Goal: Transaction & Acquisition: Subscribe to service/newsletter

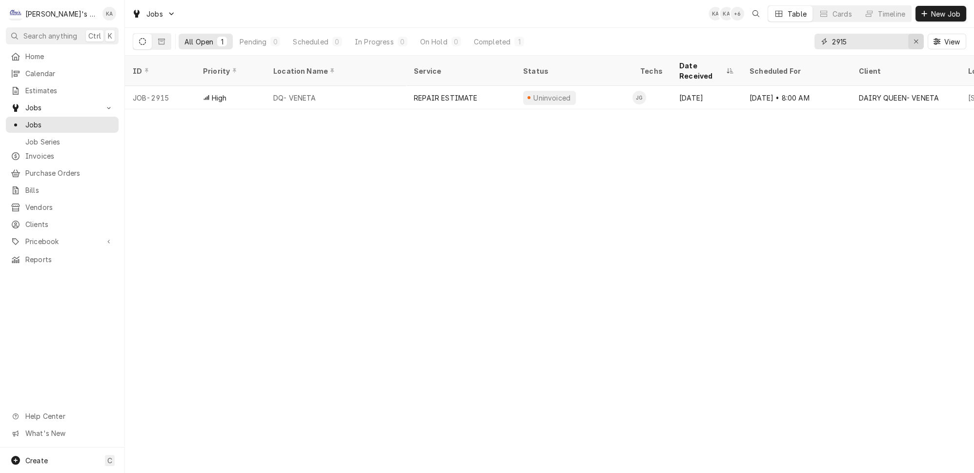
click at [919, 39] on icon "Erase input" at bounding box center [916, 41] width 5 height 7
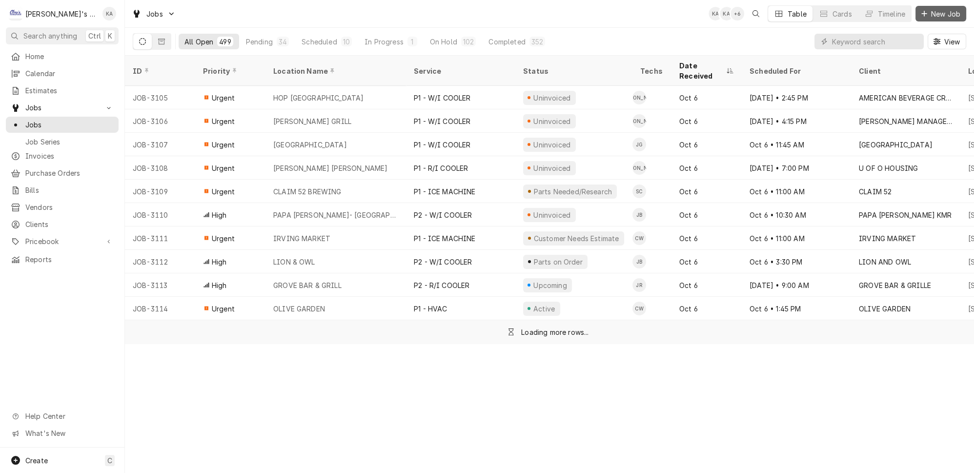
click at [949, 14] on span "New Job" at bounding box center [945, 14] width 33 height 10
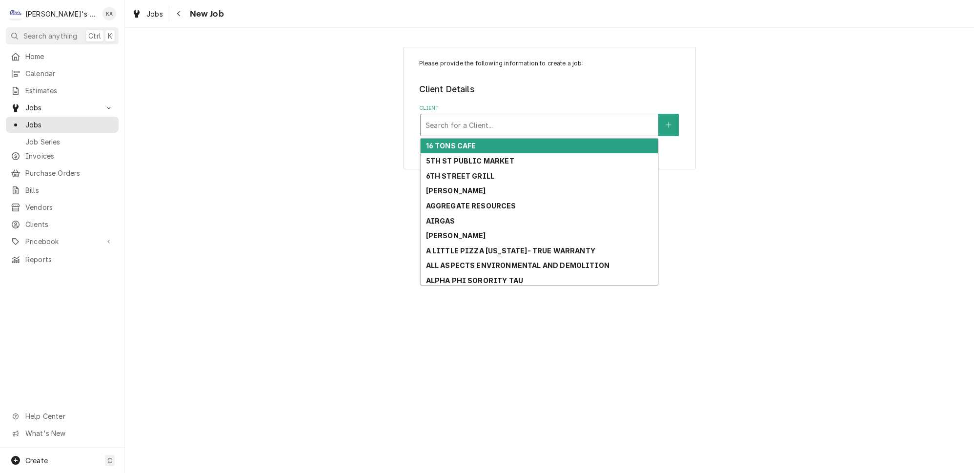
click at [471, 120] on div "Client" at bounding box center [539, 125] width 227 height 18
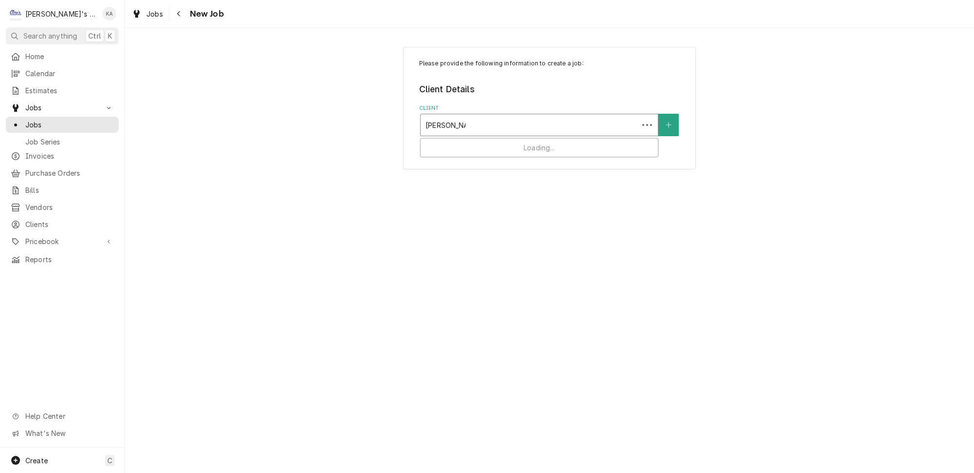
type input "[PERSON_NAME]'S COT"
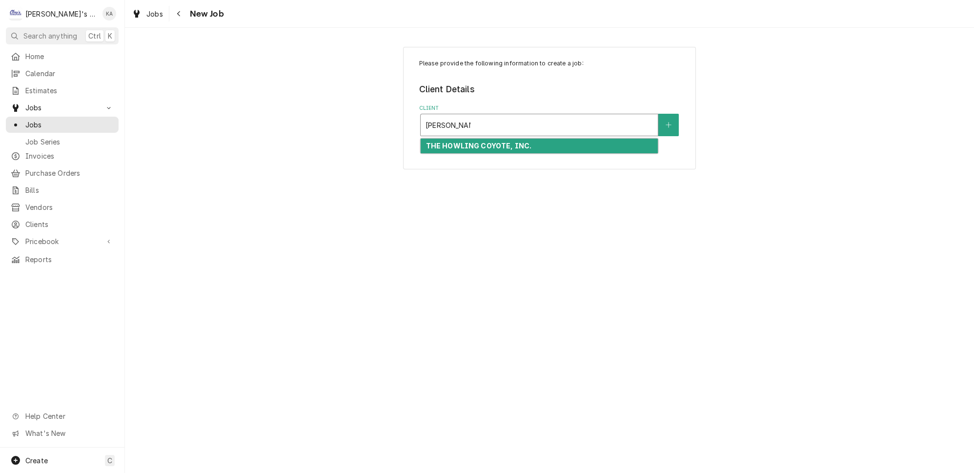
click at [478, 142] on strong "THE HOWLING COYOTE, INC." at bounding box center [479, 146] width 106 height 8
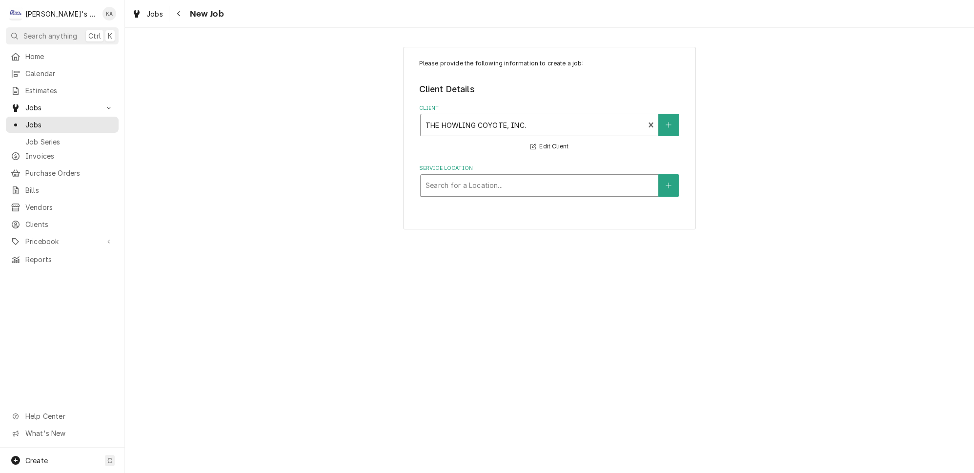
click at [483, 182] on div "Service Location" at bounding box center [539, 186] width 227 height 18
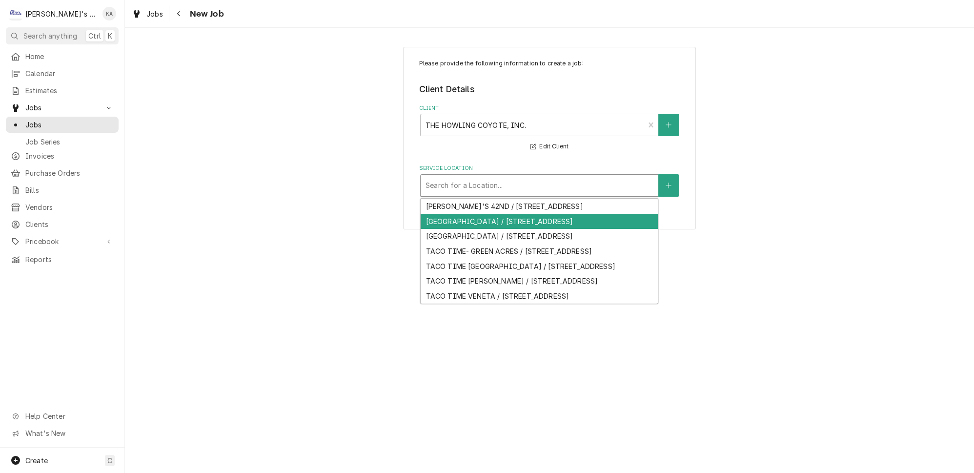
click at [484, 214] on div "[GEOGRAPHIC_DATA] / [STREET_ADDRESS]" at bounding box center [539, 221] width 237 height 15
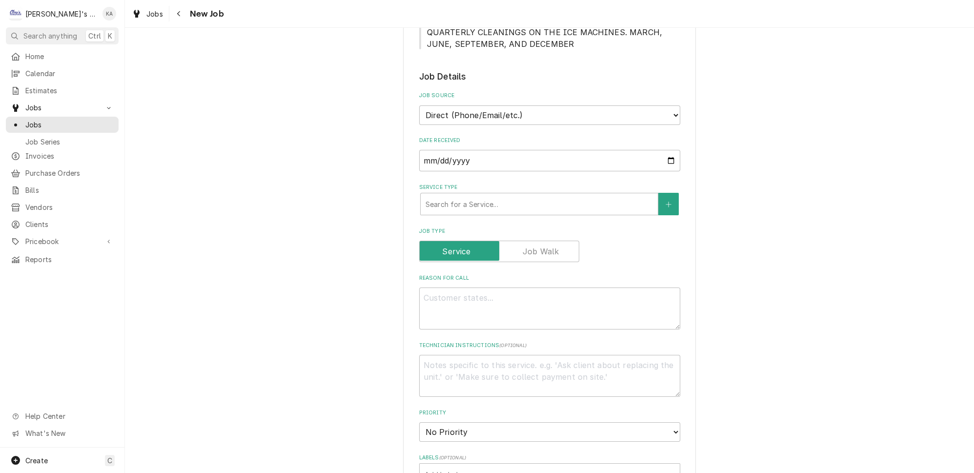
scroll to position [222, 0]
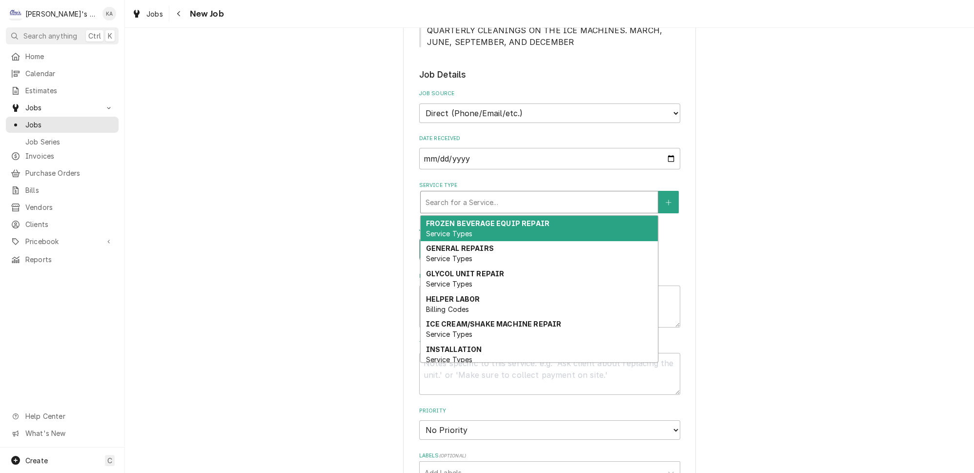
click at [480, 194] on div "Service Type" at bounding box center [539, 202] width 227 height 18
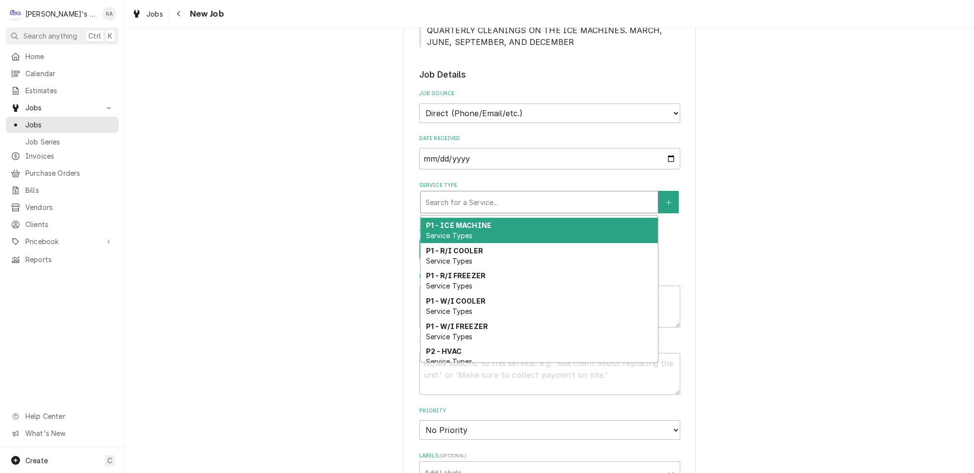
scroll to position [311, 0]
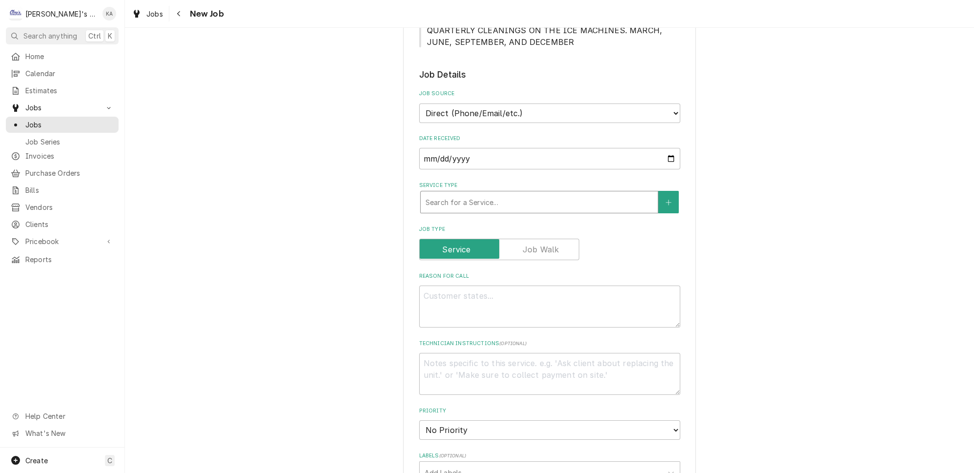
click at [542, 193] on div "Service Type" at bounding box center [539, 202] width 227 height 18
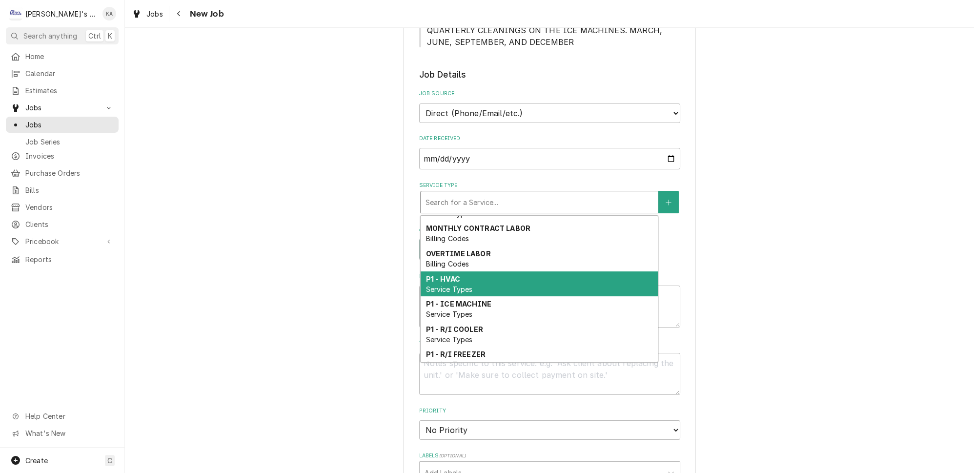
scroll to position [266, 0]
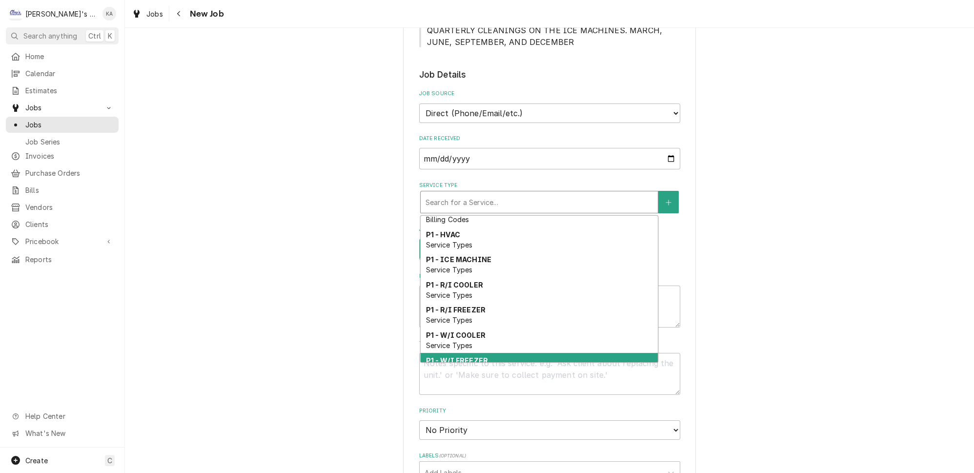
click at [479, 356] on strong "P1 - W/I FREEZER" at bounding box center [457, 360] width 62 height 8
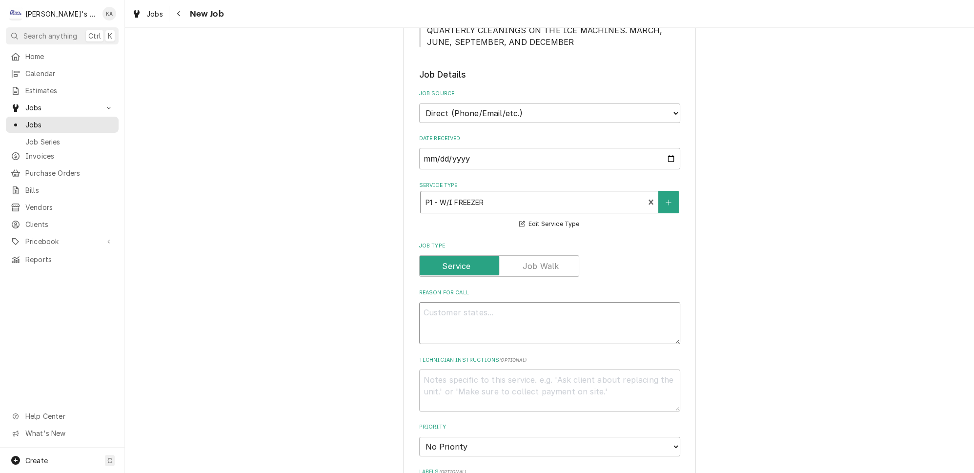
click at [428, 302] on textarea "Reason For Call" at bounding box center [549, 323] width 261 height 42
type textarea "x"
type textarea "1"
type textarea "x"
type textarea "10"
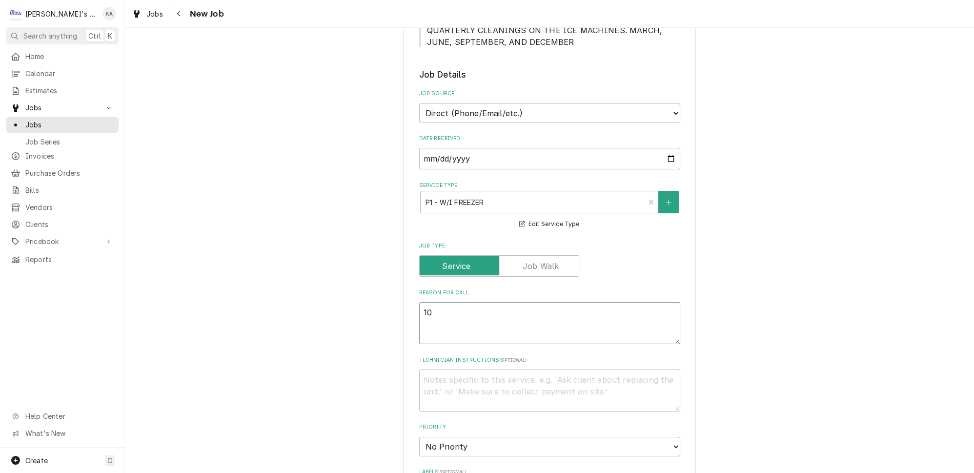
type textarea "x"
type textarea "10/"
type textarea "x"
type textarea "10/6"
type textarea "x"
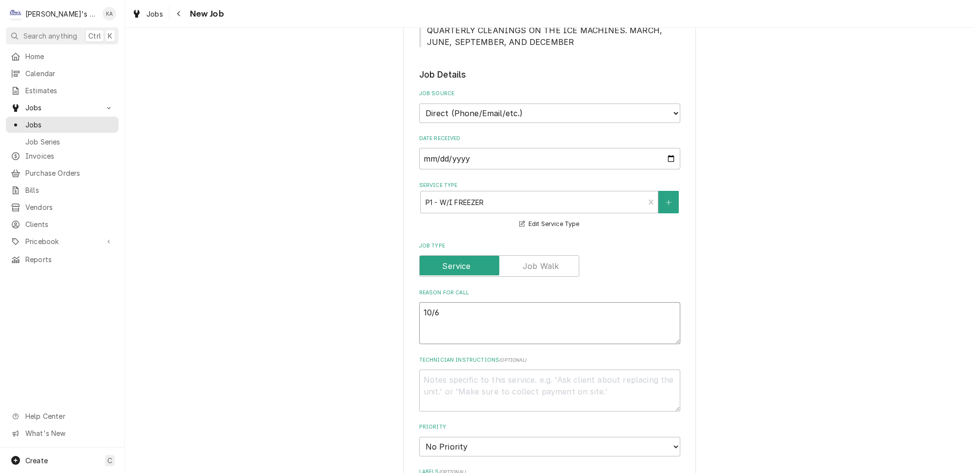
type textarea "10/6/"
type textarea "x"
type textarea "10/6/2"
type textarea "x"
type textarea "10/6/20"
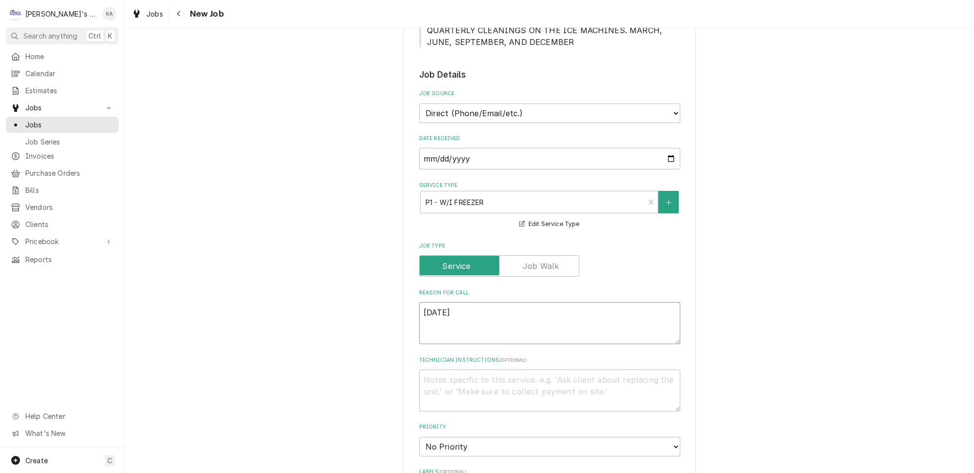
type textarea "x"
type textarea "10/6/202"
type textarea "x"
type textarea "10/6/2025"
type textarea "x"
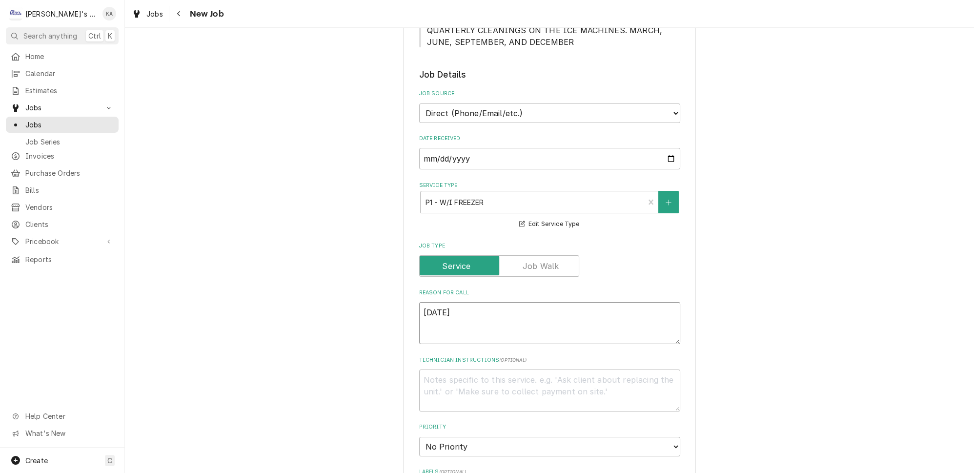
type textarea "10/6/2025"
type textarea "x"
type textarea "10/6/2025 1"
type textarea "x"
type textarea "10/6/2025 1:"
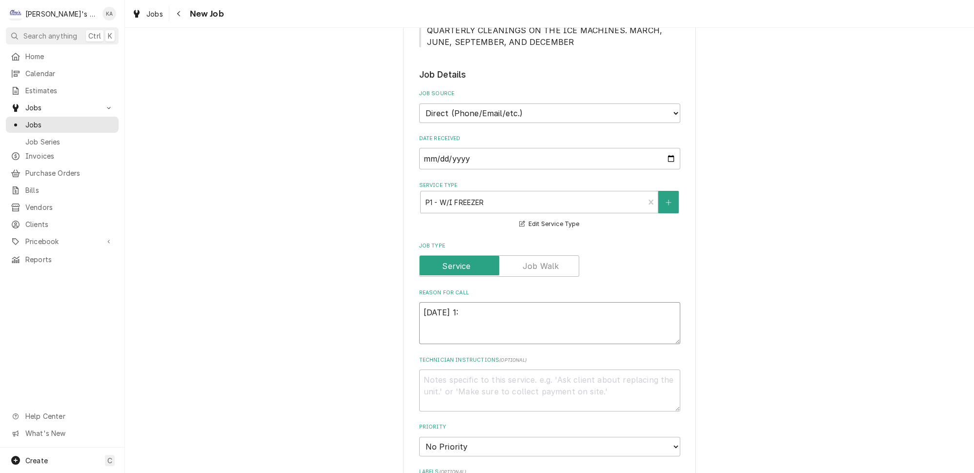
type textarea "x"
type textarea "10/6/2025 1:5"
type textarea "x"
type textarea "10/6/2025 1:50"
type textarea "x"
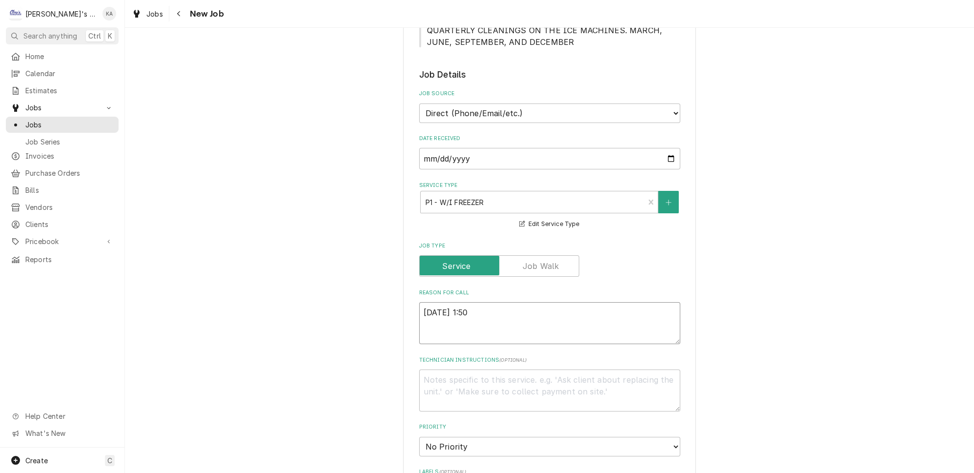
type textarea "10/6/2025 1:50"
type textarea "x"
type textarea "10/6/2025 1:50 P"
type textarea "x"
type textarea "10/6/2025 1:50 PM"
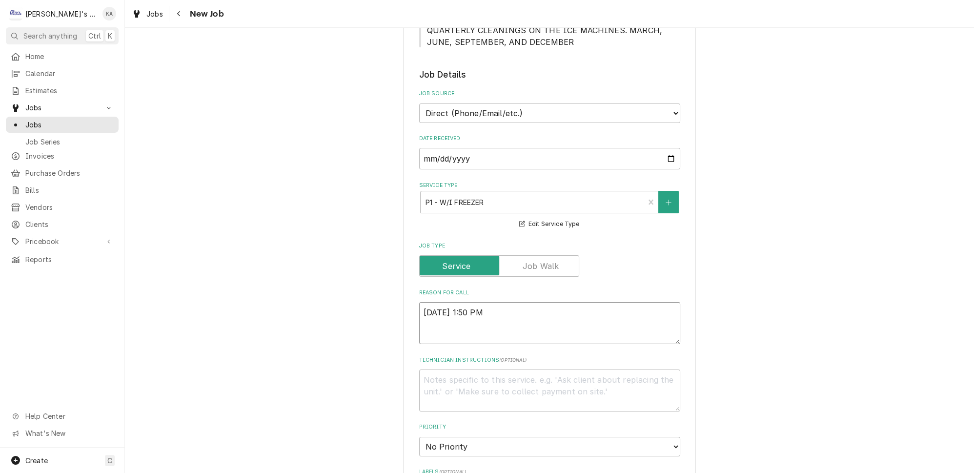
type textarea "x"
type textarea "10/6/2025 1:50 PM-"
type textarea "x"
type textarea "10/6/2025 1:50 PM-"
type textarea "x"
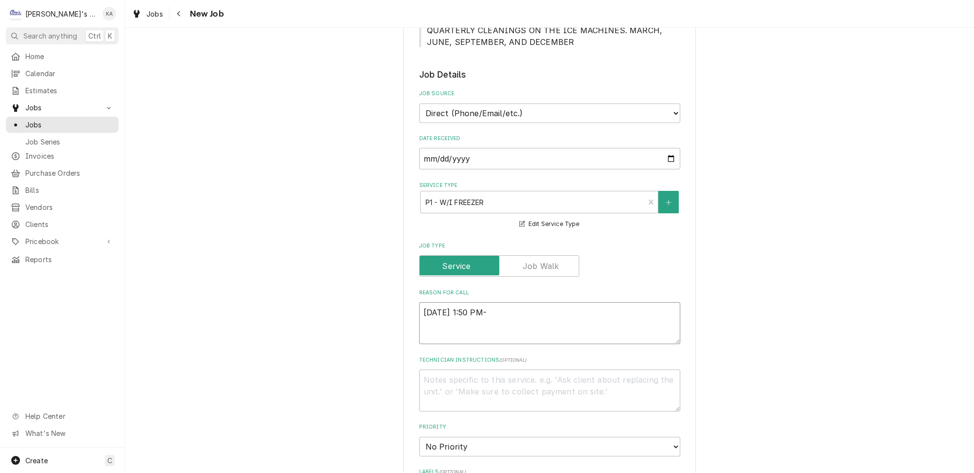
type textarea "10/6/2025 1:50 PM- K"
type textarea "x"
type textarea "10/6/2025 1:50 PM- KO"
type textarea "x"
type textarea "10/6/2025 1:50 PM- KOR"
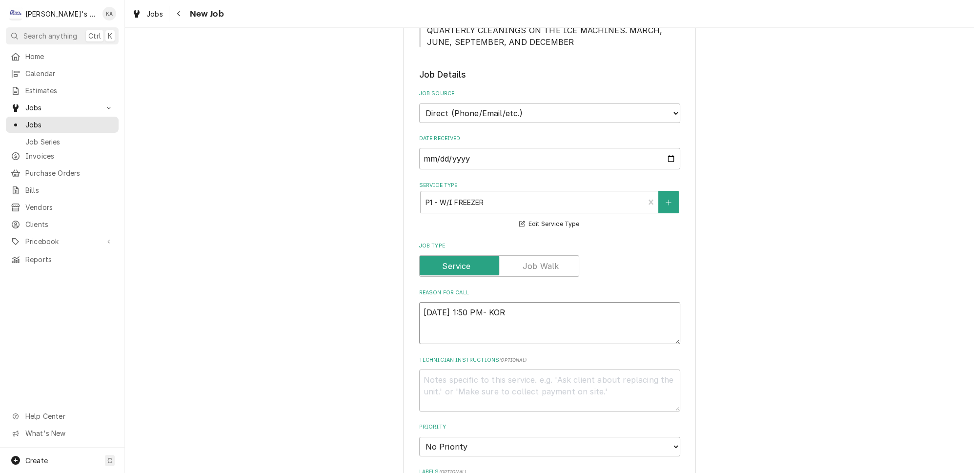
type textarea "x"
type textarea "10/6/2025 1:50 PM- KORE"
type textarea "x"
type textarea "10/6/2025 1:50 PM- KOREY"
type textarea "x"
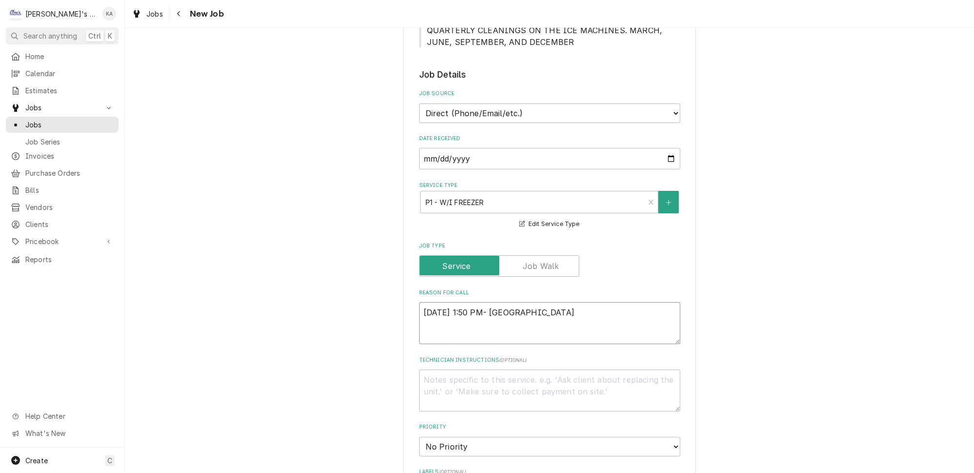
type textarea "10/6/2025 1:50 PM- KOREY-"
type textarea "x"
type textarea "10/6/2025 1:50 PM- KOREY-"
type textarea "x"
type textarea "10/6/2025 1:50 PM- KOREY- P"
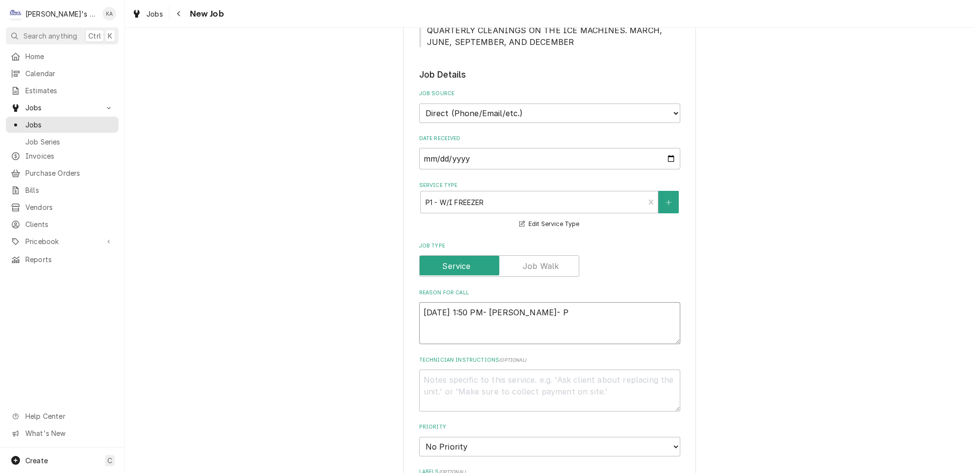
type textarea "x"
type textarea "10/6/2025 1:50 PM- KOREY- PE"
type textarea "x"
type textarea "10/6/2025 1:50 PM- KOREY- PER"
type textarea "x"
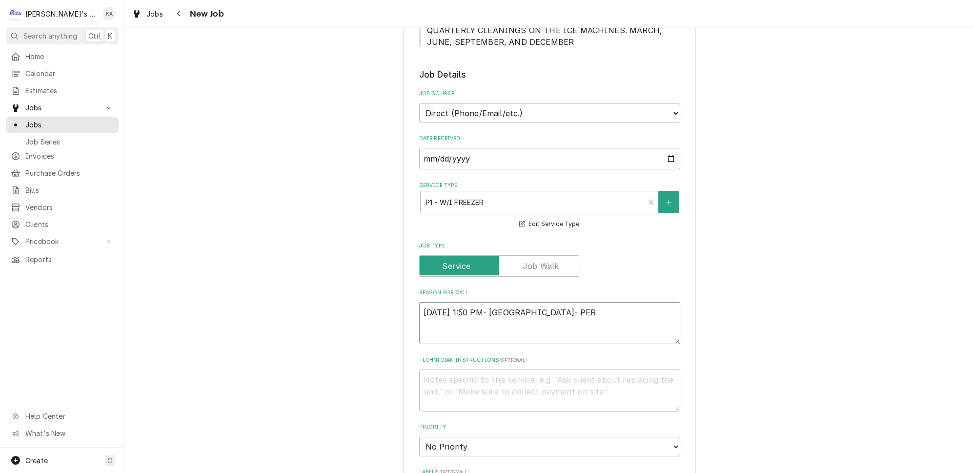
type textarea "10/6/2025 1:50 PM- KOREY- PER"
type textarea "x"
type textarea "10/6/2025 1:50 PM- KOREY- PER L"
type textarea "x"
type textarea "10/6/2025 1:50 PM- KOREY- PER LI"
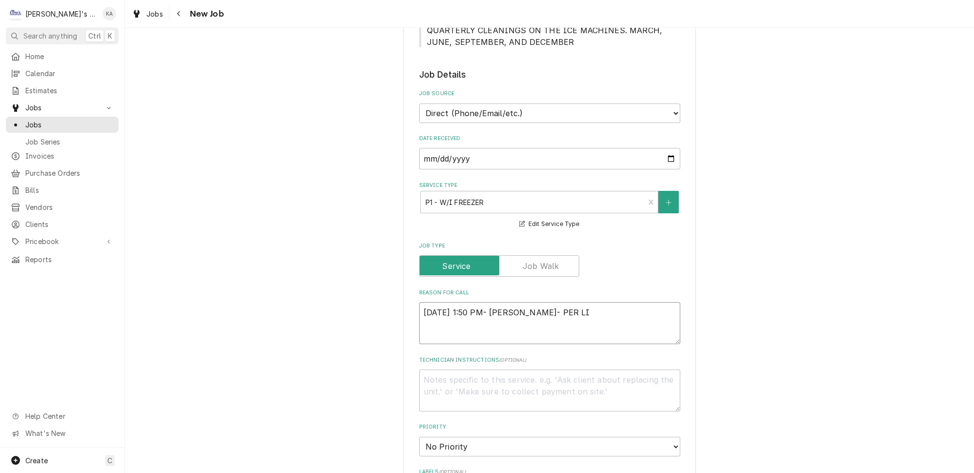
type textarea "x"
type textarea "10/6/2025 1:50 PM- KOREY- PER LIS"
type textarea "x"
type textarea "10/6/2025 1:50 PM- KOREY- PER LISA"
type textarea "x"
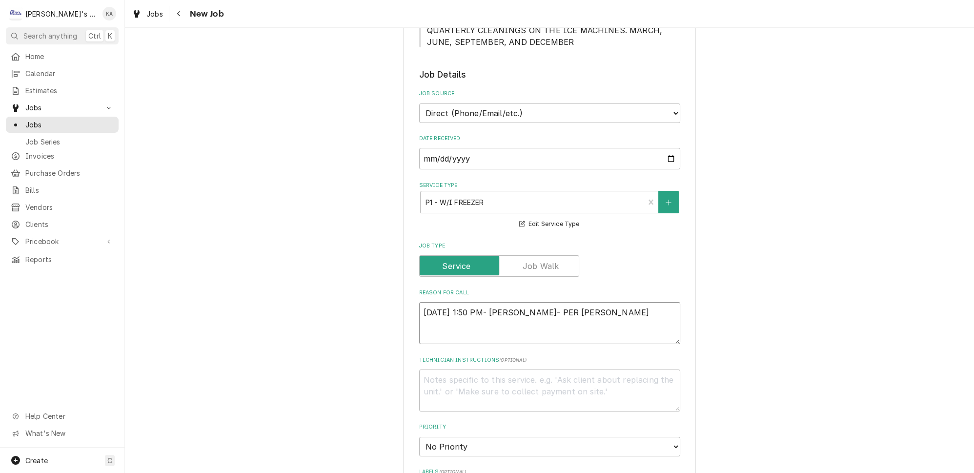
type textarea "10/6/2025 1:50 PM- KOREY- PER LISA-"
type textarea "x"
type textarea "10/6/2025 1:50 PM- KOREY- PER LISA-"
type textarea "x"
type textarea "10/6/2025 1:50 PM- KOREY- PER LISA- O"
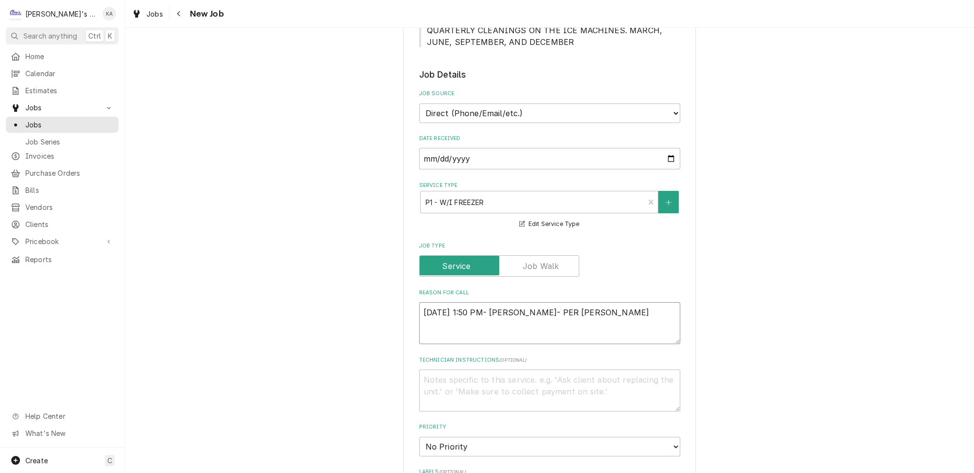
type textarea "x"
type textarea "10/6/2025 1:50 PM- KOREY- PER LISA- ON"
type textarea "x"
type textarea "10/6/2025 1:50 PM- KOREY- PER LISA- ONE"
type textarea "x"
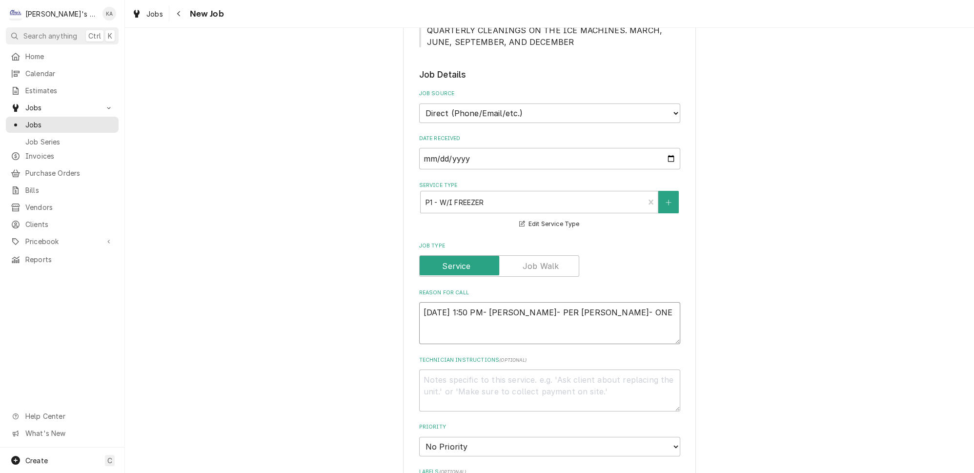
type textarea "10/6/2025 1:50 PM- KOREY- PER LISA- ONE"
type textarea "x"
type textarea "10/6/2025 1:50 PM- KOREY- PER LISA- ONE O"
type textarea "x"
type textarea "10/6/2025 1:50 PM- KOREY- PER LISA- ONE OF"
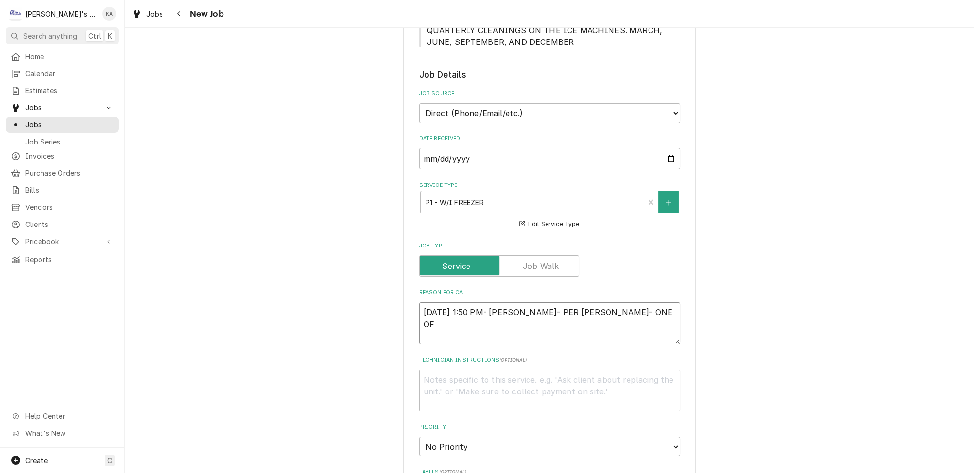
type textarea "x"
type textarea "10/6/2025 1:50 PM- KOREY- PER LISA- ONE OF"
type textarea "x"
type textarea "10/6/2025 1:50 PM- KOREY- PER LISA- ONE OF H"
type textarea "x"
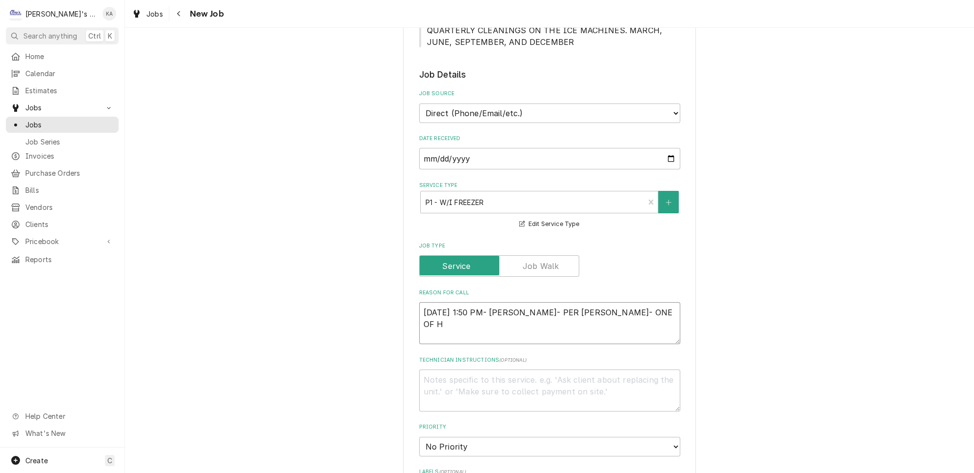
type textarea "10/6/2025 1:50 PM- KOREY- PER LISA- ONE OF HE"
type textarea "x"
type textarea "10/6/2025 1:50 PM- KOREY- PER LISA- ONE OF HER"
type textarea "x"
type textarea "10/6/2025 1:50 PM- KOREY- PER LISA- ONE OF HER"
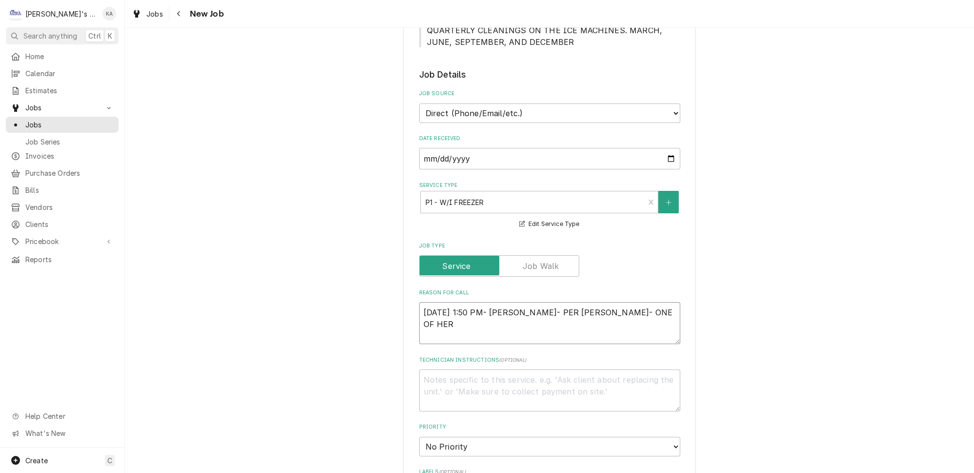
type textarea "x"
type textarea "10/6/2025 1:50 PM- KOREY- PER LISA- ONE OF HER E"
type textarea "x"
type textarea "10/6/2025 1:50 PM- KOREY- PER LISA- ONE OF HER EM"
type textarea "x"
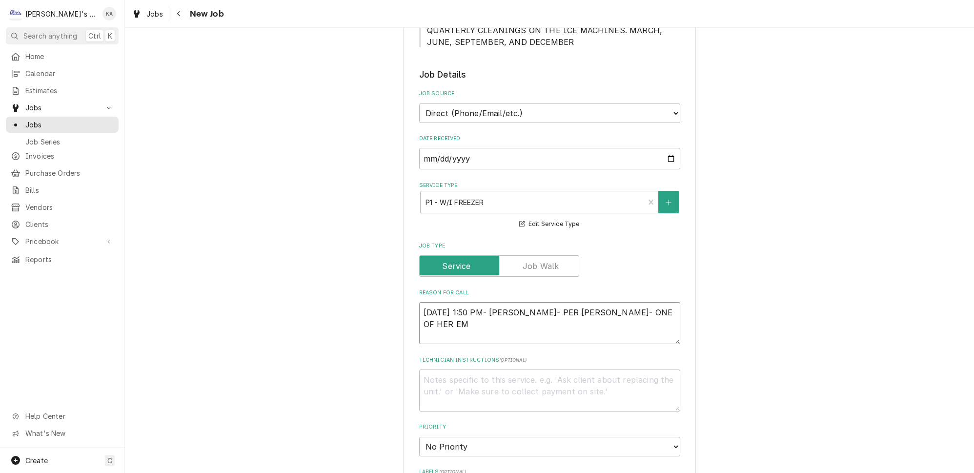
type textarea "10/6/2025 1:50 PM- KOREY- PER LISA- ONE OF HER EMP"
type textarea "x"
type textarea "10/6/2025 1:50 PM- KOREY- PER LISA- ONE OF HER EMPL"
type textarea "x"
type textarea "10/6/2025 1:50 PM- KOREY- PER LISA- ONE OF HER EMPLO"
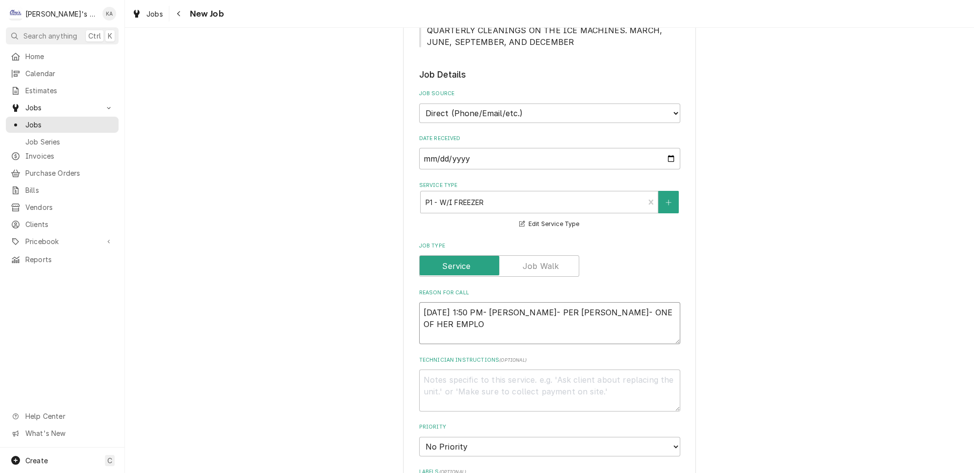
type textarea "x"
type textarea "10/6/2025 1:50 PM- KOREY- PER LISA- ONE OF HER EMPLOY"
type textarea "x"
type textarea "10/6/2025 1:50 PM- KOREY- PER LISA- ONE OF HER EMPLOYE"
type textarea "x"
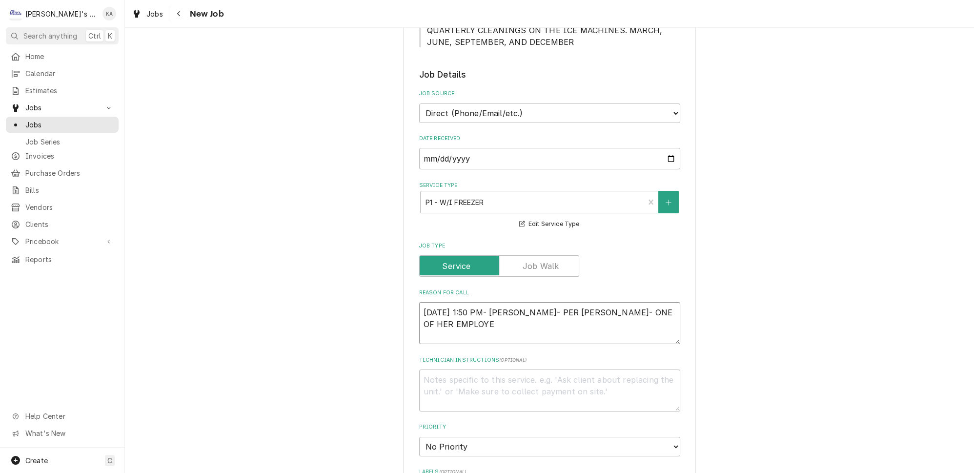
type textarea "10/6/2025 1:50 PM- KOREY- PER LISA- ONE OF HER EMPLOYEE"
type textarea "x"
type textarea "10/6/2025 1:50 PM- KOREY- PER LISA- ONE OF HER EMPLOYEES"
type textarea "x"
type textarea "10/6/2025 1:50 PM- KOREY- PER LISA- ONE OF HER EMPLOYEES"
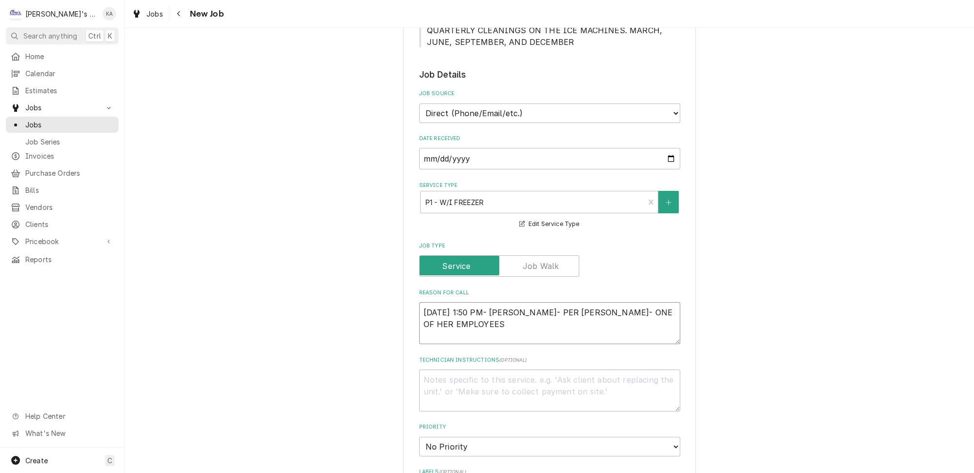
type textarea "x"
type textarea "10/6/2025 1:50 PM- KOREY- PER LISA- ONE OF HER EMPLOYEES C"
type textarea "x"
type textarea "10/6/2025 1:50 PM- KOREY- PER LISA- ONE OF HER EMPLOYEES CA"
type textarea "x"
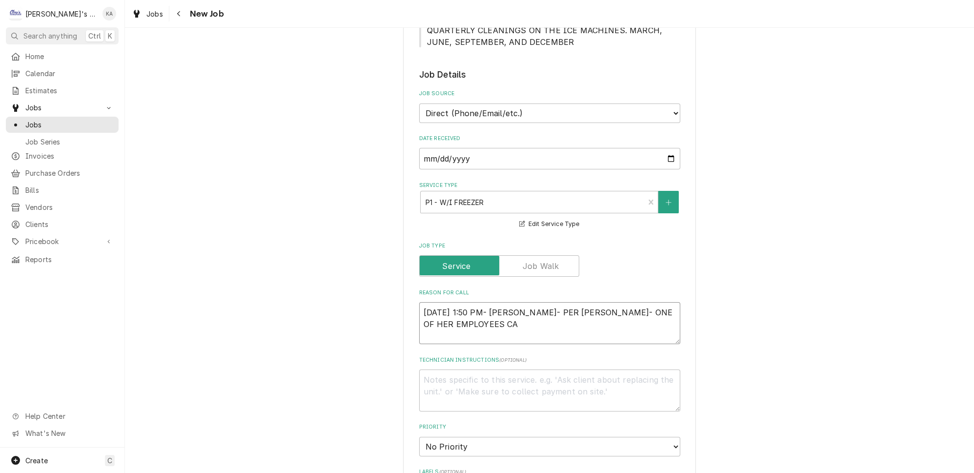
type textarea "10/6/2025 1:50 PM- KOREY- PER LISA- ONE OF HER EMPLOYEES CAL"
type textarea "x"
type textarea "10/6/2025 1:50 PM- KOREY- PER LISA- ONE OF HER EMPLOYEES CALL"
type textarea "x"
type textarea "10/6/2025 1:50 PM- KOREY- PER LISA- ONE OF HER EMPLOYEES CALLE"
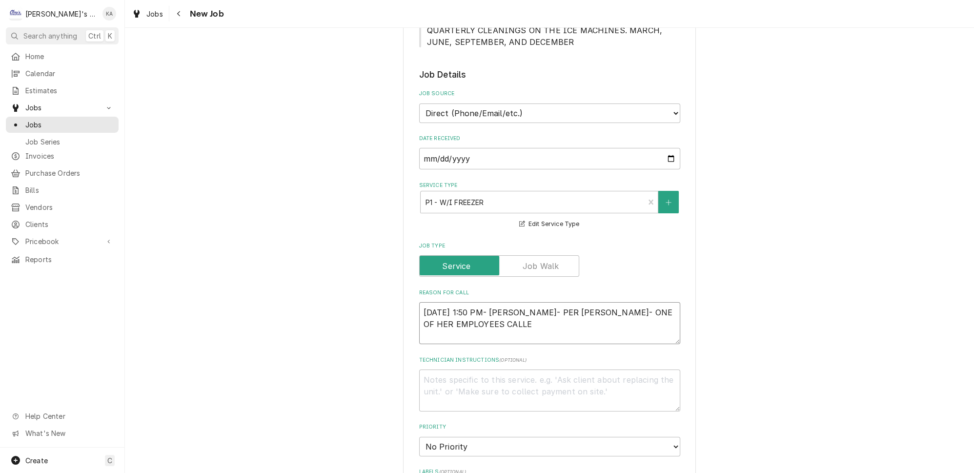
type textarea "x"
type textarea "10/6/2025 1:50 PM- KOREY- PER LISA- ONE OF HER EMPLOYEES CALLED"
type textarea "x"
type textarea "10/6/2025 1:50 PM- KOREY- PER LISA- ONE OF HER EMPLOYEES CALLED"
type textarea "x"
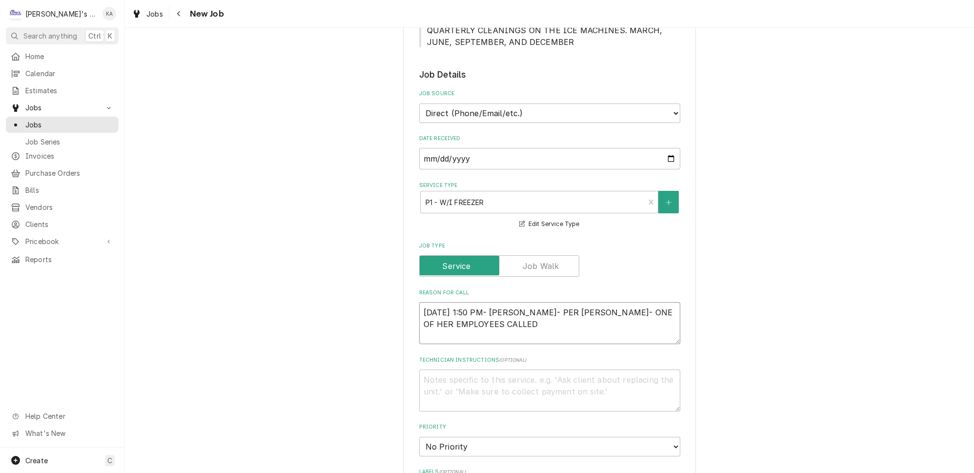
type textarea "10/6/2025 1:50 PM- KOREY- PER LISA- ONE OF HER EMPLOYEES CALLED A"
type textarea "x"
type textarea "10/6/2025 1:50 PM- KOREY- PER LISA- ONE OF HER EMPLOYEES CALLED AA"
type textarea "x"
type textarea "10/6/2025 1:50 PM- KOREY- PER LISA- ONE OF HER EMPLOYEES CALLED AAA"
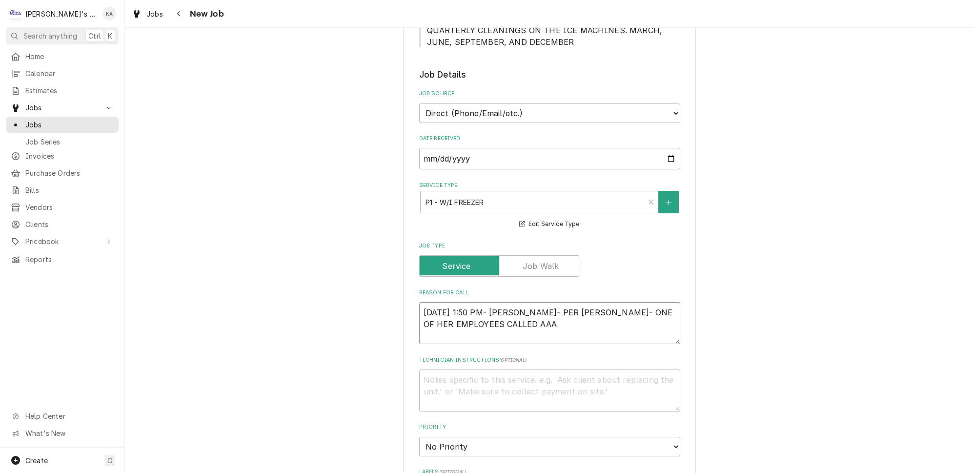
type textarea "x"
type textarea "10/6/2025 1:50 PM- KOREY- PER LISA- ONE OF HER EMPLOYEES CALLED AAA"
type textarea "x"
type textarea "10/6/2025 1:50 PM- KOREY- PER LISA- ONE OF HER EMPLOYEES CALLED AAA O"
type textarea "x"
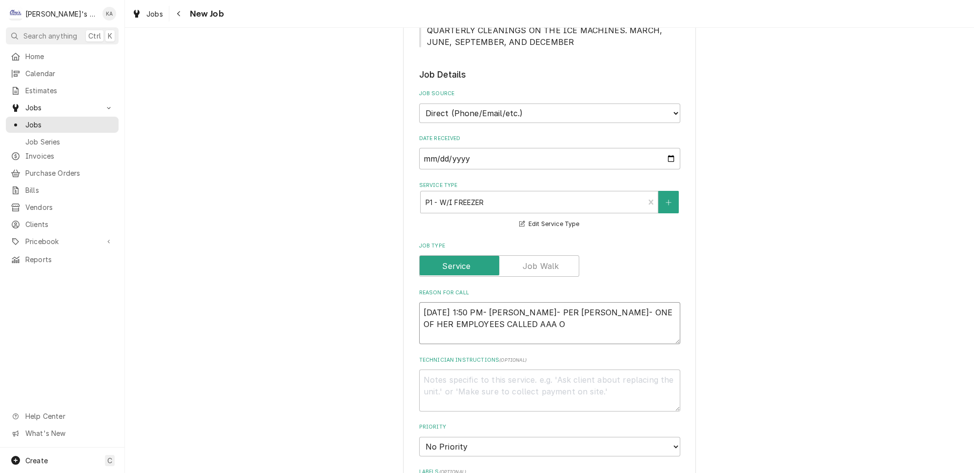
type textarea "10/6/2025 1:50 PM- KOREY- PER LISA- ONE OF HER EMPLOYEES CALLED AAA OU"
type textarea "x"
type textarea "10/6/2025 1:50 PM- KOREY- PER LISA- ONE OF HER EMPLOYEES CALLED AAA OUT"
type textarea "x"
type textarea "10/6/2025 1:50 PM- KOREY- PER LISA- ONE OF HER EMPLOYEES CALLED AAA OUT"
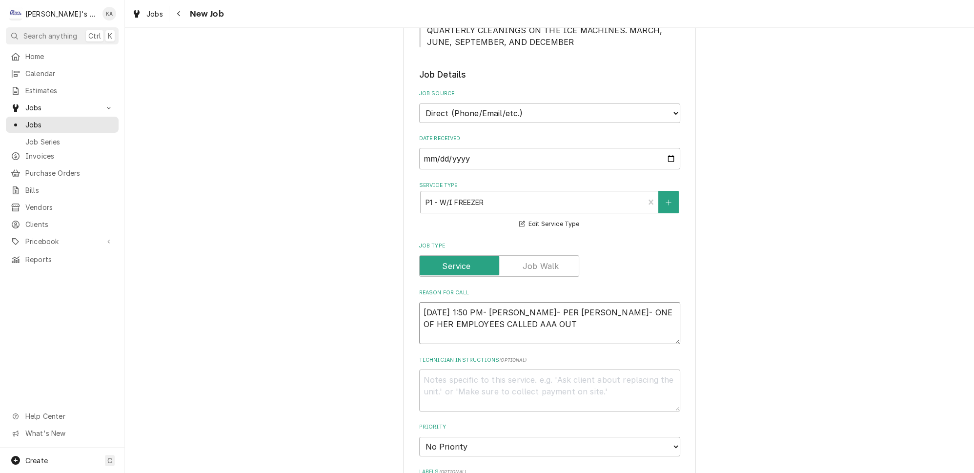
type textarea "x"
type textarea "10/6/2025 1:50 PM- KOREY- PER LISA- ONE OF HER EMPLOYEES CALLED AAA OUT O"
type textarea "x"
type textarea "10/6/2025 1:50 PM- KOREY- PER LISA- ONE OF HER EMPLOYEES CALLED AAA OUT ON"
type textarea "x"
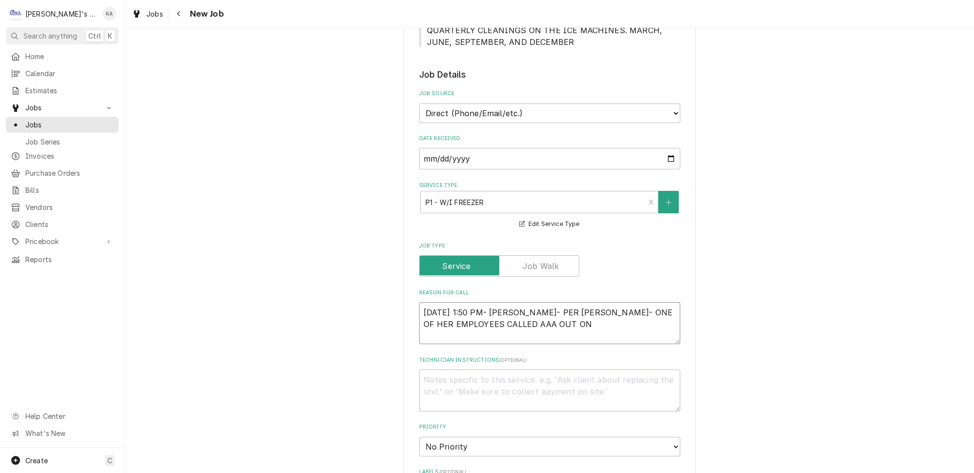
type textarea "10/6/2025 1:50 PM- KOREY- PER LISA- ONE OF HER EMPLOYEES CALLED AAA OUT ON"
type textarea "x"
type textarea "10/6/2025 1:50 PM- KOREY- PER LISA- ONE OF HER EMPLOYEES CALLED AAA OUT ON T"
type textarea "x"
type textarea "10/6/2025 1:50 PM- KOREY- PER LISA- ONE OF HER EMPLOYEES CALLED AAA OUT ON TH"
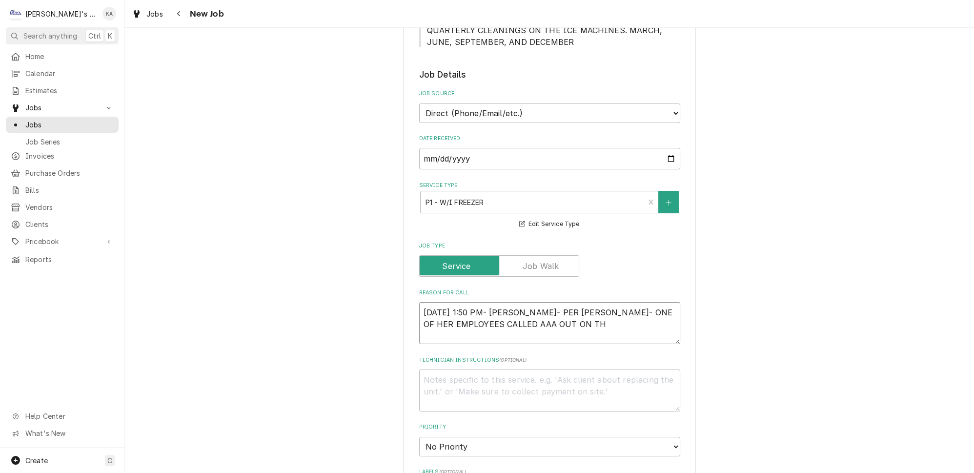
type textarea "x"
type textarea "10/6/2025 1:50 PM- KOREY- PER LISA- ONE OF HER EMPLOYEES CALLED AAA OUT ON THE"
type textarea "x"
type textarea "10/6/2025 1:50 PM- KOREY- PER LISA- ONE OF HER EMPLOYEES CALLED AAA OUT ON THEI"
type textarea "x"
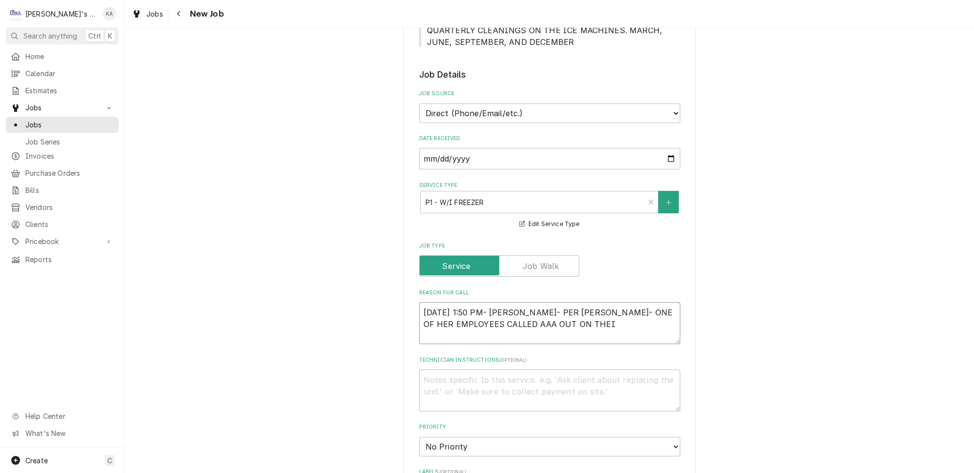
type textarea "10/6/2025 1:50 PM- KOREY- PER LISA- ONE OF HER EMPLOYEES CALLED AAA OUT ON THEIR"
type textarea "x"
type textarea "10/6/2025 1:50 PM- KOREY- PER LISA- ONE OF HER EMPLOYEES CALLED AAA OUT ON THEIR"
type textarea "x"
type textarea "10/6/2025 1:50 PM- KOREY- PER LISA- ONE OF HER EMPLOYEES CALLED AAA OUT ON THEI…"
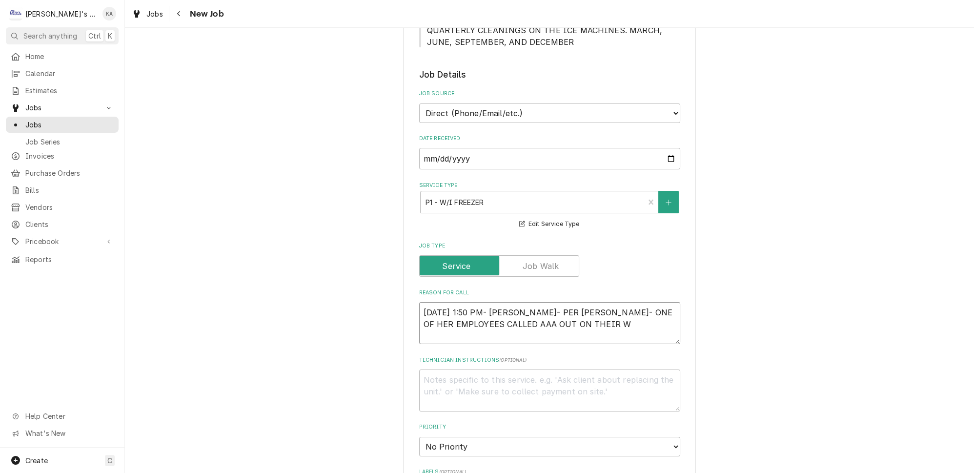
type textarea "x"
type textarea "10/6/2025 1:50 PM- KOREY- PER LISA- ONE OF HER EMPLOYEES CALLED AAA OUT ON THEI…"
type textarea "x"
type textarea "10/6/2025 1:50 PM- KOREY- PER LISA- ONE OF HER EMPLOYEES CALLED AAA OUT ON THEI…"
type textarea "x"
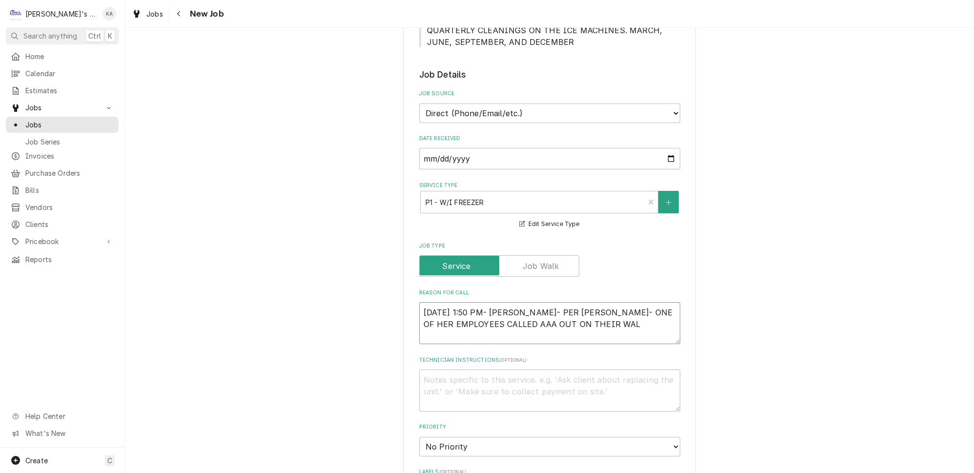
type textarea "10/6/2025 1:50 PM- KOREY- PER LISA- ONE OF HER EMPLOYEES CALLED AAA OUT ON THEI…"
type textarea "x"
type textarea "10/6/2025 1:50 PM- KOREY- PER LISA- ONE OF HER EMPLOYEES CALLED AAA OUT ON THEI…"
type textarea "x"
type textarea "10/6/2025 1:50 PM- KOREY- PER LISA- ONE OF HER EMPLOYEES CALLED AAA OUT ON THEI…"
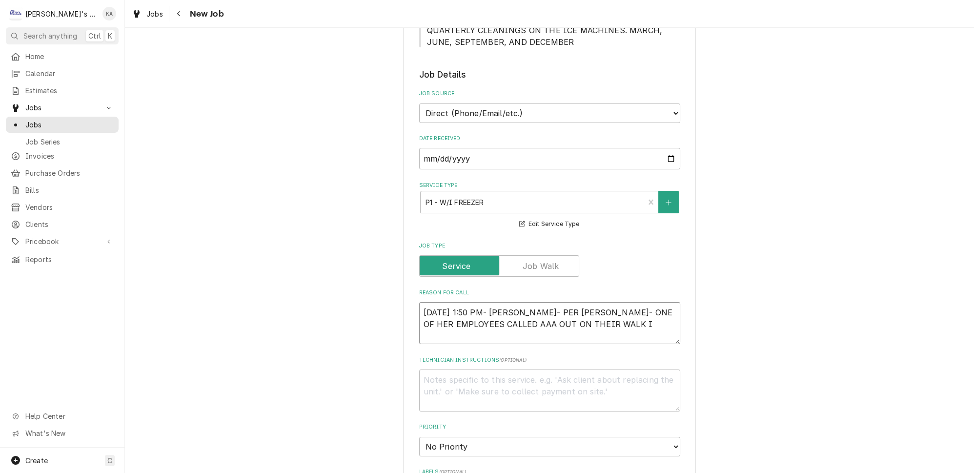
type textarea "x"
type textarea "10/6/2025 1:50 PM- KOREY- PER LISA- ONE OF HER EMPLOYEES CALLED AAA OUT ON THEI…"
type textarea "x"
type textarea "10/6/2025 1:50 PM- KOREY- PER LISA- ONE OF HER EMPLOYEES CALLED AAA OUT ON THEI…"
type textarea "x"
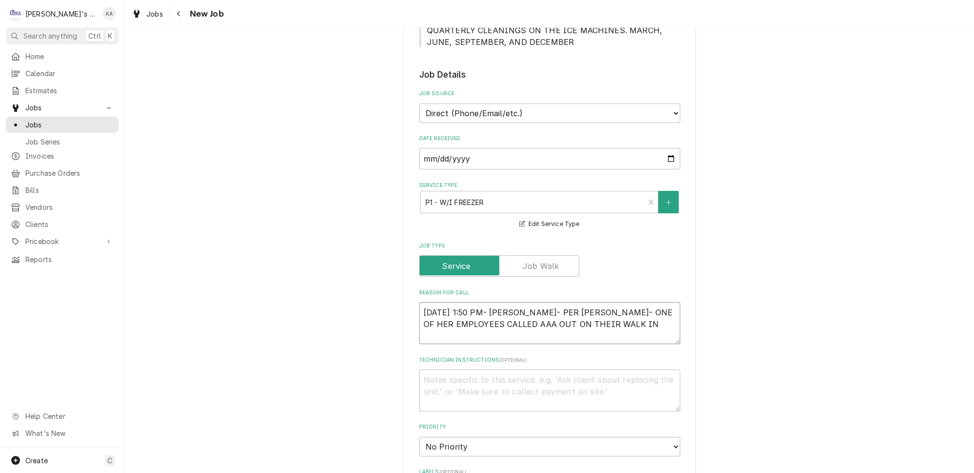
type textarea "10/6/2025 1:50 PM- KOREY- PER LISA- ONE OF HER EMPLOYEES CALLED AAA OUT ON THEI…"
type textarea "x"
type textarea "10/6/2025 1:50 PM- KOREY- PER LISA- ONE OF HER EMPLOYEES CALLED AAA OUT ON THEI…"
type textarea "x"
type textarea "10/6/2025 1:50 PM- KOREY- PER LISA- ONE OF HER EMPLOYEES CALLED AAA OUT ON THEI…"
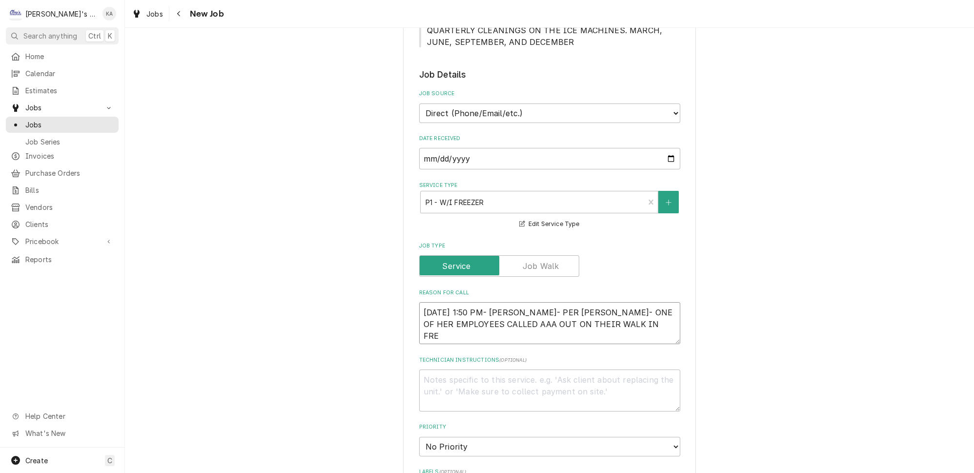
type textarea "x"
type textarea "10/6/2025 1:50 PM- KOREY- PER LISA- ONE OF HER EMPLOYEES CALLED AAA OUT ON THEI…"
type textarea "x"
type textarea "10/6/2025 1:50 PM- KOREY- PER LISA- ONE OF HER EMPLOYEES CALLED AAA OUT ON THEI…"
type textarea "x"
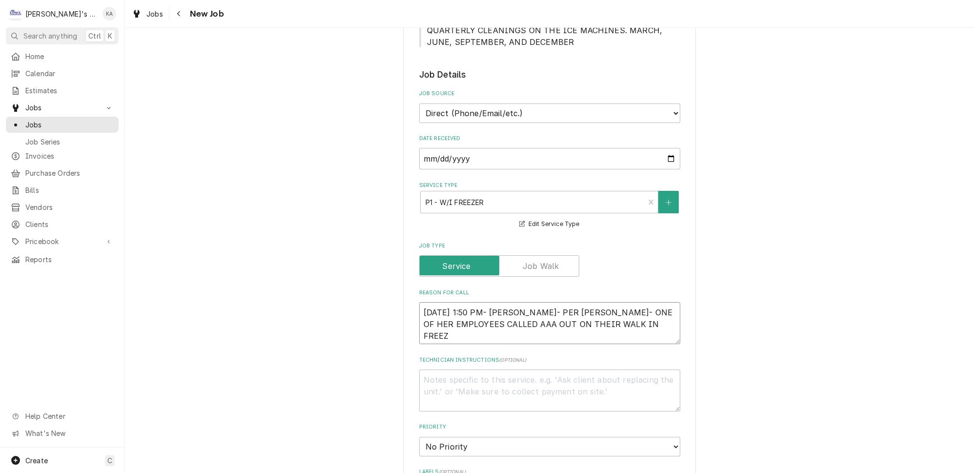
type textarea "10/6/2025 1:50 PM- KOREY- PER LISA- ONE OF HER EMPLOYEES CALLED AAA OUT ON THEI…"
type textarea "x"
type textarea "10/6/2025 1:50 PM- KOREY- PER LISA- ONE OF HER EMPLOYEES CALLED AAA OUT ON THEI…"
type textarea "x"
type textarea "10/6/2025 1:50 PM- KOREY- PER LISA- ONE OF HER EMPLOYEES CALLED AAA OUT ON THEI…"
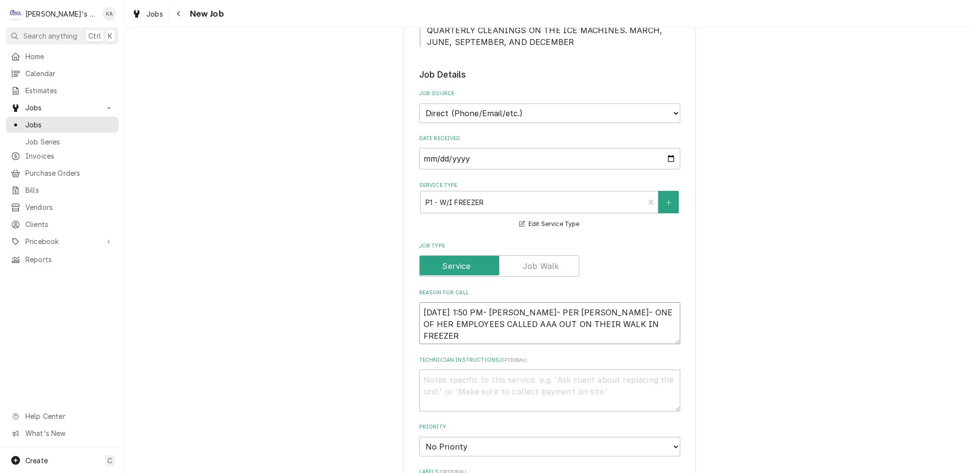
type textarea "x"
type textarea "10/6/2025 1:50 PM- KOREY- PER LISA- ONE OF HER EMPLOYEES CALLED AAA OUT ON THEI…"
type textarea "x"
type textarea "10/6/2025 1:50 PM- KOREY- PER LISA- ONE OF HER EMPLOYEES CALLED AAA OUT ON THEI…"
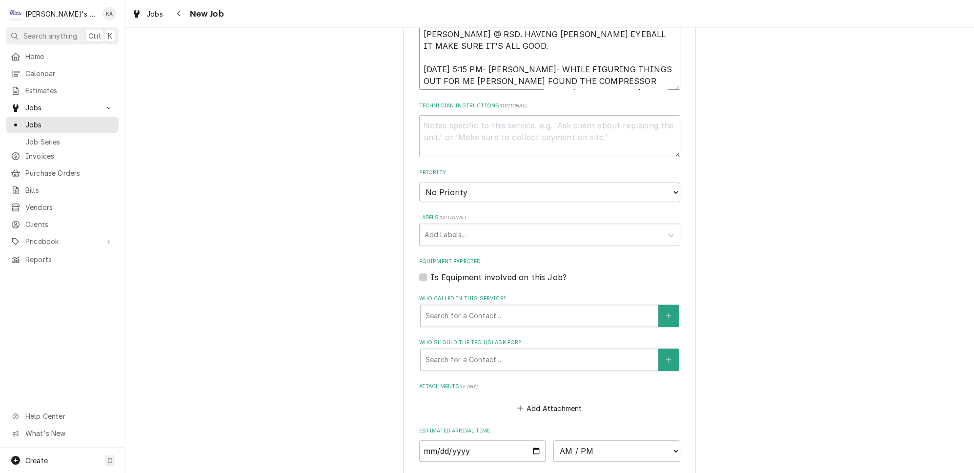
scroll to position [621, 0]
click at [659, 180] on select "No Priority Urgent High Medium Low" at bounding box center [549, 190] width 261 height 20
click at [419, 180] on select "No Priority Urgent High Medium Low" at bounding box center [549, 190] width 261 height 20
click at [431, 268] on label "Is Equipment involved on this Job?" at bounding box center [499, 274] width 136 height 12
click at [431, 268] on input "Equipment Expected" at bounding box center [561, 278] width 261 height 21
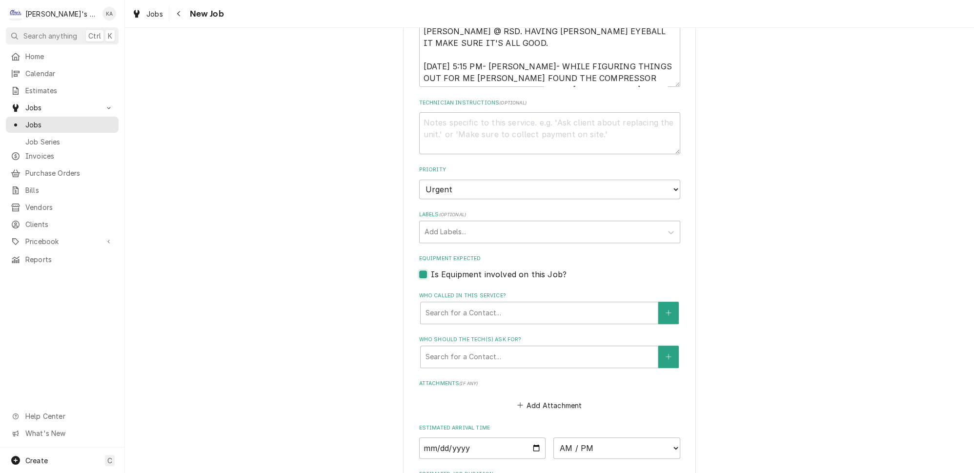
scroll to position [0, 0]
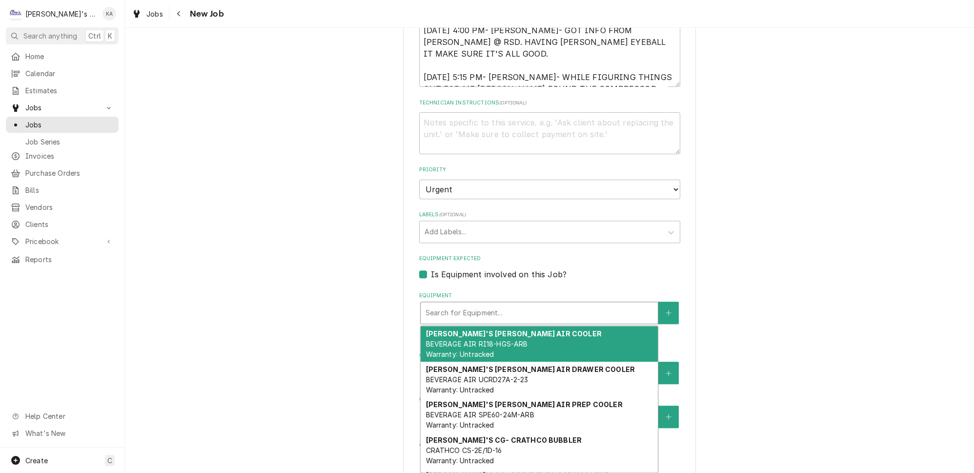
click at [472, 307] on div "Equipment" at bounding box center [539, 313] width 227 height 18
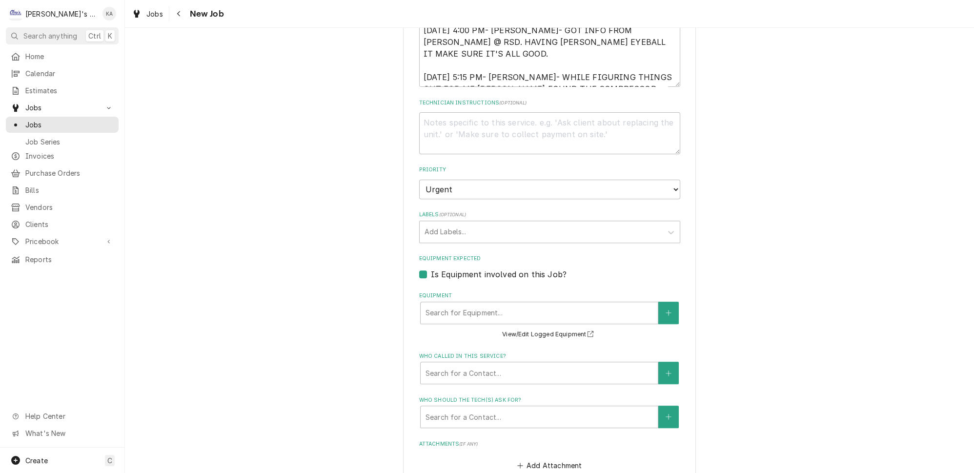
click at [711, 307] on div "Please provide the following information to create a job: Client Details Client…" at bounding box center [549, 55] width 849 height 1277
click at [549, 328] on button "View/Edit Logged Equipment" at bounding box center [550, 334] width 98 height 12
click at [658, 302] on button "Equipment" at bounding box center [668, 313] width 20 height 22
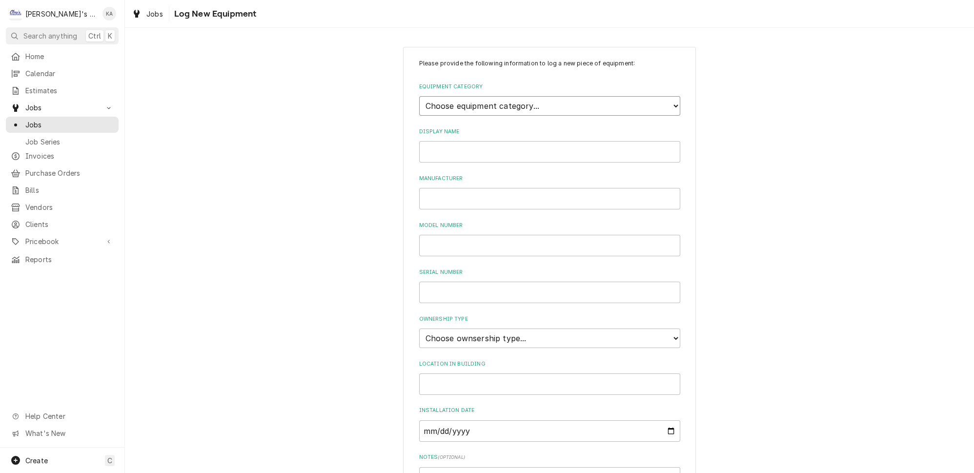
click at [567, 100] on select "Choose equipment category... Ice Machines Refrigeration HVAC Other" at bounding box center [549, 106] width 261 height 20
click at [419, 96] on select "Choose equipment category... Ice Machines Refrigeration HVAC Other" at bounding box center [549, 106] width 261 height 20
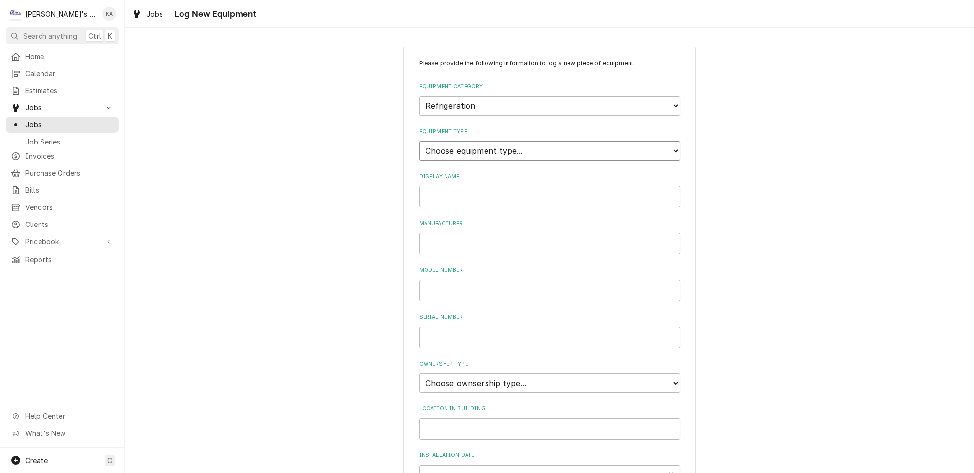
drag, startPoint x: 552, startPoint y: 110, endPoint x: 502, endPoint y: 144, distance: 60.8
click at [502, 144] on select "Choose equipment type... Bar Refrigeration Blast Chiller Chef Base Freezer Chef…" at bounding box center [549, 151] width 261 height 20
click at [419, 141] on select "Choose equipment type... Bar Refrigeration Blast Chiller Chef Base Freezer Chef…" at bounding box center [549, 151] width 261 height 20
click at [445, 187] on input "Display Name" at bounding box center [549, 196] width 261 height 21
click at [544, 373] on select "Choose ownsership type... Unknown Owned Leased Rented" at bounding box center [549, 383] width 261 height 20
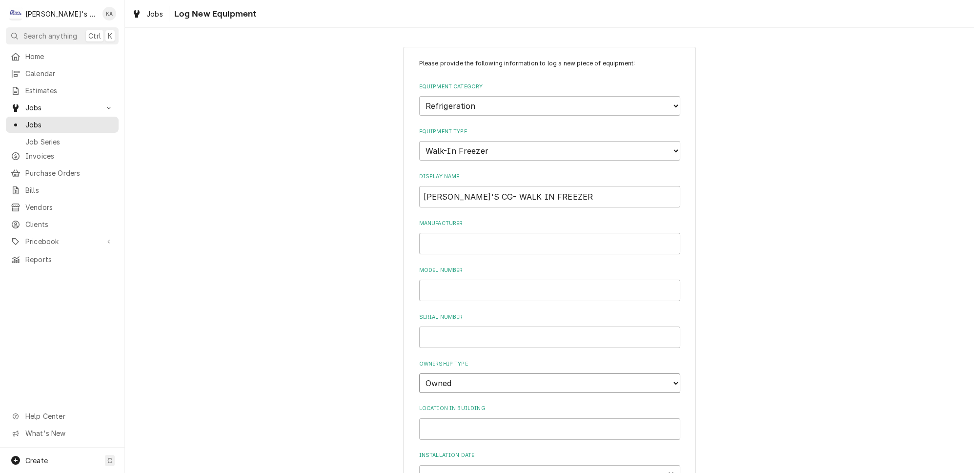
click at [419, 373] on select "Choose ownsership type... Unknown Owned Leased Rented" at bounding box center [549, 383] width 261 height 20
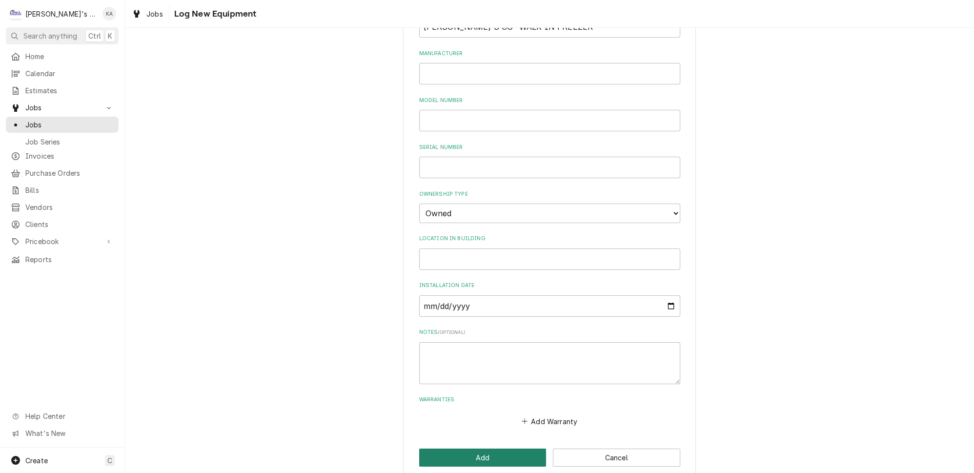
click at [499, 449] on button "Add" at bounding box center [482, 458] width 127 height 18
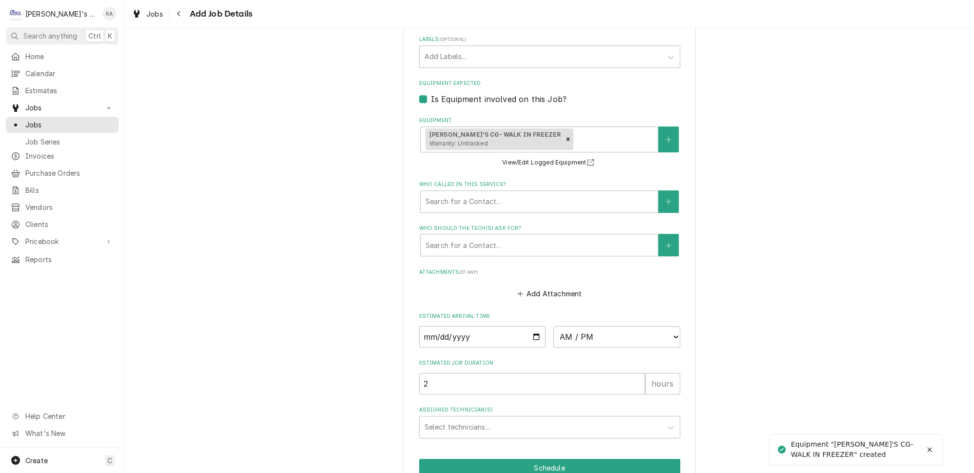
scroll to position [799, 0]
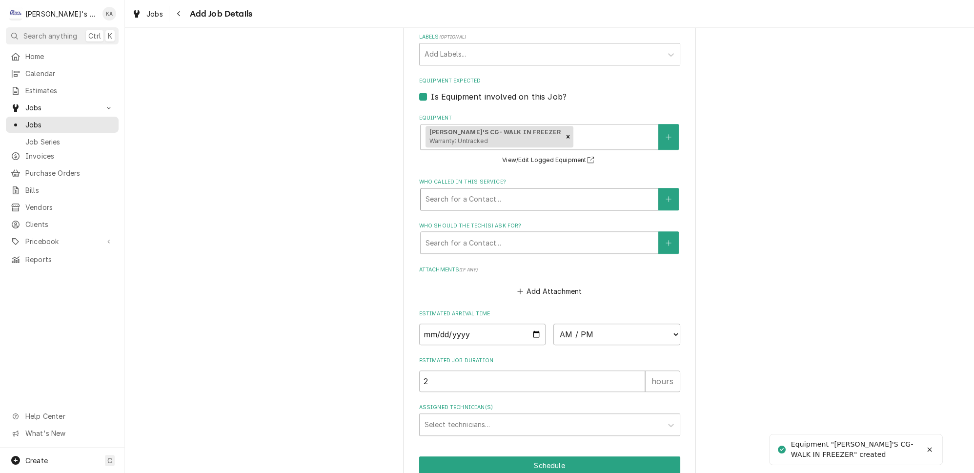
click at [507, 193] on div "Who called in this service?" at bounding box center [539, 199] width 227 height 18
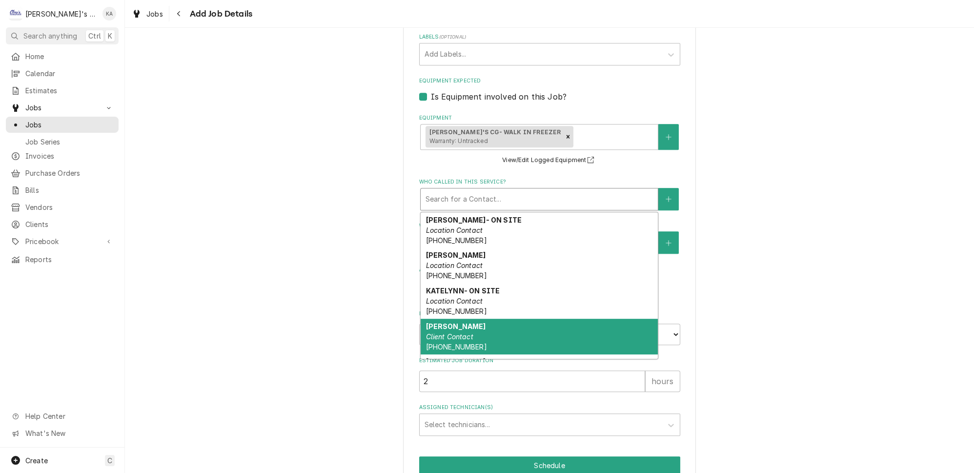
click at [467, 332] on em "Client Contact" at bounding box center [449, 336] width 47 height 8
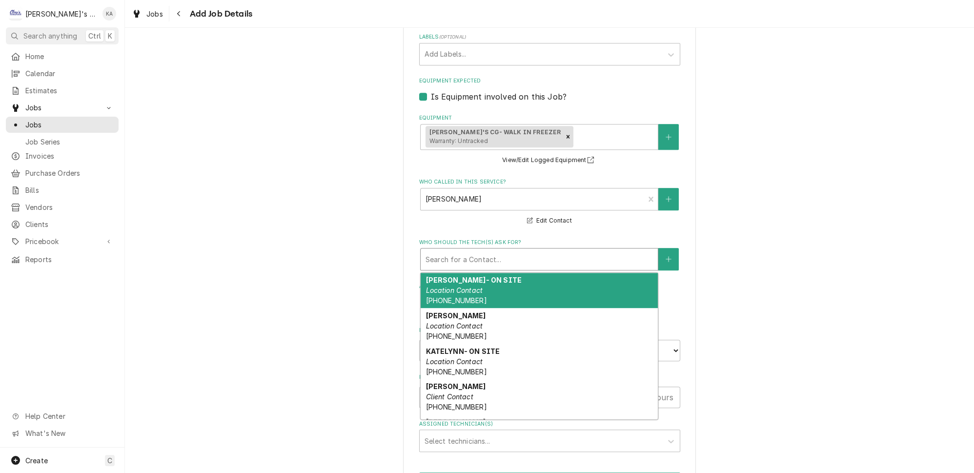
click at [523, 254] on div "Who should the tech(s) ask for?" at bounding box center [539, 259] width 227 height 18
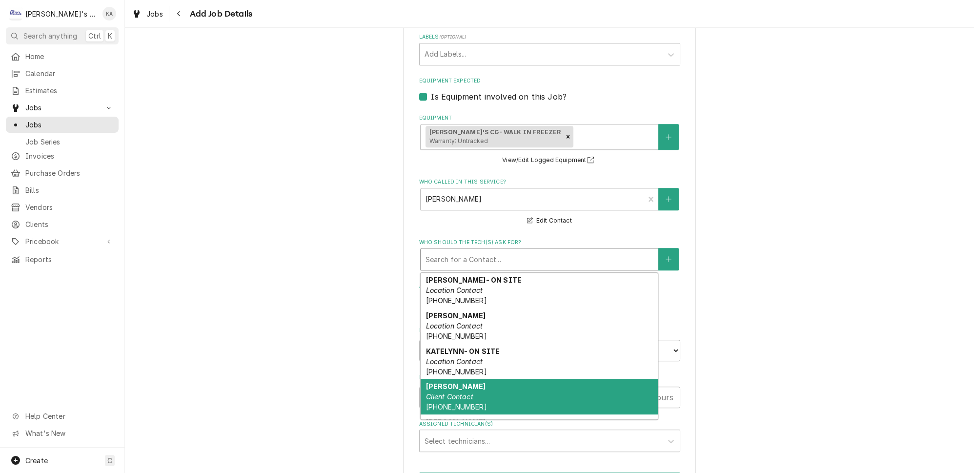
click at [465, 392] on em "Client Contact" at bounding box center [449, 396] width 47 height 8
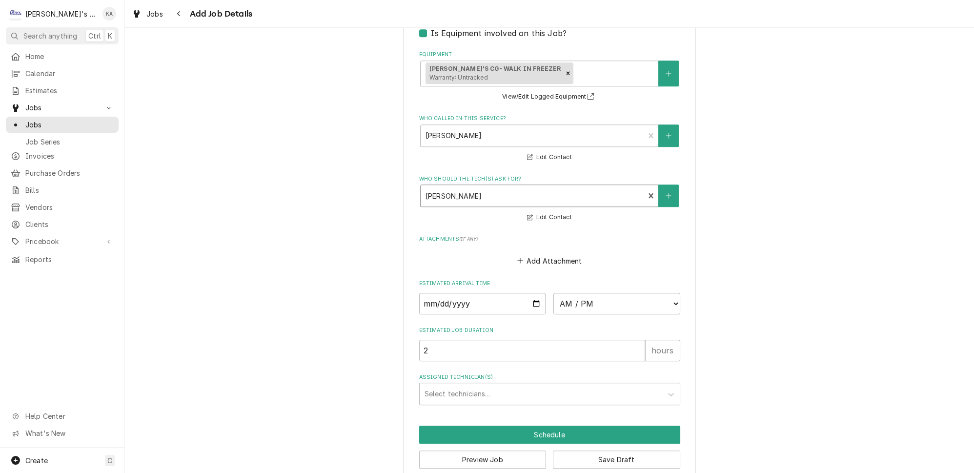
scroll to position [864, 0]
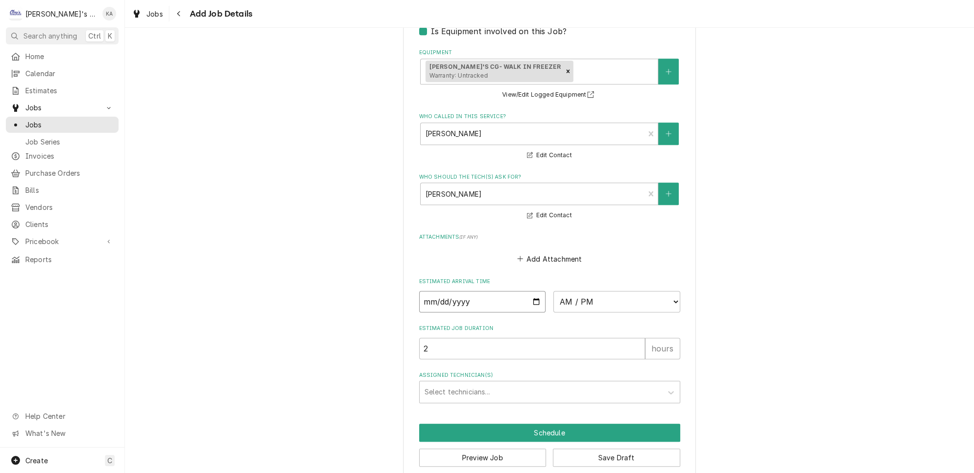
click at [530, 293] on input "Date" at bounding box center [482, 301] width 127 height 21
click at [623, 338] on input "3" at bounding box center [532, 348] width 226 height 21
click at [623, 338] on input "4" at bounding box center [532, 348] width 226 height 21
click at [623, 338] on input "5" at bounding box center [532, 348] width 226 height 21
click at [623, 338] on input "6" at bounding box center [532, 348] width 226 height 21
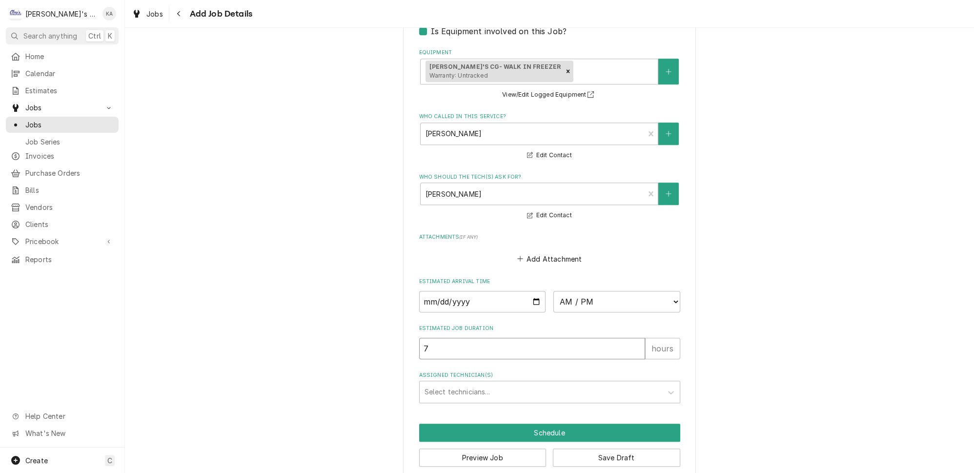
click at [623, 338] on input "7" at bounding box center [532, 348] width 226 height 21
click at [625, 338] on input "8" at bounding box center [532, 348] width 226 height 21
click at [659, 293] on select "AM / PM 6:00 AM 6:15 AM 6:30 AM 6:45 AM 7:00 AM 7:15 AM 7:30 AM 7:45 AM 8:00 AM…" at bounding box center [616, 301] width 127 height 21
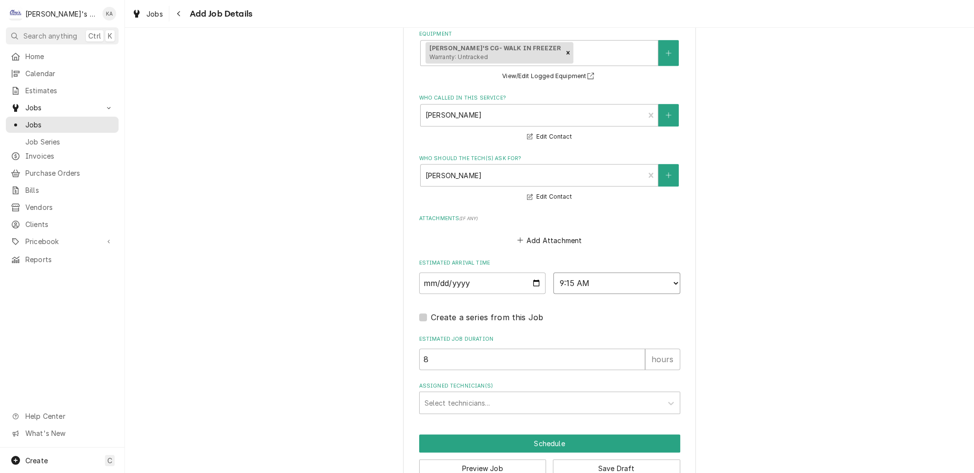
scroll to position [892, 0]
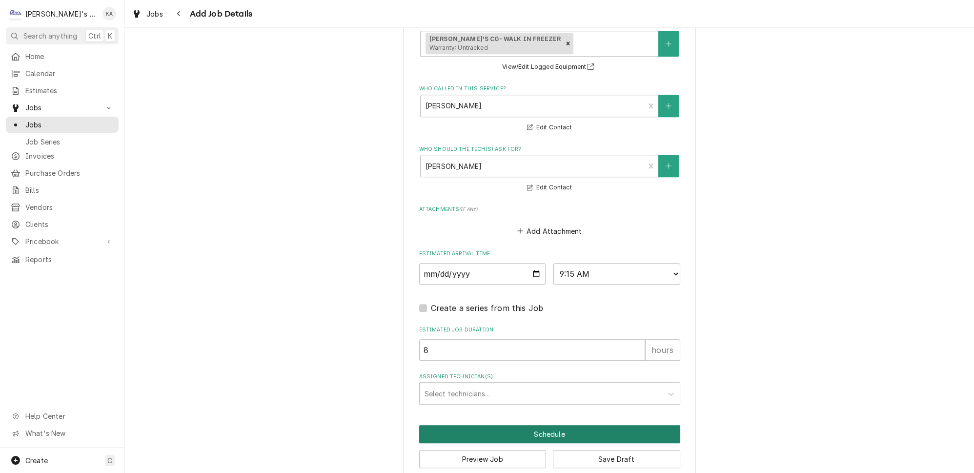
click at [536, 425] on button "Schedule" at bounding box center [549, 434] width 261 height 18
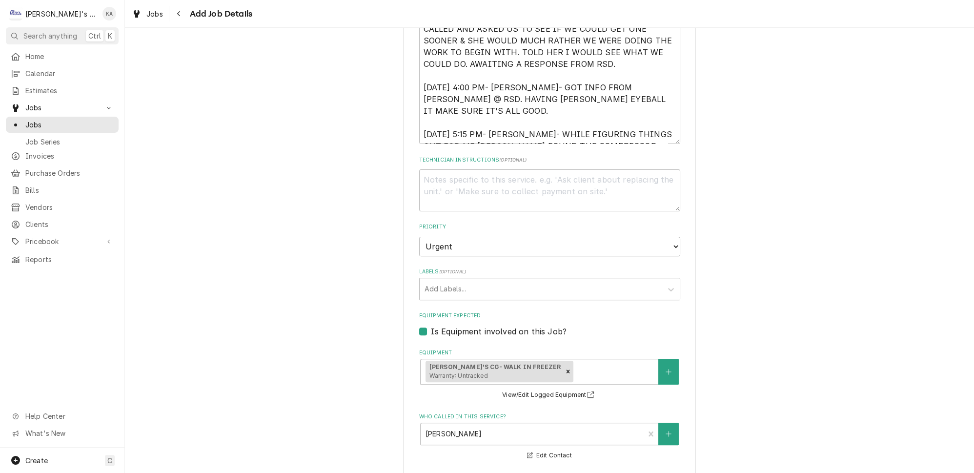
scroll to position [558, 0]
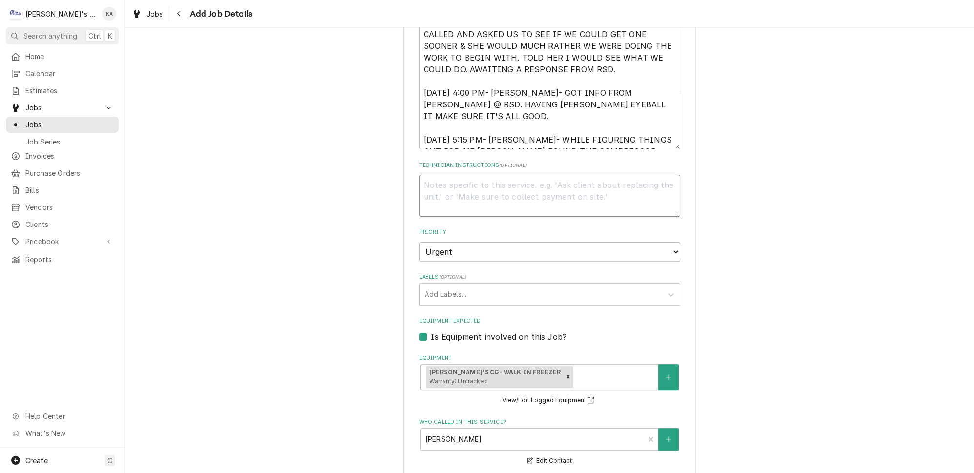
click at [425, 175] on textarea "Technician Instructions ( optional )" at bounding box center [549, 196] width 261 height 42
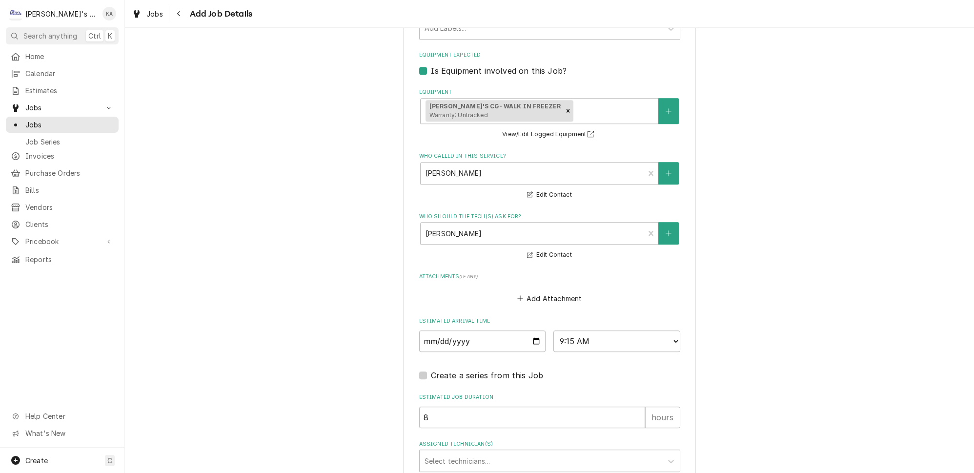
scroll to position [913, 0]
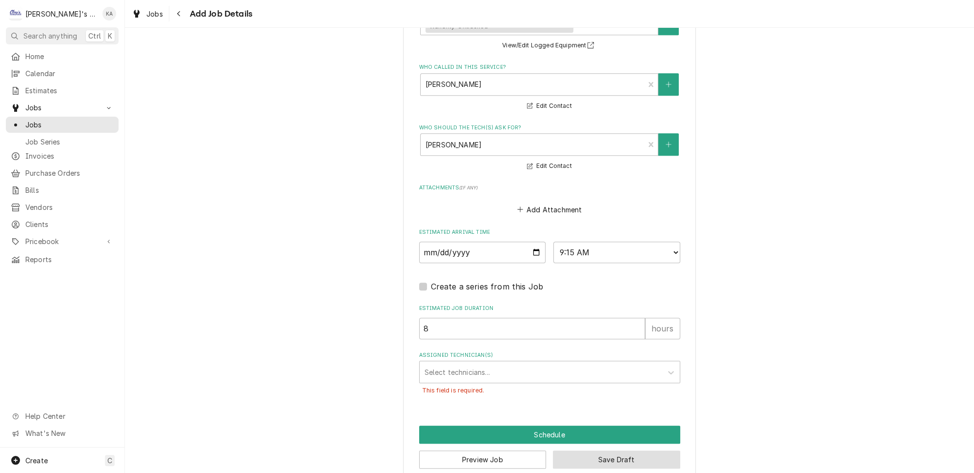
click at [606, 451] on button "Save Draft" at bounding box center [616, 460] width 127 height 18
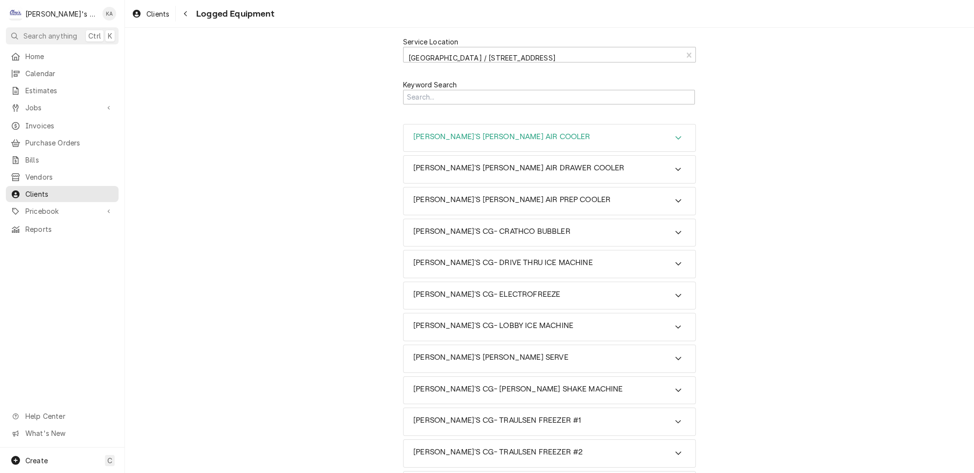
click at [675, 134] on icon "Accordion Header" at bounding box center [678, 138] width 7 height 8
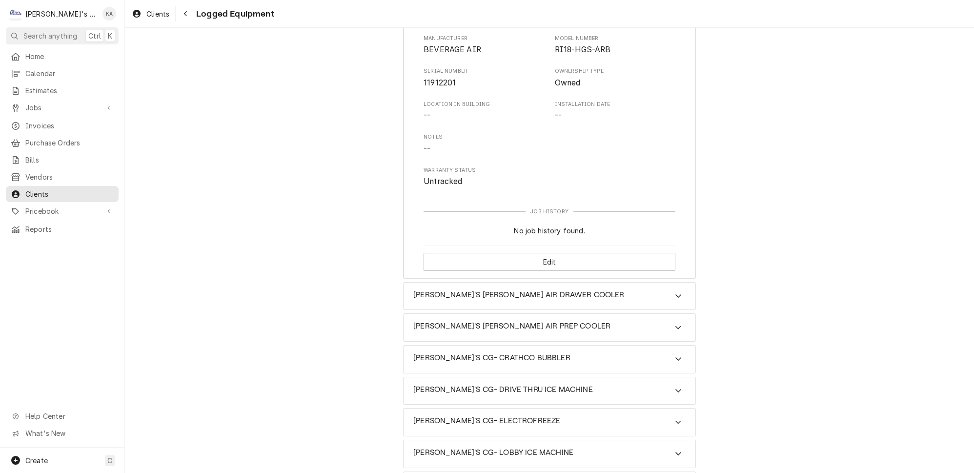
scroll to position [177, 0]
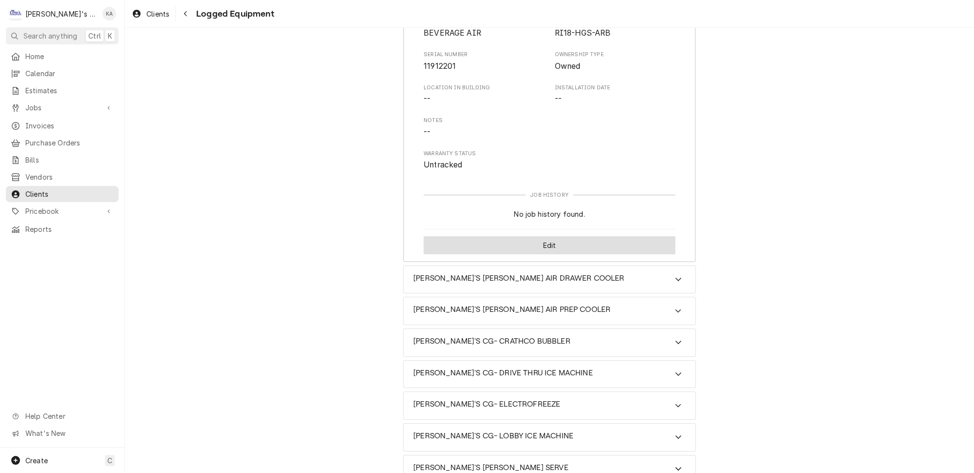
click at [553, 238] on button "Edit" at bounding box center [550, 245] width 252 height 18
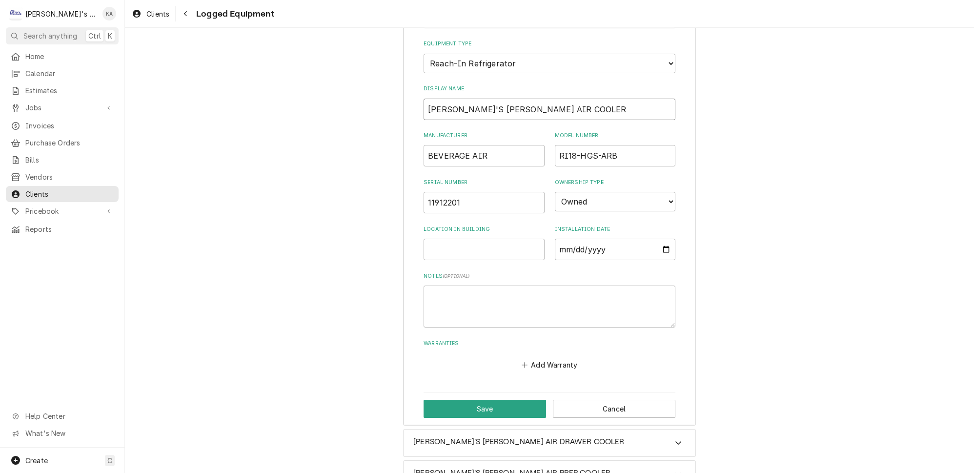
click at [487, 99] on input "[PERSON_NAME]'S [PERSON_NAME] AIR COOLER" at bounding box center [550, 109] width 252 height 21
click at [575, 101] on input "ARBY'S CG- BEVERAGE AIR COOLER" at bounding box center [550, 109] width 252 height 21
type input "ARBY'S CG- BEVERAGE AIR COOLER #1"
click at [500, 400] on button "Save" at bounding box center [485, 409] width 123 height 18
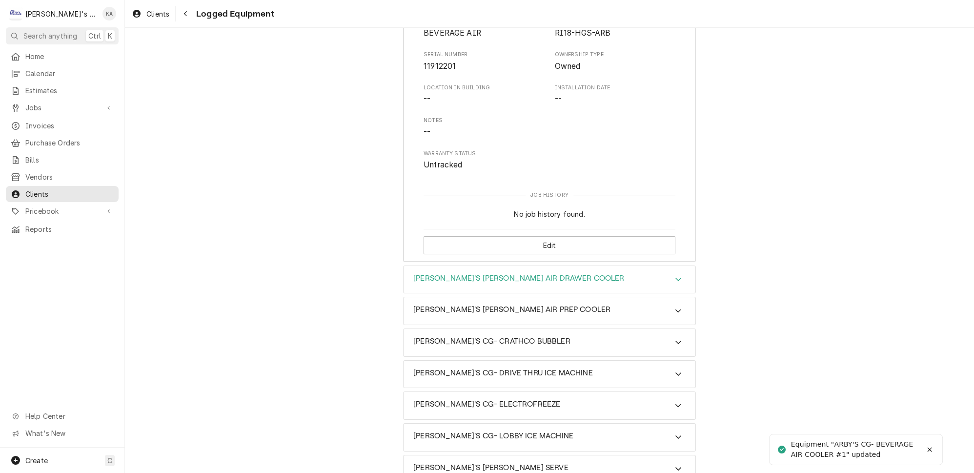
click at [675, 275] on icon "Accordion Header" at bounding box center [678, 279] width 7 height 8
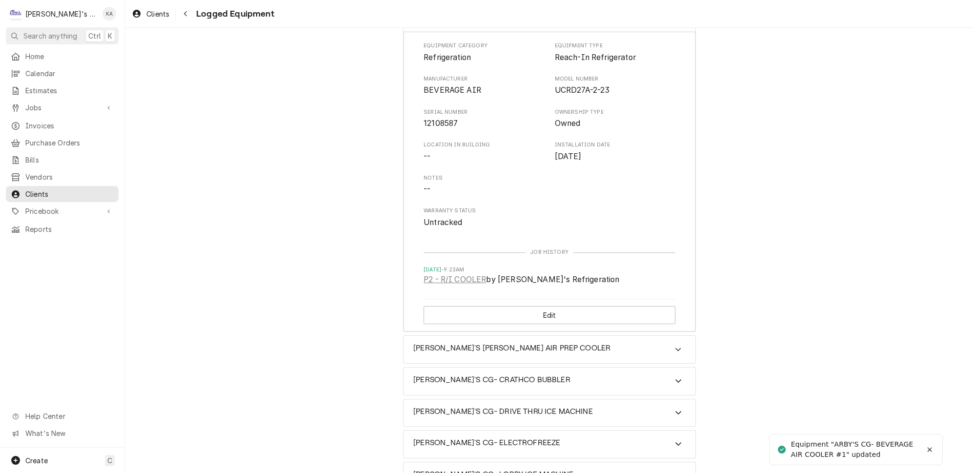
scroll to position [444, 0]
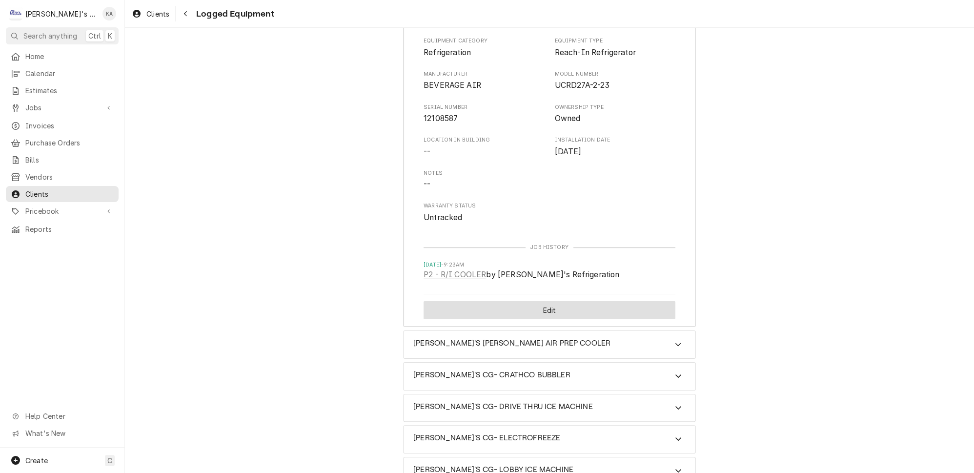
click at [514, 301] on button "Edit" at bounding box center [550, 310] width 252 height 18
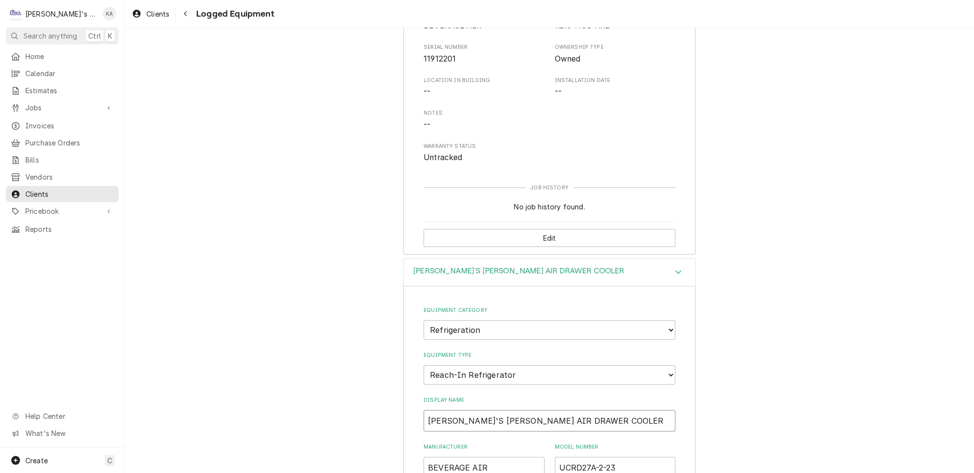
click at [487, 410] on input "[PERSON_NAME]'S [PERSON_NAME] AIR DRAWER COOLER" at bounding box center [550, 420] width 252 height 21
drag, startPoint x: 561, startPoint y: 403, endPoint x: 527, endPoint y: 404, distance: 34.2
click at [527, 410] on input "ARBY'S CG- BEVERAGE AIR DRAWER COOLER" at bounding box center [550, 420] width 252 height 21
click at [580, 410] on input "ARBY'S CG- BEVERAGE AIR COOLER" at bounding box center [550, 420] width 252 height 21
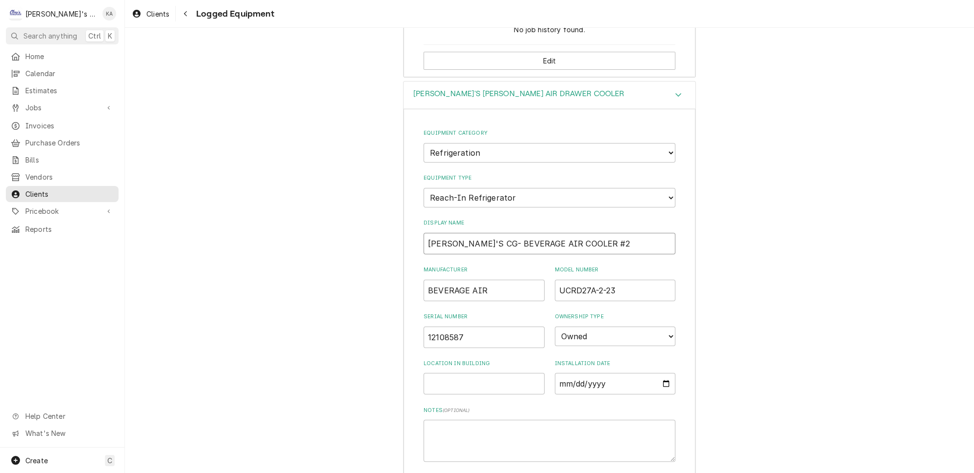
scroll to position [406, 0]
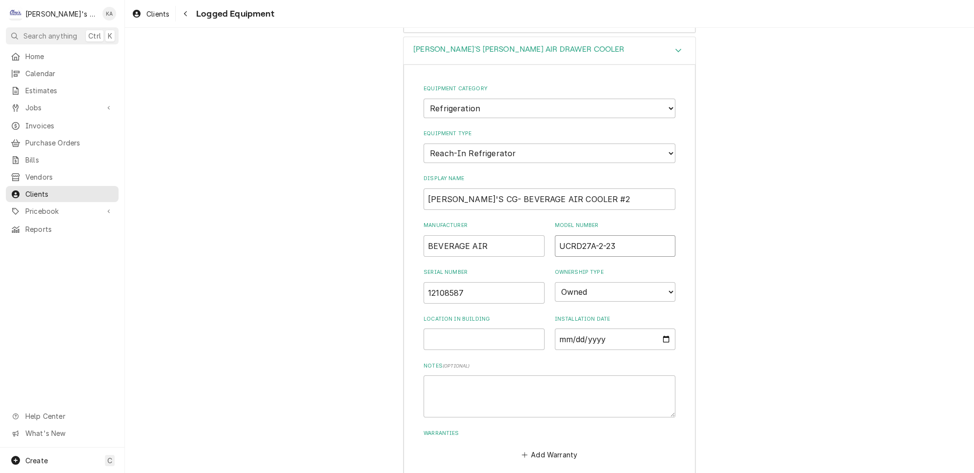
drag, startPoint x: 612, startPoint y: 225, endPoint x: 545, endPoint y: 225, distance: 66.4
click at [545, 225] on div "Manufacturer BEVERAGE AIR Model Number UCRD27A-2-23" at bounding box center [550, 239] width 252 height 35
click at [581, 188] on input "ARBY'S CG- BEVERAGE AIR COOLER #2" at bounding box center [550, 198] width 252 height 21
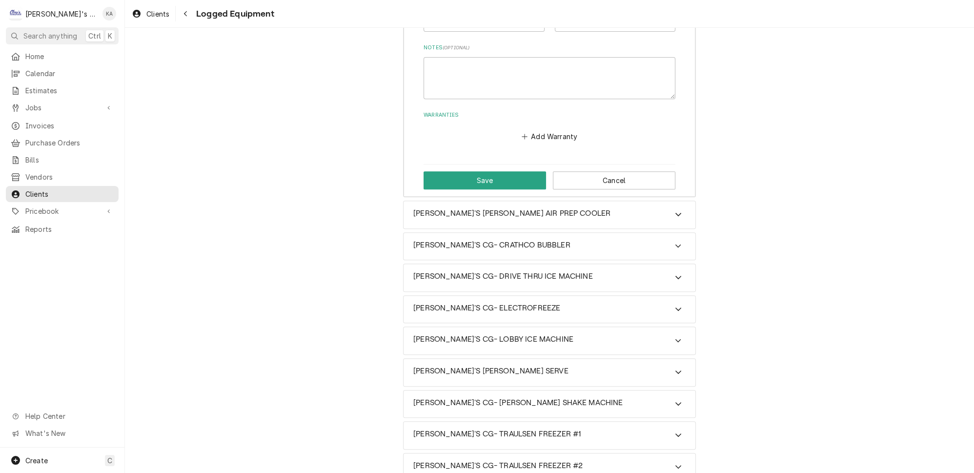
scroll to position [725, 0]
type input "ARBY'S CG- BEVERAGE AIR COOLER #2- DRAWERS"
click at [481, 170] on button "Save" at bounding box center [485, 179] width 123 height 18
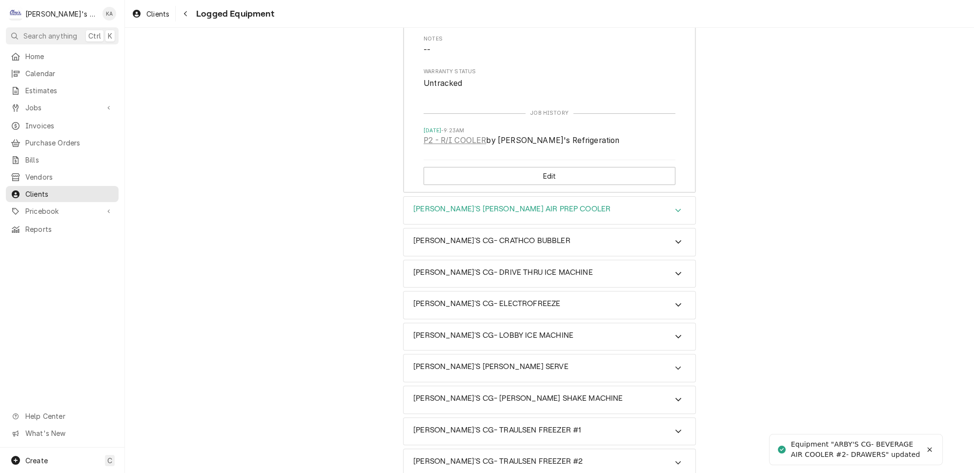
scroll to position [583, 0]
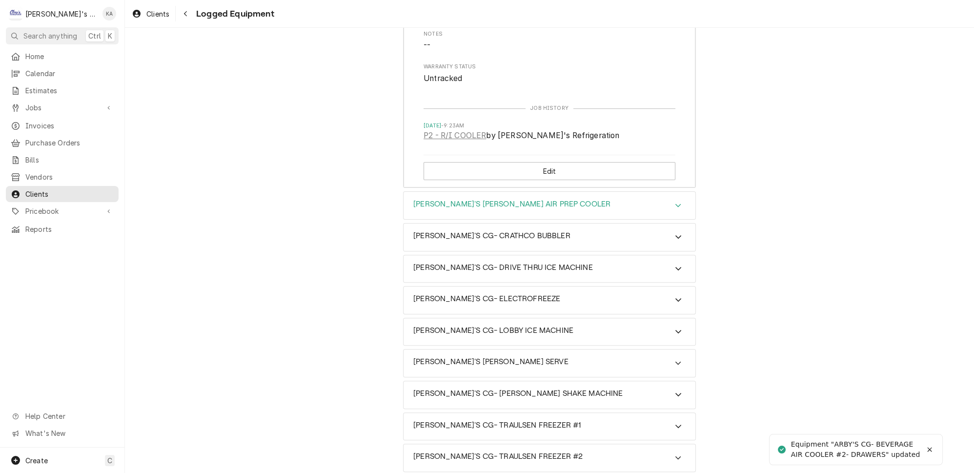
click at [675, 202] on icon "Accordion Header" at bounding box center [678, 206] width 7 height 8
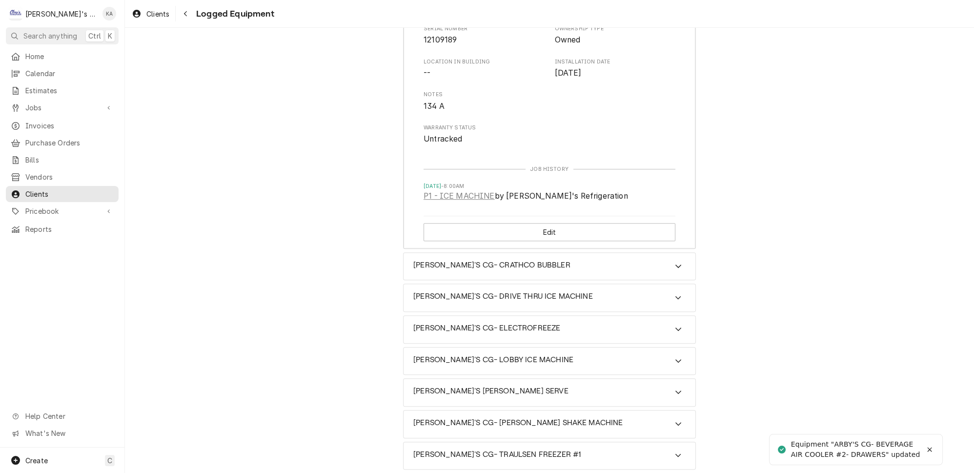
scroll to position [881, 0]
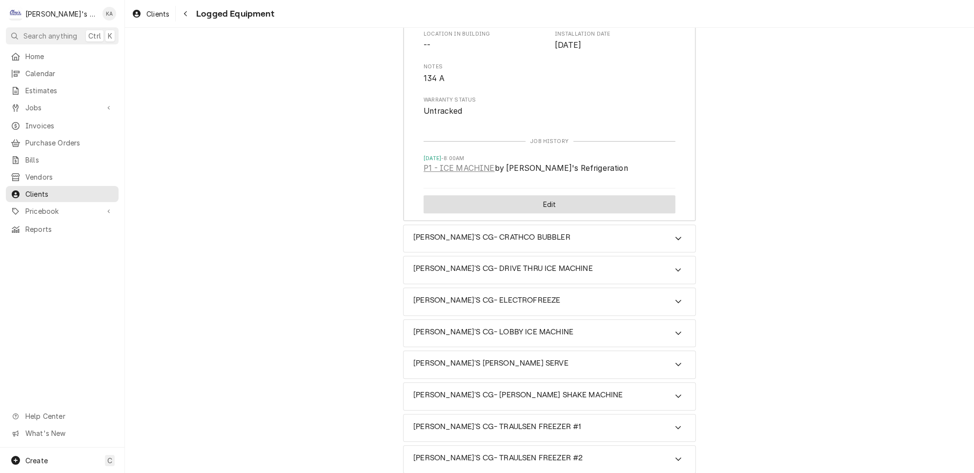
click at [567, 195] on button "Edit" at bounding box center [550, 204] width 252 height 18
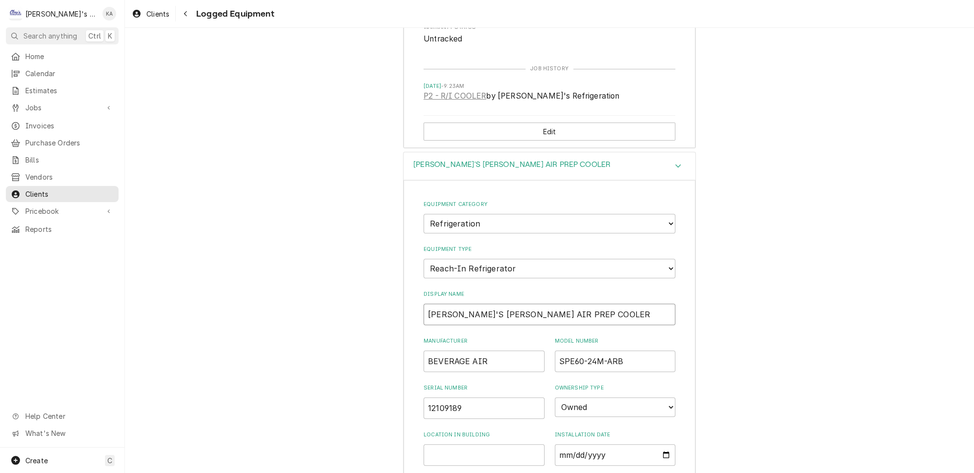
click at [487, 304] on input "ARBY'S CG- BEV AIR PREP COOLER" at bounding box center [550, 314] width 252 height 21
type textarea "x"
type input "ARBY'S CG- BEVE AIR PREP COOLER"
type textarea "x"
type input "ARBY'S CG- BEVER AIR PREP COOLER"
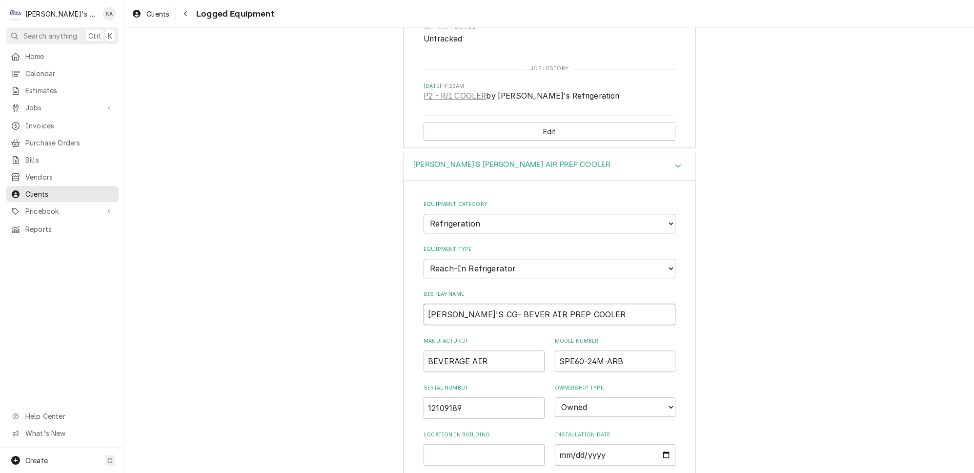
type textarea "x"
type input "ARBY'S CG- BEVERA AIR PREP COOLER"
type textarea "x"
type input "ARBY'S CG- BEVERAG AIR PREP COOLER"
type textarea "x"
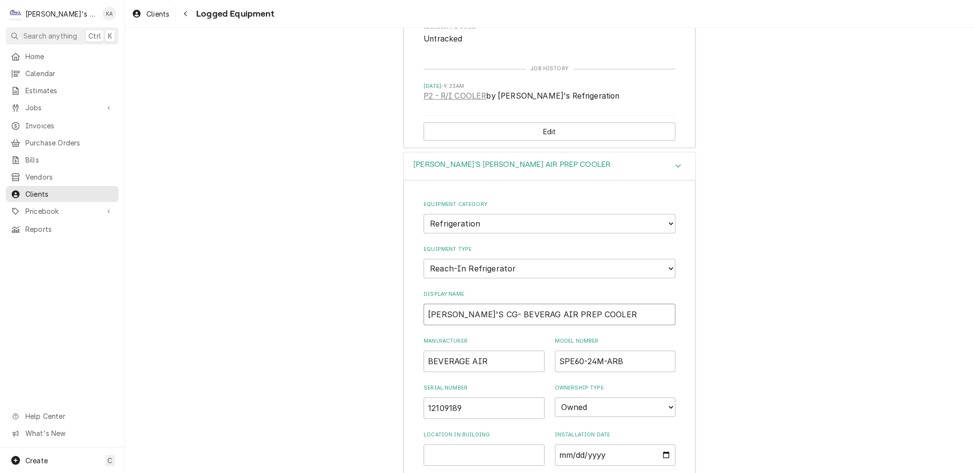
type input "ARBY'S CG- BEVERAGE AIR PREP COOLER"
drag, startPoint x: 547, startPoint y: 291, endPoint x: 527, endPoint y: 294, distance: 20.2
click at [527, 304] on input "ARBY'S CG- BEVERAGE AIR PREP COOLER" at bounding box center [550, 314] width 252 height 21
type textarea "x"
type input "ARBY'S CG- BEVERAGE AIR COOLER"
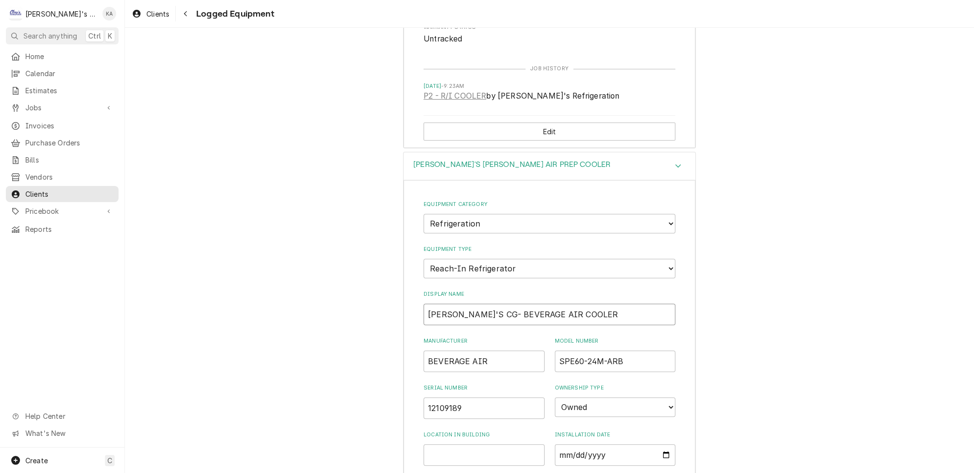
click at [572, 304] on input "ARBY'S CG- BEVERAGE AIR COOLER" at bounding box center [550, 314] width 252 height 21
type textarea "x"
type input "ARBY'S CG- BEVERAGE AIR COOLER"
type textarea "x"
type input "ARBY'S CG- BEVERAGE AIR COOLER #"
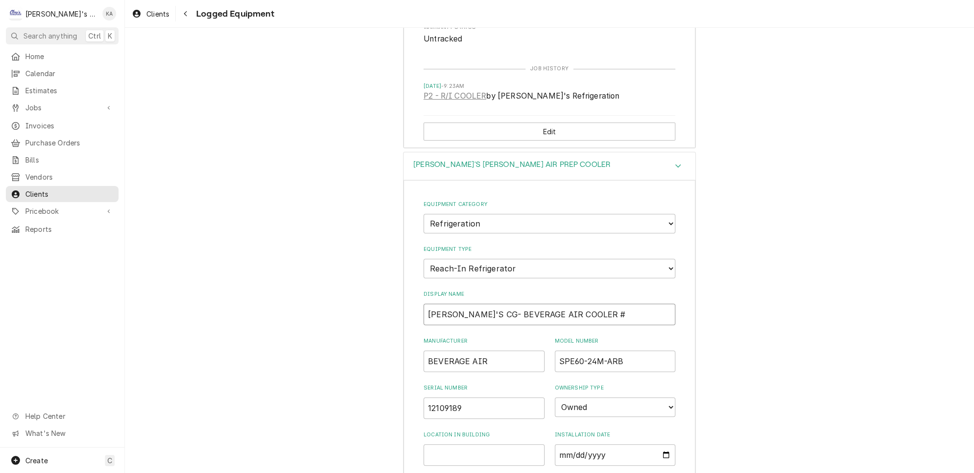
type textarea "x"
type input "ARBY'S CG- BEVERAGE AIR COOLER #3"
type textarea "x"
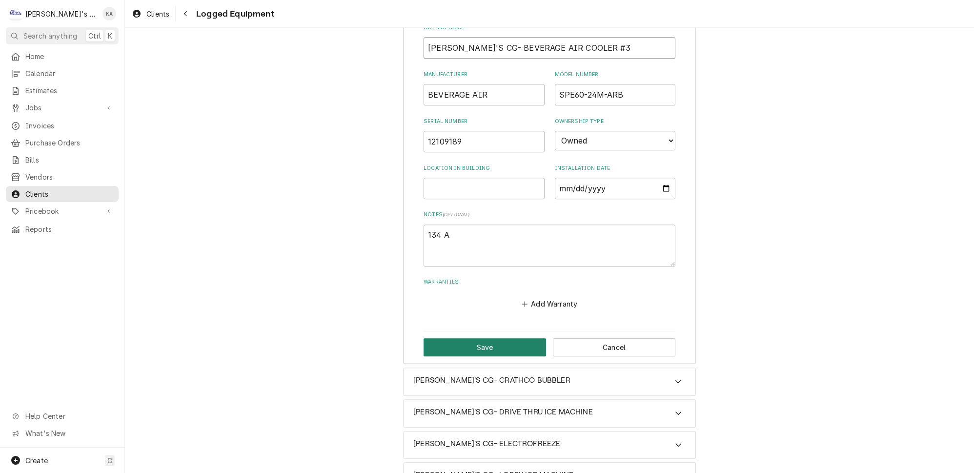
type input "ARBY'S CG- BEVERAGE AIR COOLER #3"
click at [490, 338] on button "Save" at bounding box center [485, 347] width 123 height 18
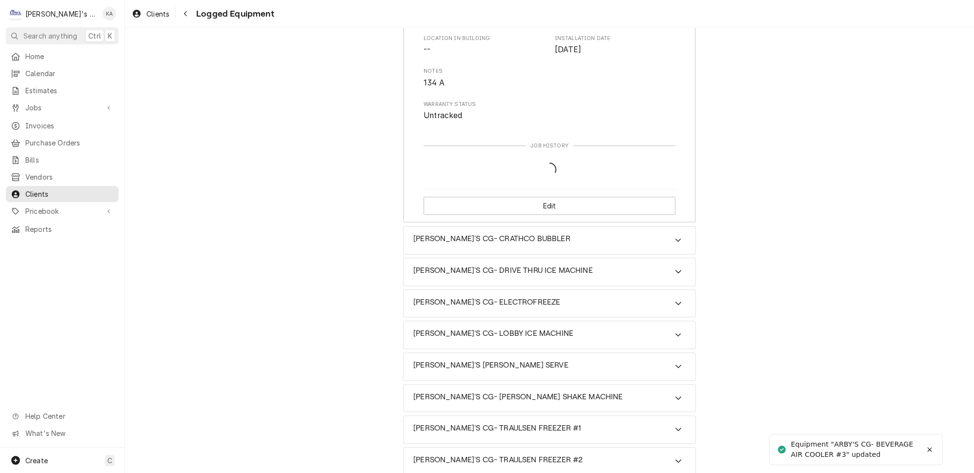
scroll to position [881, 0]
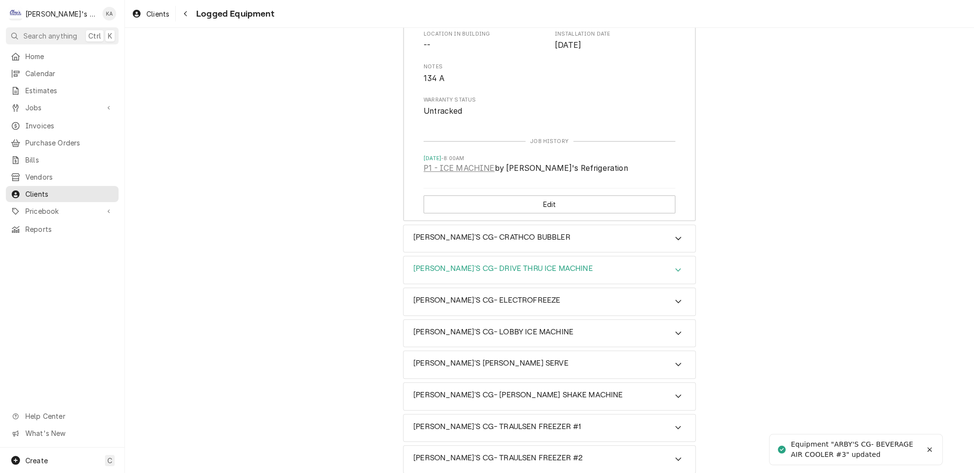
click at [675, 266] on icon "Accordion Header" at bounding box center [678, 270] width 7 height 8
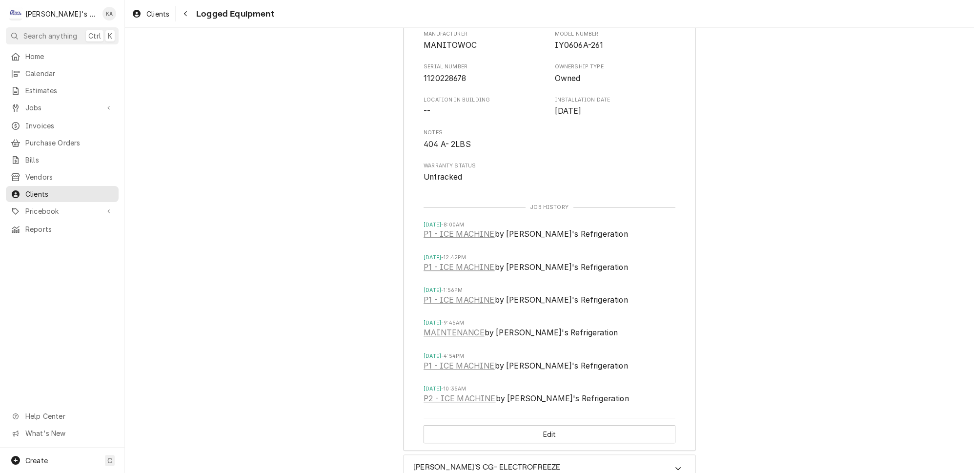
scroll to position [1192, 0]
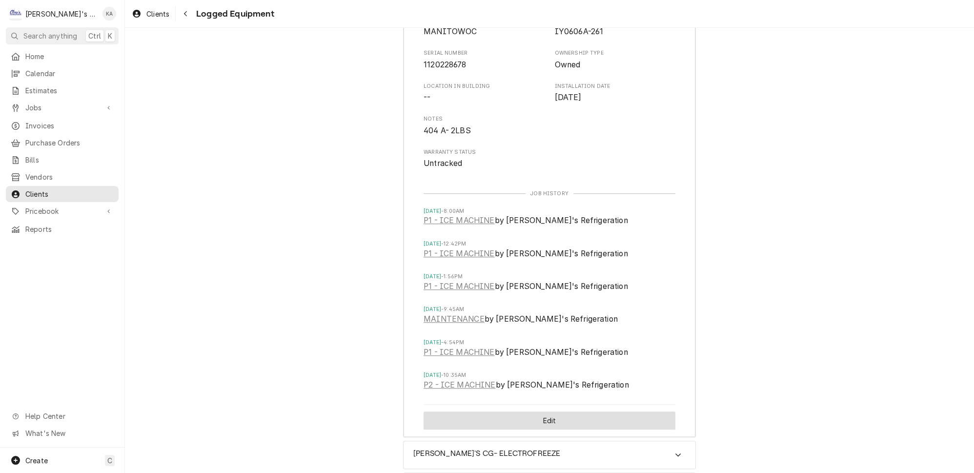
click at [543, 411] on button "Edit" at bounding box center [550, 420] width 252 height 18
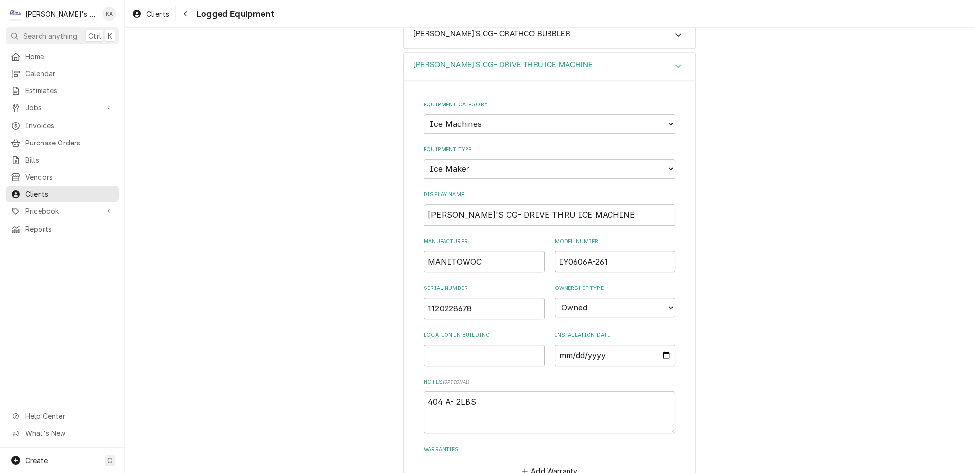
scroll to position [1167, 0]
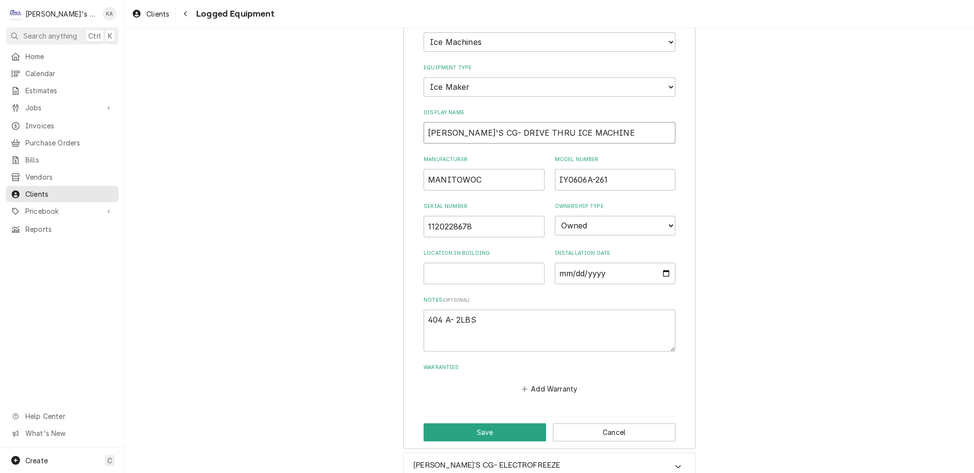
click at [575, 122] on input "ARBY'S CG- DRIVE THRU ICE MACHINE" at bounding box center [550, 132] width 252 height 21
type textarea "x"
type input "ARBY'S CG- DRIVE THRU ICE MACHINE-"
type textarea "x"
type input "ARBY'S CG- DRIVE THRU ICE MACHINE-"
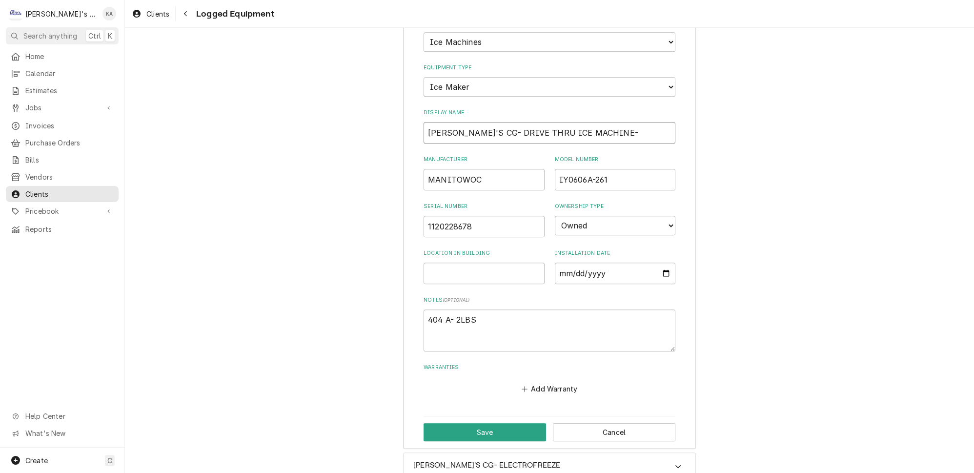
type textarea "x"
type input "ARBY'S CG- DRIVE THRU ICE MACHINE-"
drag, startPoint x: 478, startPoint y: 150, endPoint x: 440, endPoint y: 152, distance: 37.6
click at [420, 152] on div "Equipment Category Choose equipment category... Ice Machines Refrigeration HVAC…" at bounding box center [550, 224] width 292 height 450
click at [473, 122] on input "ARBY'S CG- DRIVE THRU ICE MACHINE-" at bounding box center [550, 132] width 252 height 21
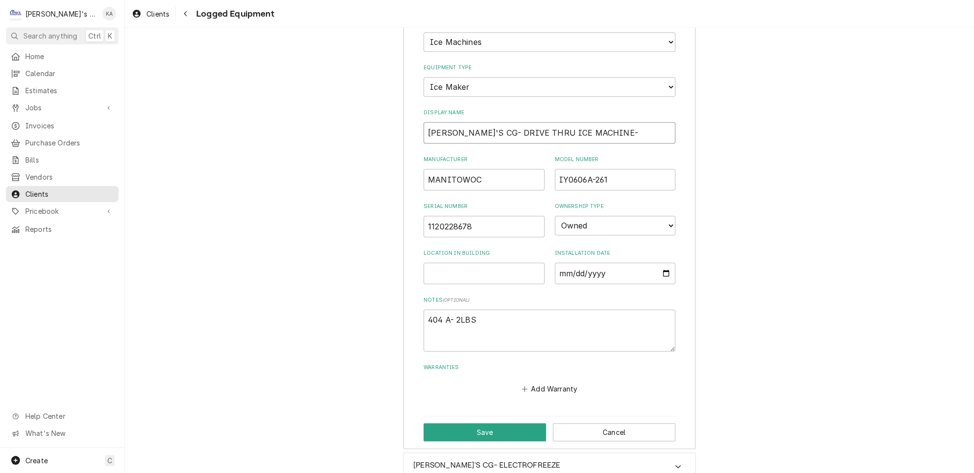
paste input "MANITOWOC"
type textarea "x"
type input "ARBY'S CG- MANITOWOCDRIVE THRU ICE MACHINE-"
drag, startPoint x: 522, startPoint y: 104, endPoint x: 569, endPoint y: 105, distance: 46.9
click at [569, 122] on input "ARBY'S CG- MANITOWOCDRIVE THRU ICE MACHINE-" at bounding box center [550, 132] width 252 height 21
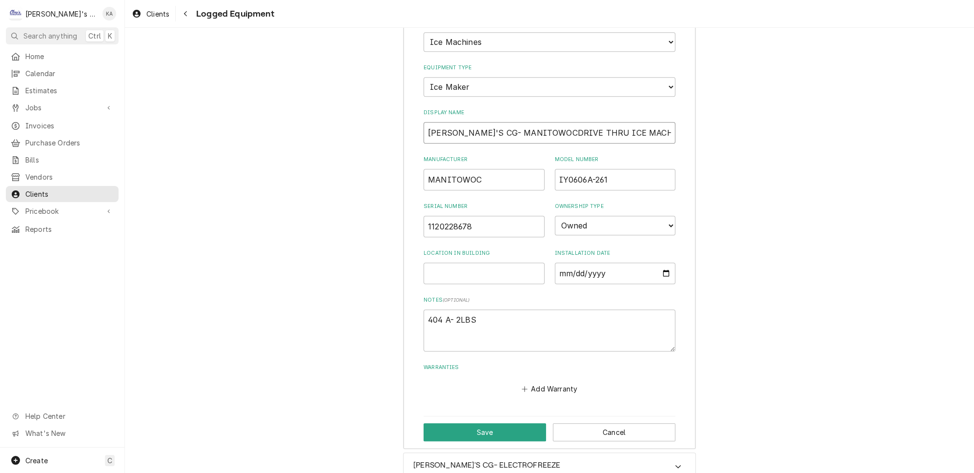
type textarea "x"
type input "ARBY'S CG- MANITOWOC ICE MACHINE- DRIVE THRU"
type textarea "x"
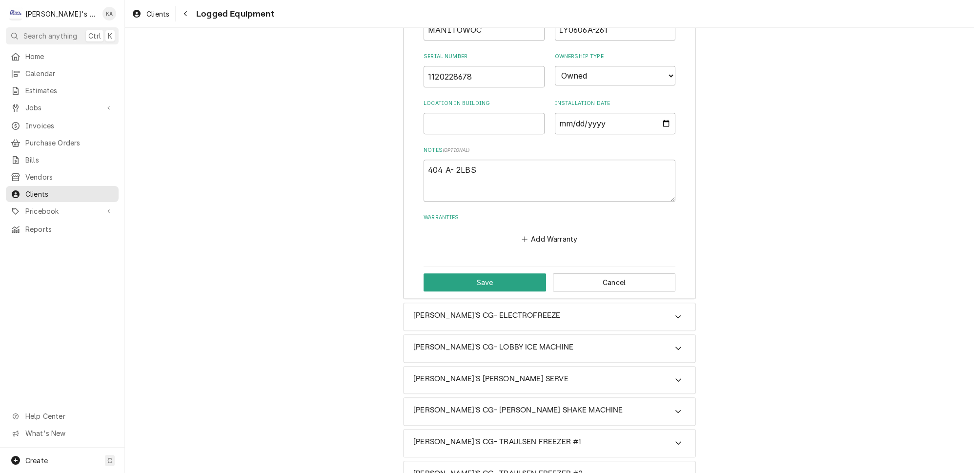
scroll to position [1324, 0]
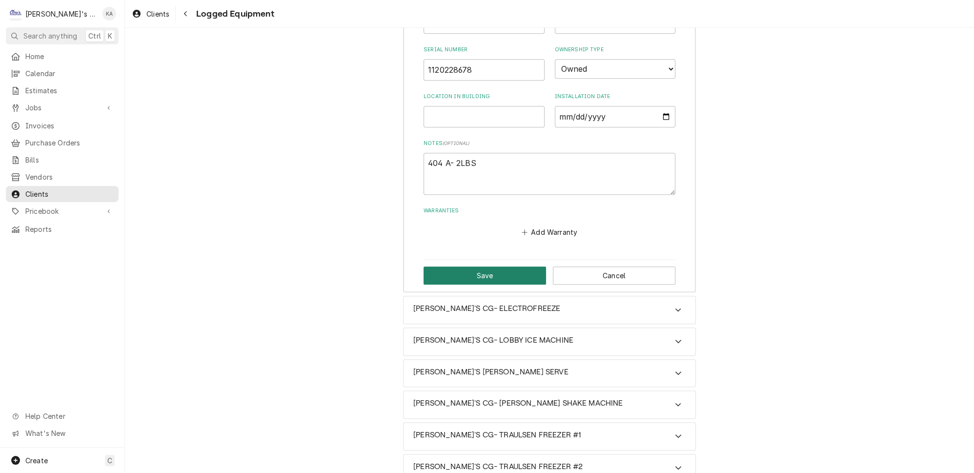
type input "ARBY'S CG- MANITOWOC ICE MACHINE- DRIVE THRU"
click at [485, 266] on button "Save" at bounding box center [485, 275] width 123 height 18
type textarea "x"
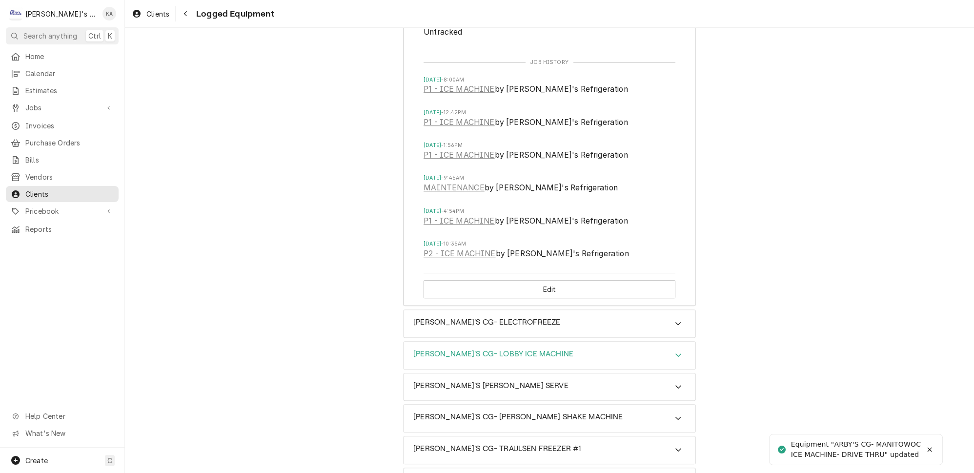
click at [676, 353] on icon "Accordion Header" at bounding box center [679, 354] width 6 height 3
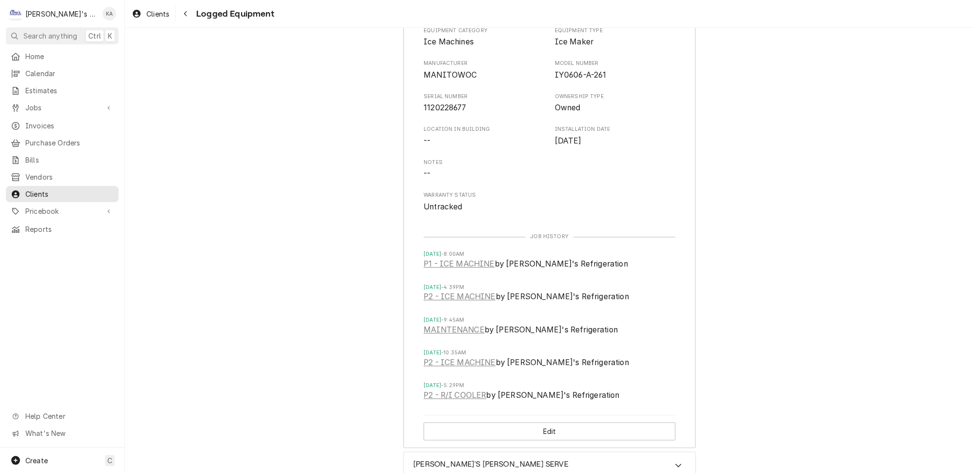
scroll to position [1679, 0]
click at [547, 420] on button "Edit" at bounding box center [550, 429] width 252 height 18
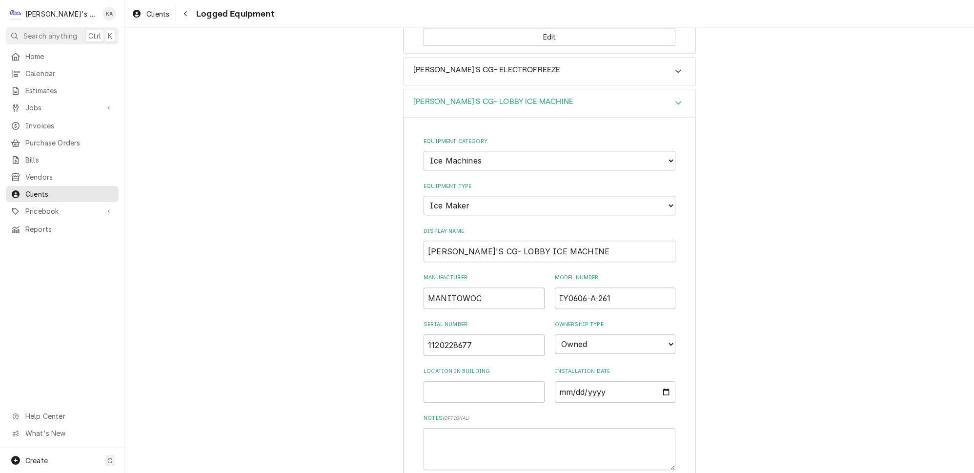
scroll to position [1598, 0]
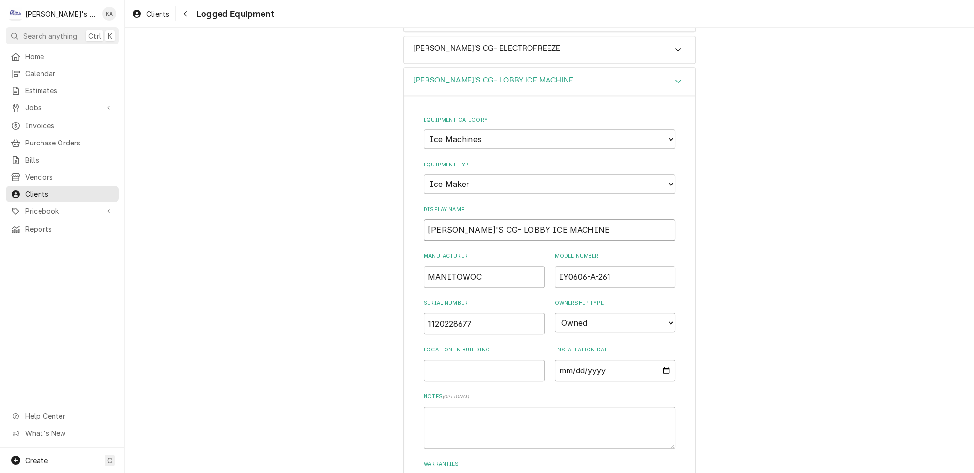
click at [552, 219] on input "ARBY'S CG- LOBBY ICE MACHINE" at bounding box center [550, 229] width 252 height 21
drag, startPoint x: 497, startPoint y: 197, endPoint x: 474, endPoint y: 198, distance: 22.9
click at [474, 219] on input "ARBY'S CG- LOBBY ICE MACHINE-" at bounding box center [550, 229] width 252 height 21
drag, startPoint x: 478, startPoint y: 244, endPoint x: 437, endPoint y: 247, distance: 41.6
click at [427, 266] on input "MANITOWOC" at bounding box center [484, 276] width 121 height 21
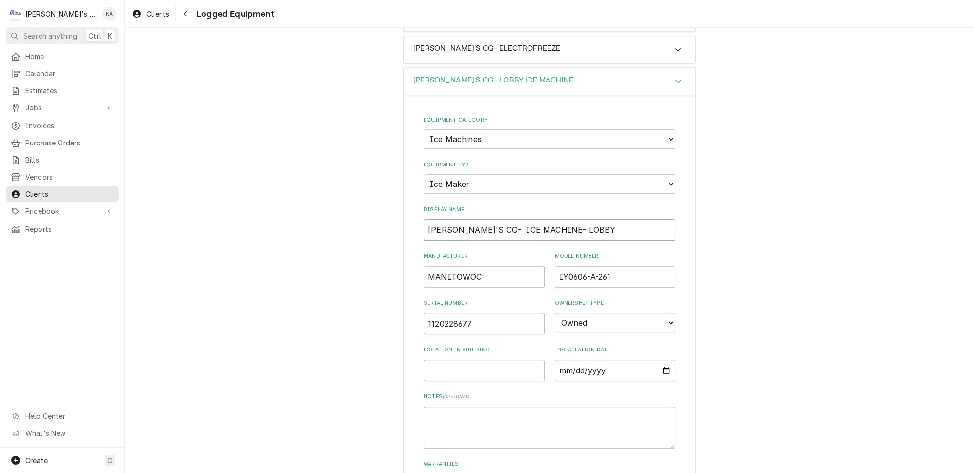
click at [472, 219] on input "ARBY'S CG- ICE MACHINE- LOBBY" at bounding box center [550, 229] width 252 height 21
paste input "MANITOWOC"
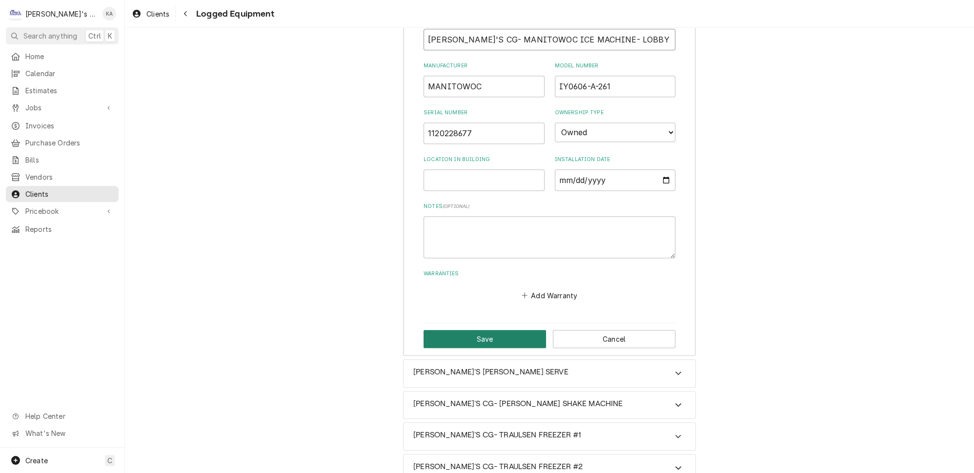
type input "ARBY'S CG- MANITOWOC ICE MACHINE- LOBBY"
click at [501, 330] on button "Save" at bounding box center [485, 339] width 123 height 18
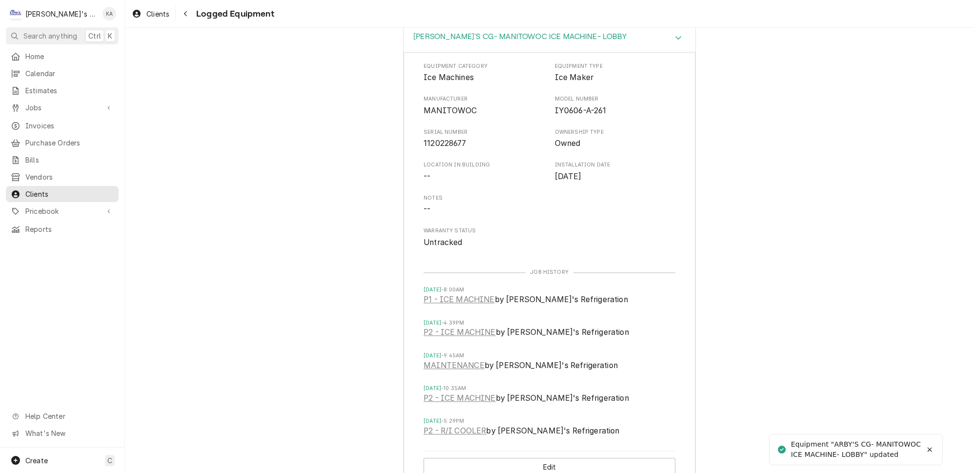
scroll to position [1778, 0]
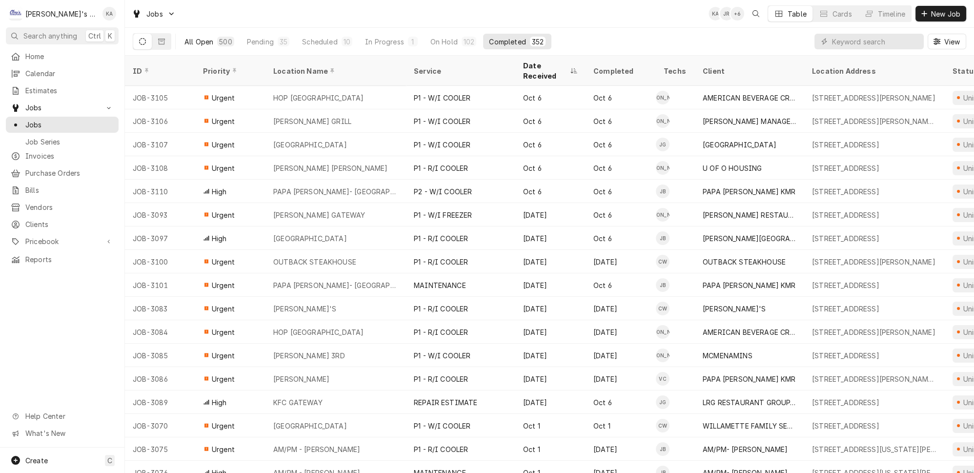
click at [187, 40] on div "All Open" at bounding box center [198, 42] width 29 height 10
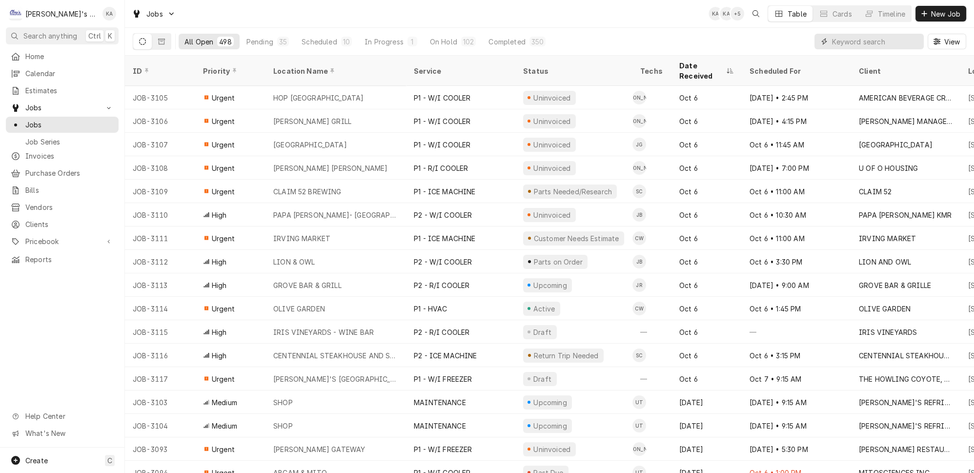
click at [867, 40] on input "Dynamic Content Wrapper" at bounding box center [875, 42] width 87 height 16
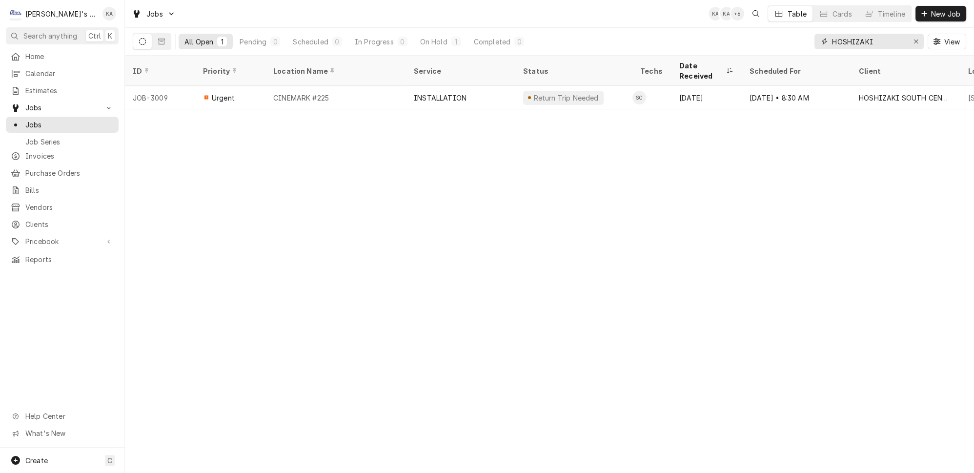
type input "HOSHIZAKI"
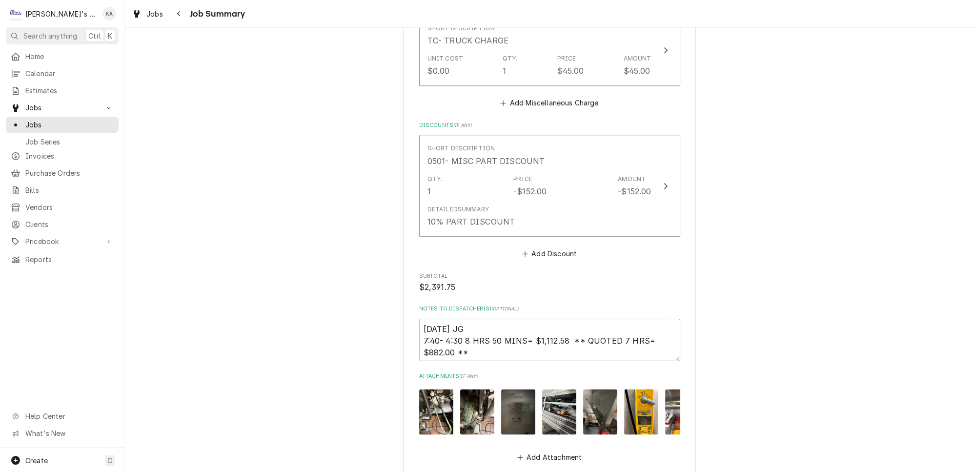
scroll to position [2136, 0]
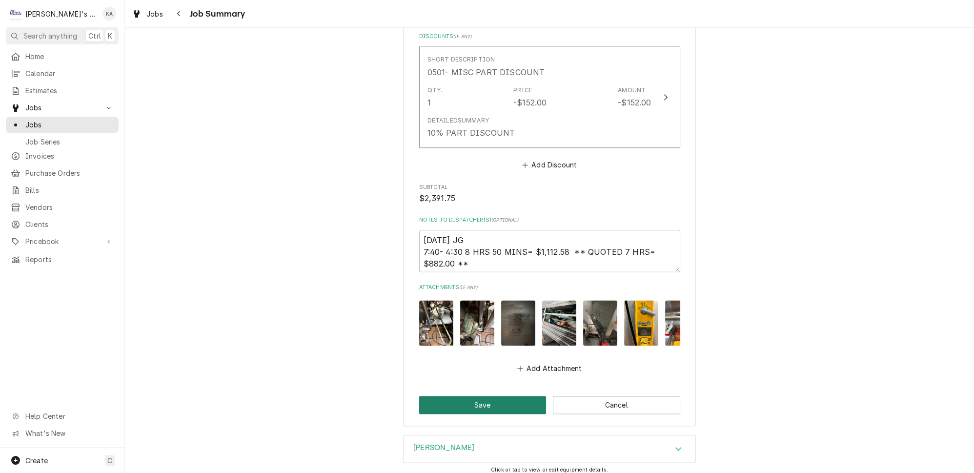
click at [485, 396] on button "Save" at bounding box center [482, 405] width 127 height 18
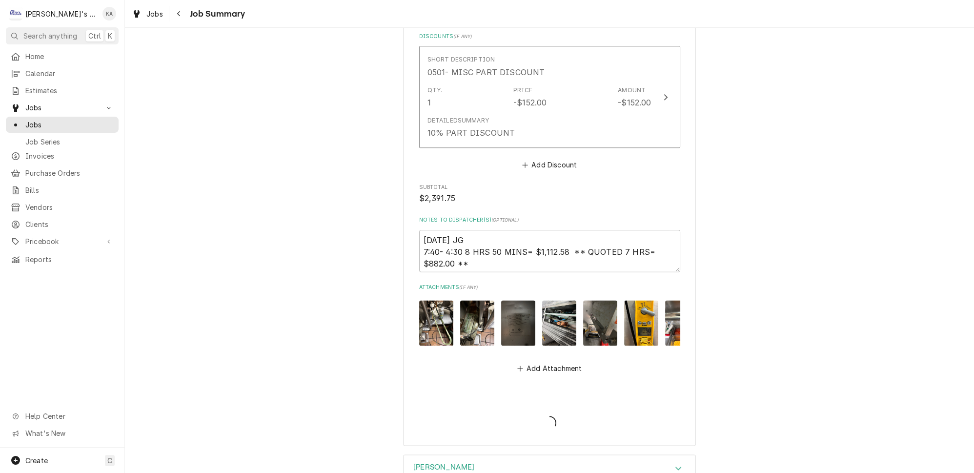
type textarea "x"
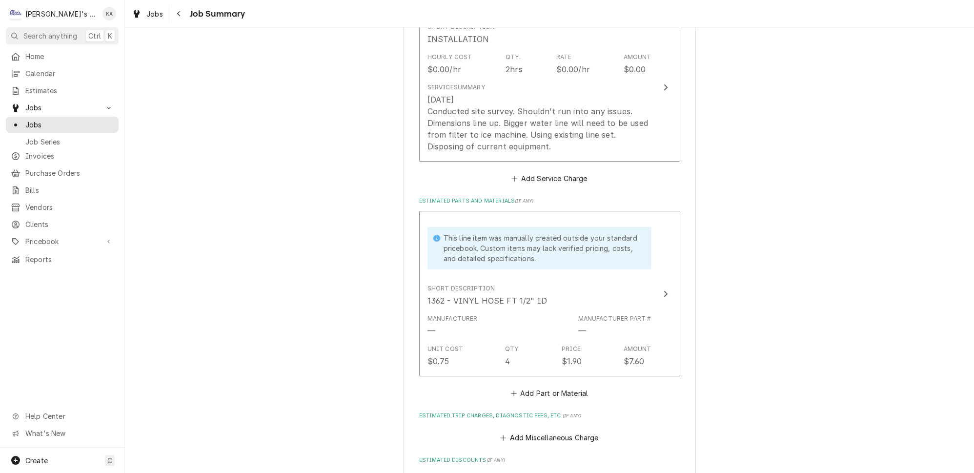
scroll to position [310, 0]
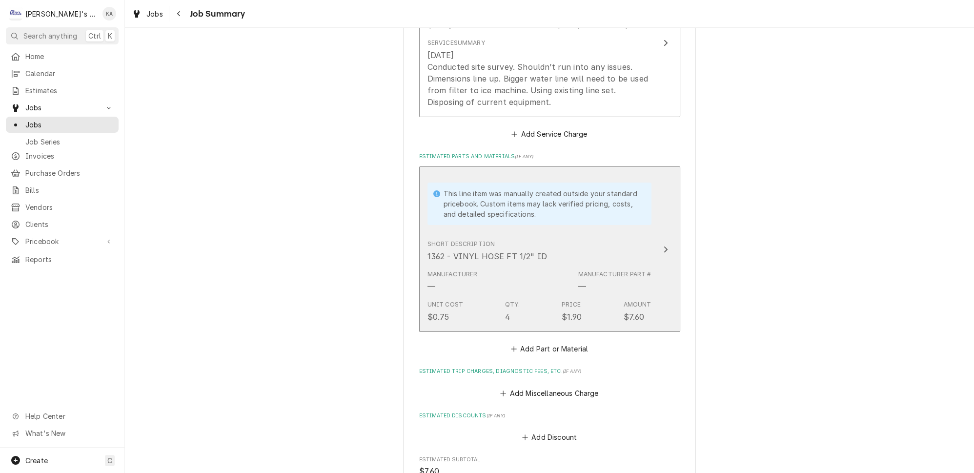
click at [633, 248] on div "Short Description 1362 - VINYL HOSE FT 1/2" ID" at bounding box center [540, 251] width 224 height 30
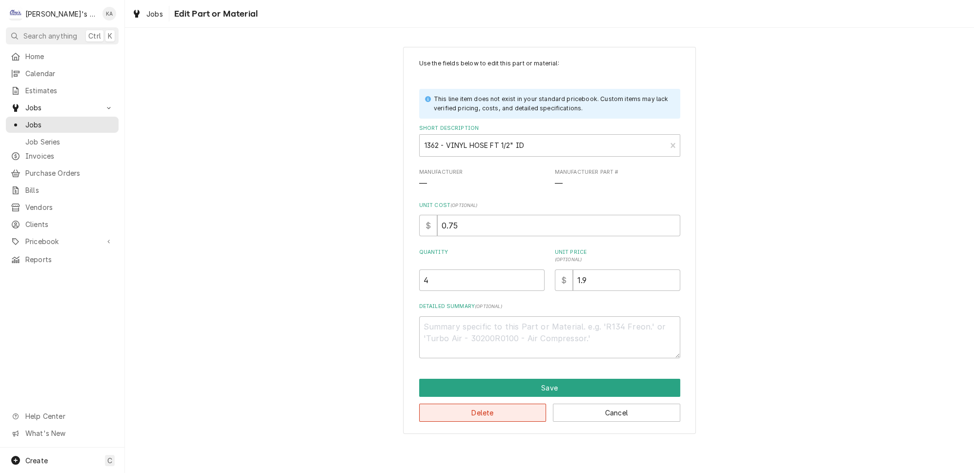
click at [483, 406] on button "Delete" at bounding box center [482, 413] width 127 height 18
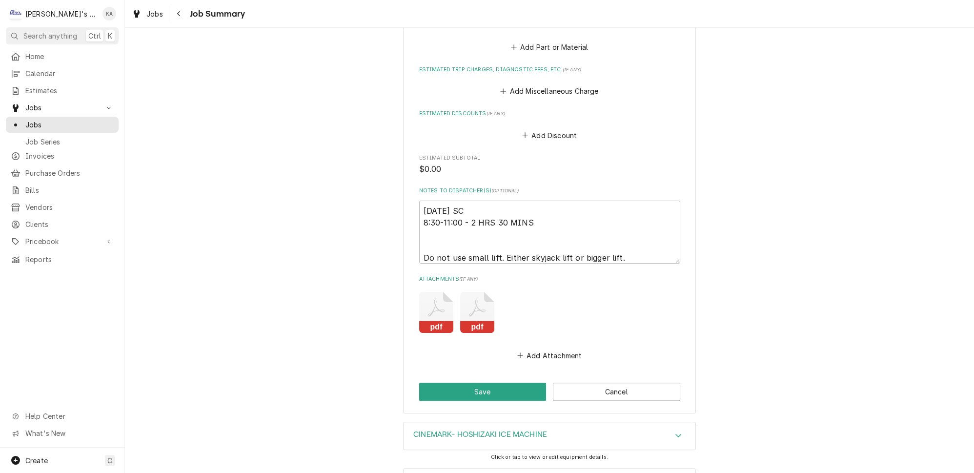
scroll to position [472, 0]
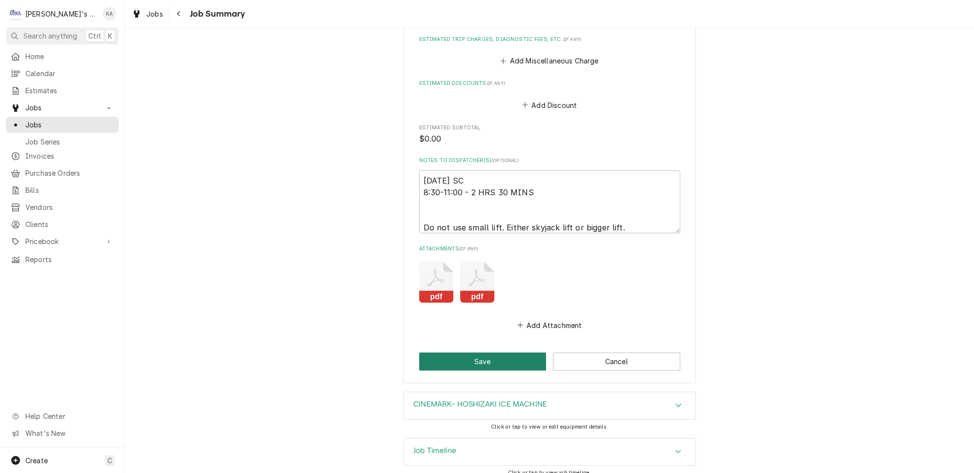
click at [466, 352] on button "Save" at bounding box center [482, 361] width 127 height 18
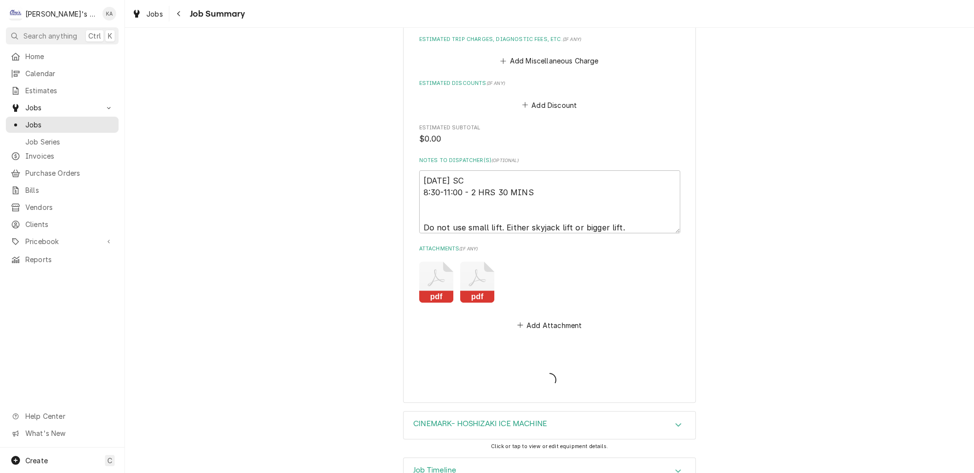
type textarea "x"
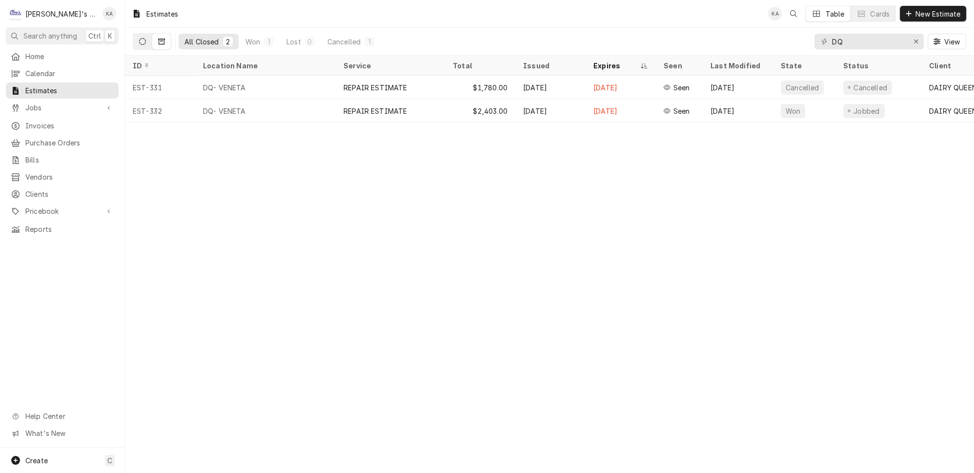
click at [139, 40] on icon "Dynamic Content Wrapper" at bounding box center [142, 41] width 7 height 7
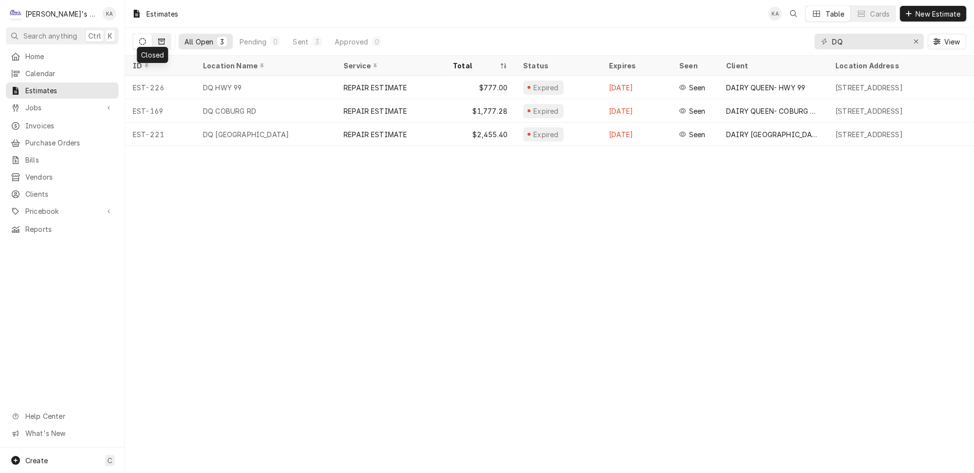
click at [158, 38] on icon "Dynamic Content Wrapper" at bounding box center [161, 41] width 7 height 7
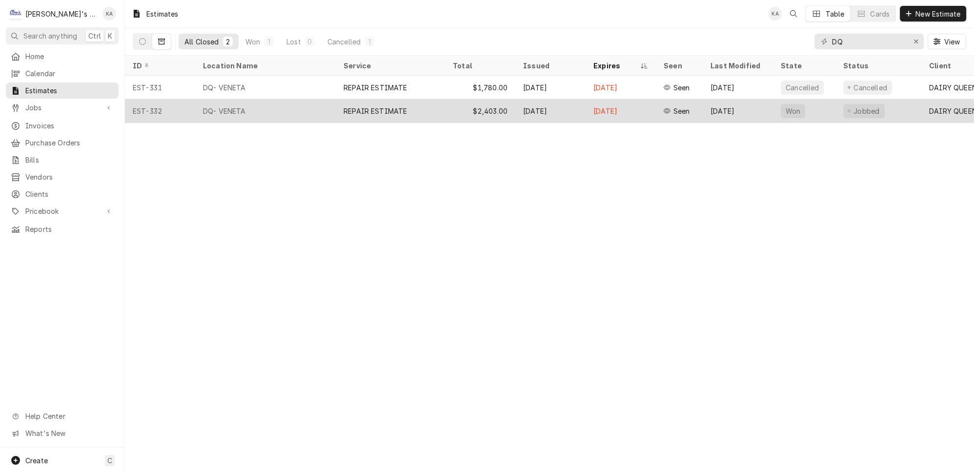
click at [238, 102] on div "DQ- VENETA" at bounding box center [265, 110] width 141 height 23
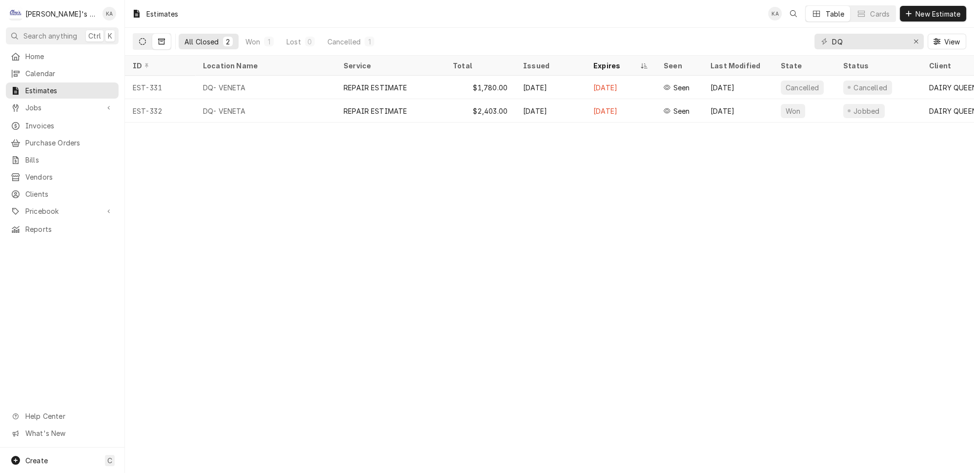
click at [139, 38] on icon "Dynamic Content Wrapper" at bounding box center [142, 41] width 7 height 7
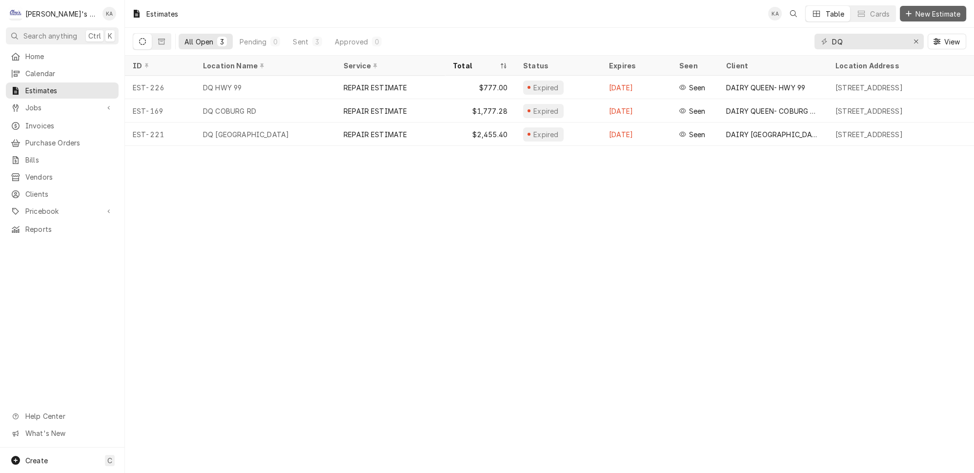
click at [929, 12] on span "New Estimate" at bounding box center [938, 14] width 49 height 10
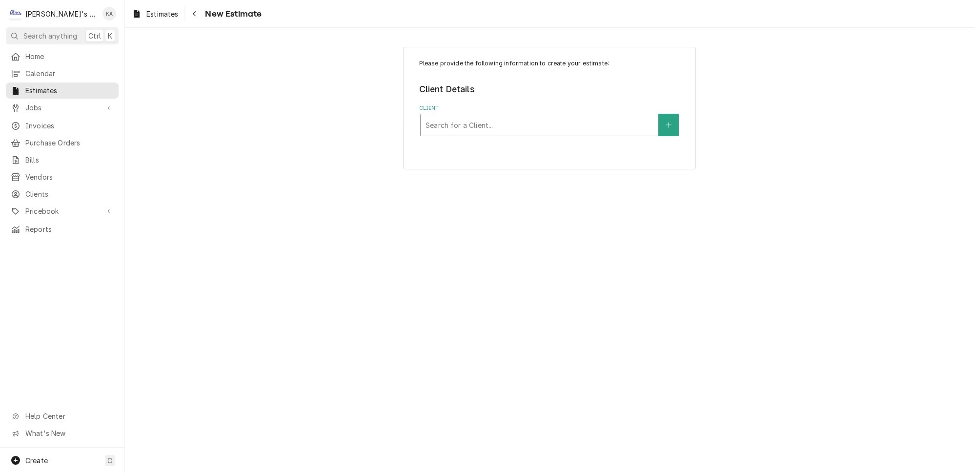
click at [510, 120] on div "Client" at bounding box center [539, 125] width 227 height 18
type input "HOSHIZAKI"
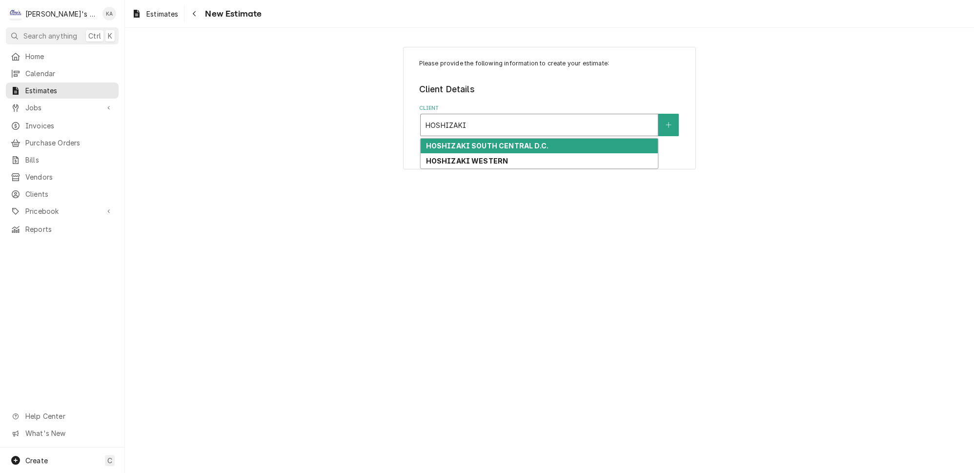
click at [520, 142] on strong "HOSHIZAKI SOUTH CENTRAL D.C." at bounding box center [487, 146] width 123 height 8
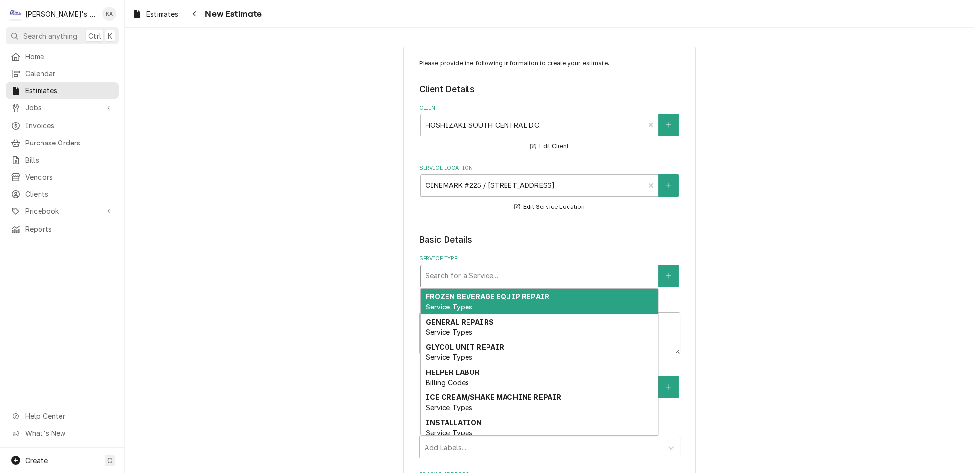
click at [492, 268] on div "Service Type" at bounding box center [539, 276] width 227 height 18
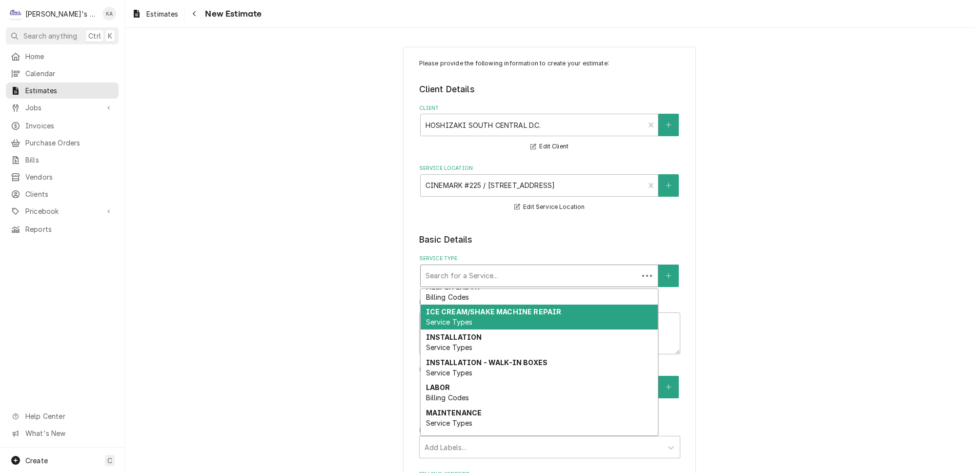
scroll to position [88, 0]
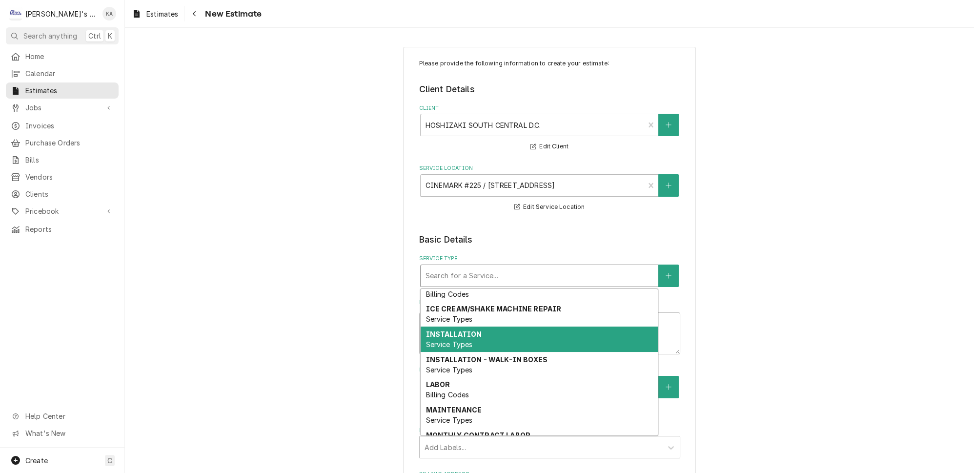
click at [485, 327] on div "INSTALLATION Service Types" at bounding box center [539, 339] width 237 height 25
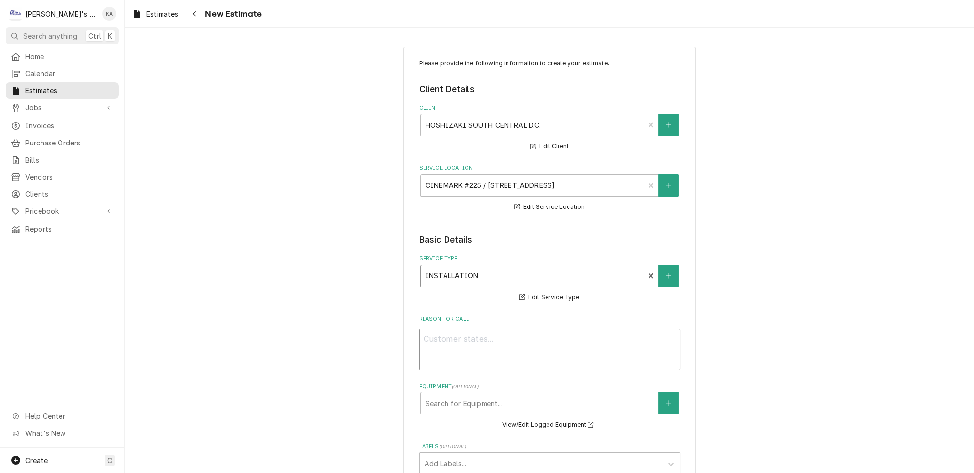
click at [422, 334] on textarea "Reason For Call" at bounding box center [549, 349] width 261 height 42
type textarea "x"
type textarea "9"
type textarea "x"
type textarea "9/"
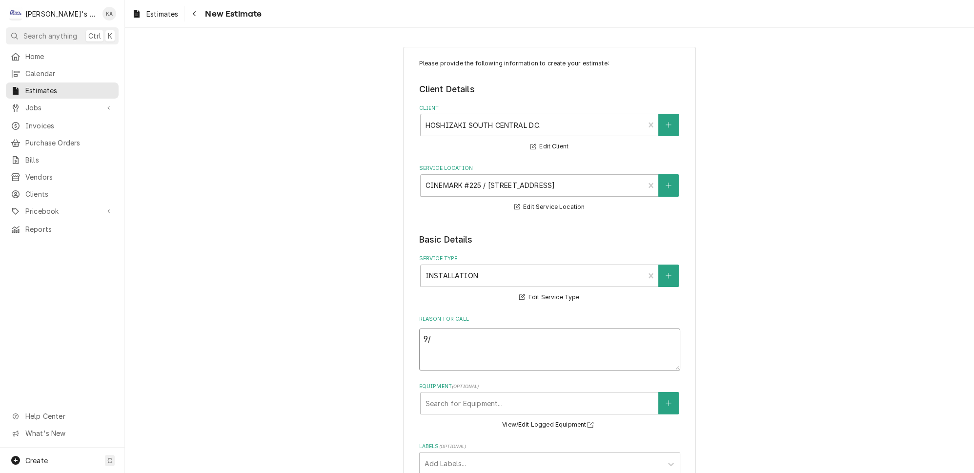
type textarea "x"
type textarea "9/2"
type textarea "x"
type textarea "9/22"
type textarea "x"
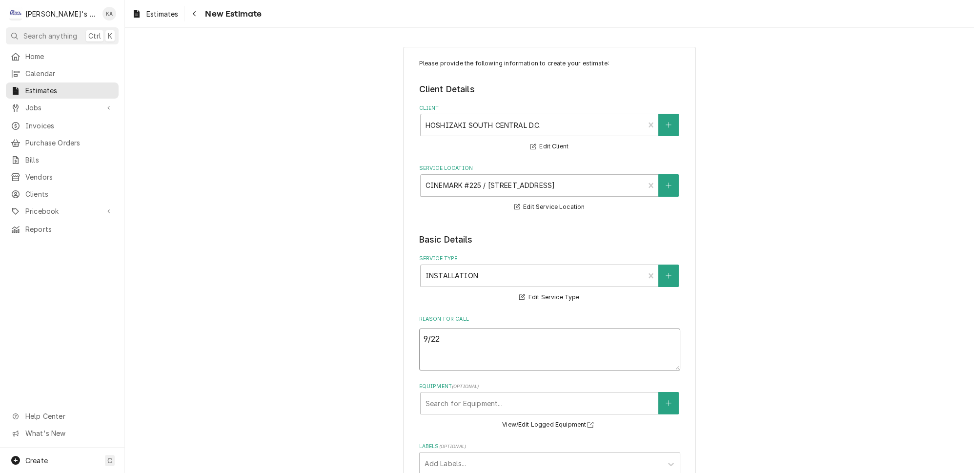
type textarea "9/22/"
type textarea "x"
type textarea "9/22/2"
type textarea "x"
type textarea "9/22/20"
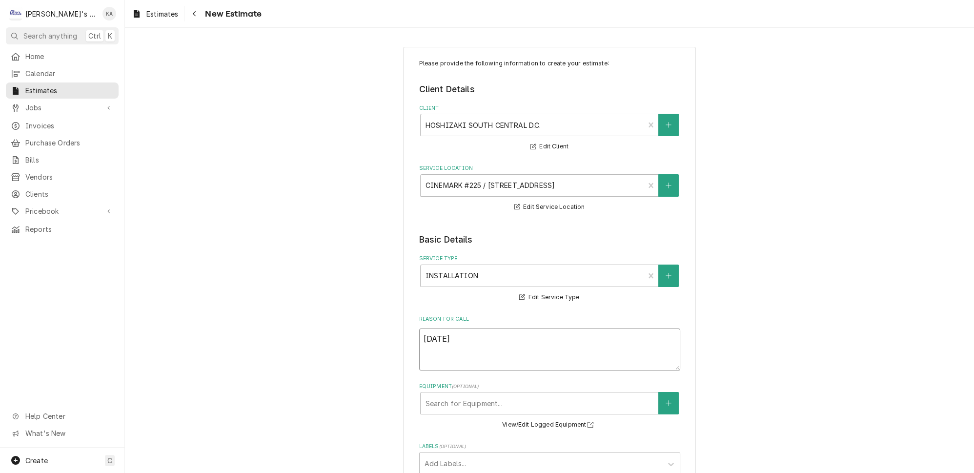
type textarea "x"
type textarea "9/22/202"
type textarea "x"
type textarea "9/22/2025"
type textarea "x"
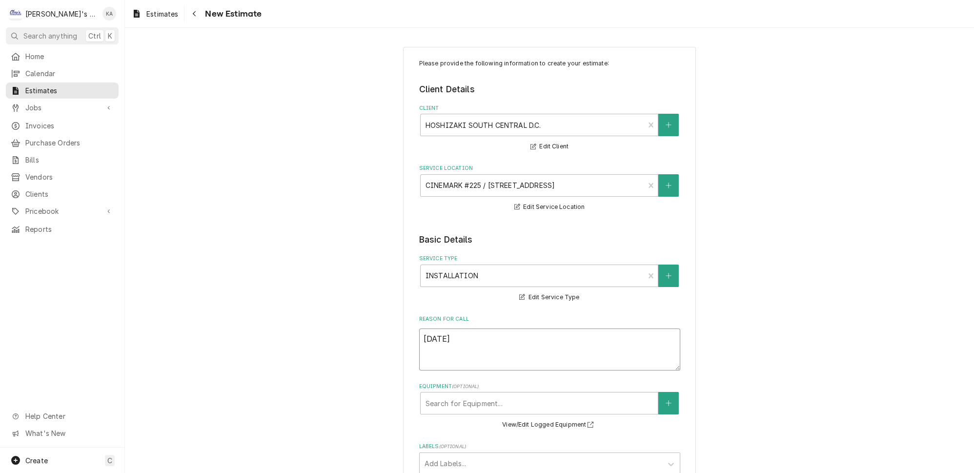
type textarea "9/22/2025"
type textarea "x"
type textarea "9/22/2025 2"
type textarea "x"
type textarea "9/22/2025 2:"
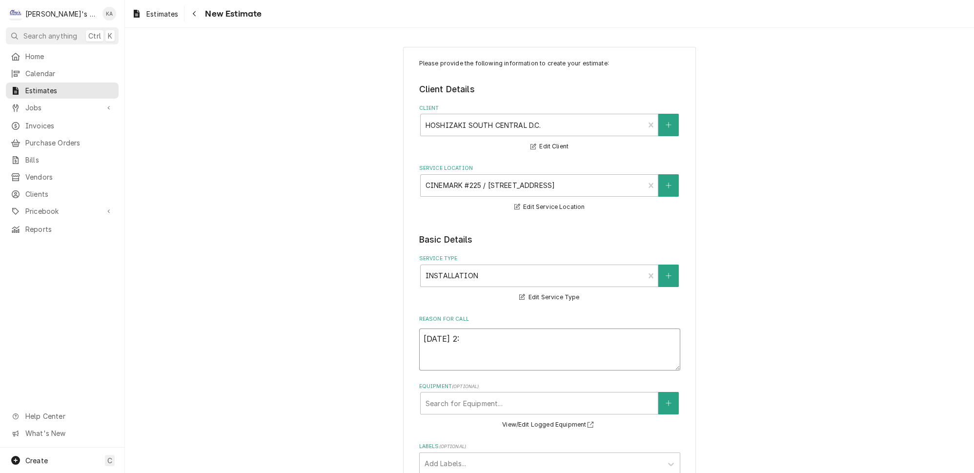
type textarea "x"
type textarea "9/22/2025 2:4"
type textarea "x"
type textarea "9/22/2025 2:45"
type textarea "x"
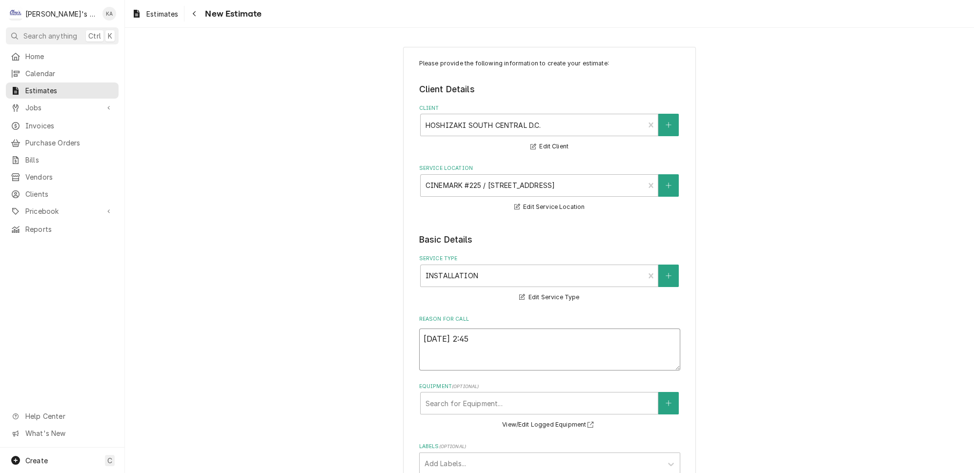
type textarea "9/22/2025 2:45"
type textarea "x"
type textarea "9/22/2025 2:45 P"
type textarea "x"
type textarea "9/22/2025 2:45 PM"
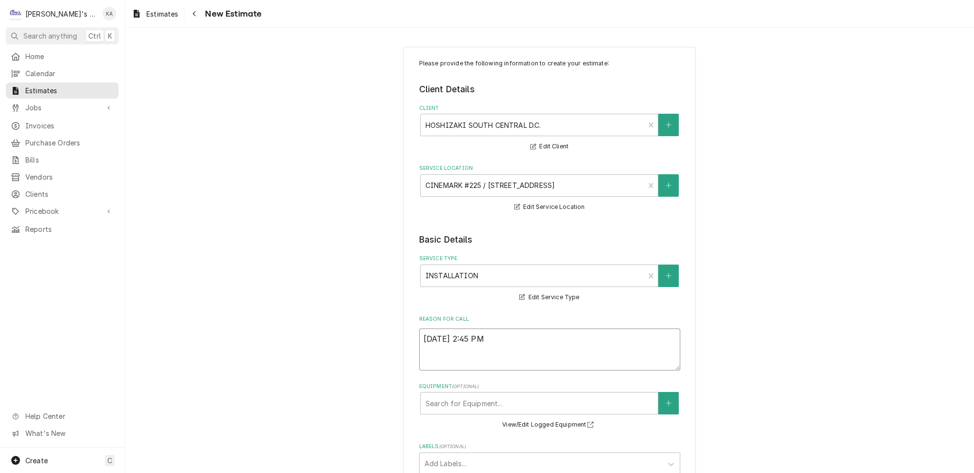
type textarea "x"
type textarea "9/22/2025 2:45 PM-"
type textarea "x"
type textarea "9/22/2025 2:45 PM-"
type textarea "x"
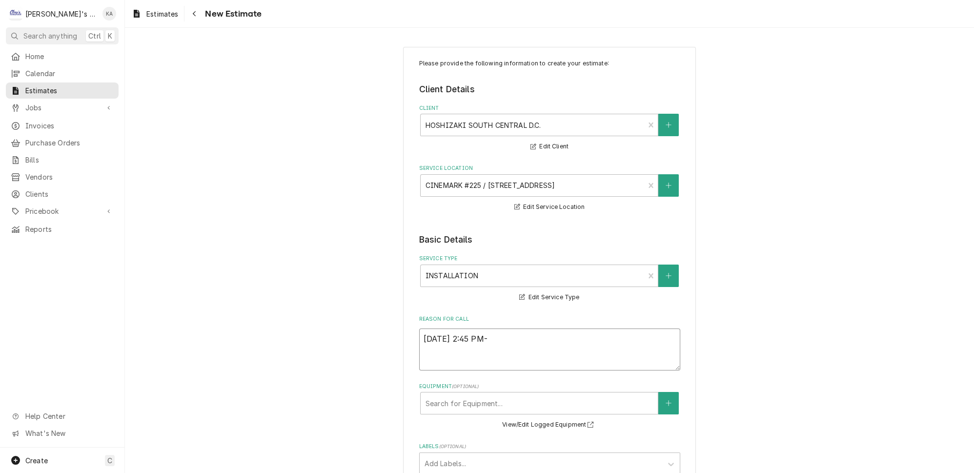
type textarea "9/22/2025 2:45 PM- K"
type textarea "x"
type textarea "9/22/2025 2:45 PM- KO"
type textarea "x"
type textarea "9/22/2025 2:45 PM- KOR"
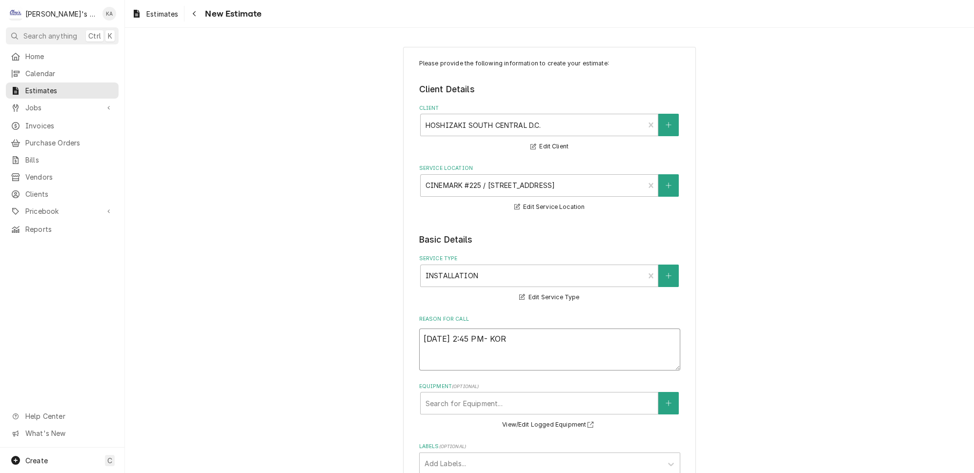
type textarea "x"
type textarea "9/22/2025 2:45 PM- KORE"
type textarea "x"
type textarea "9/22/2025 2:45 PM- KOREY"
type textarea "x"
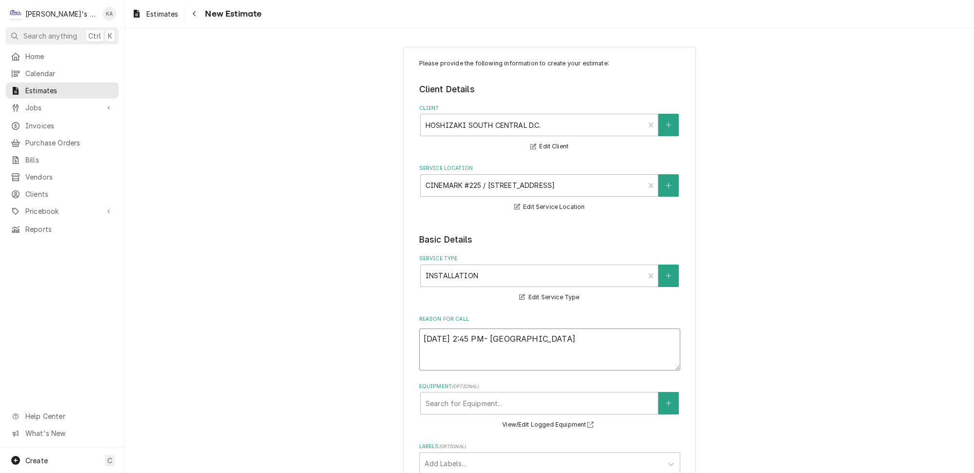
type textarea "9/22/2025 2:45 PM- KOREY-"
type textarea "x"
type textarea "9/22/2025 2:45 PM- KOREY-"
type textarea "x"
type textarea "9/22/2025 2:45 PM- KOREY-"
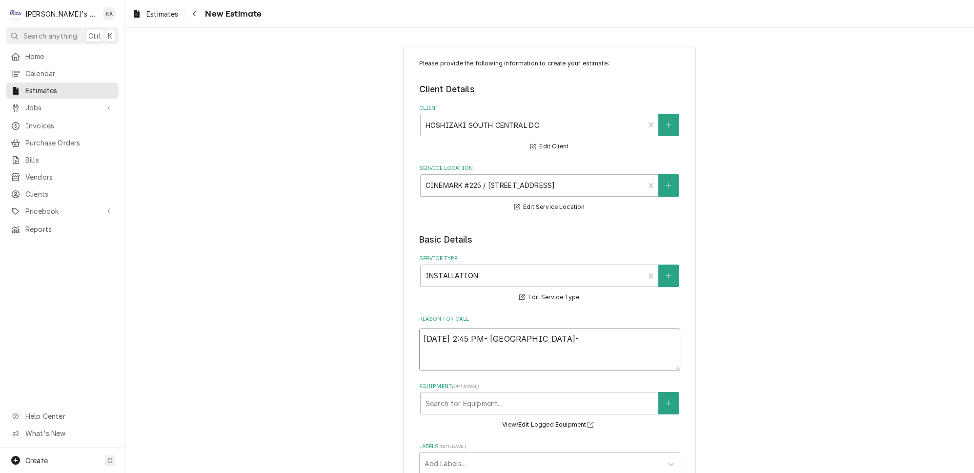
type textarea "x"
type textarea "9/22/2025 2:45 PM- KOREY- P"
type textarea "x"
type textarea "9/22/2025 2:45 PM- KOREY- PE"
type textarea "x"
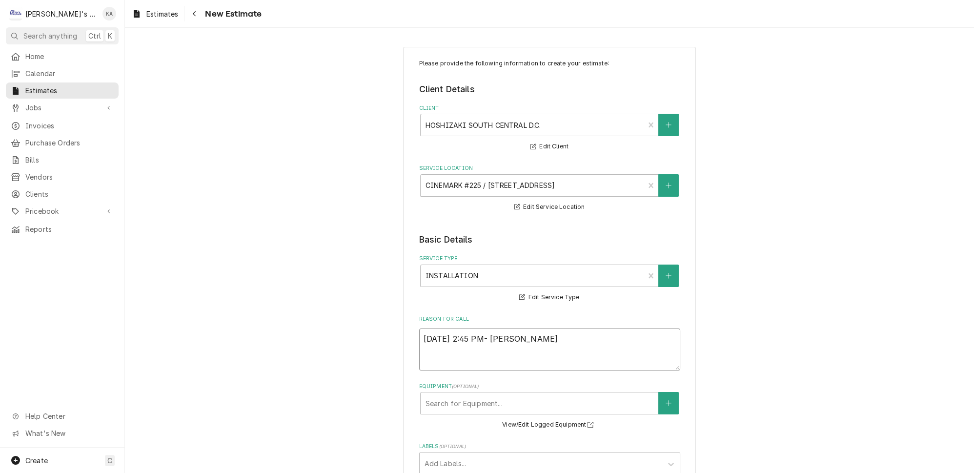
type textarea "9/22/2025 2:45 PM- KOREY- PER"
type textarea "x"
type textarea "9/22/2025 2:45 PM- KOREY- PER"
type textarea "x"
type textarea "9/22/2025 2:45 PM- KOREY- PER E"
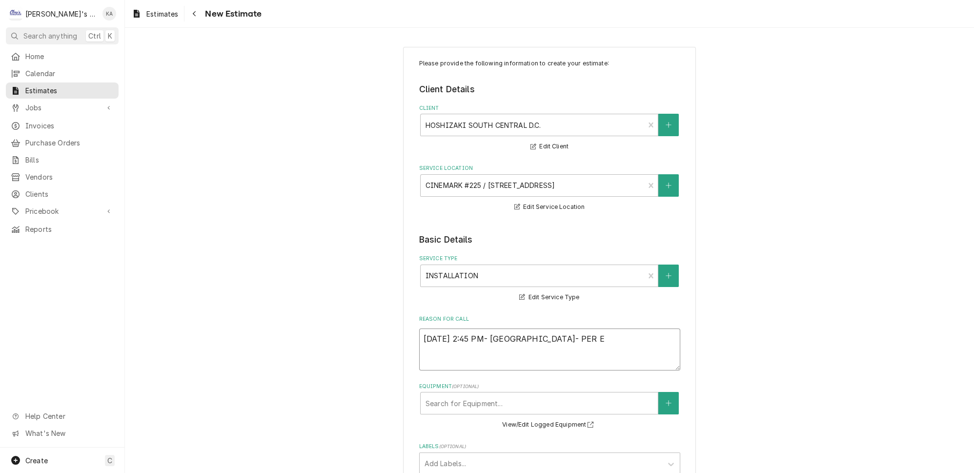
type textarea "x"
type textarea "9/22/2025 2:45 PM- KOREY- PER ER"
type textarea "x"
type textarea "9/22/2025 2:45 PM- KOREY- PER ERI"
type textarea "x"
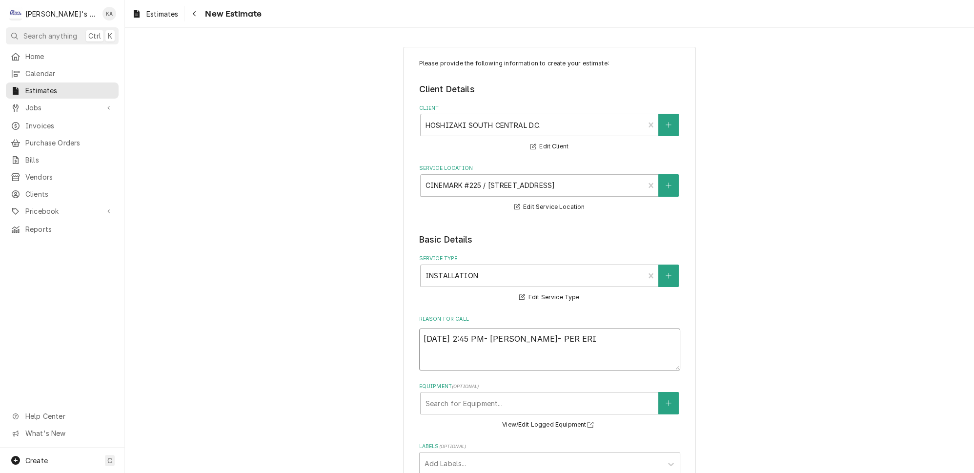
type textarea "9/22/2025 2:45 PM- KOREY- PER ERIC"
type textarea "x"
type textarea "9/22/2025 2:45 PM- KOREY- PER ERIC"
type textarea "x"
type textarea "9/22/2025 2:45 PM- KOREY- PER ERIC T"
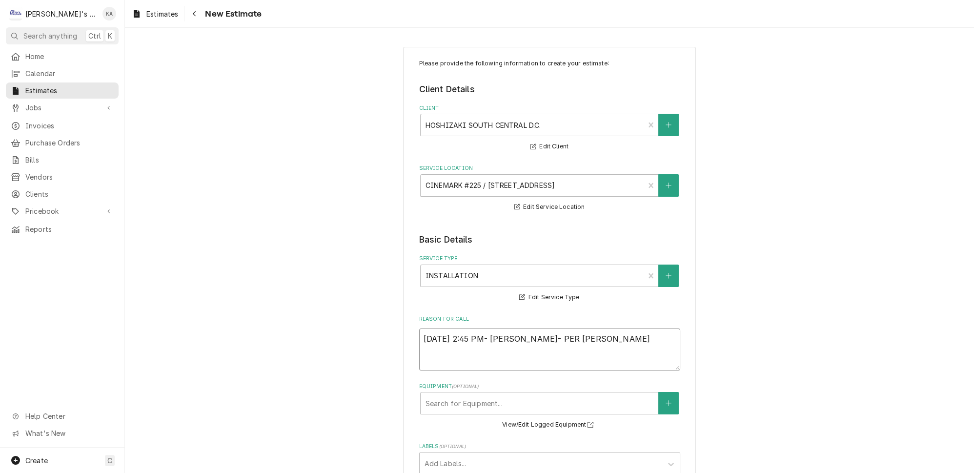
type textarea "x"
type textarea "9/22/2025 2:45 PM- KOREY- PER ERIC TO"
type textarea "x"
type textarea "9/22/2025 2:45 PM- KOREY- PER ERIC TOM"
type textarea "x"
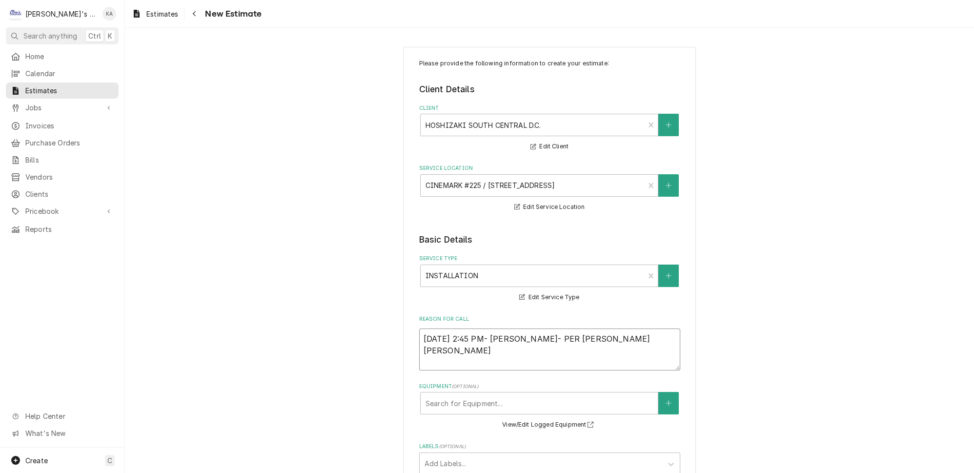
type textarea "9/22/2025 2:45 PM- KOREY- PER ERIC TOM"
type textarea "x"
type textarea "9/22/2025 2:45 PM- KOREY- PER ERIC TOM @"
type textarea "x"
type textarea "9/22/2025 2:45 PM- KOREY- PER ERIC TOM @"
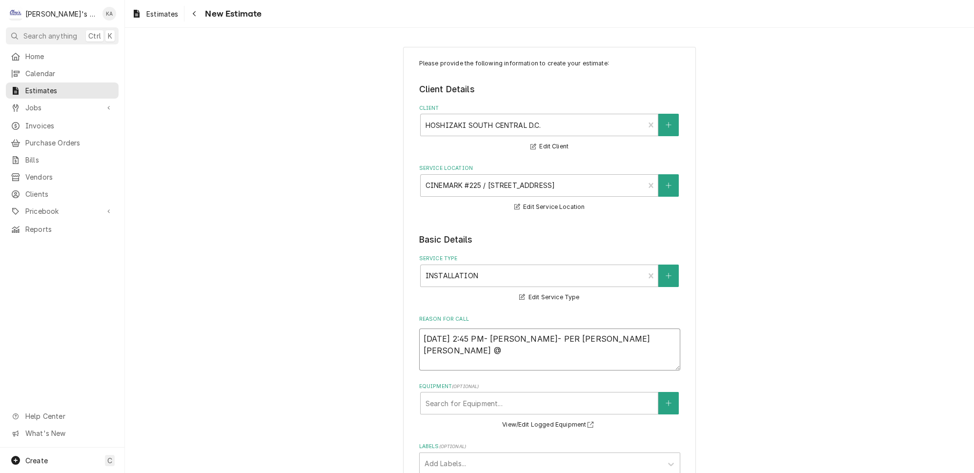
type textarea "x"
type textarea "9/22/2025 2:45 PM- KOREY- PER ERIC TOM @ H"
type textarea "x"
type textarea "9/22/2025 2:45 PM- KOREY- PER ERIC TOM @ HO"
type textarea "x"
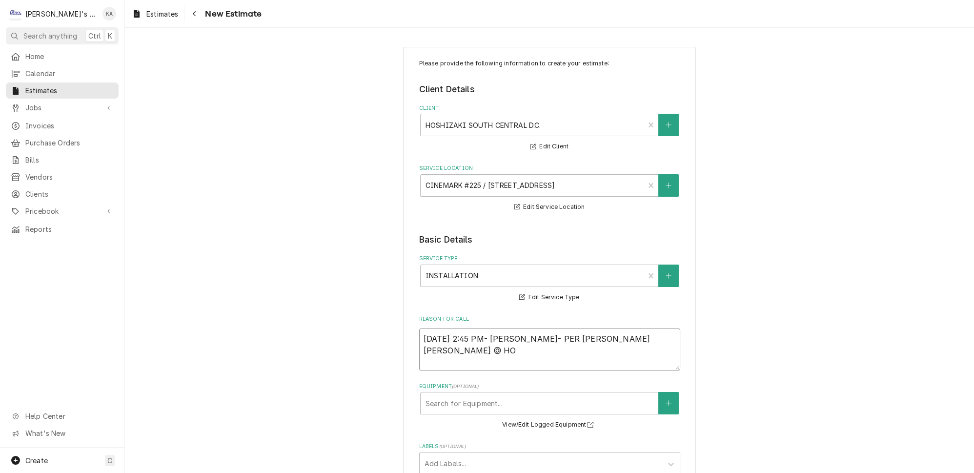
type textarea "9/22/2025 2:45 PM- KOREY- PER ERIC TOM @ HOS"
type textarea "x"
type textarea "9/22/2025 2:45 PM- KOREY- PER ERIC TOM @ HOSH"
type textarea "x"
type textarea "9/22/2025 2:45 PM- KOREY- PER ERIC TOM @ HOSHI"
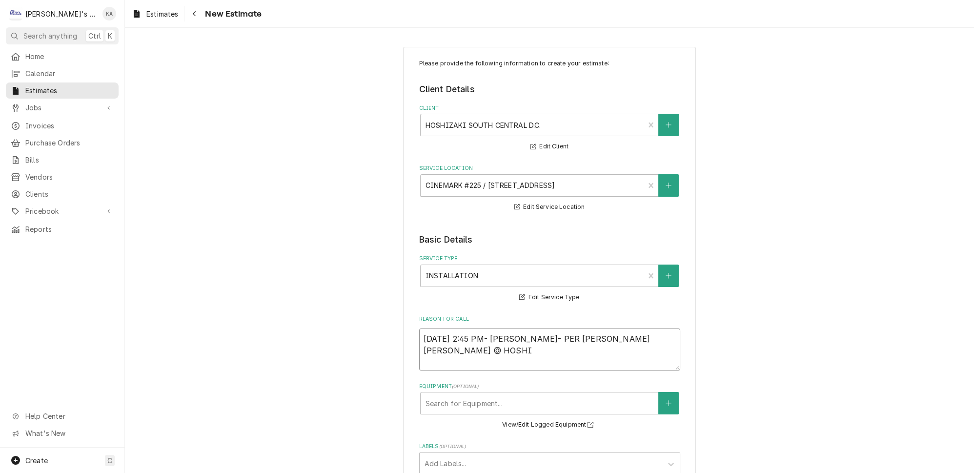
type textarea "x"
type textarea "9/22/2025 2:45 PM- KOREY- PER ERIC TOM @ HOSHIZ"
type textarea "x"
type textarea "9/22/2025 2:45 PM- KOREY- PER ERIC TOM @ HOSHIZA"
type textarea "x"
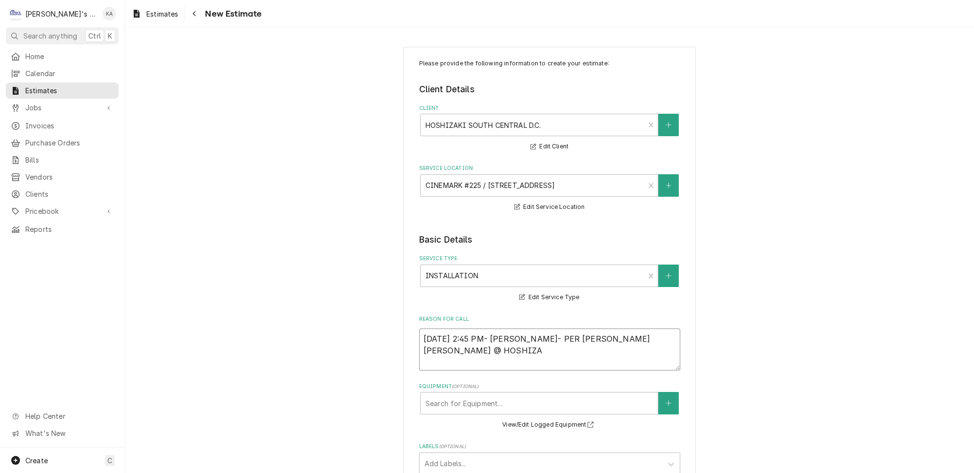
type textarea "9/22/2025 2:45 PM- KOREY- PER ERIC TOM @ HOSHIZAK"
type textarea "x"
type textarea "9/22/2025 2:45 PM- KOREY- PER ERIC TOM @ HOSHIZAKI"
type textarea "x"
type textarea "9/22/2025 2:45 PM- KOREY- PER ERIC TOM @ HOSHIZAKI-"
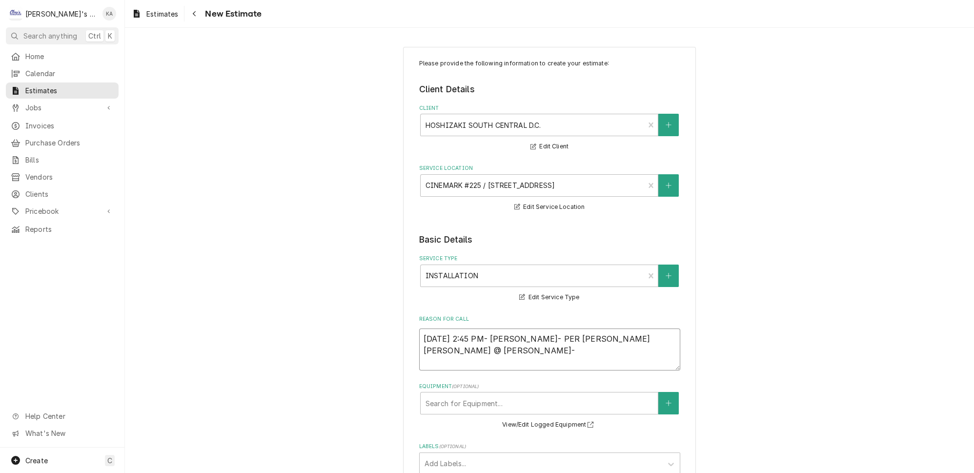
type textarea "x"
type textarea "9/22/2025 2:45 PM- KOREY- PER ERIC TOM @ HOSHIZAKI-"
type textarea "x"
type textarea "9/22/2025 2:45 PM- KOREY- PER ERIC TOM @ HOSHIZAKI- N"
type textarea "x"
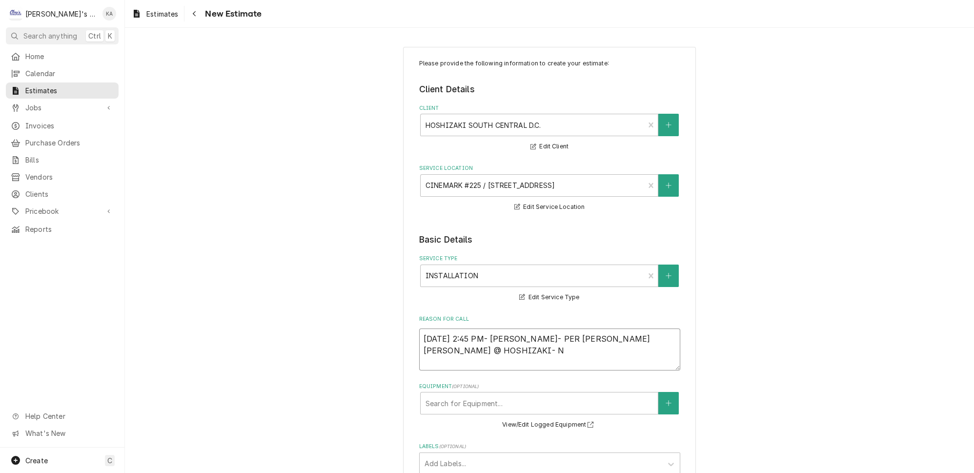
type textarea "9/22/2025 2:45 PM- KOREY- PER ERIC TOM @ HOSHIZAKI- NE"
type textarea "x"
type textarea "9/22/2025 2:45 PM- KOREY- PER ERIC TOM @ HOSHIZAKI- NEE"
type textarea "x"
type textarea "9/22/2025 2:45 PM- KOREY- PER ERIC TOM @ HOSHIZAKI- NEED"
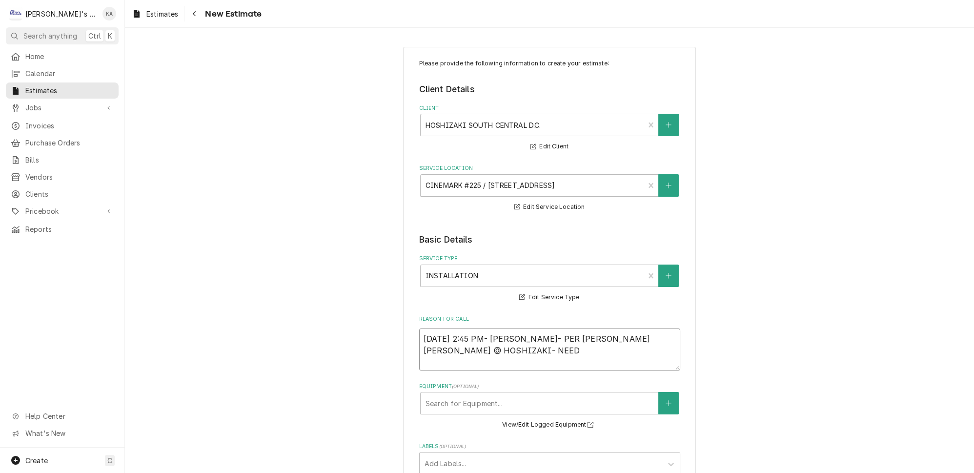
type textarea "x"
type textarea "9/22/2025 2:45 PM- KOREY- PER ERIC TOM @ HOSHIZAKI- NEEDS"
type textarea "x"
type textarea "9/22/2025 2:45 PM- KOREY- PER ERIC TOM @ HOSHIZAKI- NEEDS"
type textarea "x"
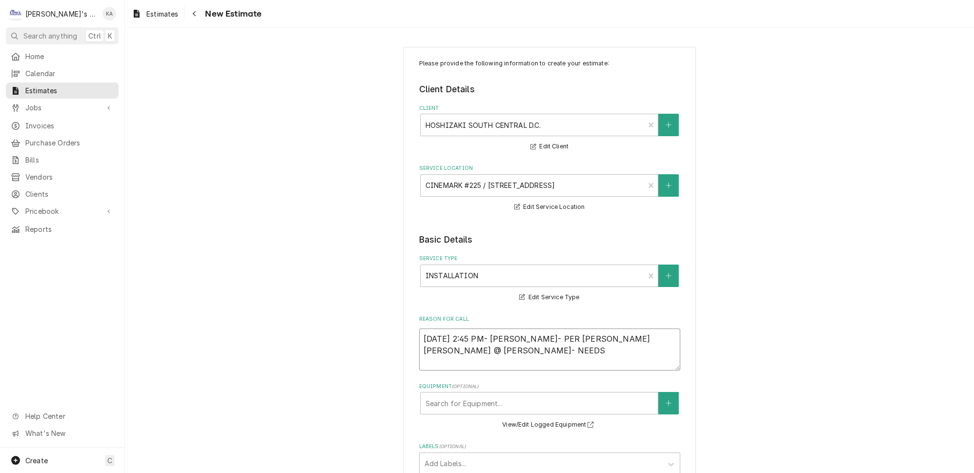
type textarea "9/22/2025 2:45 PM- KOREY- PER ERIC TOM @ HOSHIZAKI- NEEDS U"
type textarea "x"
type textarea "9/22/2025 2:45 PM- KOREY- PER ERIC TOM @ HOSHIZAKI- NEEDS US"
type textarea "x"
type textarea "9/22/2025 2:45 PM- KOREY- PER ERIC TOM @ HOSHIZAKI- NEEDS US"
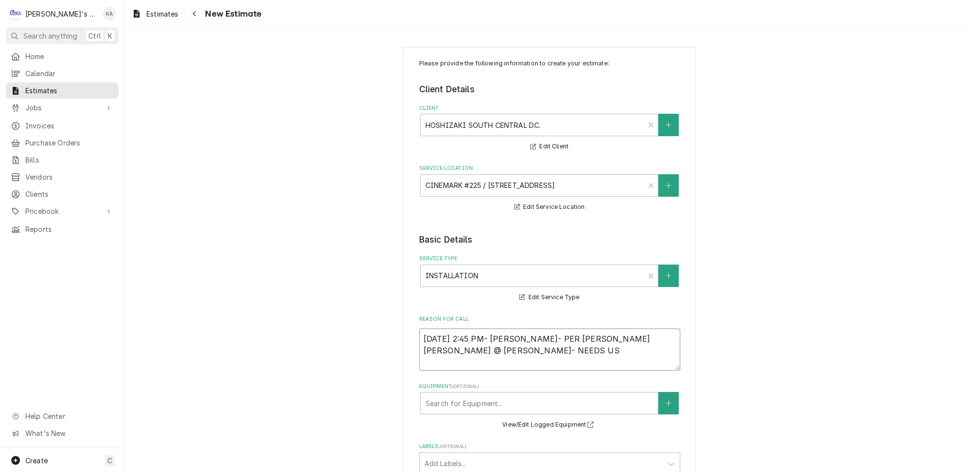
type textarea "x"
type textarea "9/22/2025 2:45 PM- KOREY- PER ERIC TOM @ HOSHIZAKI- NEEDS US T"
type textarea "x"
type textarea "9/22/2025 2:45 PM- KOREY- PER ERIC TOM @ HOSHIZAKI- NEEDS US TO"
type textarea "x"
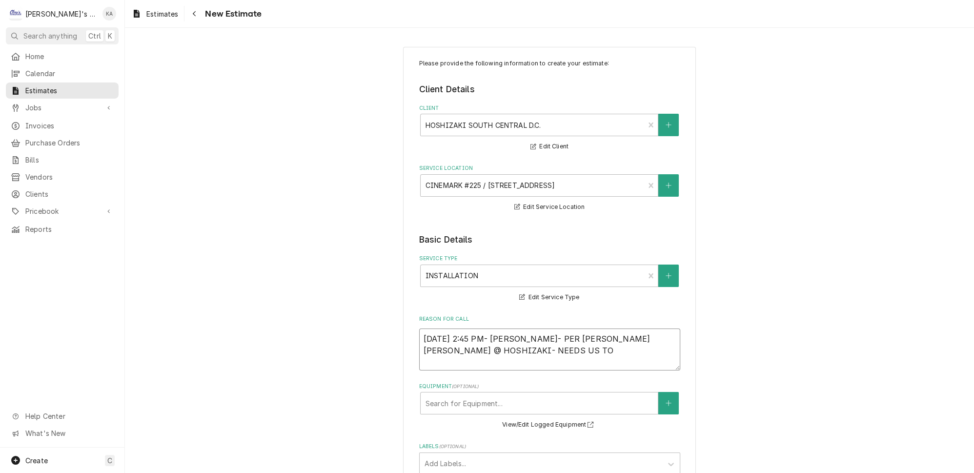
type textarea "9/22/2025 2:45 PM- KOREY- PER ERIC TOM @ HOSHIZAKI- NEEDS US TO"
type textarea "x"
type textarea "9/22/2025 2:45 PM- KOREY- PER ERIC TOM @ HOSHIZAKI- NEEDS US TO D"
type textarea "x"
type textarea "9/22/2025 2:45 PM- KOREY- PER ERIC TOM @ HOSHIZAKI- NEEDS US TO DO"
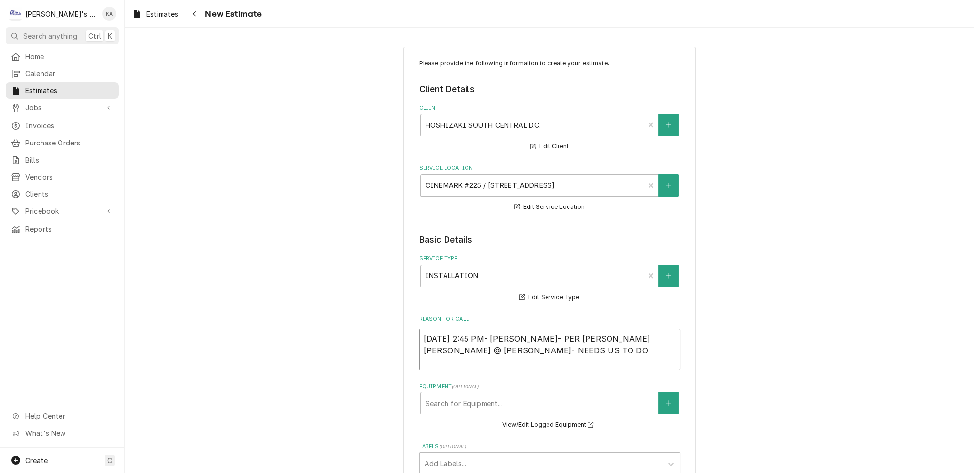
type textarea "x"
type textarea "9/22/2025 2:45 PM- KOREY- PER ERIC TOM @ HOSHIZAKI- NEEDS US TO DO"
type textarea "x"
type textarea "9/22/2025 2:45 PM- KOREY- PER ERIC TOM @ HOSHIZAKI- NEEDS US TO DO A"
type textarea "x"
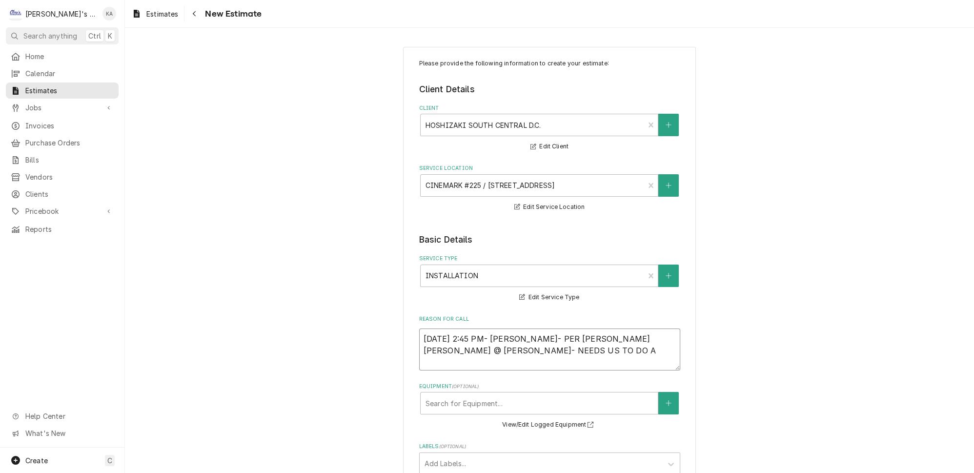
type textarea "9/22/2025 2:45 PM- KOREY- PER ERIC TOM @ HOSHIZAKI- NEEDS US TO DO A"
type textarea "x"
type textarea "9/22/2025 2:45 PM- KOREY- PER ERIC TOM @ HOSHIZAKI- NEEDS US TO DO A S"
type textarea "x"
type textarea "9/22/2025 2:45 PM- KOREY- PER ERIC TOM @ HOSHIZAKI- NEEDS US TO DO A SI"
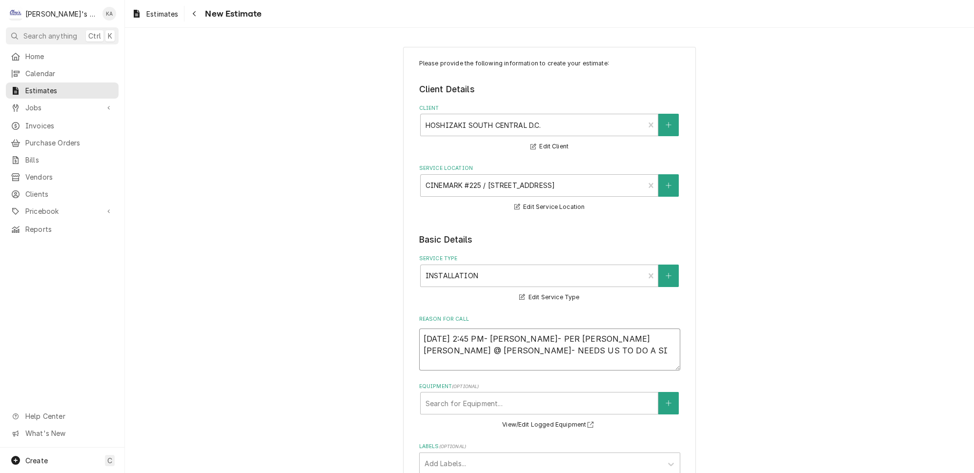
type textarea "x"
type textarea "9/22/2025 2:45 PM- KOREY- PER ERIC TOM @ HOSHIZAKI- NEEDS US TO DO A SIT"
type textarea "x"
type textarea "9/22/2025 2:45 PM- KOREY- PER ERIC TOM @ HOSHIZAKI- NEEDS US TO DO A SITE"
type textarea "x"
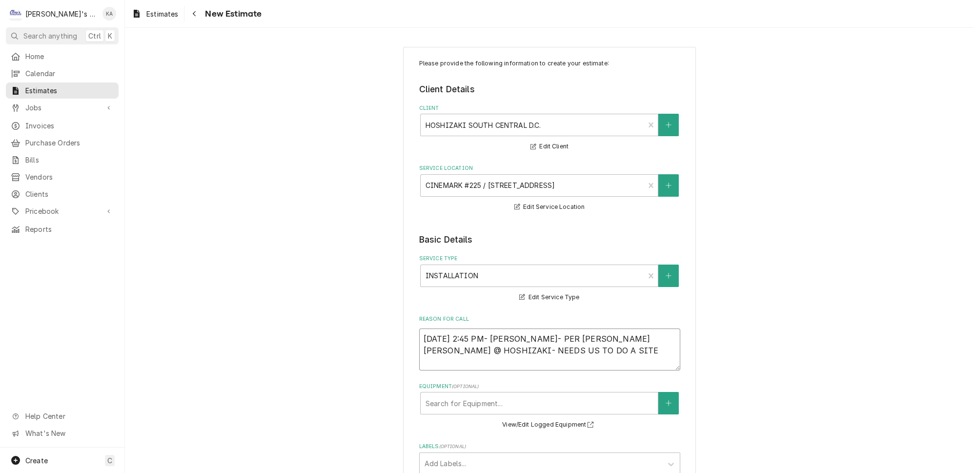
type textarea "9/22/2025 2:45 PM- KOREY- PER ERIC TOM @ HOSHIZAKI- NEEDS US TO DO A SITE"
type textarea "x"
type textarea "9/22/2025 2:45 PM- KOREY- PER ERIC TOM @ HOSHIZAKI- NEEDS US TO DO A SITE S"
type textarea "x"
type textarea "9/22/2025 2:45 PM- KOREY- PER ERIC TOM @ HOSHIZAKI- NEEDS US TO DO A SITE SU"
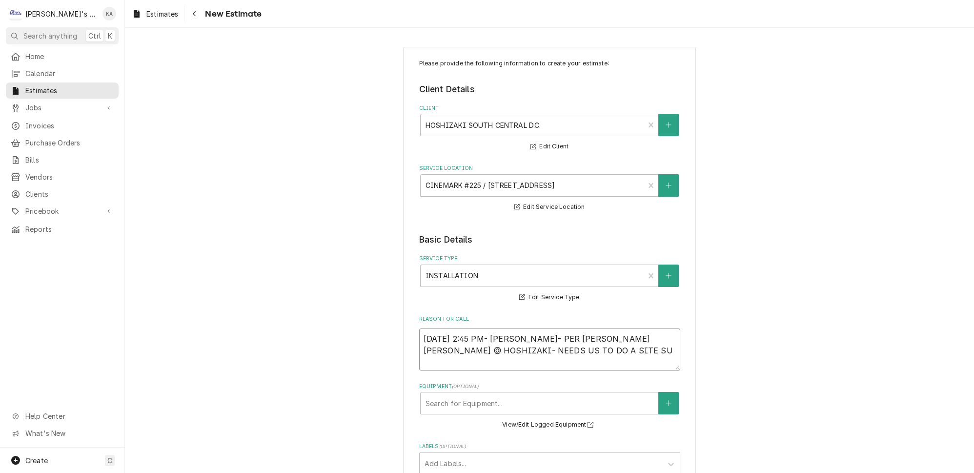
type textarea "x"
type textarea "9/22/2025 2:45 PM- KOREY- PER ERIC TOM @ HOSHIZAKI- NEEDS US TO DO A SITE SUR"
type textarea "x"
type textarea "9/22/2025 2:45 PM- KOREY- PER ERIC TOM @ HOSHIZAKI- NEEDS US TO DO A SITE SURV"
type textarea "x"
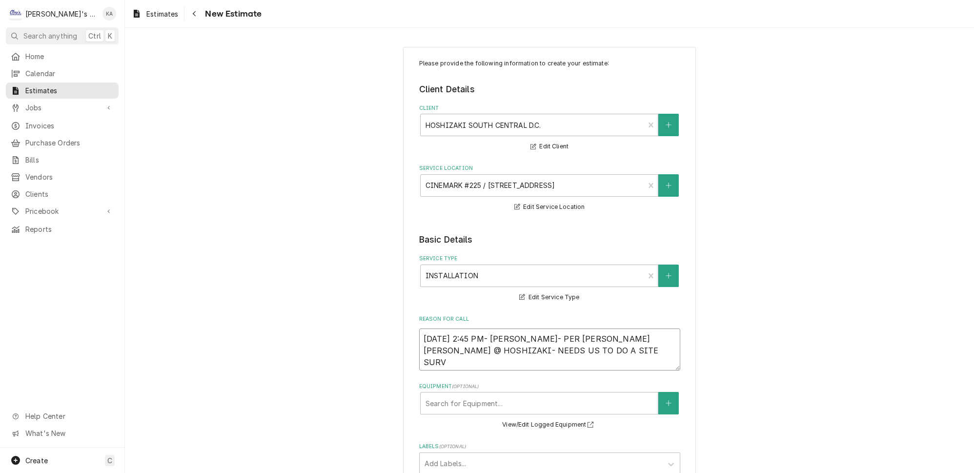
type textarea "9/22/2025 2:45 PM- KOREY- PER ERIC TOM @ HOSHIZAKI- NEEDS US TO DO A SITE SURVE"
type textarea "x"
type textarea "9/22/2025 2:45 PM- KOREY- PER ERIC TOM @ HOSHIZAKI- NEEDS US TO DO A SITE SURVEY"
type textarea "x"
type textarea "9/22/2025 2:45 PM- KOREY- PER ERIC TOM @ HOSHIZAKI- NEEDS US TO DO A SITE SURVEY"
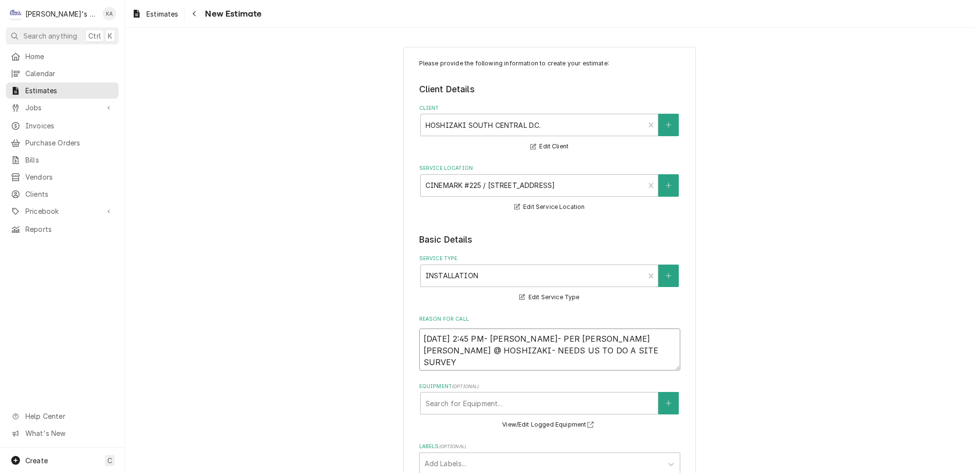
type textarea "x"
type textarea "9/22/2025 2:45 PM- KOREY- PER ERIC TOM @ HOSHIZAKI- NEEDS US TO DO A SITE SURVE…"
type textarea "x"
type textarea "9/22/2025 2:45 PM- KOREY- PER ERIC TOM @ HOSHIZAKI- NEEDS US TO DO A SITE SURVE…"
type textarea "x"
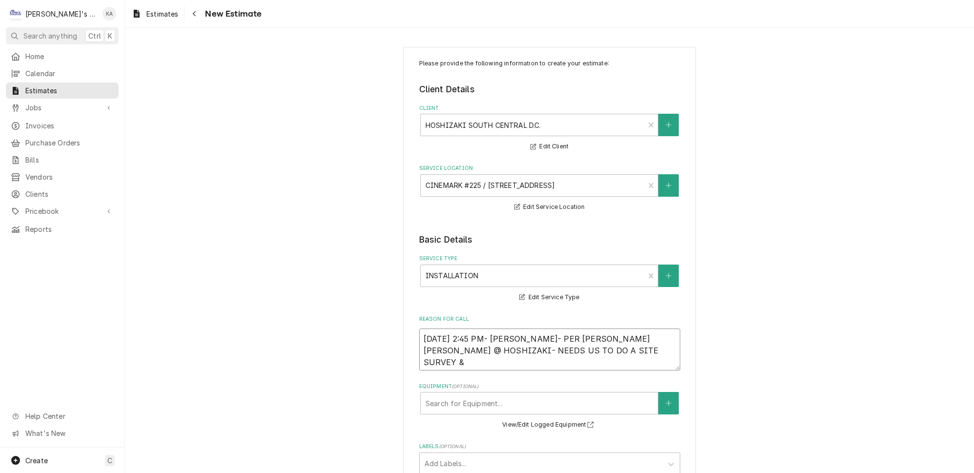
type textarea "9/22/2025 2:45 PM- KOREY- PER ERIC TOM @ HOSHIZAKI- NEEDS US TO DO A SITE SURVE…"
type textarea "x"
type textarea "9/22/2025 2:45 PM- KOREY- PER ERIC TOM @ HOSHIZAKI- NEEDS US TO DO A SITE SURVE…"
type textarea "x"
type textarea "9/22/2025 2:45 PM- KOREY- PER ERIC TOM @ HOSHIZAKI- NEEDS US TO DO A SITE SURVE…"
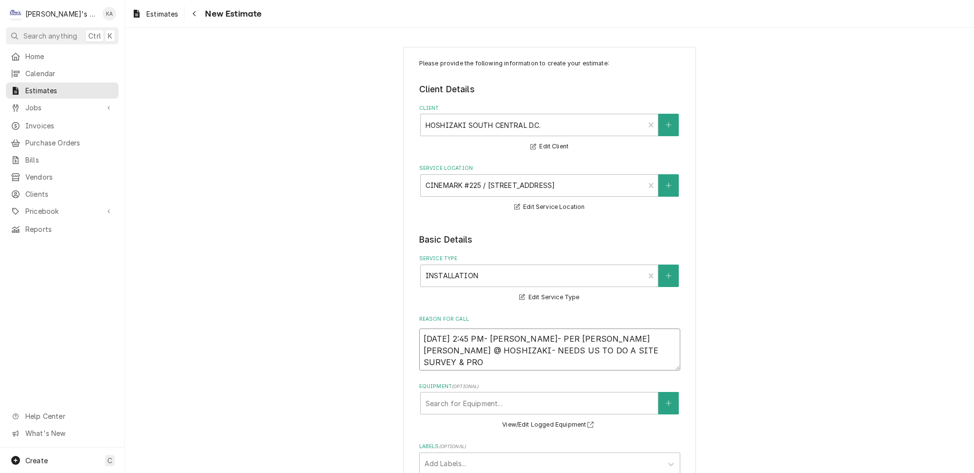
type textarea "x"
type textarea "9/22/2025 2:45 PM- KOREY- PER ERIC TOM @ HOSHIZAKI- NEEDS US TO DO A SITE SURVE…"
drag, startPoint x: 577, startPoint y: 342, endPoint x: 417, endPoint y: 331, distance: 161.0
type textarea "x"
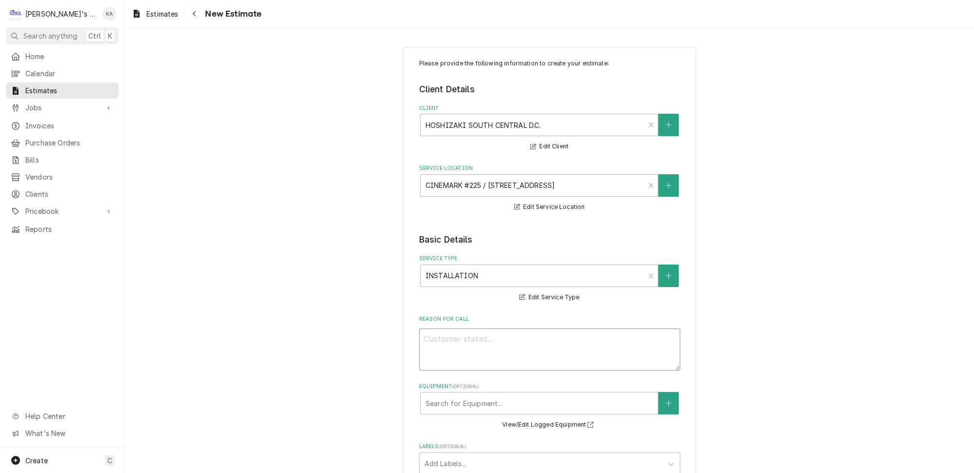
type textarea "x"
type textarea "1"
type textarea "x"
type textarea "10"
type textarea "x"
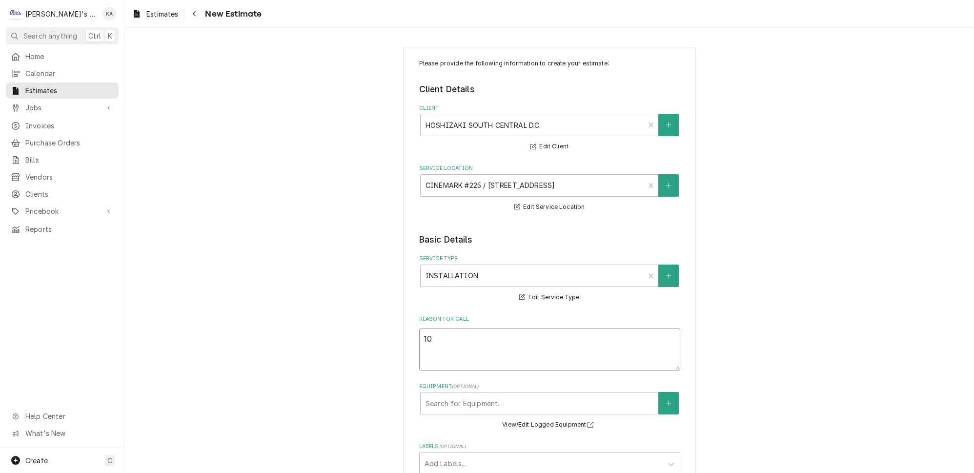
type textarea "10/"
type textarea "x"
type textarea "10/6"
type textarea "x"
type textarea "10/6/"
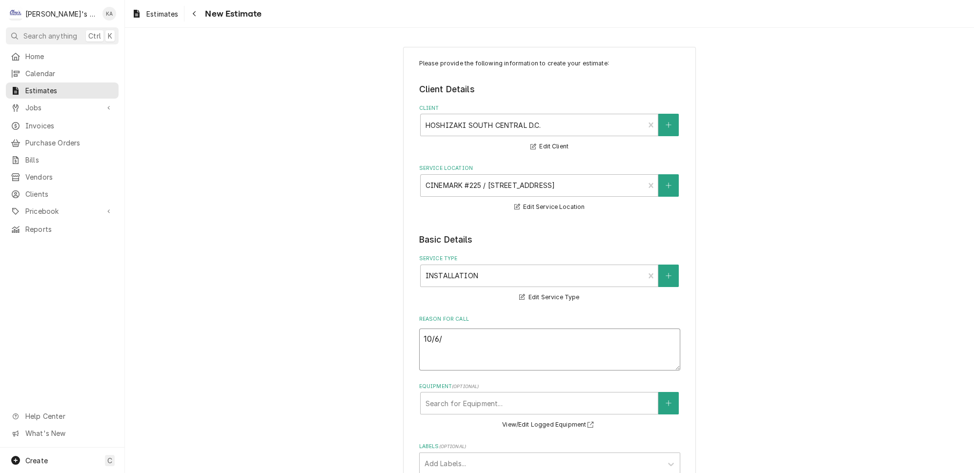
type textarea "x"
type textarea "10/6/2"
type textarea "x"
type textarea "10/6/20"
type textarea "x"
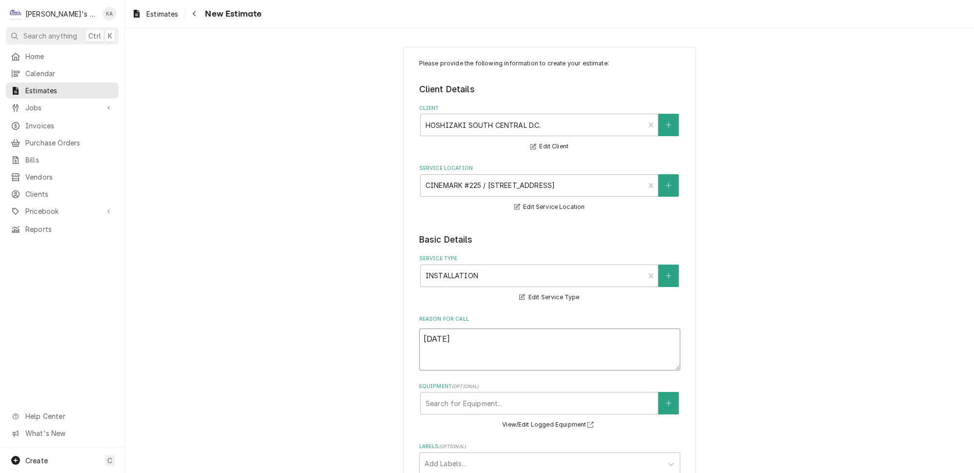
type textarea "10/6/202"
type textarea "x"
type textarea "10/6/2025"
type textarea "x"
type textarea "10/6/2025"
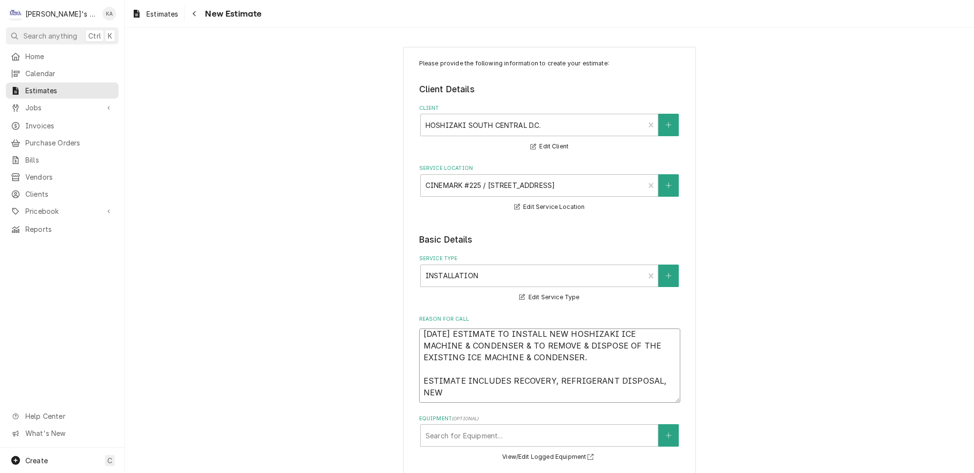
scroll to position [0, 0]
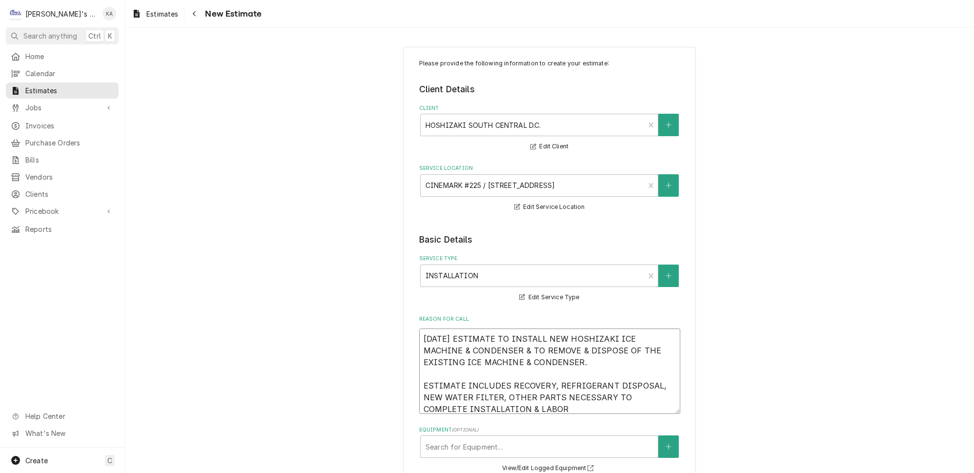
click at [645, 377] on textarea "10/6/2025 ESTIMATE TO INSTALL NEW HOSHIZAKI ICE MACHINE & CONDENSER & TO REMOVE…" at bounding box center [549, 370] width 261 height 85
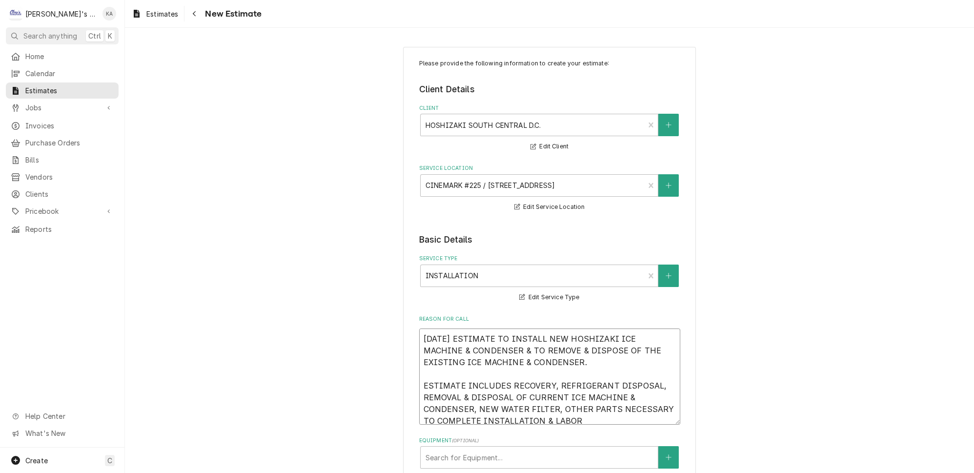
click at [569, 409] on textarea "10/6/2025 ESTIMATE TO INSTALL NEW HOSHIZAKI ICE MACHINE & CONDENSER & TO REMOVE…" at bounding box center [549, 376] width 261 height 96
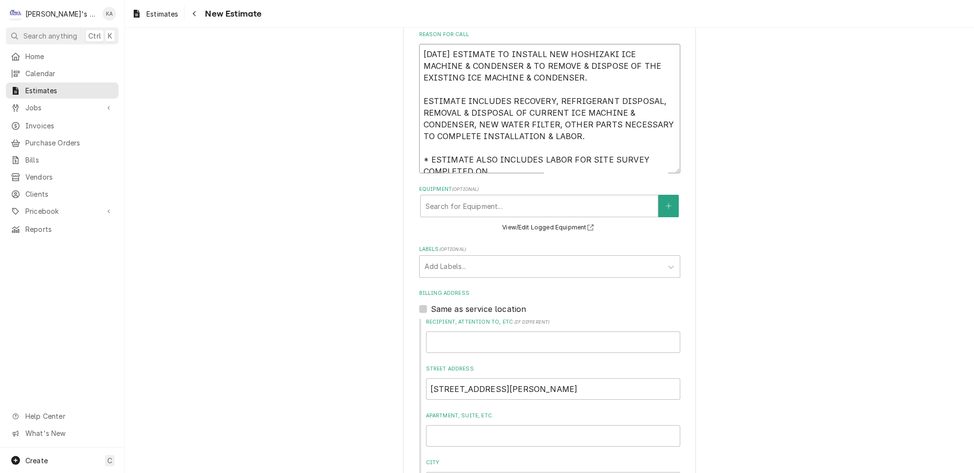
scroll to position [355, 0]
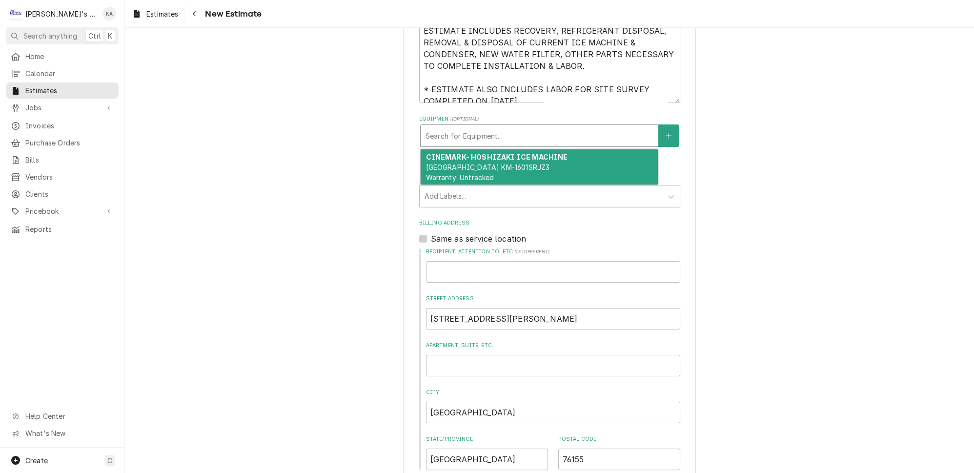
click at [521, 134] on div "Equipment" at bounding box center [539, 136] width 227 height 18
click at [524, 157] on div "CINEMARK- HOSHIZAKI ICE MACHINE HOSHIZAKI KM-1601SRJZ3 Warranty: Untracked" at bounding box center [539, 167] width 237 height 36
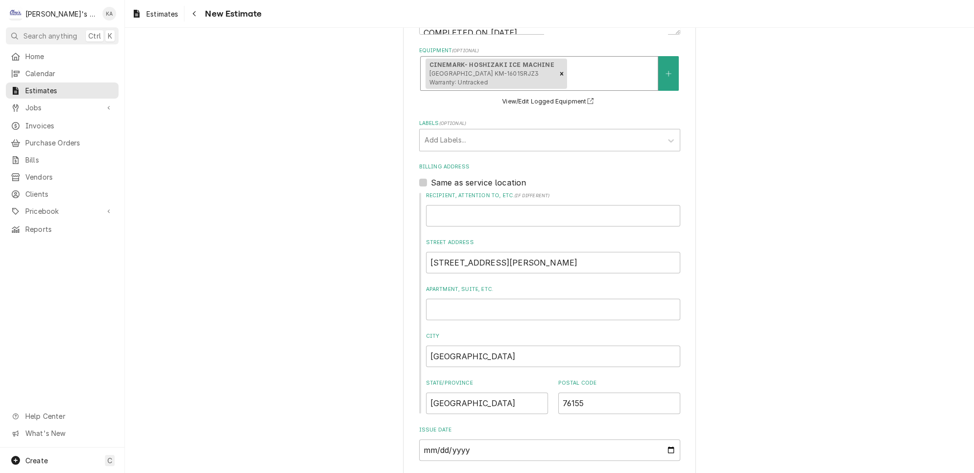
scroll to position [570, 0]
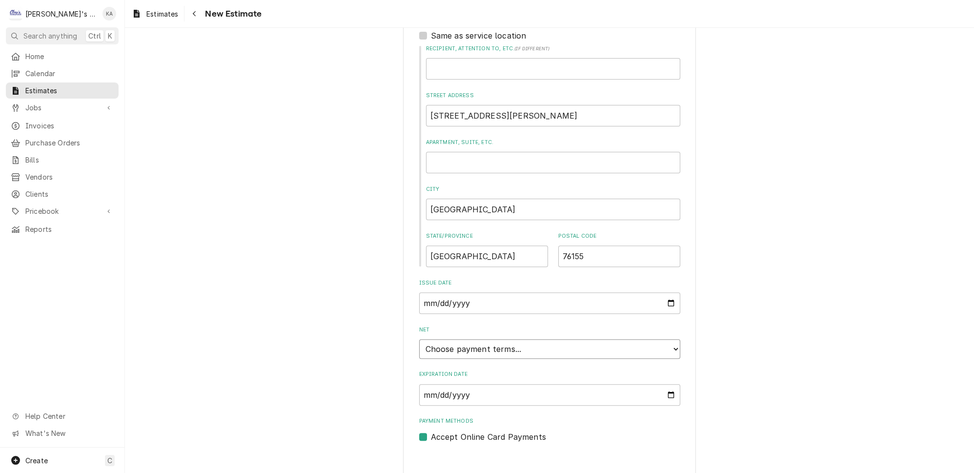
click at [659, 341] on select "Choose payment terms... Same Day Net 7 Net 14 Net 21 Net 30 Net 45 Net 60 Net 90" at bounding box center [549, 349] width 261 height 20
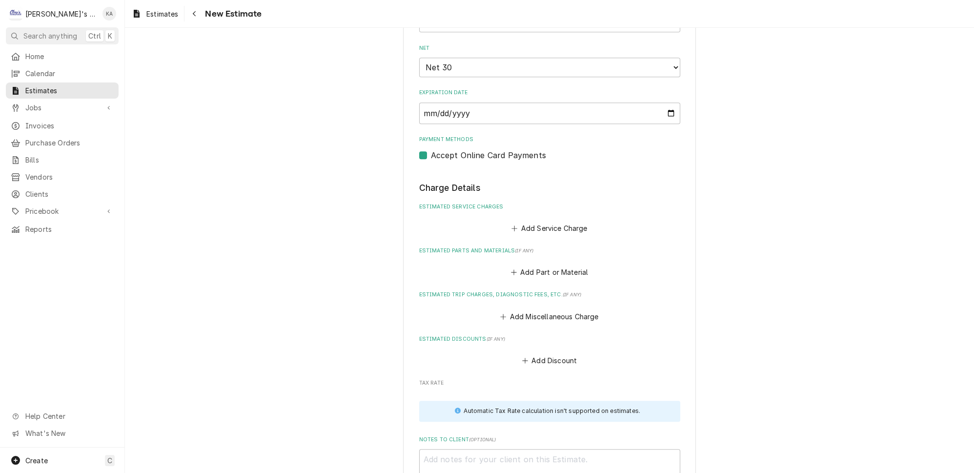
scroll to position [925, 0]
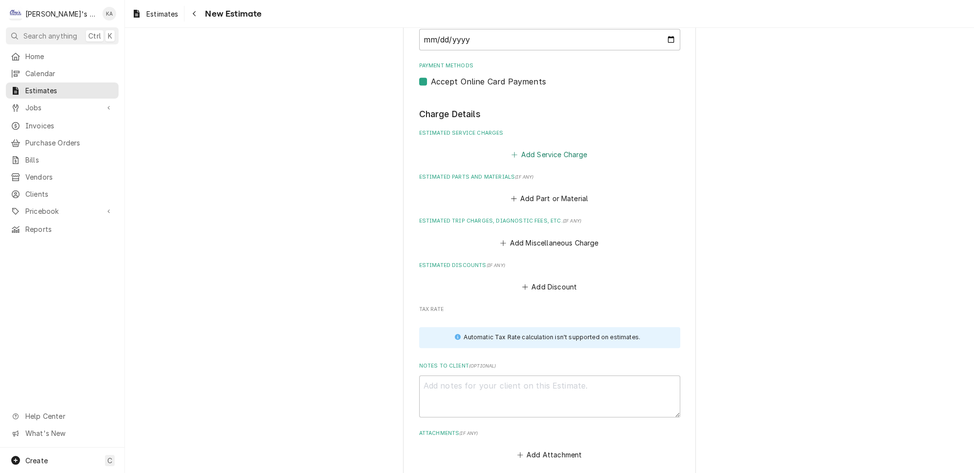
click at [542, 147] on button "Add Service Charge" at bounding box center [549, 154] width 79 height 14
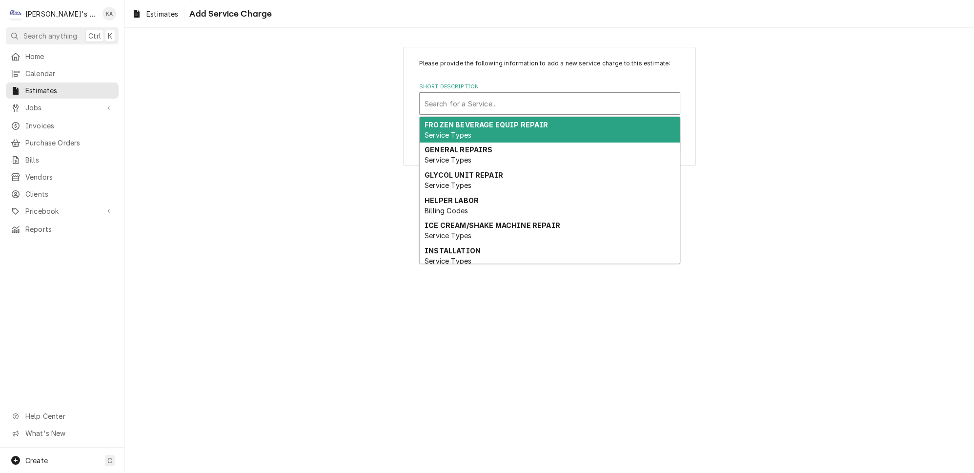
click at [497, 106] on div "Short Description" at bounding box center [550, 104] width 250 height 18
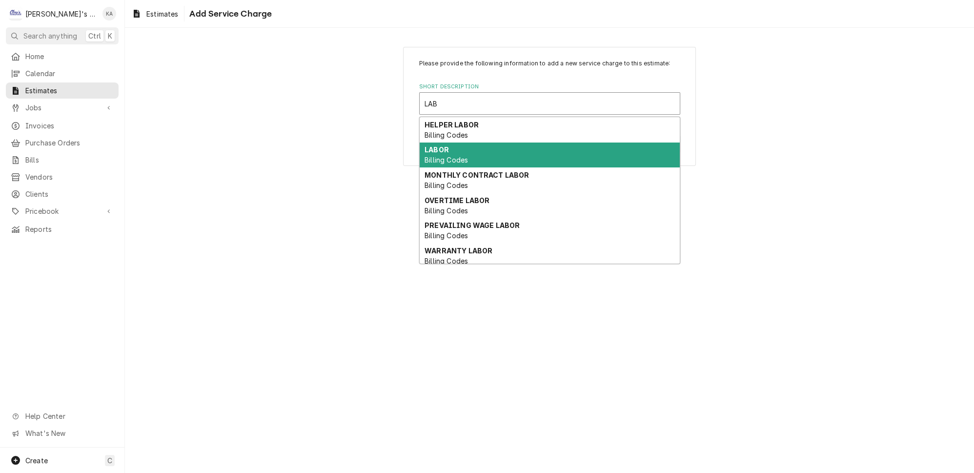
click at [476, 161] on div "LABOR Billing Codes" at bounding box center [550, 155] width 260 height 25
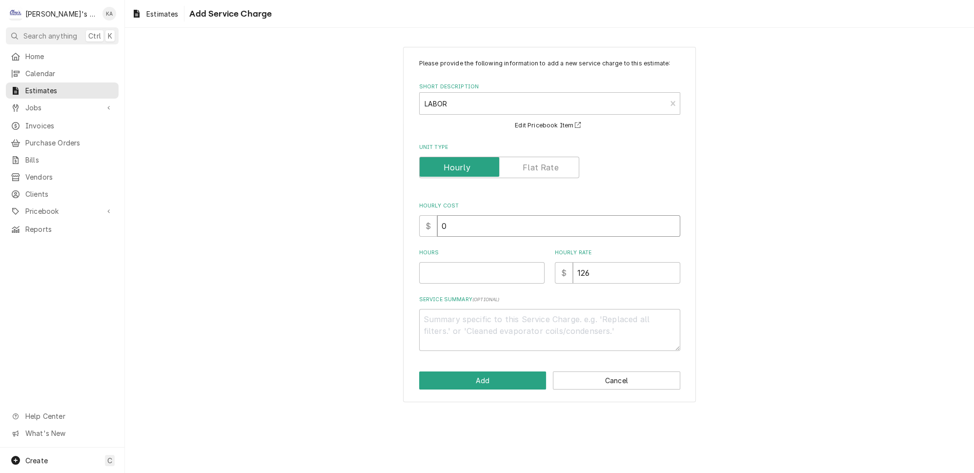
click at [444, 231] on input "0" at bounding box center [558, 225] width 243 height 21
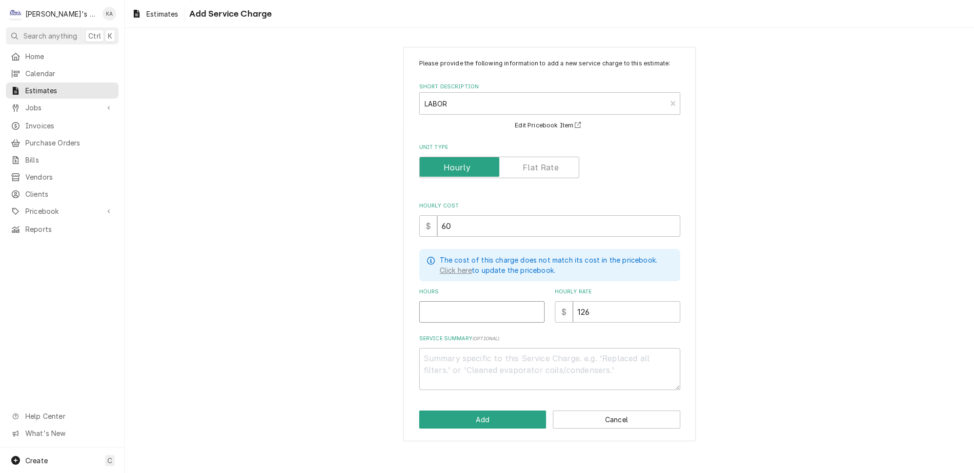
click at [434, 310] on input "Hours" at bounding box center [481, 311] width 125 height 21
click at [426, 357] on textarea "Service Summary ( optional )" at bounding box center [549, 369] width 261 height 42
click at [428, 357] on textarea "2.5 HOURS FOR SITE SURVEY PERFORMED ON 9/24/2025" at bounding box center [549, 369] width 261 height 42
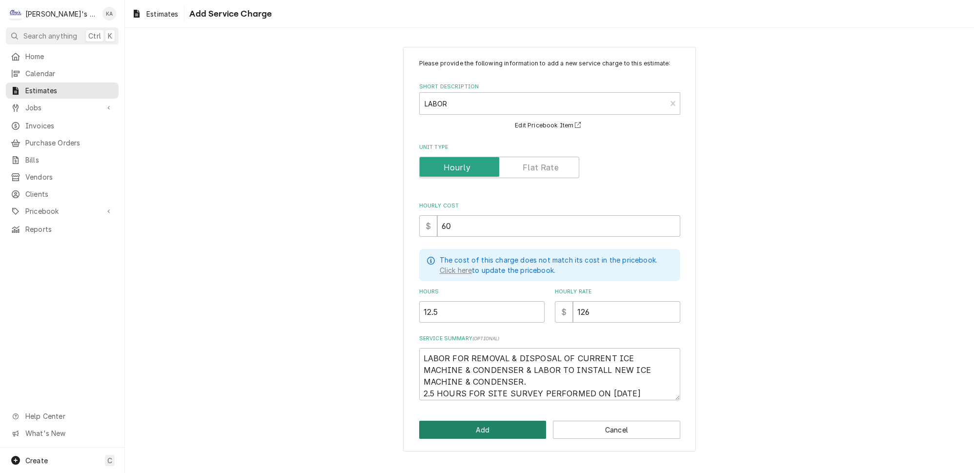
click at [506, 429] on button "Add" at bounding box center [482, 430] width 127 height 18
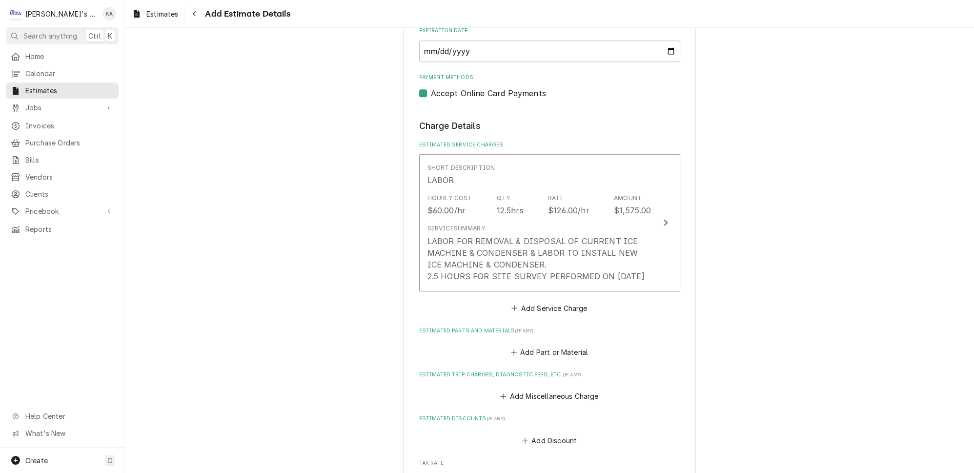
scroll to position [915, 0]
click at [542, 300] on button "Add Service Charge" at bounding box center [549, 307] width 79 height 14
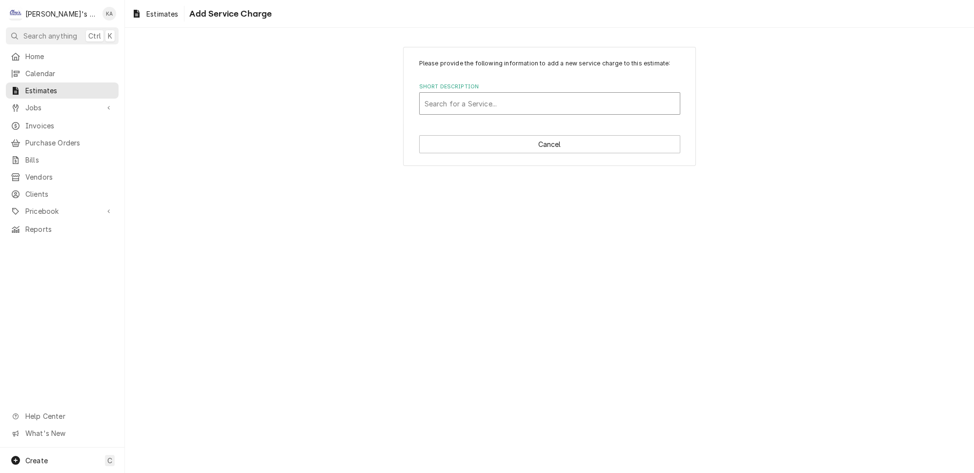
click at [456, 109] on div "Short Description" at bounding box center [550, 104] width 250 height 18
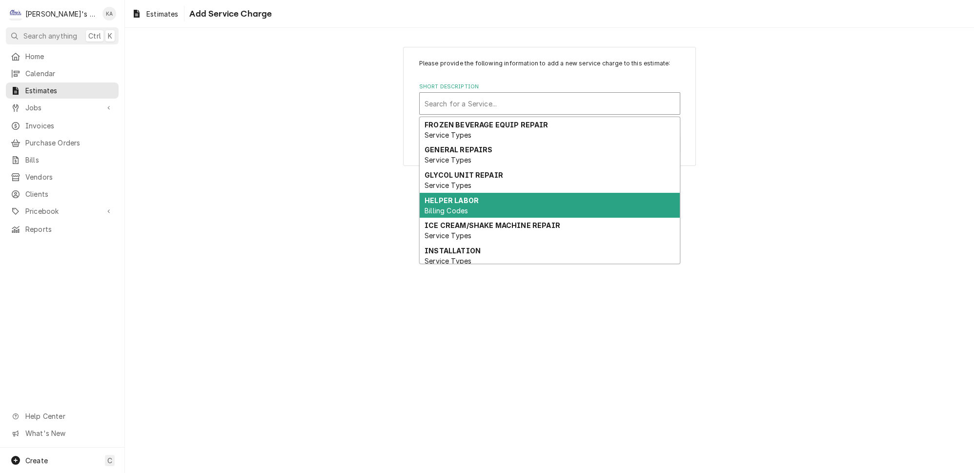
click at [465, 207] on span "Billing Codes" at bounding box center [446, 210] width 43 height 8
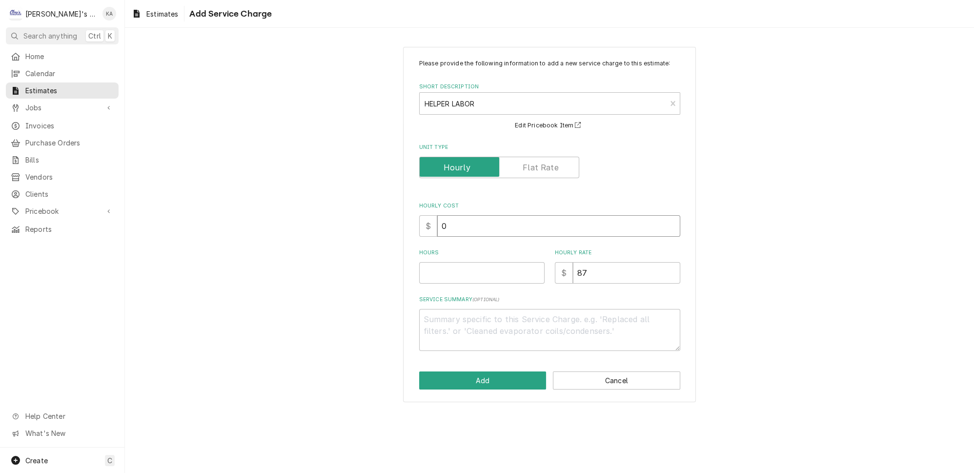
click at [444, 230] on input "0" at bounding box center [558, 225] width 243 height 21
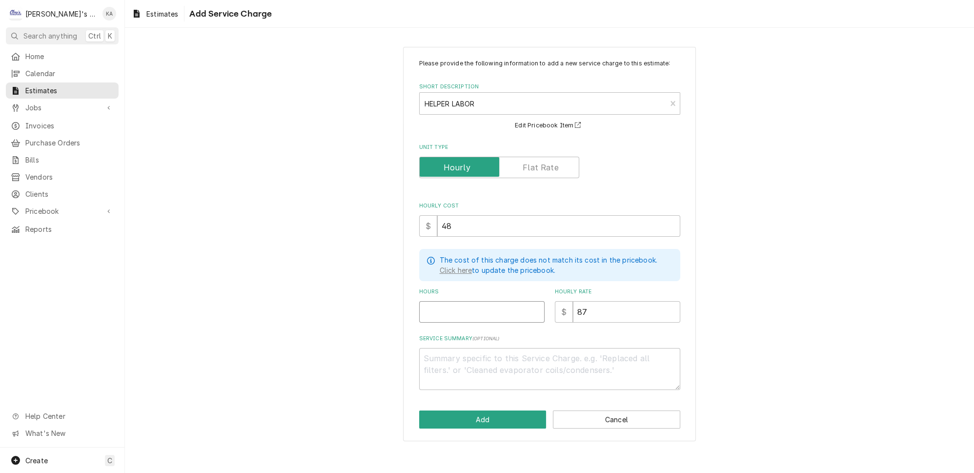
click at [435, 316] on input "Hours" at bounding box center [481, 311] width 125 height 21
click at [428, 360] on textarea "Service Summary ( optional )" at bounding box center [549, 369] width 261 height 42
click at [486, 418] on button "Add" at bounding box center [482, 419] width 127 height 18
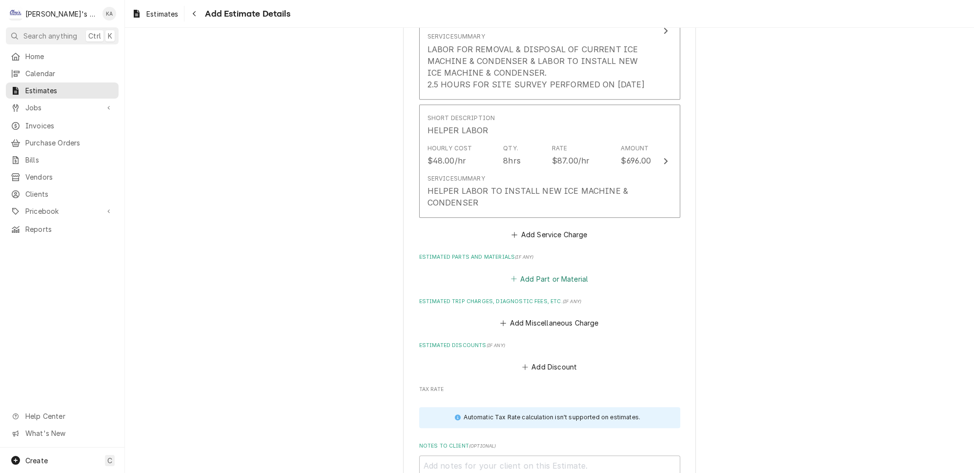
scroll to position [1170, 0]
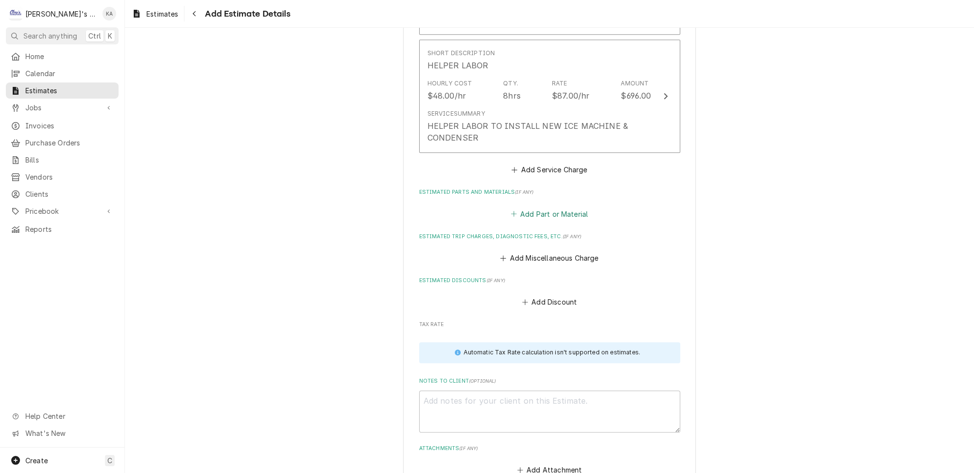
click at [564, 207] on button "Add Part or Material" at bounding box center [549, 214] width 81 height 14
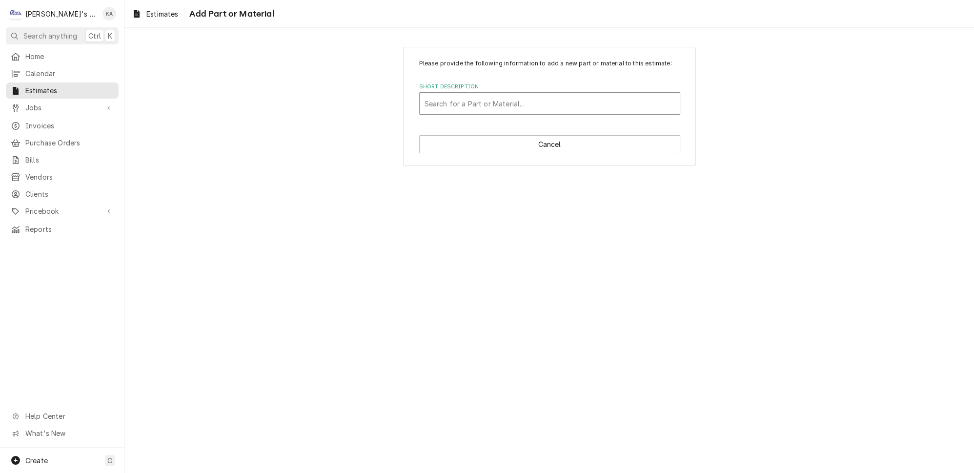
click at [538, 110] on div "Short Description" at bounding box center [550, 104] width 250 height 18
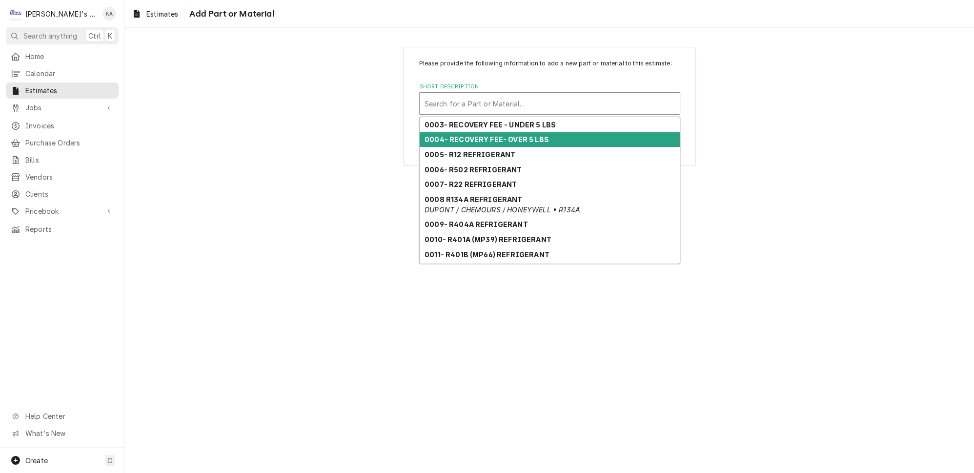
click at [533, 143] on strong "0004- RECOVERY FEE- OVER 5 LBS" at bounding box center [487, 139] width 124 height 8
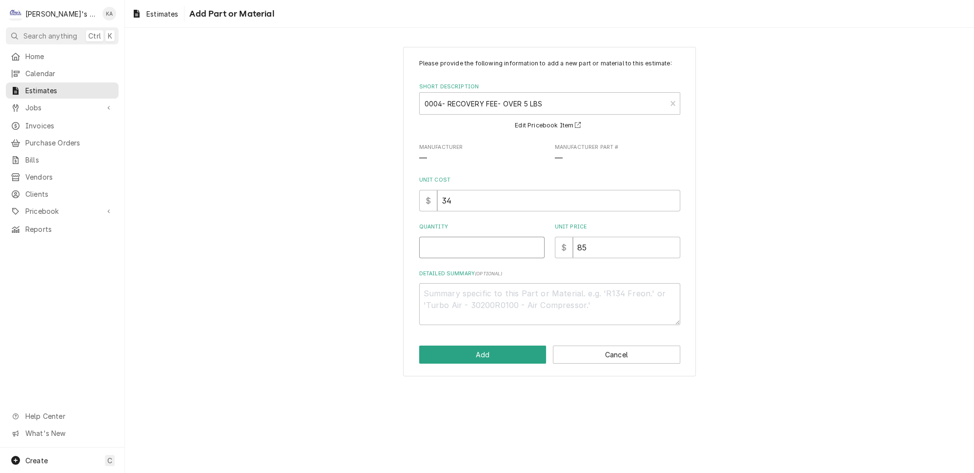
click at [483, 253] on input "Quantity" at bounding box center [481, 247] width 125 height 21
click at [485, 359] on button "Add" at bounding box center [482, 355] width 127 height 18
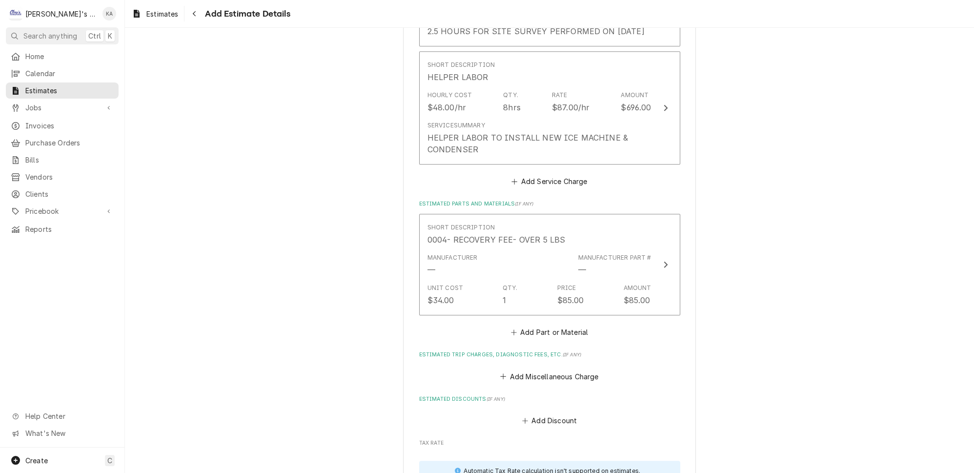
scroll to position [1160, 0]
click at [550, 324] on button "Add Part or Material" at bounding box center [549, 331] width 81 height 14
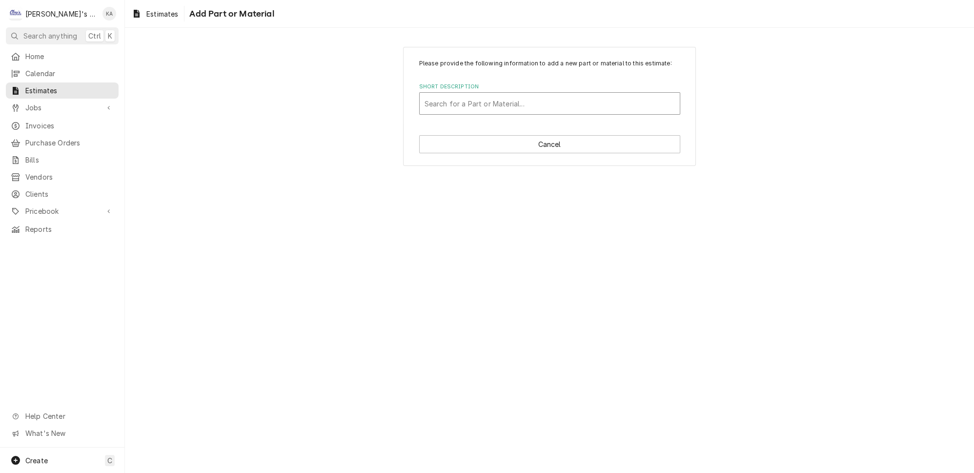
click at [520, 107] on div "Short Description" at bounding box center [550, 104] width 250 height 18
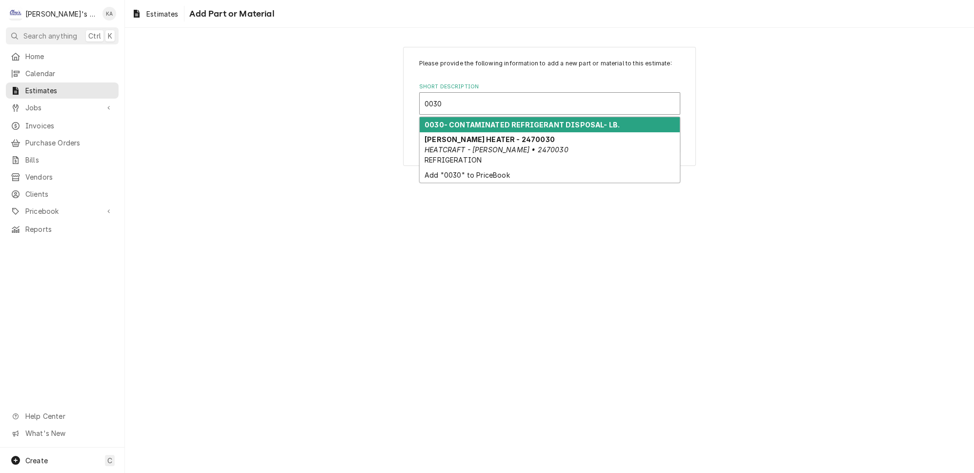
click at [531, 129] on strong "0030- CONTAMINATED REFRIGERANT DISPOSAL- LB." at bounding box center [522, 125] width 195 height 8
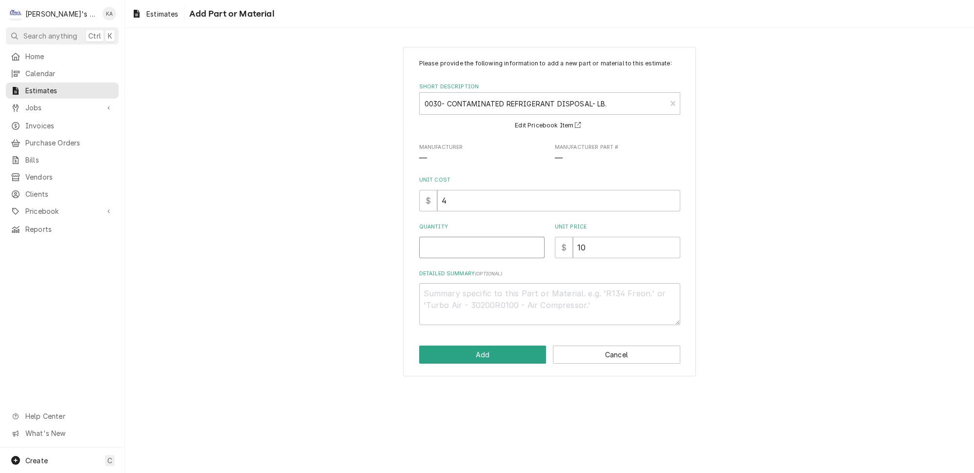
click at [433, 248] on input "Quantity" at bounding box center [481, 247] width 125 height 21
click at [505, 360] on button "Add" at bounding box center [482, 355] width 127 height 18
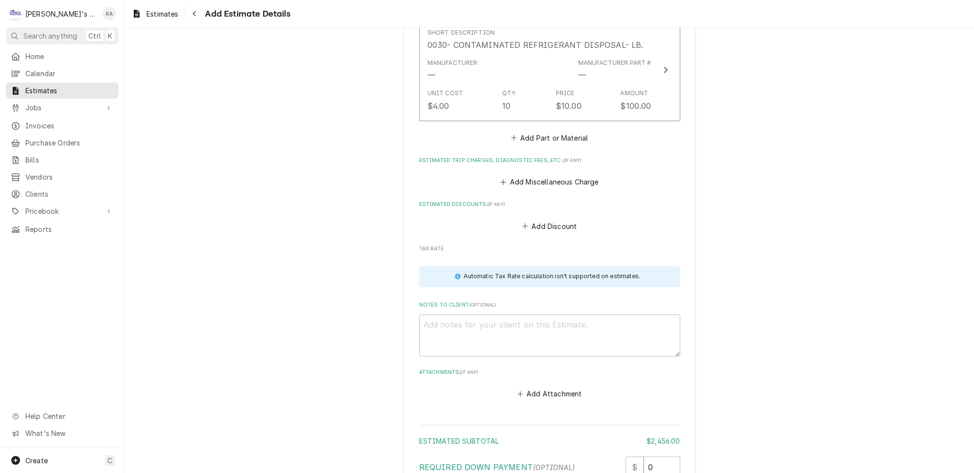
scroll to position [1460, 0]
click at [545, 130] on button "Add Part or Material" at bounding box center [549, 137] width 81 height 14
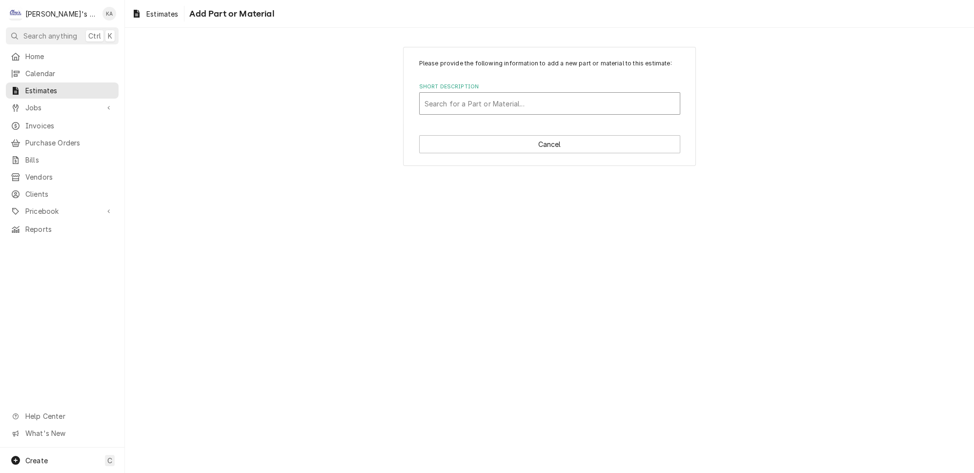
click at [528, 112] on div "Short Description" at bounding box center [550, 104] width 250 height 18
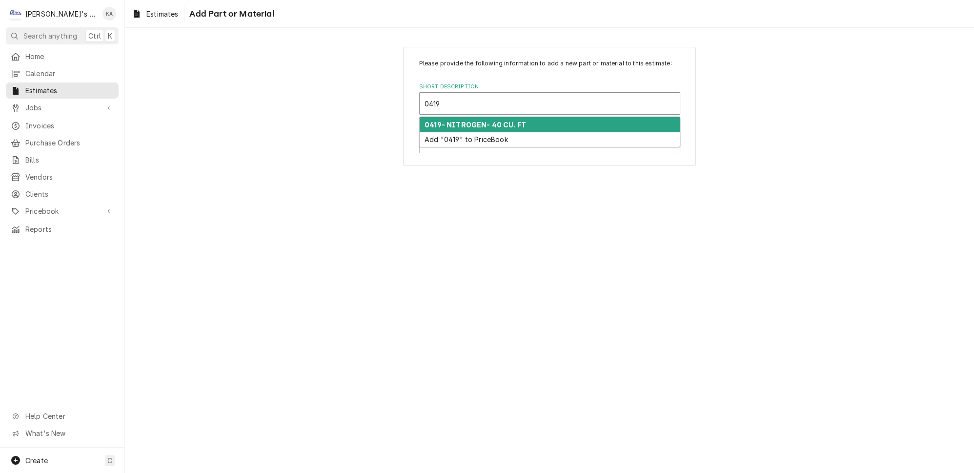
click at [533, 129] on div "0419- NITROGEN- 40 CU. FT" at bounding box center [550, 124] width 260 height 15
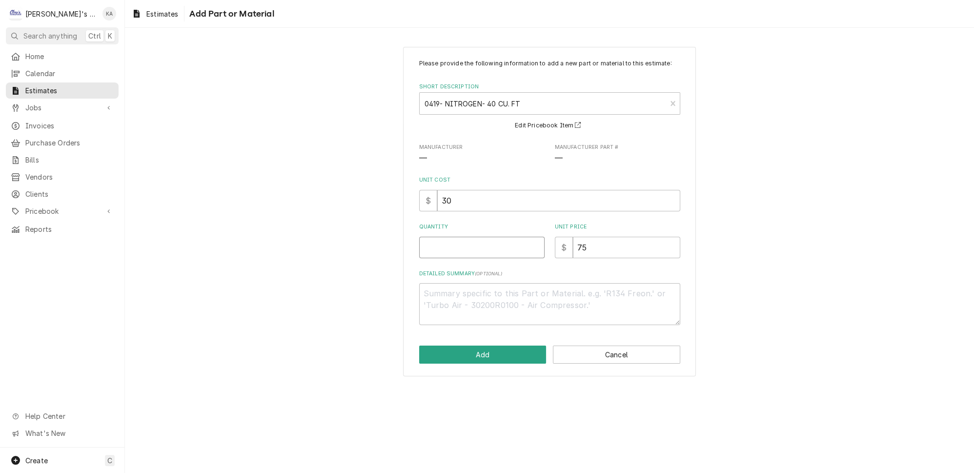
click at [469, 251] on input "Quantity" at bounding box center [481, 247] width 125 height 21
click at [480, 359] on button "Add" at bounding box center [482, 355] width 127 height 18
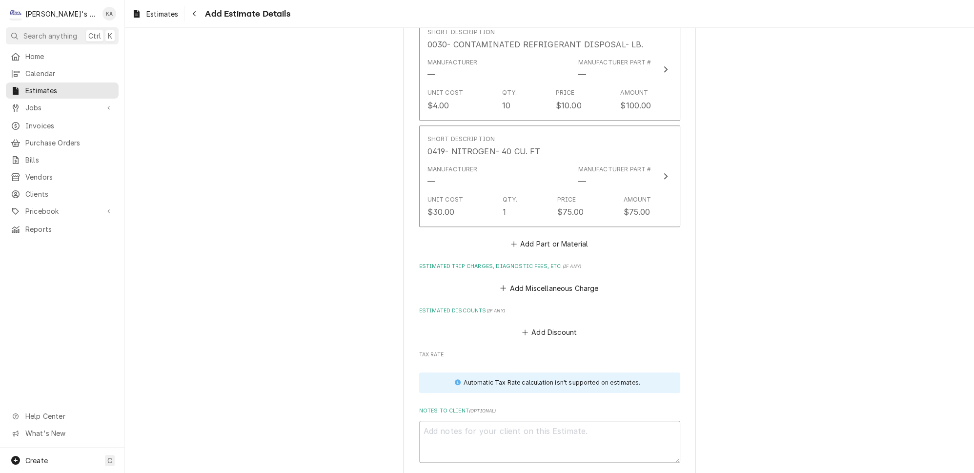
scroll to position [1450, 0]
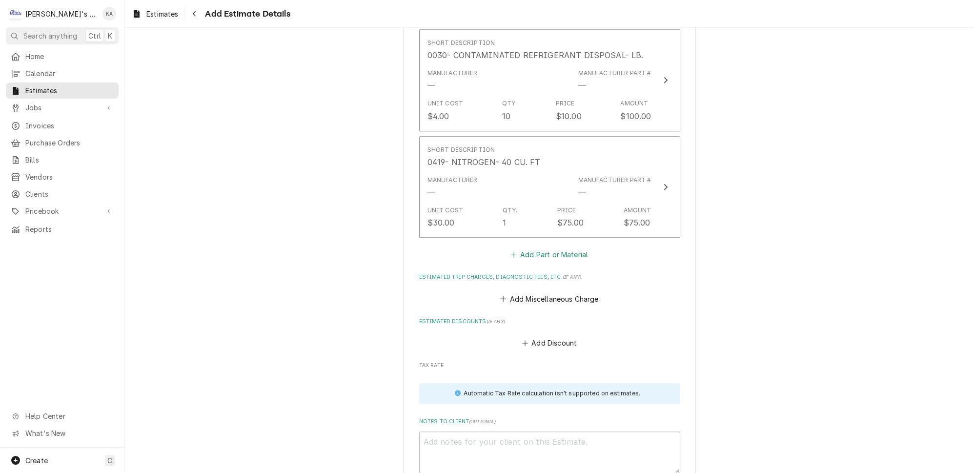
click at [556, 248] on button "Add Part or Material" at bounding box center [549, 255] width 81 height 14
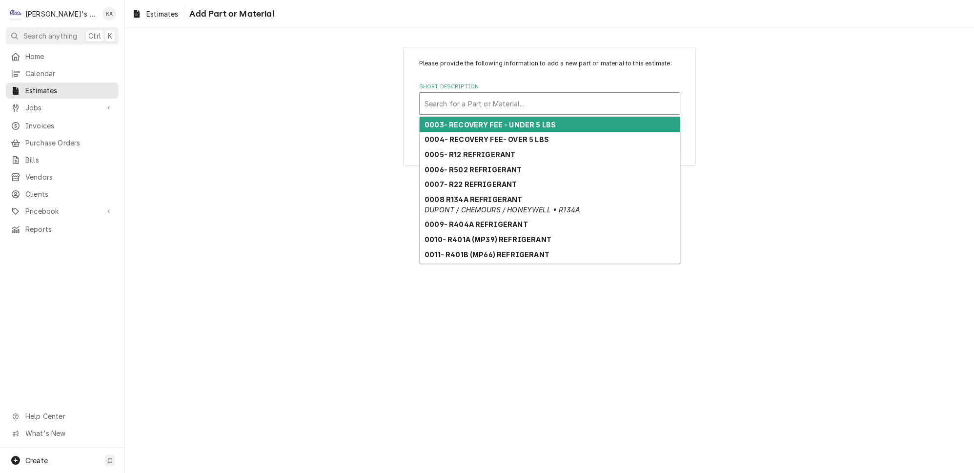
click at [527, 111] on div "Short Description" at bounding box center [550, 104] width 250 height 18
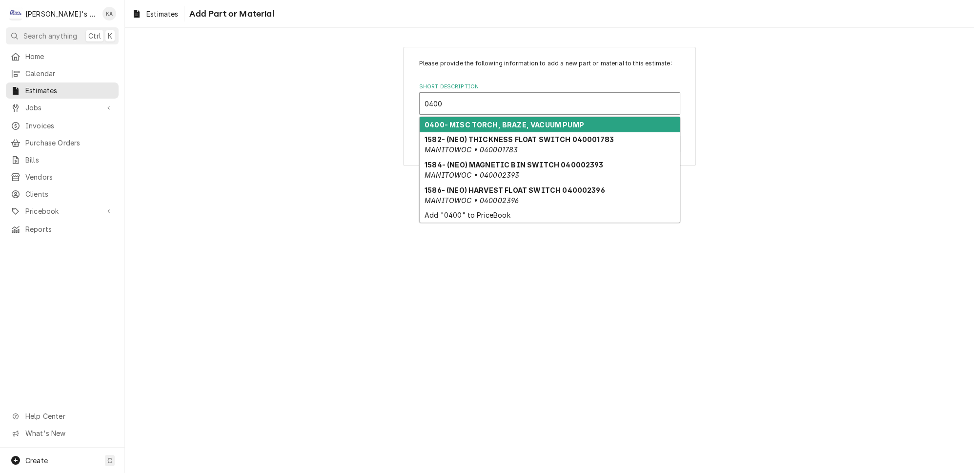
click at [538, 128] on strong "0400- MISC TORCH, BRAZE, VACUUM PUMP" at bounding box center [505, 125] width 160 height 8
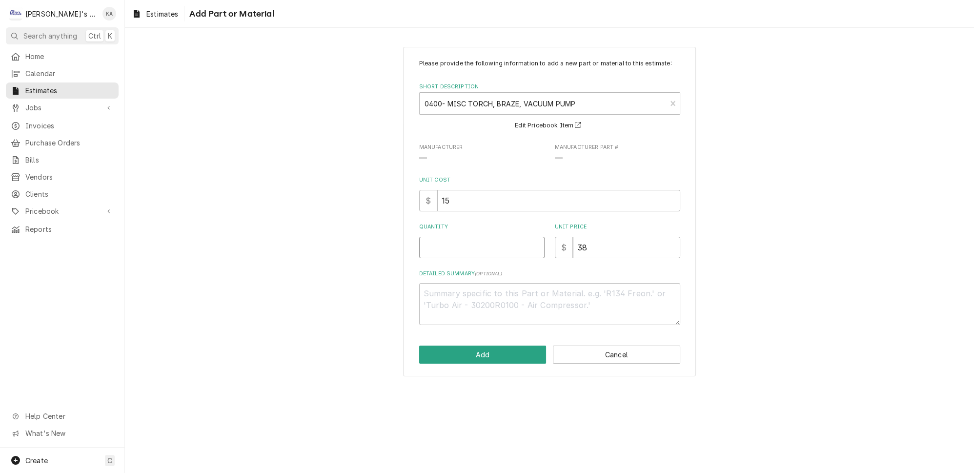
click at [453, 248] on input "Quantity" at bounding box center [481, 247] width 125 height 21
click at [487, 357] on button "Add" at bounding box center [482, 355] width 127 height 18
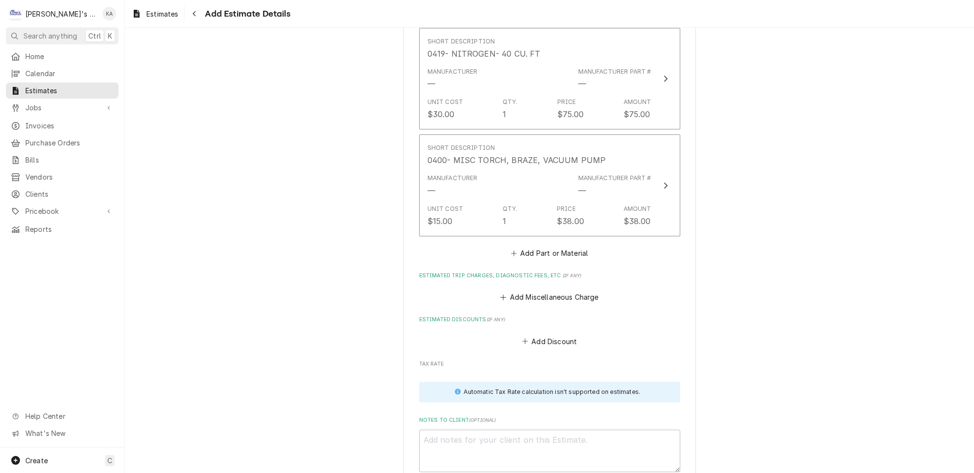
scroll to position [1572, 0]
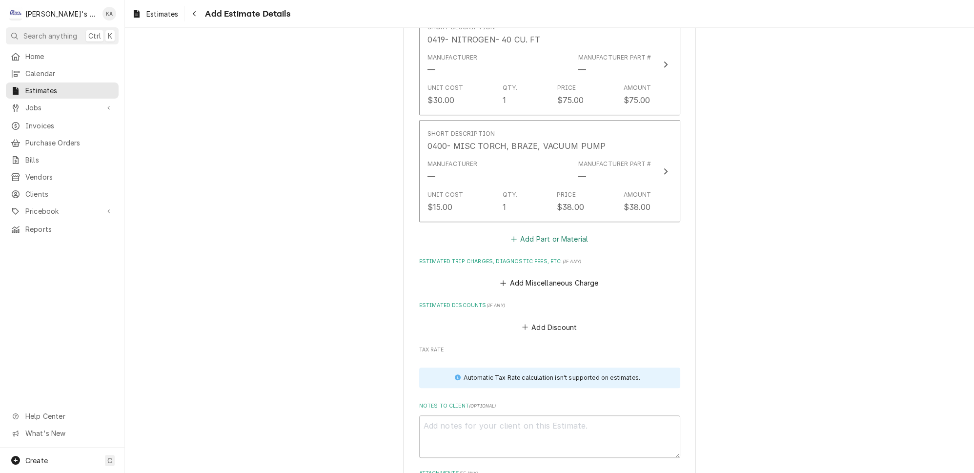
click at [559, 232] on button "Add Part or Material" at bounding box center [549, 239] width 81 height 14
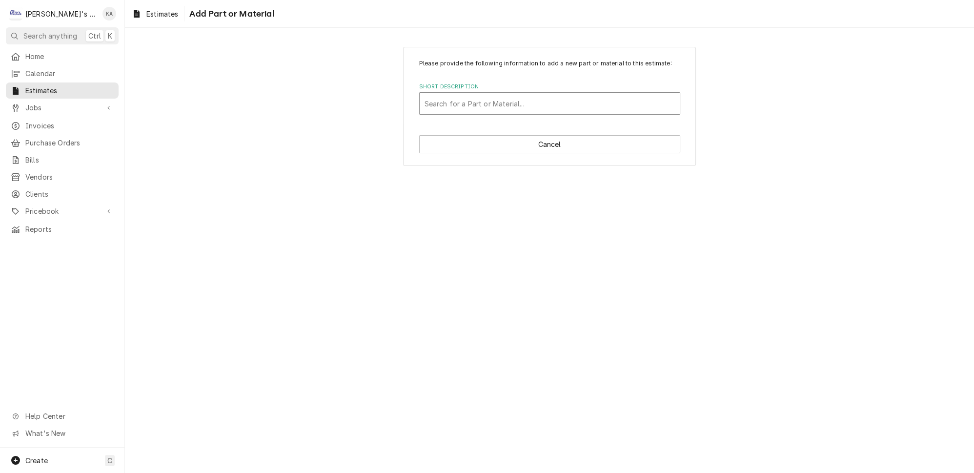
click at [452, 112] on div "Short Description" at bounding box center [550, 104] width 250 height 18
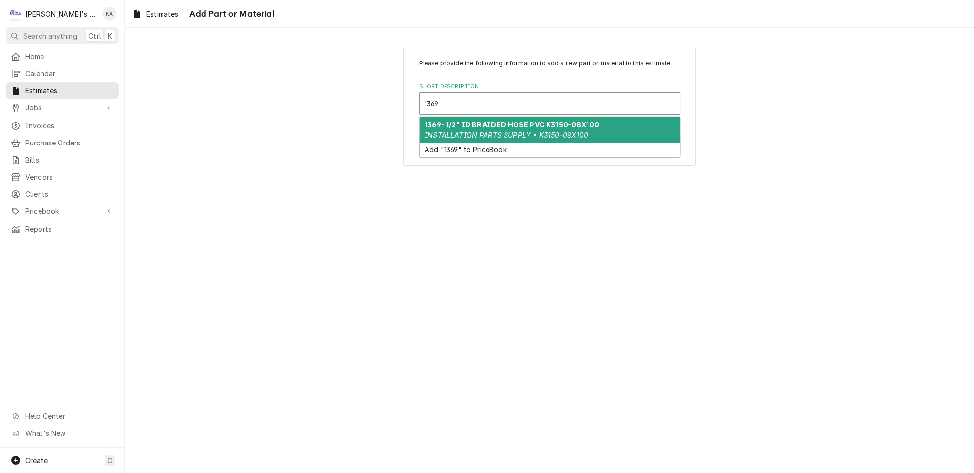
click at [492, 129] on strong "1369- 1/2" ID BRAIDED HOSE PVC K3150-08X100" at bounding box center [512, 125] width 175 height 8
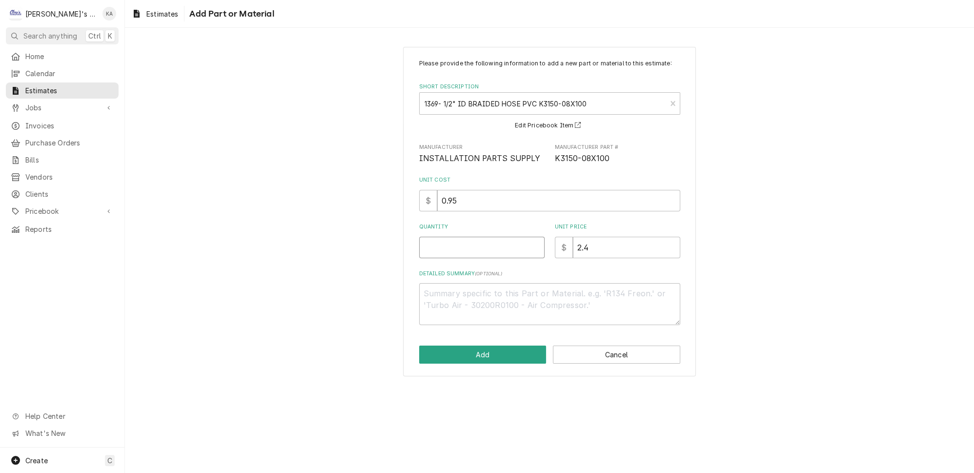
click at [450, 255] on input "Quantity" at bounding box center [481, 247] width 125 height 21
click at [483, 356] on button "Add" at bounding box center [482, 355] width 127 height 18
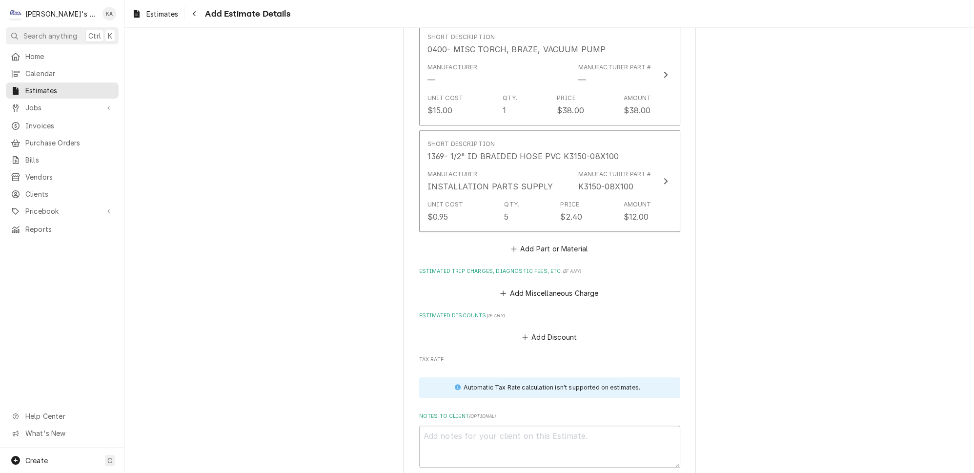
scroll to position [1695, 0]
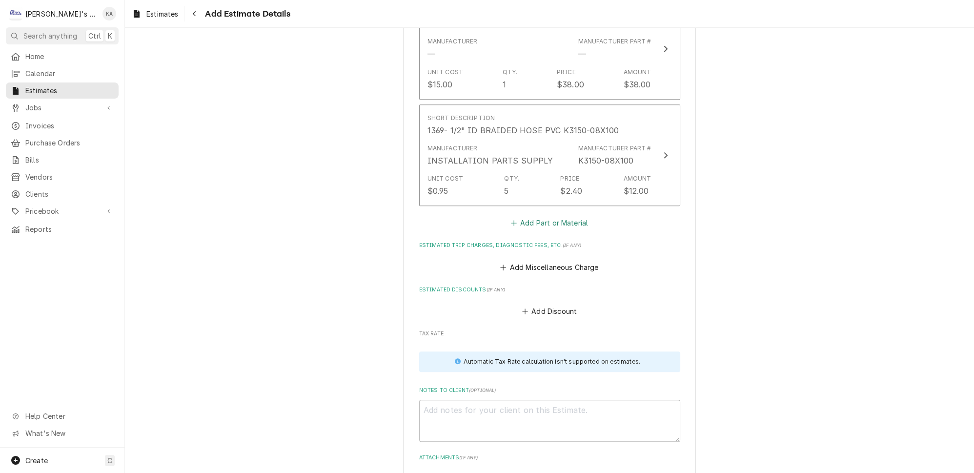
click at [532, 216] on button "Add Part or Material" at bounding box center [549, 223] width 81 height 14
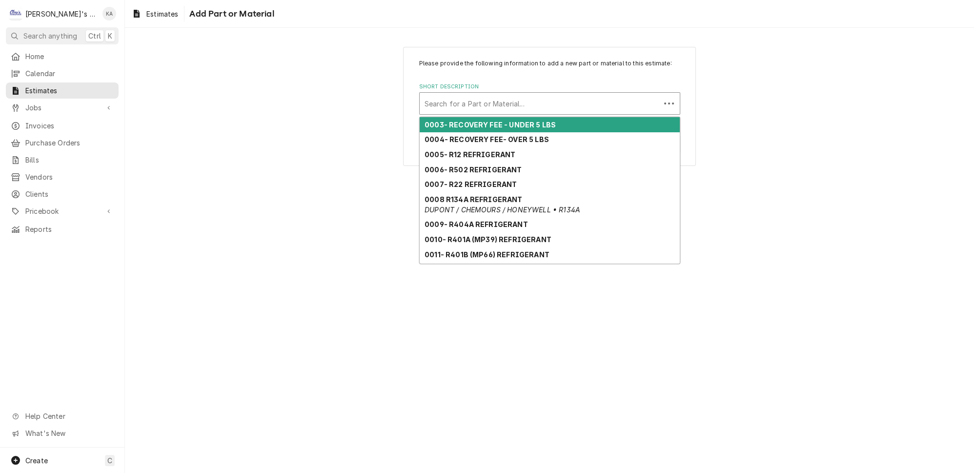
click at [498, 106] on div "Short Description" at bounding box center [540, 104] width 231 height 18
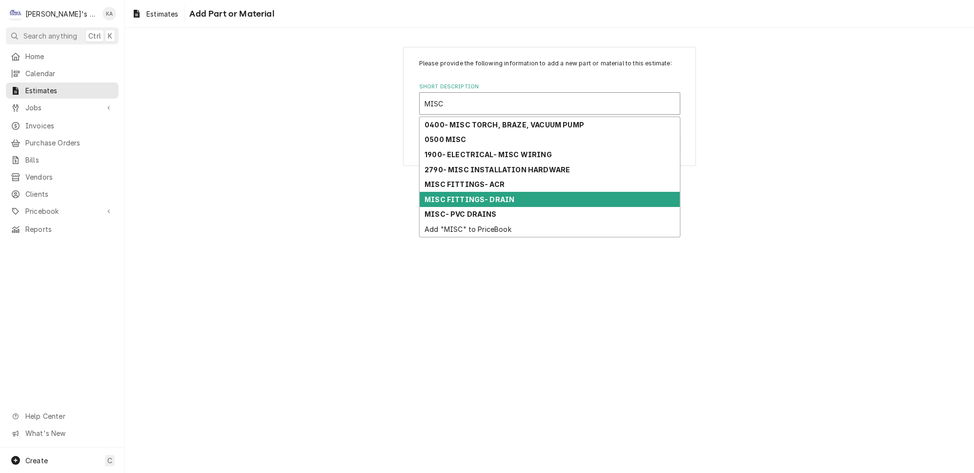
click at [511, 200] on div "MISC FITTINGS- DRAIN" at bounding box center [550, 199] width 260 height 15
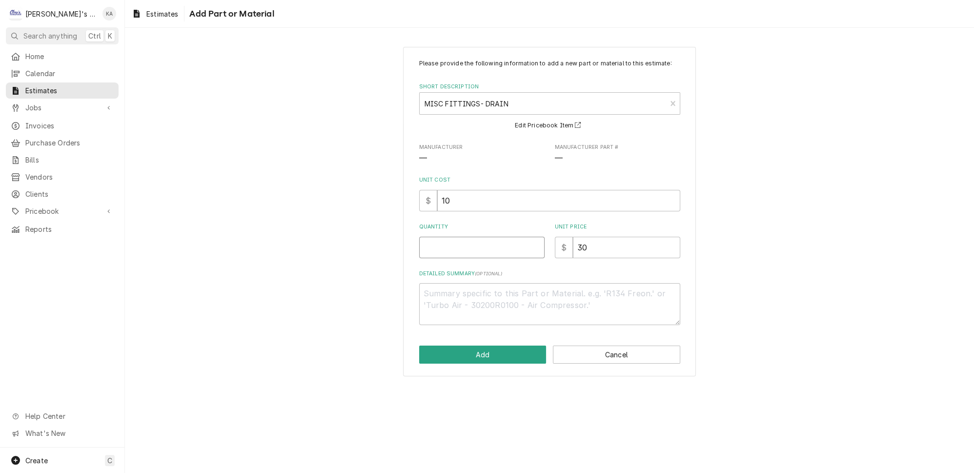
click at [447, 251] on input "Quantity" at bounding box center [481, 247] width 125 height 21
click at [447, 205] on input "10" at bounding box center [558, 200] width 243 height 21
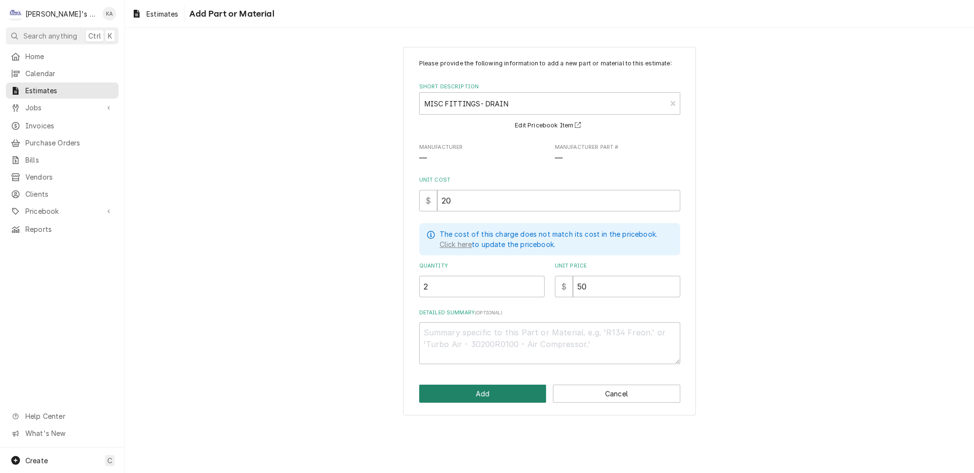
click at [503, 394] on button "Add" at bounding box center [482, 394] width 127 height 18
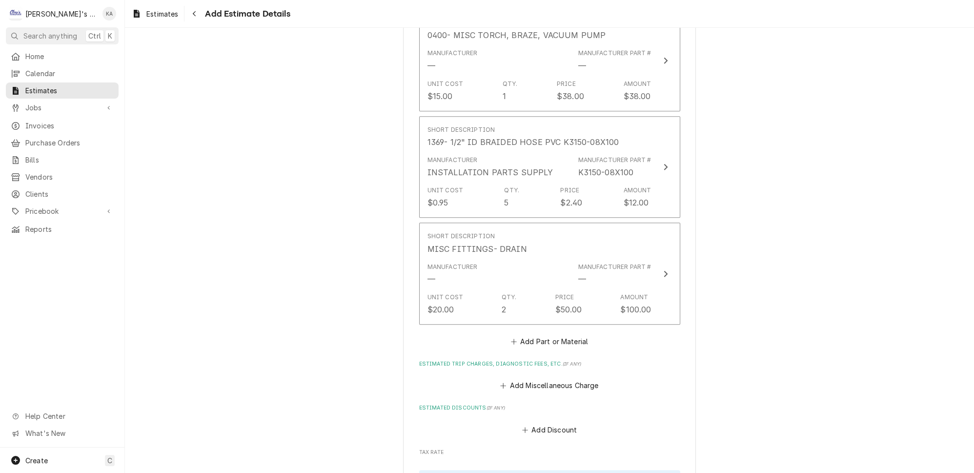
scroll to position [1684, 0]
click at [574, 333] on button "Add Part or Material" at bounding box center [549, 340] width 81 height 14
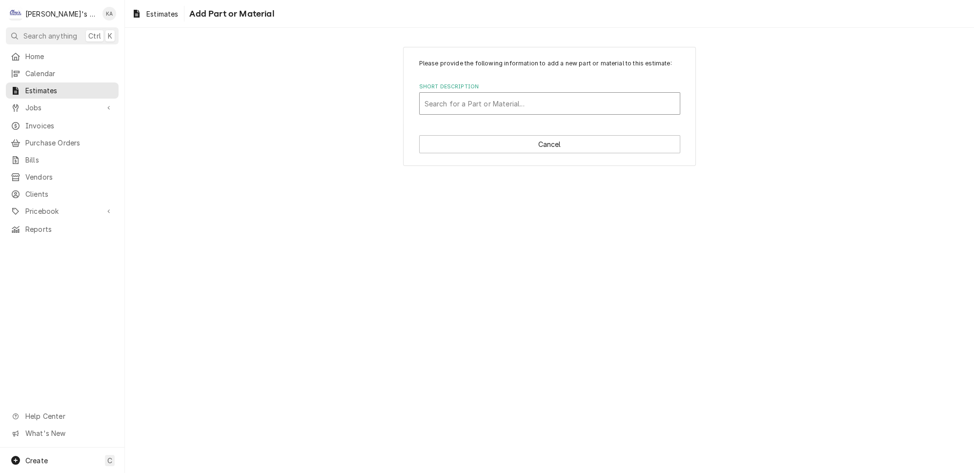
click at [529, 109] on div "Short Description" at bounding box center [550, 104] width 250 height 18
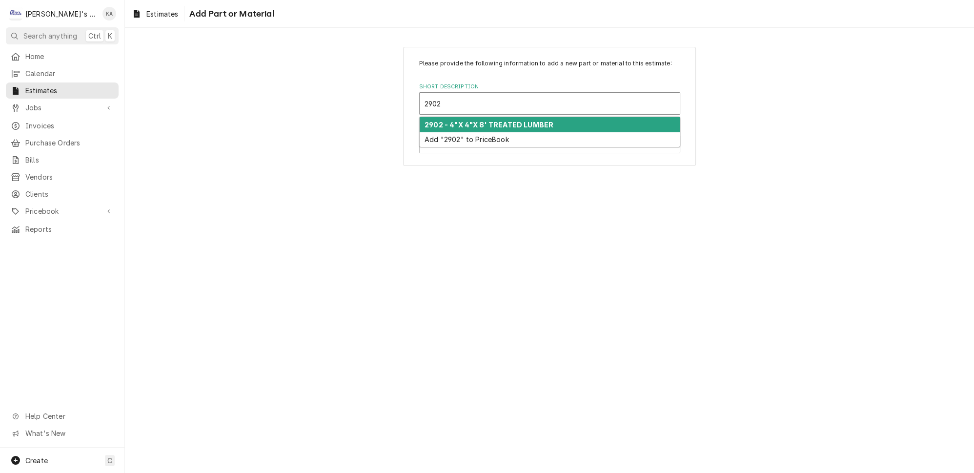
click at [558, 125] on div "2902 - 4"X 4"X 8' TREATED LUMBER" at bounding box center [550, 124] width 260 height 15
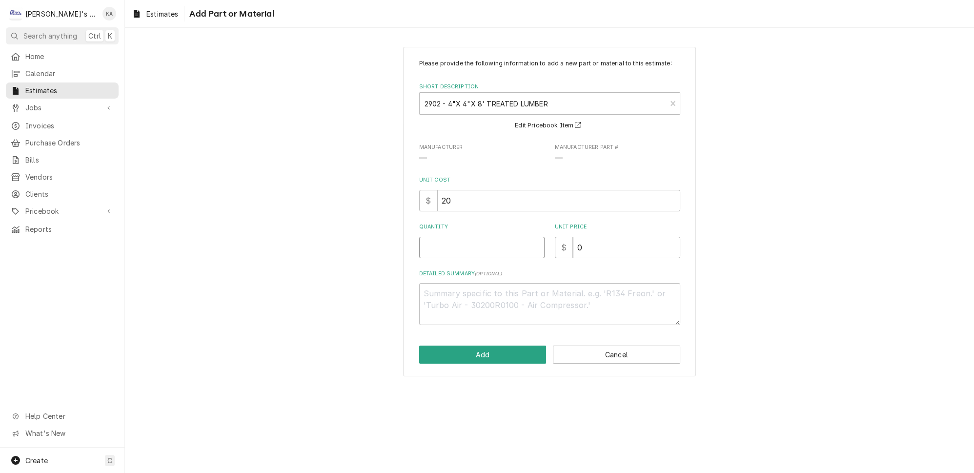
click at [477, 251] on input "Quantity" at bounding box center [481, 247] width 125 height 21
click at [499, 363] on button "Add" at bounding box center [482, 355] width 127 height 18
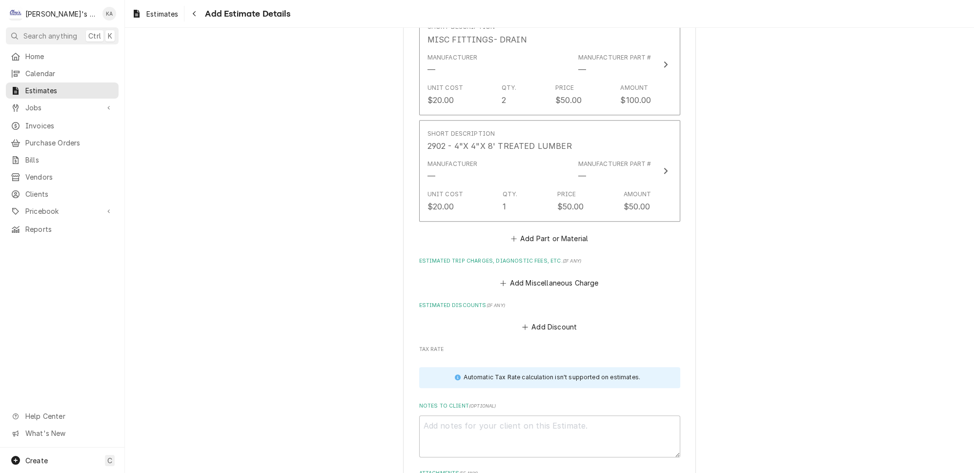
scroll to position [1896, 0]
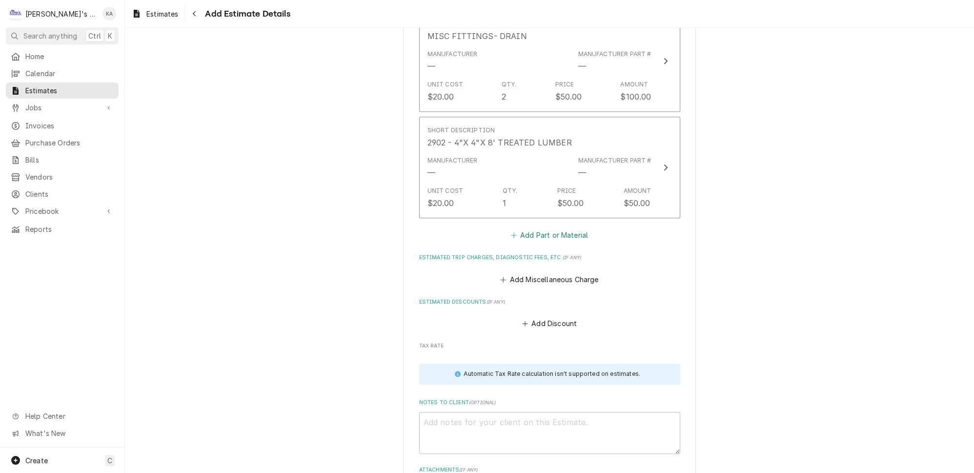
click at [544, 228] on button "Add Part or Material" at bounding box center [549, 235] width 81 height 14
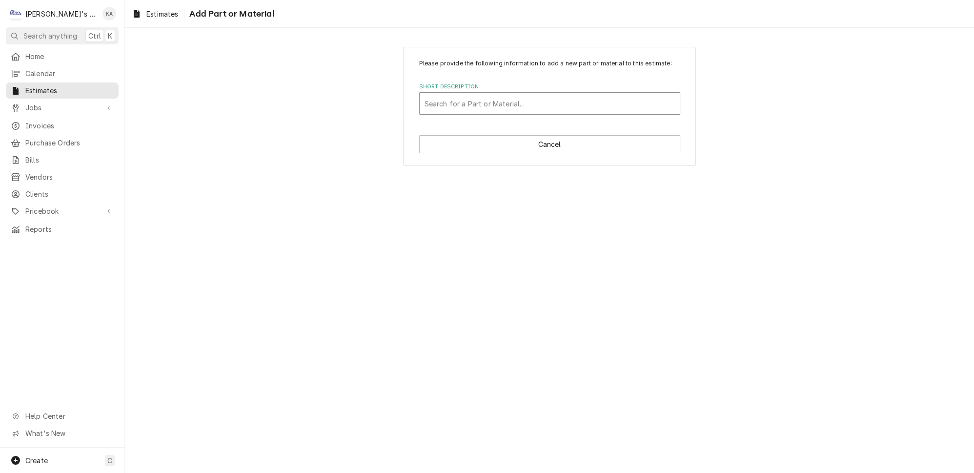
click at [496, 108] on div "Short Description" at bounding box center [550, 104] width 250 height 18
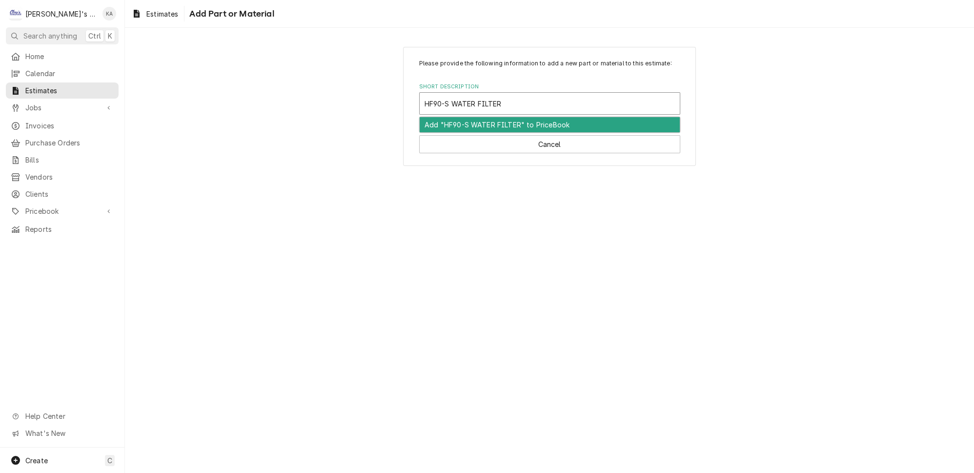
click at [508, 128] on div "Add "HF90-S WATER FILTER" to PriceBook" at bounding box center [550, 124] width 260 height 15
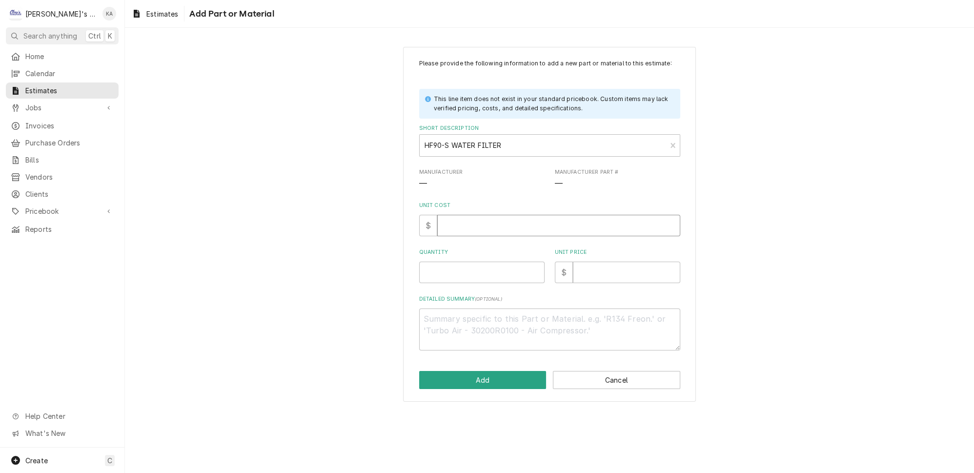
click at [460, 230] on input "Unit Cost" at bounding box center [558, 225] width 243 height 21
click at [493, 384] on button "Add" at bounding box center [482, 380] width 127 height 18
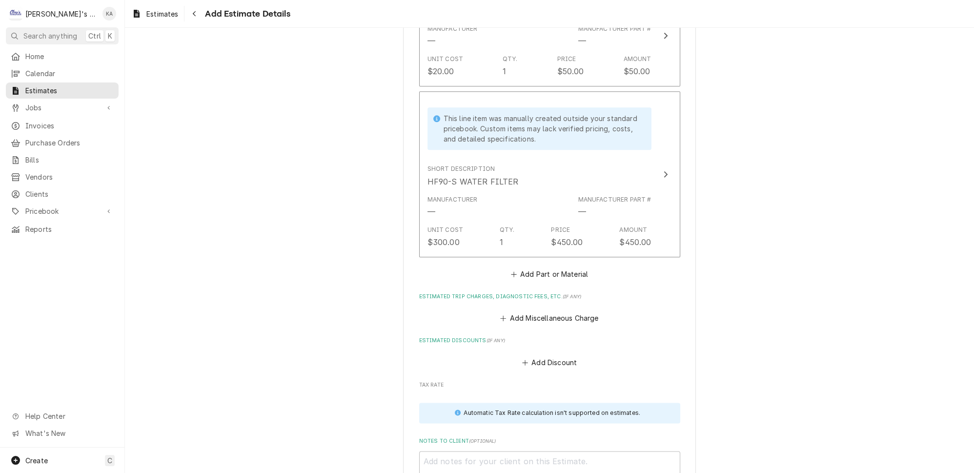
scroll to position [2107, 0]
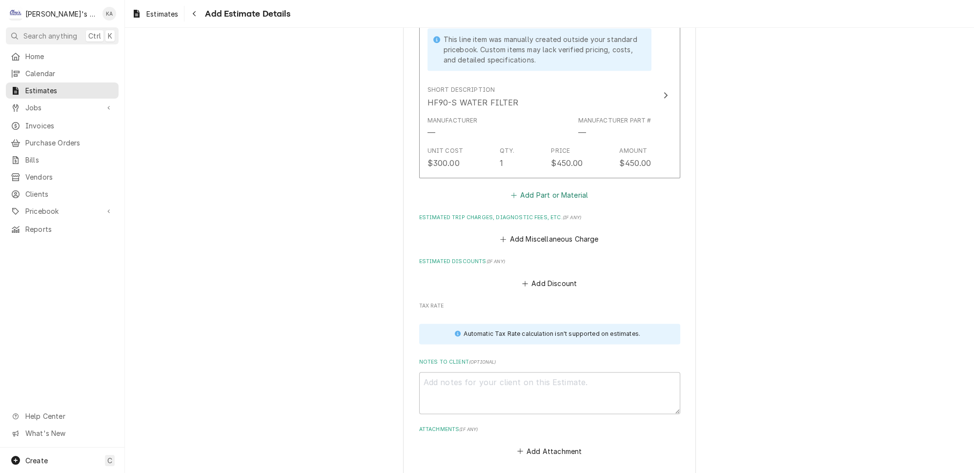
click at [552, 188] on button "Add Part or Material" at bounding box center [549, 195] width 81 height 14
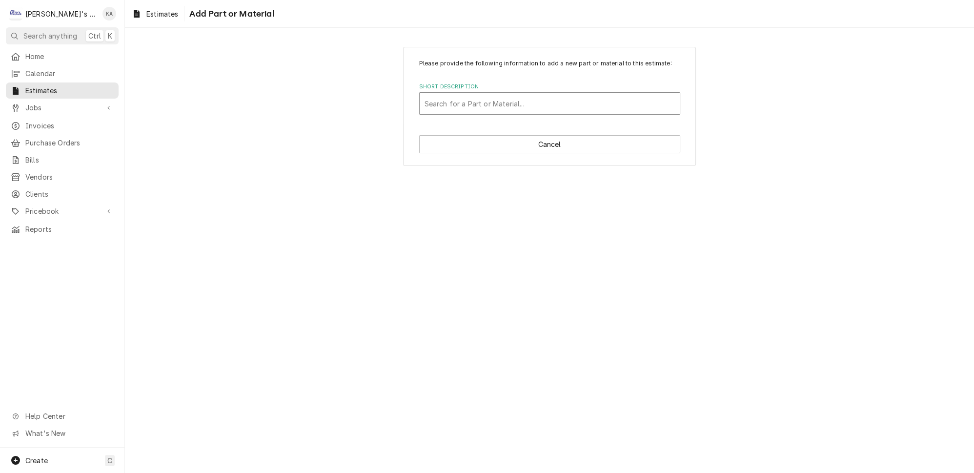
click at [510, 112] on div "Short Description" at bounding box center [550, 104] width 250 height 18
click at [531, 144] on button "Cancel" at bounding box center [549, 144] width 261 height 18
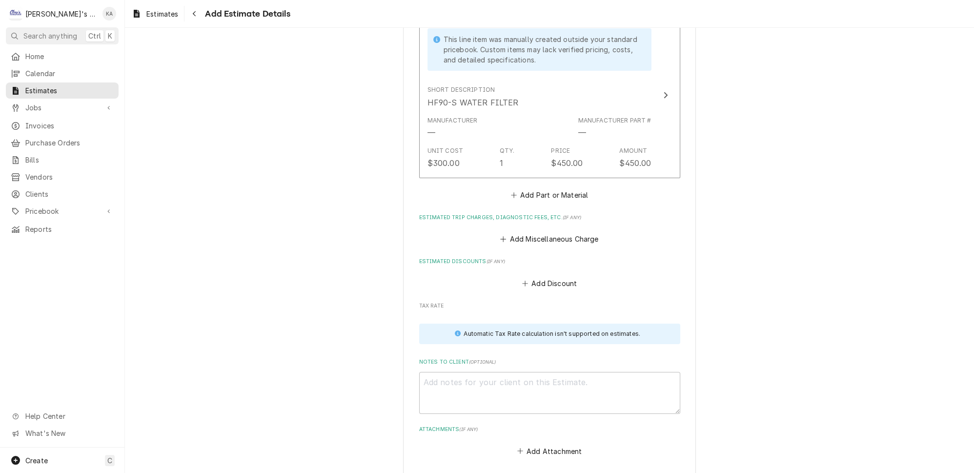
scroll to position [2096, 0]
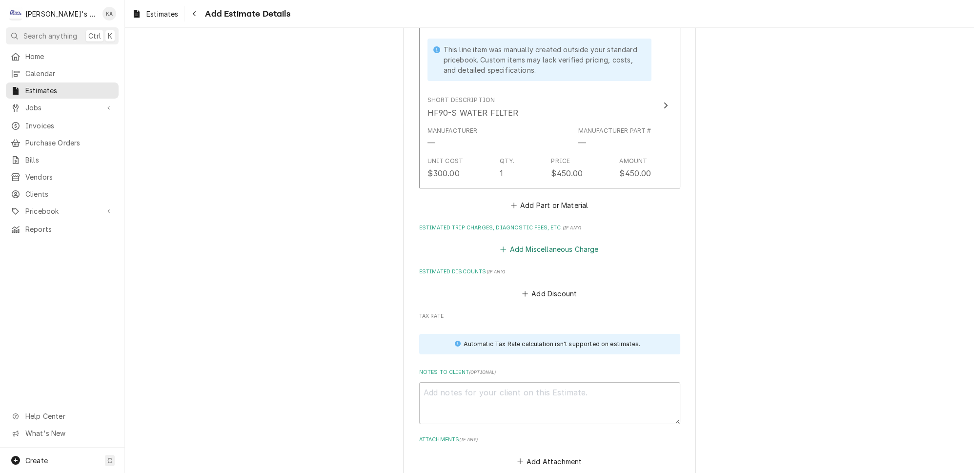
click at [550, 243] on button "Add Miscellaneous Charge" at bounding box center [550, 250] width 102 height 14
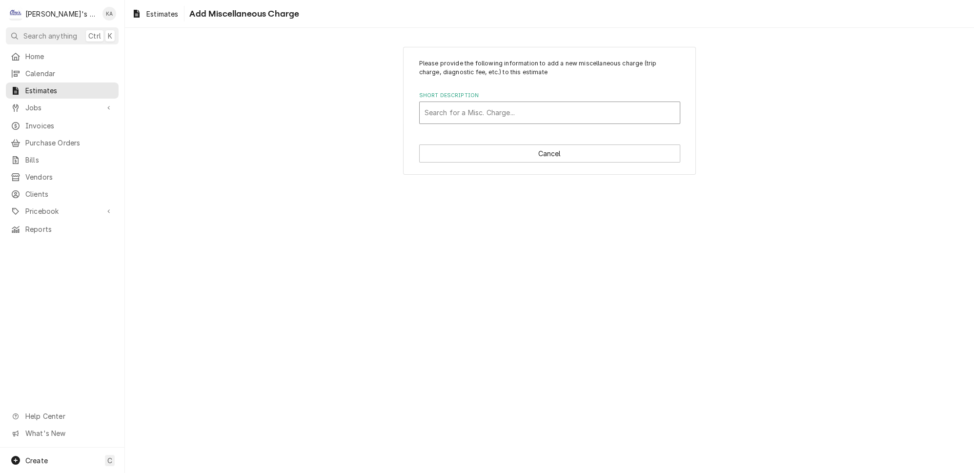
click at [519, 111] on div "Short Description" at bounding box center [550, 113] width 250 height 18
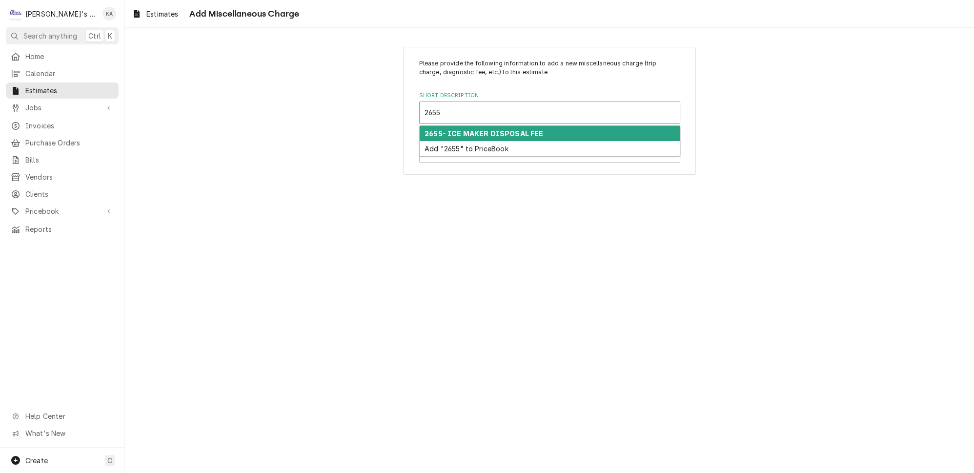
click at [525, 129] on strong "2655- ICE MAKER DISPOSAL FEE" at bounding box center [484, 133] width 119 height 8
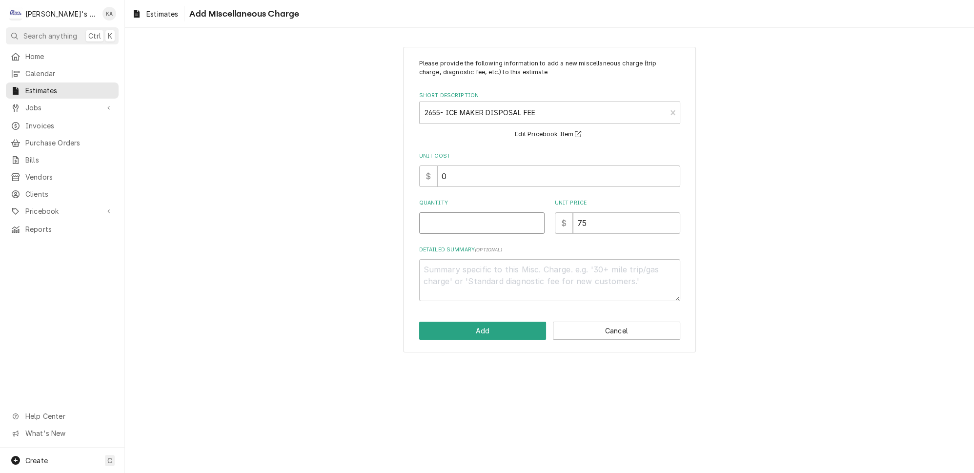
click at [430, 217] on input "Quantity" at bounding box center [481, 222] width 125 height 21
click at [447, 172] on input "0" at bounding box center [558, 175] width 243 height 21
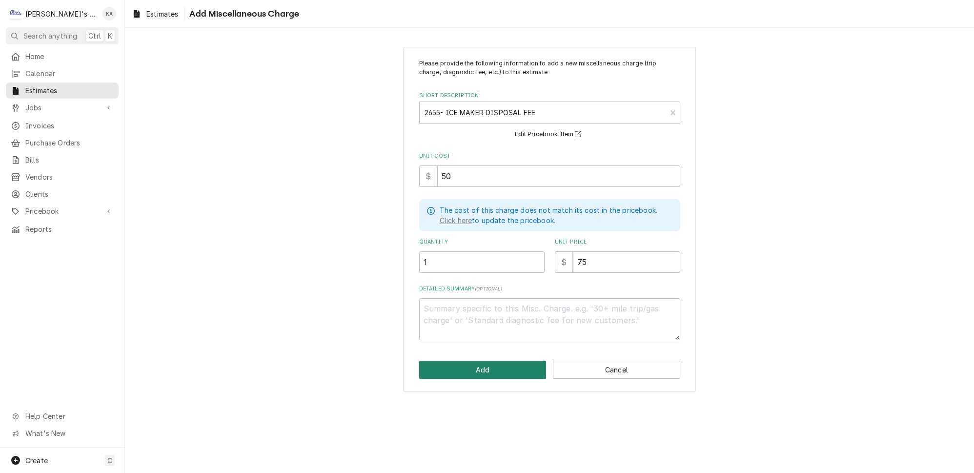
click at [523, 365] on button "Add" at bounding box center [482, 370] width 127 height 18
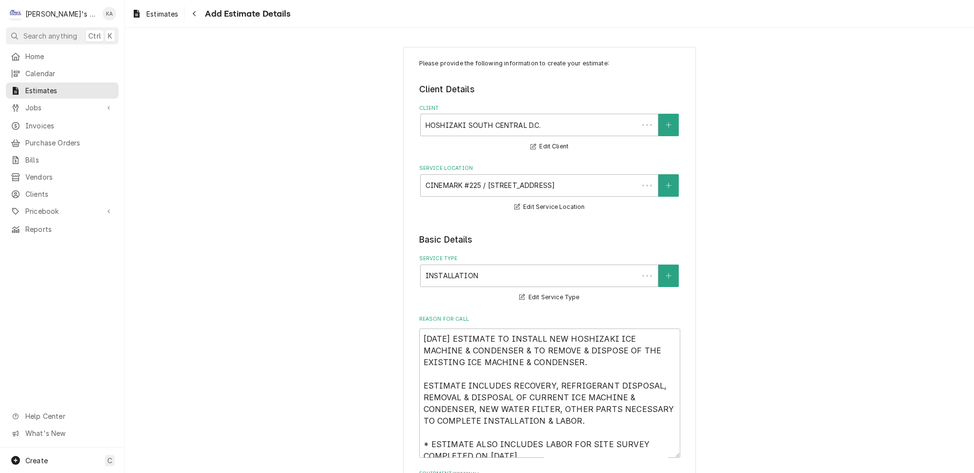
scroll to position [2086, 0]
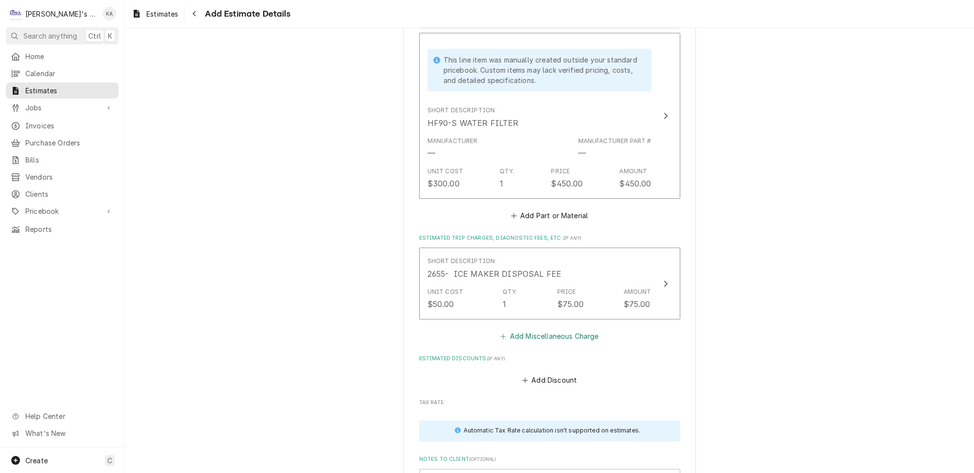
click at [556, 329] on button "Add Miscellaneous Charge" at bounding box center [550, 336] width 102 height 14
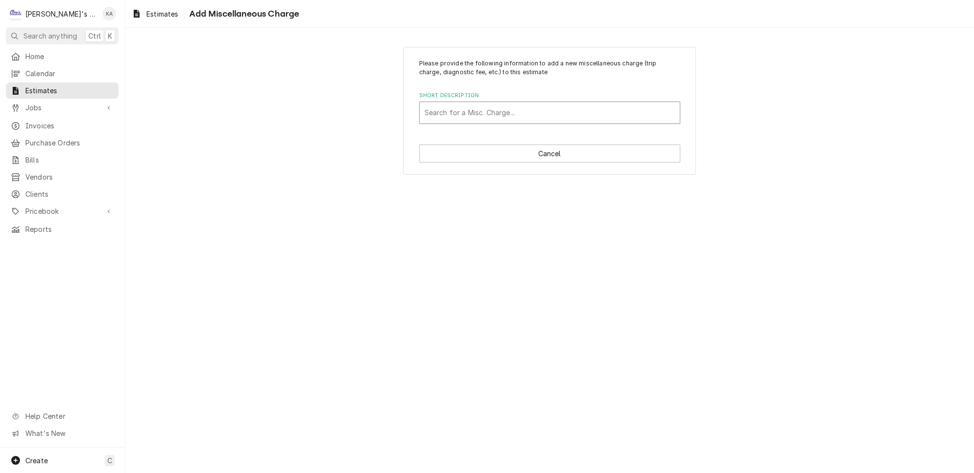
click at [491, 110] on div "Short Description" at bounding box center [550, 113] width 250 height 18
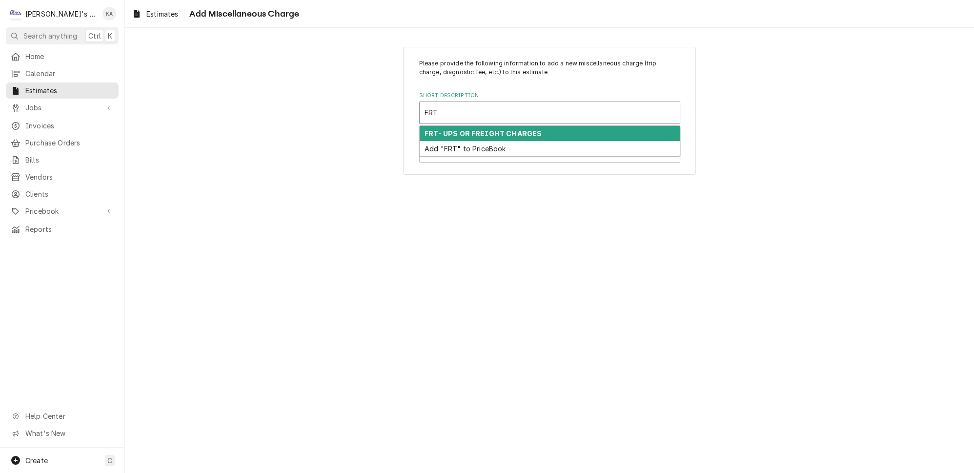
click at [511, 131] on strong "FRT- UPS OR FREIGHT CHARGES" at bounding box center [483, 133] width 117 height 8
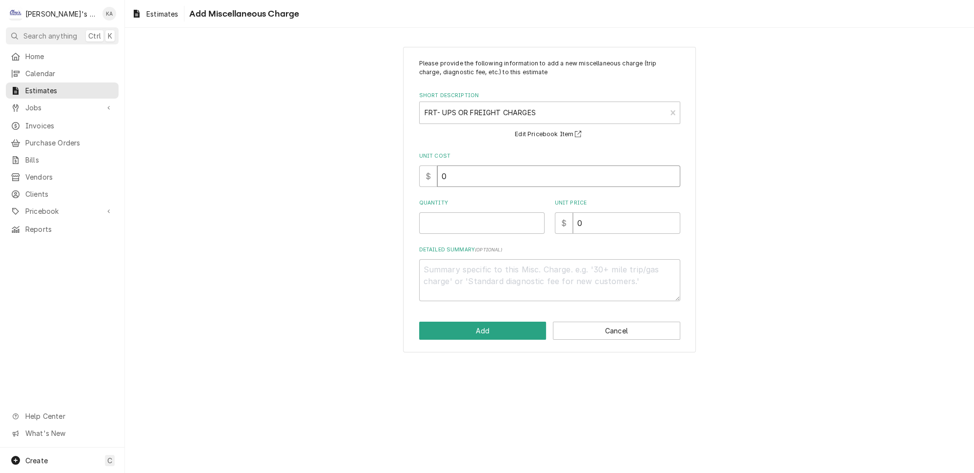
click at [445, 174] on input "0" at bounding box center [558, 175] width 243 height 21
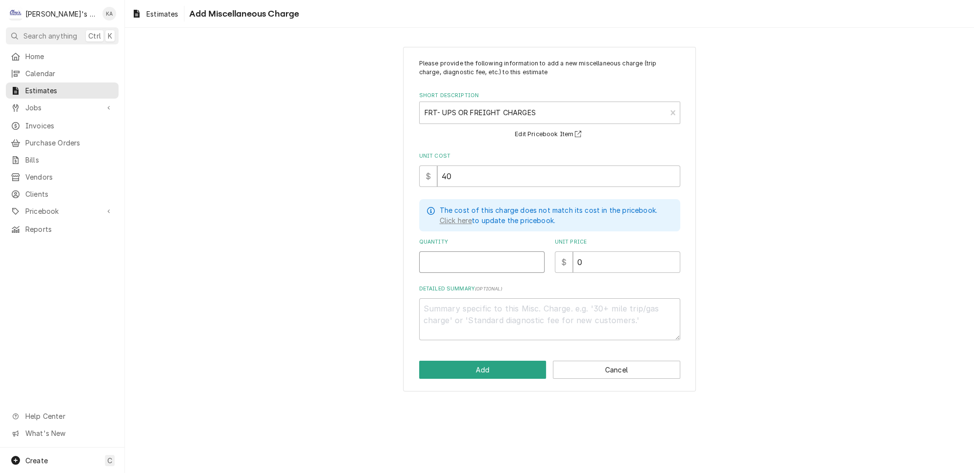
click at [439, 251] on input "Quantity" at bounding box center [481, 261] width 125 height 21
click at [573, 255] on input "0" at bounding box center [626, 261] width 107 height 21
click at [486, 361] on button "Add" at bounding box center [482, 370] width 127 height 18
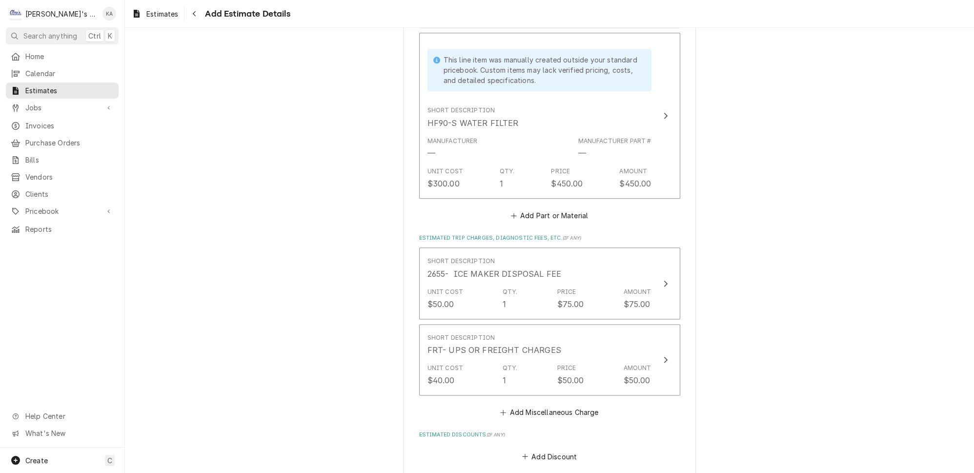
scroll to position [2075, 0]
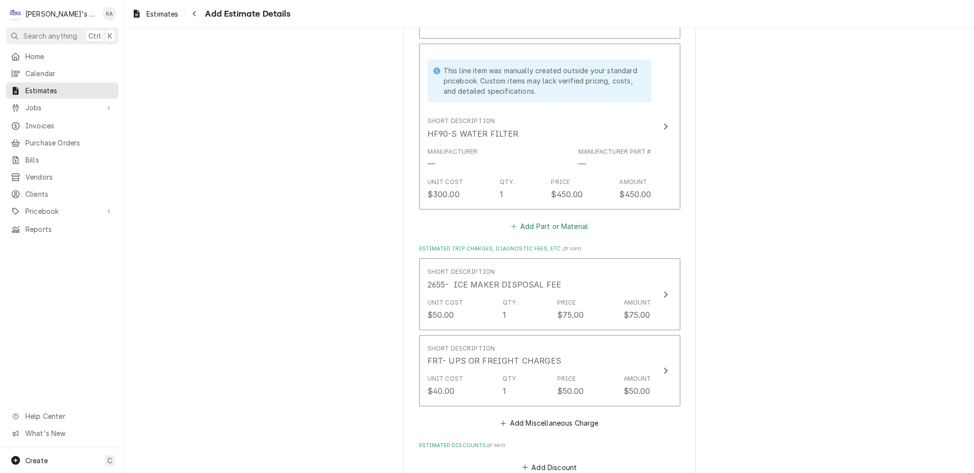
click at [555, 220] on button "Add Part or Material" at bounding box center [549, 227] width 81 height 14
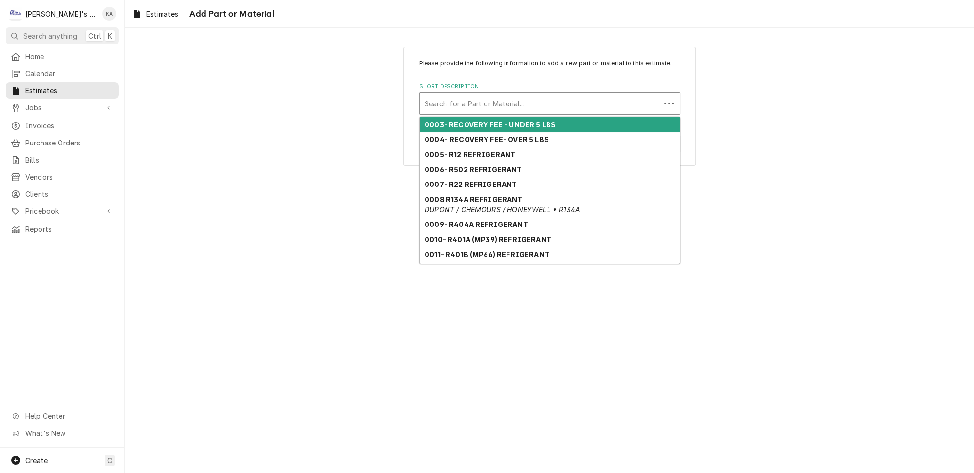
click at [488, 107] on div "Short Description" at bounding box center [540, 104] width 231 height 18
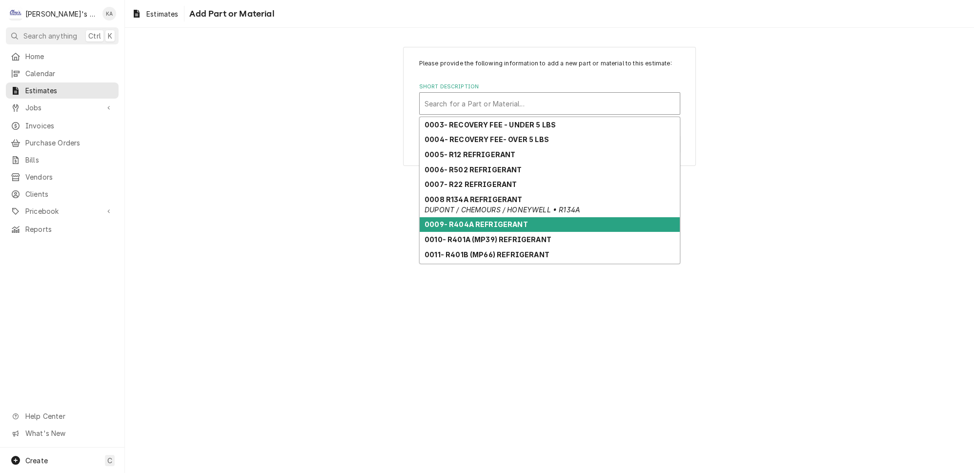
click at [474, 224] on strong "0009- R404A REFRIGERANT" at bounding box center [476, 224] width 103 height 8
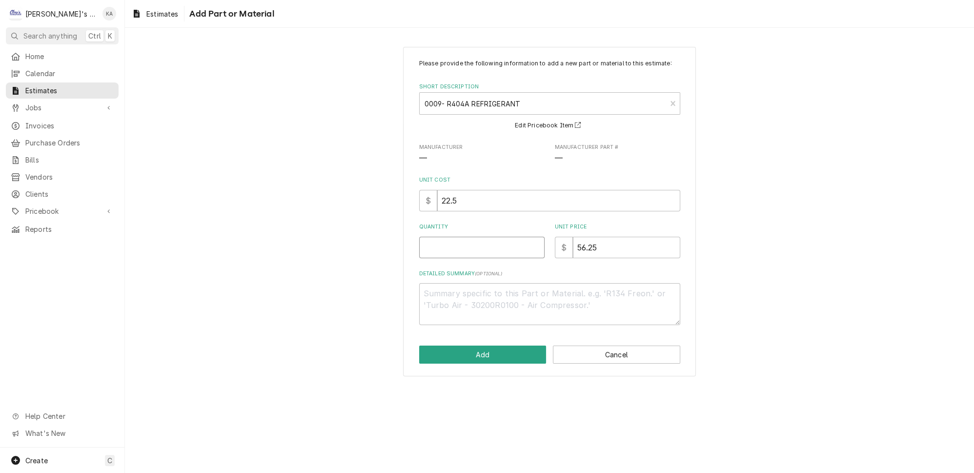
click at [431, 252] on input "Quantity" at bounding box center [481, 247] width 125 height 21
click at [500, 358] on button "Add" at bounding box center [482, 355] width 127 height 18
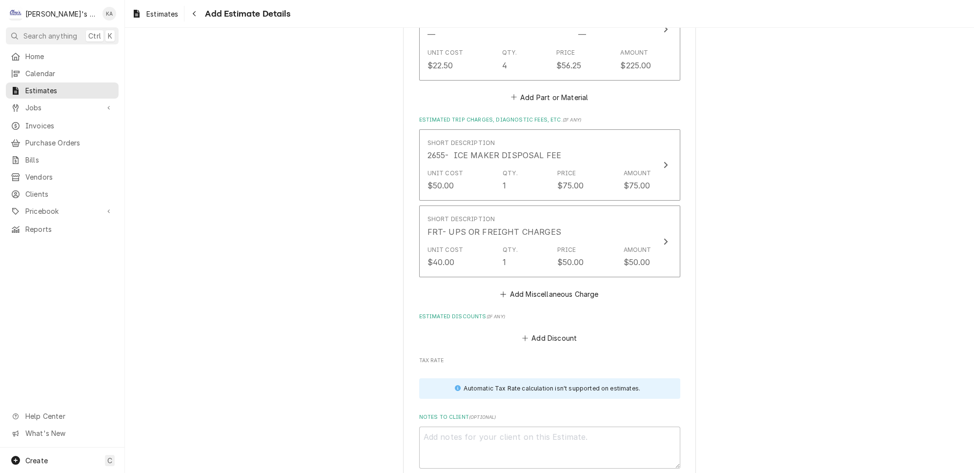
scroll to position [2332, 0]
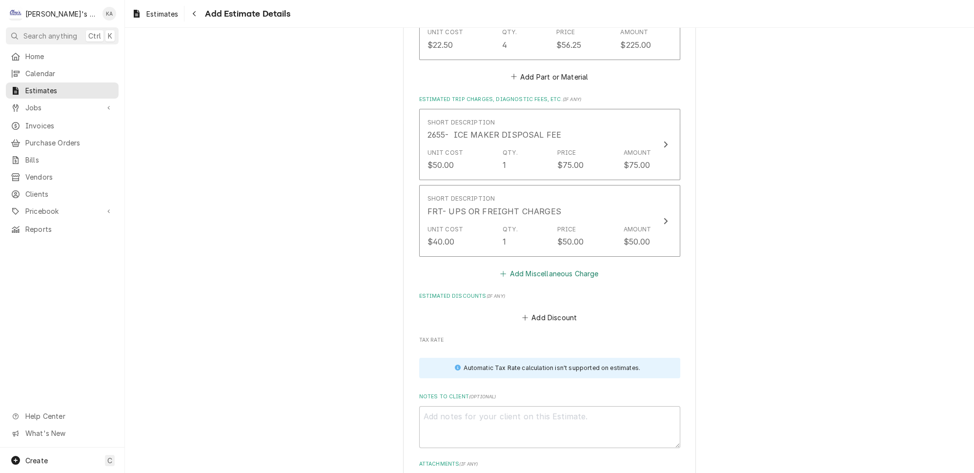
click at [542, 266] on button "Add Miscellaneous Charge" at bounding box center [550, 273] width 102 height 14
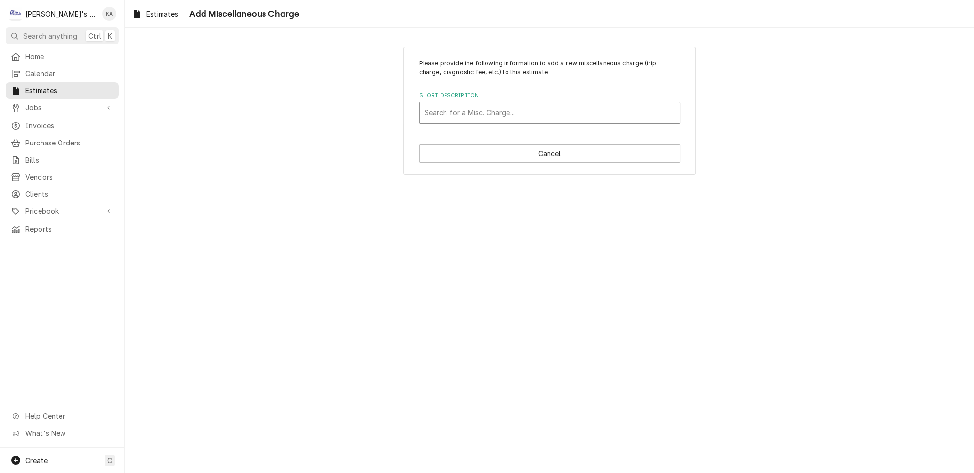
click at [498, 112] on div "Short Description" at bounding box center [550, 113] width 250 height 18
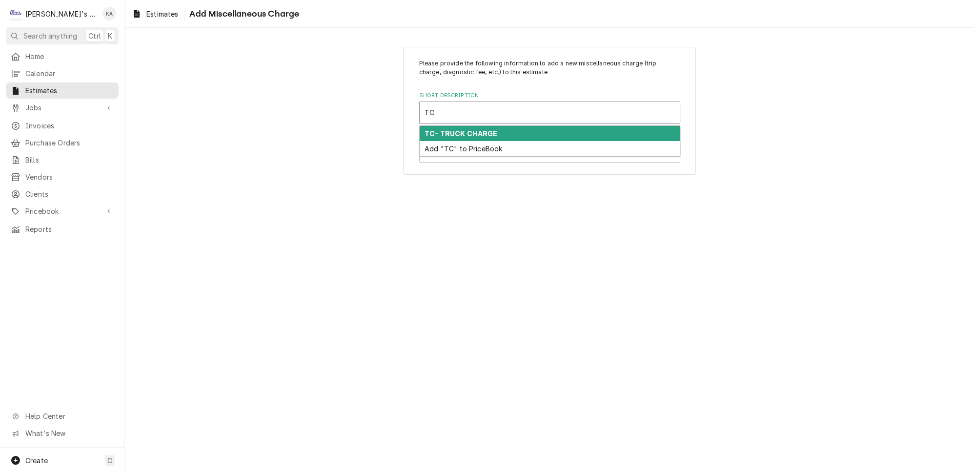
click at [509, 127] on div "TC- TRUCK CHARGE" at bounding box center [550, 133] width 260 height 15
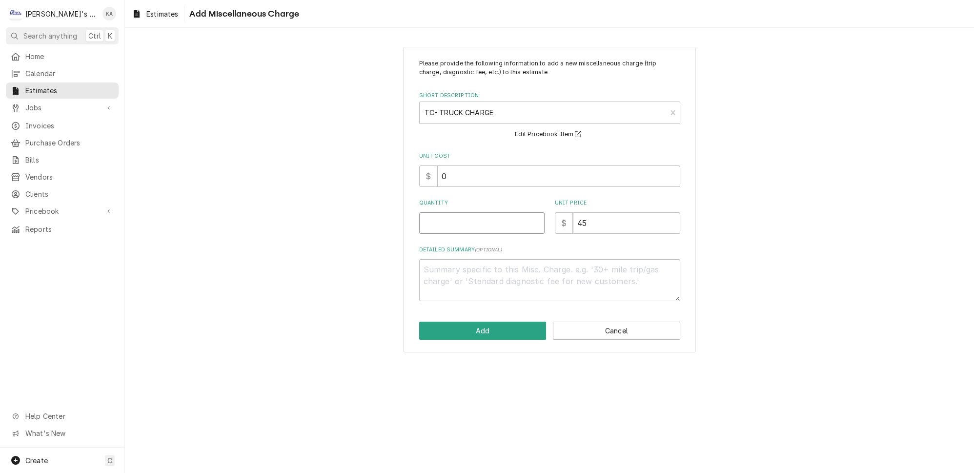
click at [436, 223] on input "Quantity" at bounding box center [481, 222] width 125 height 21
click at [504, 325] on button "Add" at bounding box center [482, 331] width 127 height 18
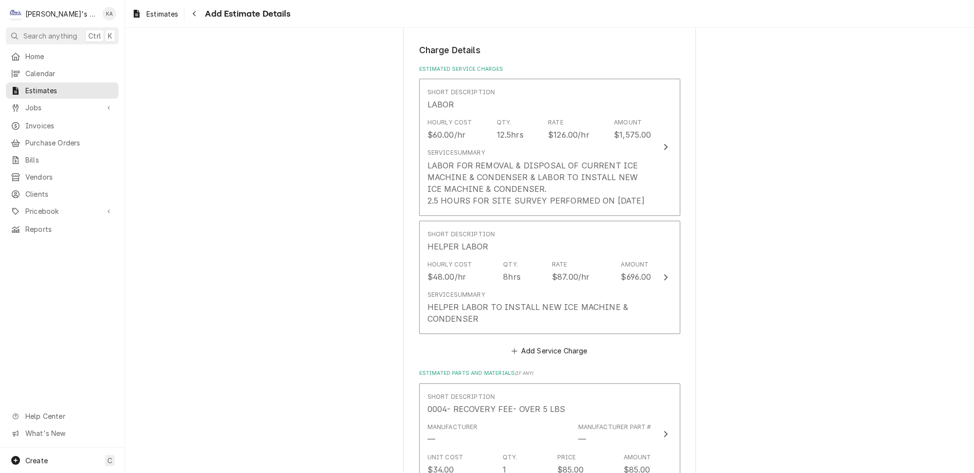
scroll to position [979, 0]
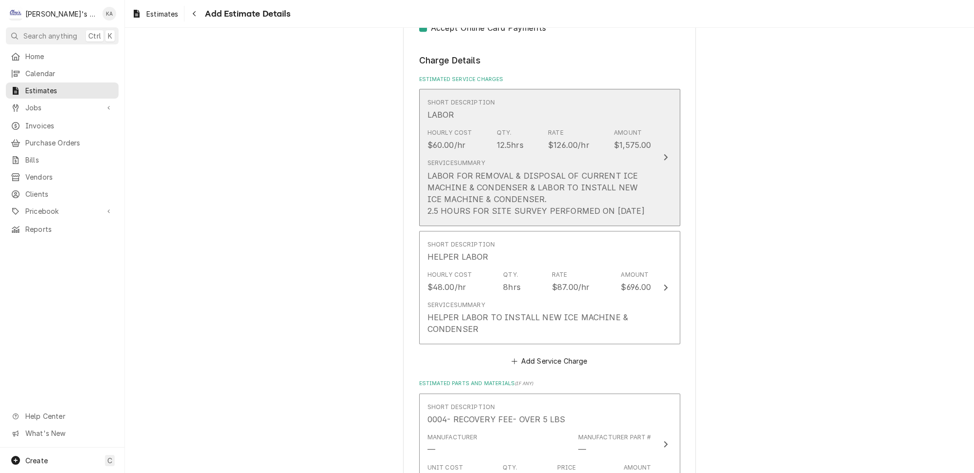
click at [648, 185] on button "Short Description LABOR Hourly Cost $60.00/hr Qty. 12.5hrs Rate $126.00/hr Amou…" at bounding box center [549, 157] width 261 height 137
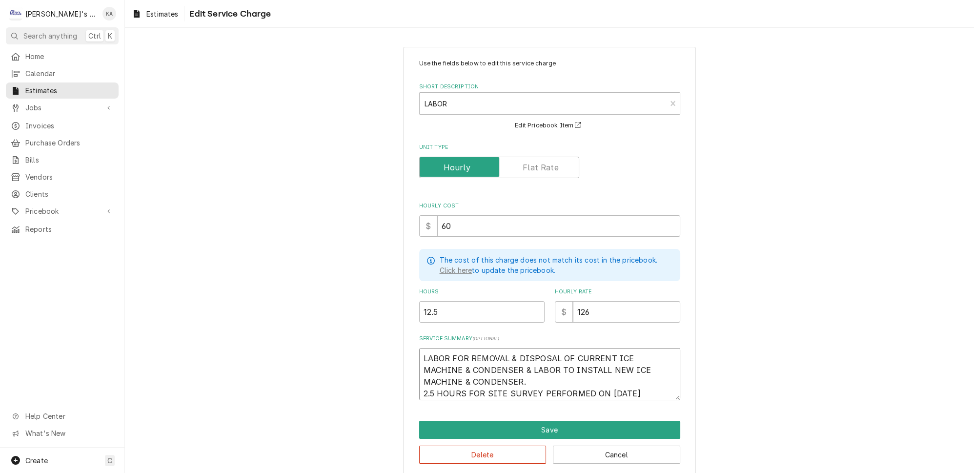
click at [426, 348] on textarea "LABOR FOR REMOVAL & DISPOSAL OF CURRENT ICE MACHINE & CONDENSER & LABOR TO INST…" at bounding box center [549, 374] width 261 height 52
click at [469, 360] on textarea "2 HOURS LABOR FOR REMOVAL & DISPOSAL OF CURRENT ICE MACHINE & CONDENSER & LABOR…" at bounding box center [549, 374] width 261 height 52
click at [525, 359] on textarea "2 HOURS LABOR FOR REMOVAL & DISPOSAL OF CURRENT ICE MACHINE & CONDENSER & LABOR…" at bounding box center [549, 374] width 261 height 52
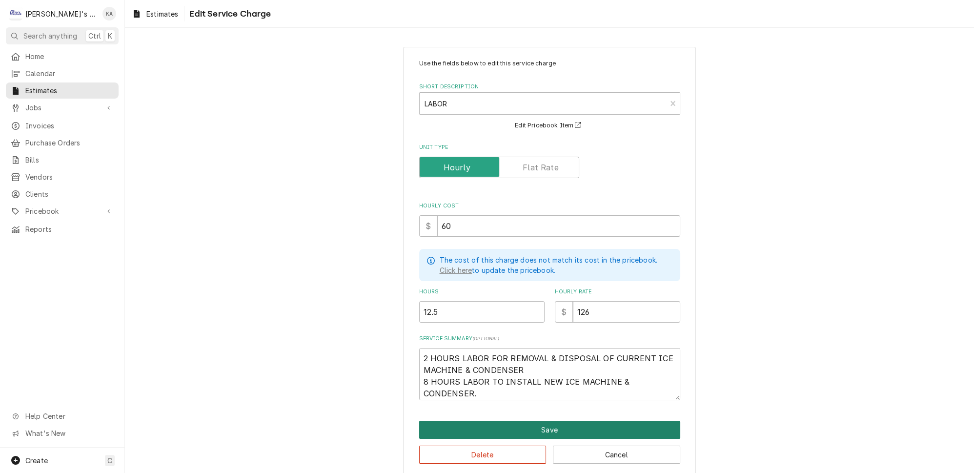
click at [541, 421] on button "Save" at bounding box center [549, 430] width 261 height 18
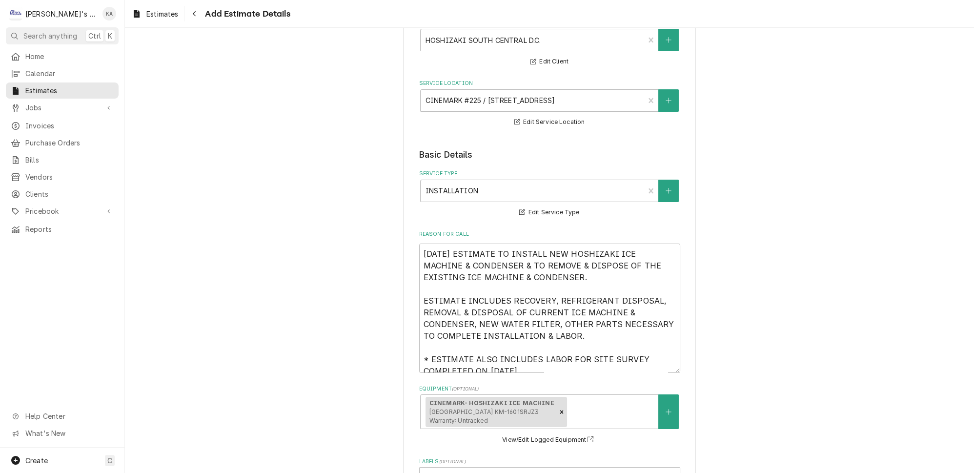
scroll to position [88, 0]
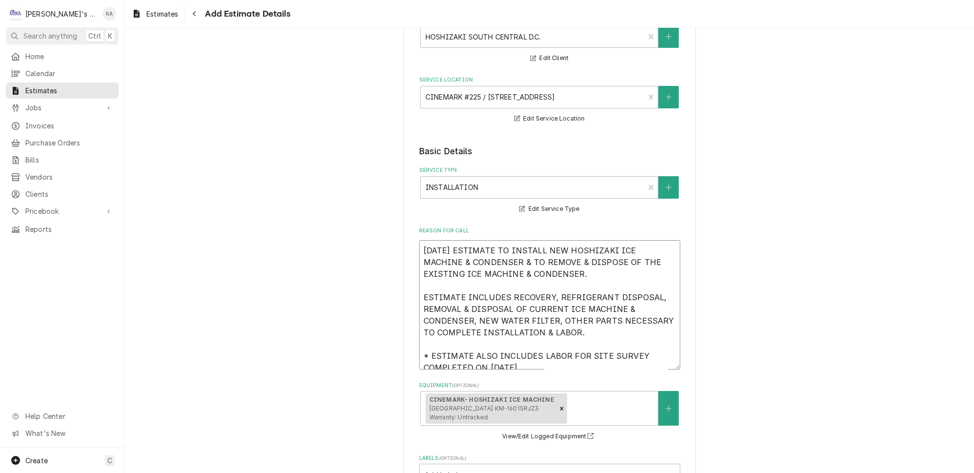
drag, startPoint x: 533, startPoint y: 354, endPoint x: 414, endPoint y: 238, distance: 166.0
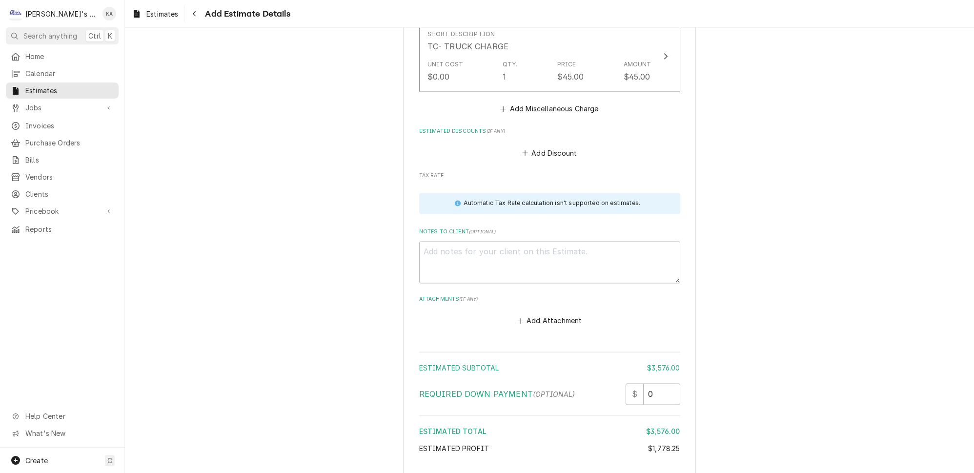
scroll to position [2587, 0]
click at [434, 238] on textarea "Notes to Client ( optional )" at bounding box center [549, 259] width 261 height 42
paste textarea "10/6/2025 ESTIMATE TO INSTALL NEW HOSHIZAKI ICE MACHINE & CONDENSER & TO REMOVE…"
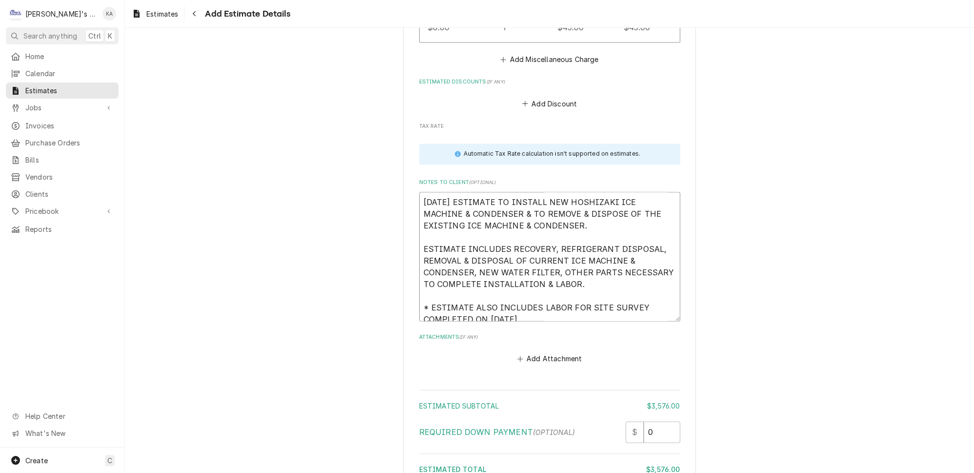
scroll to position [2675, 0]
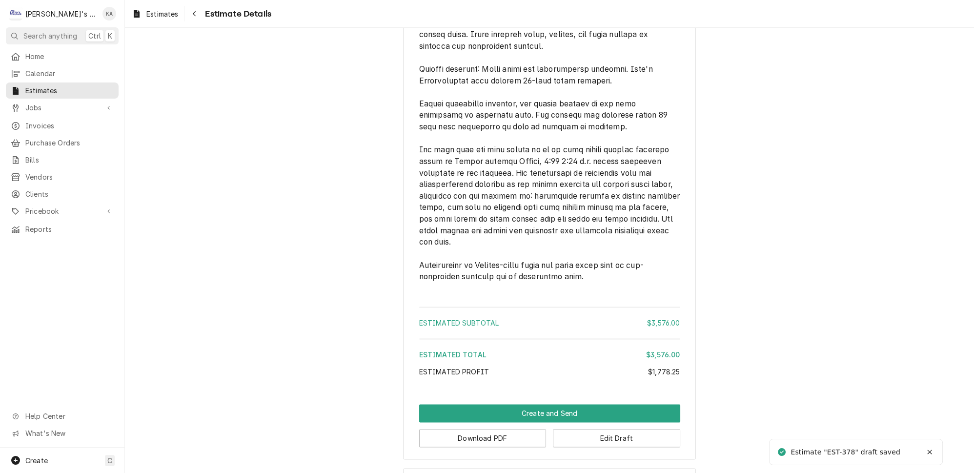
scroll to position [2265, 0]
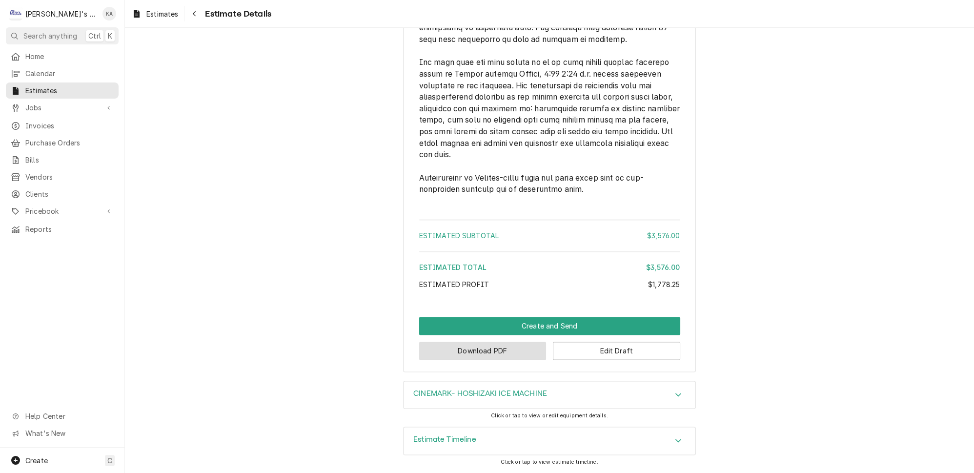
click at [477, 352] on button "Download PDF" at bounding box center [482, 351] width 127 height 18
click at [615, 356] on button "Edit Draft" at bounding box center [616, 351] width 127 height 18
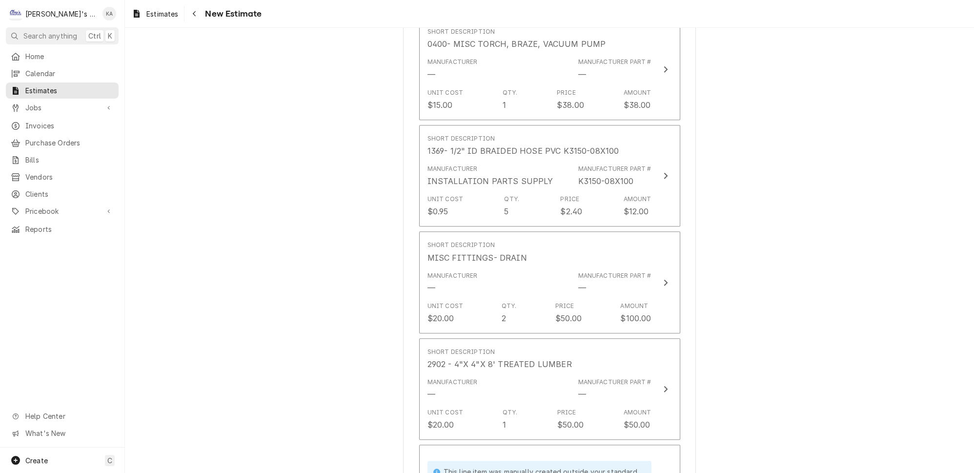
scroll to position [1730, 0]
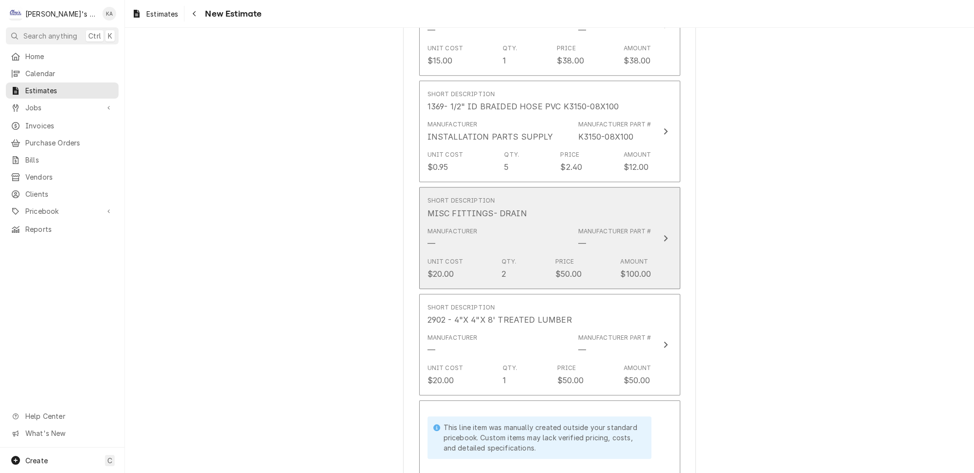
click at [663, 234] on icon "Update Line Item" at bounding box center [665, 238] width 5 height 8
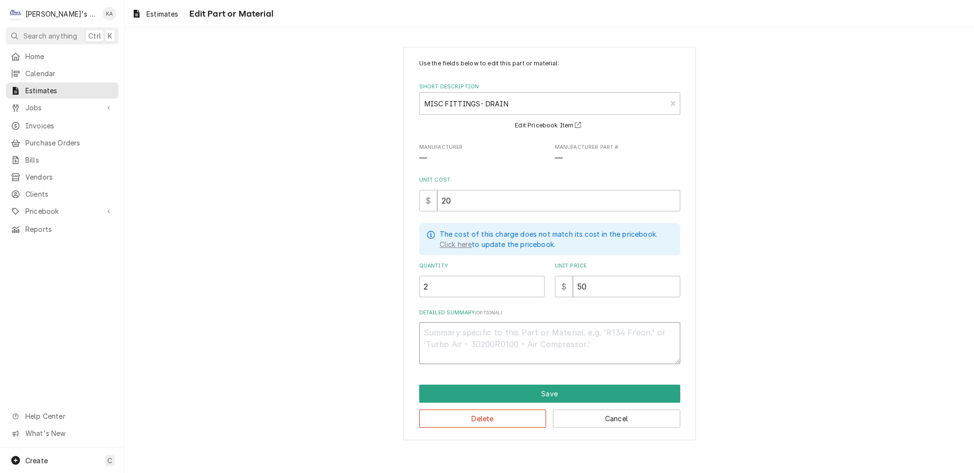
click at [433, 324] on textarea "Detailed Summary ( optional )" at bounding box center [549, 343] width 261 height 42
type textarea "x"
type textarea "C"
type textarea "x"
type textarea "CO"
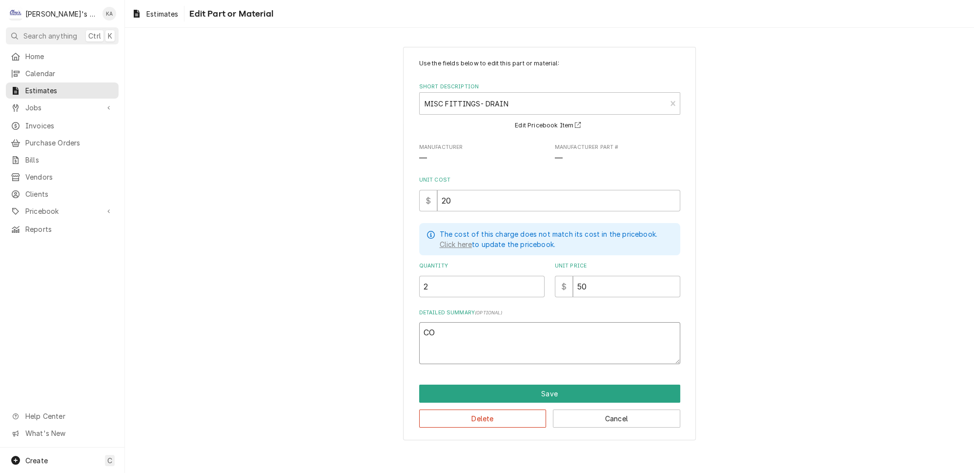
type textarea "x"
type textarea "COP"
type textarea "x"
type textarea "COPP"
type textarea "x"
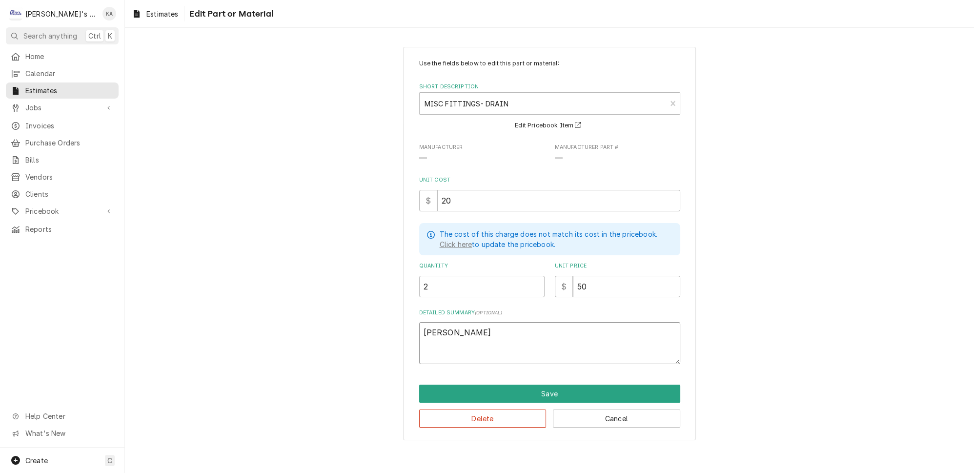
type textarea "COPPE"
type textarea "x"
type textarea "COPPER"
type textarea "x"
type textarea "COPPER"
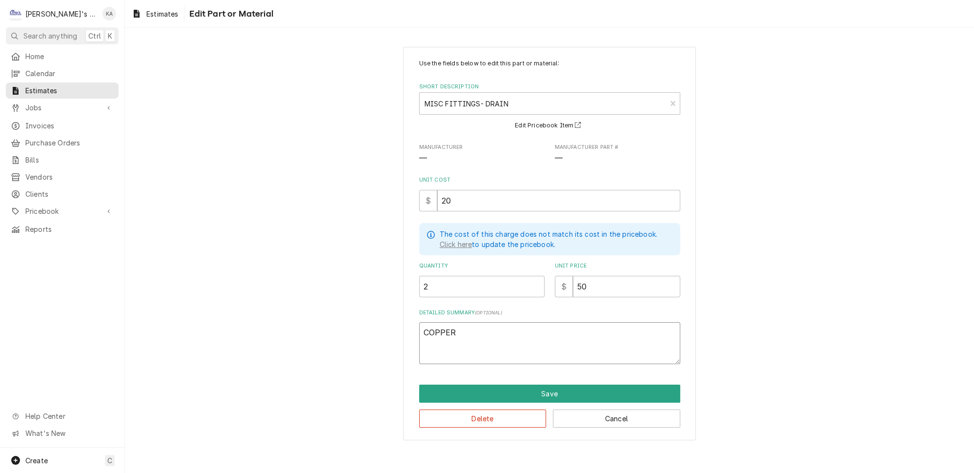
type textarea "x"
type textarea "COPPER F"
type textarea "x"
type textarea "COPPER FI"
type textarea "x"
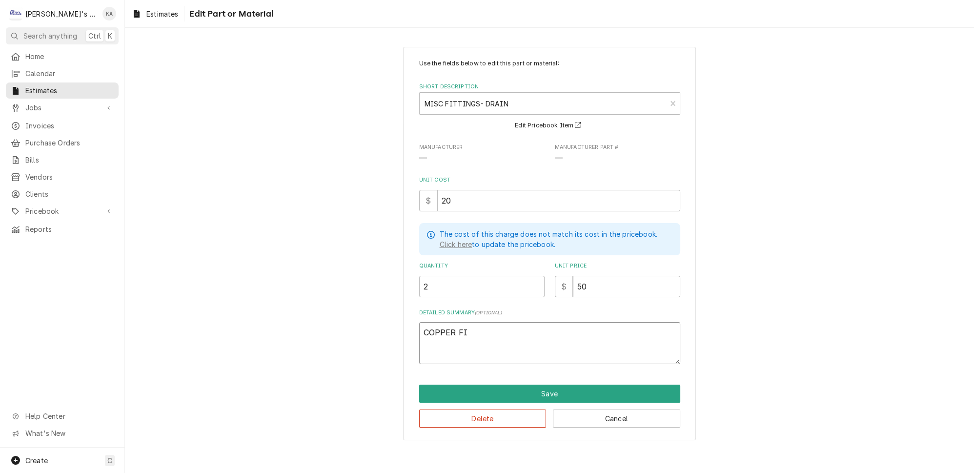
type textarea "COPPER FIT"
type textarea "x"
type textarea "COPPER FITT"
type textarea "x"
type textarea "COPPER FITTI"
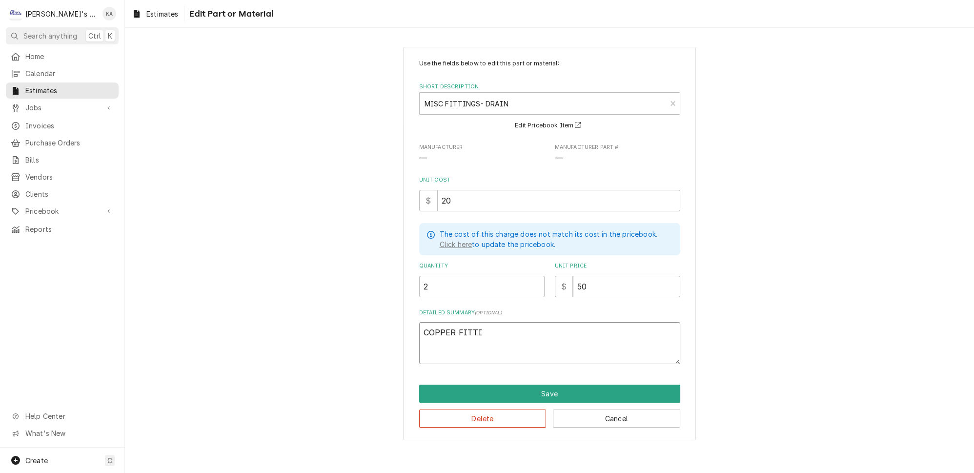
type textarea "x"
type textarea "COPPER FITTIN"
type textarea "x"
type textarea "COPPER FITTING"
type textarea "x"
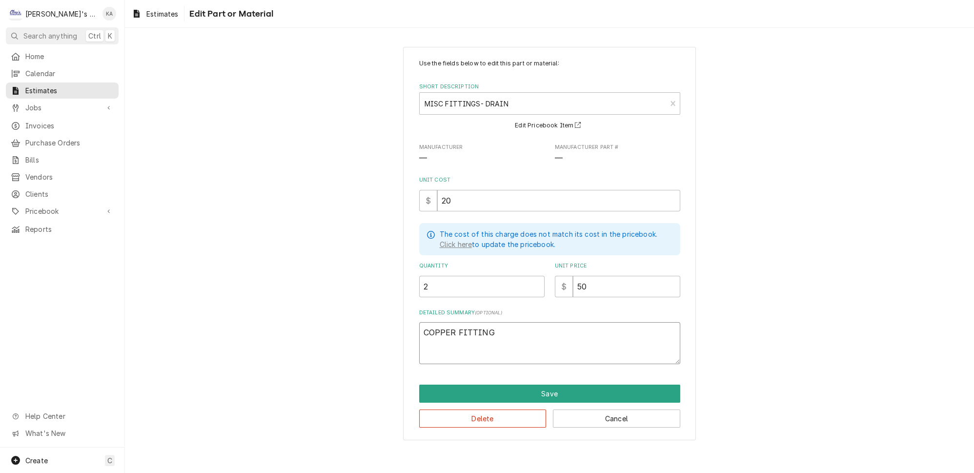
type textarea "COPPER FITTINGS"
type textarea "x"
type textarea "COPPER FITTINGS"
type textarea "x"
type textarea "COPPER FITTINGS &"
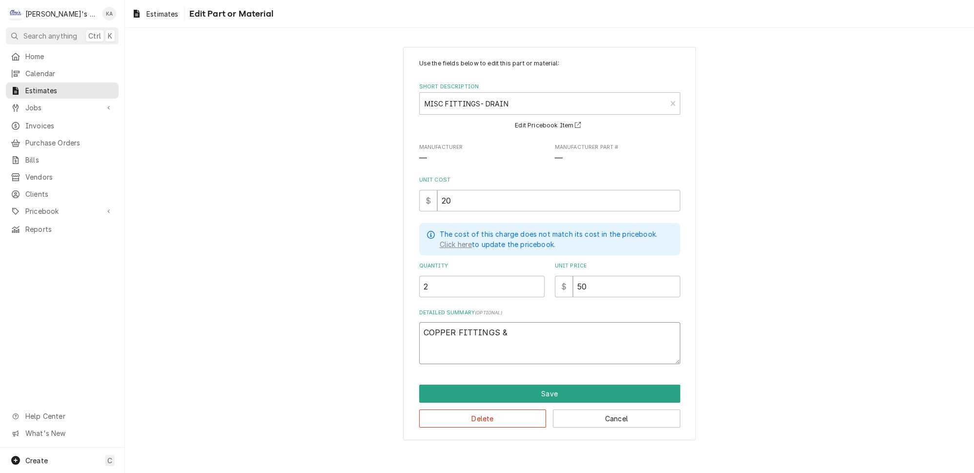
type textarea "x"
type textarea "COPPER FITTINGS &"
type textarea "x"
type textarea "COPPER FITTINGS & W"
type textarea "x"
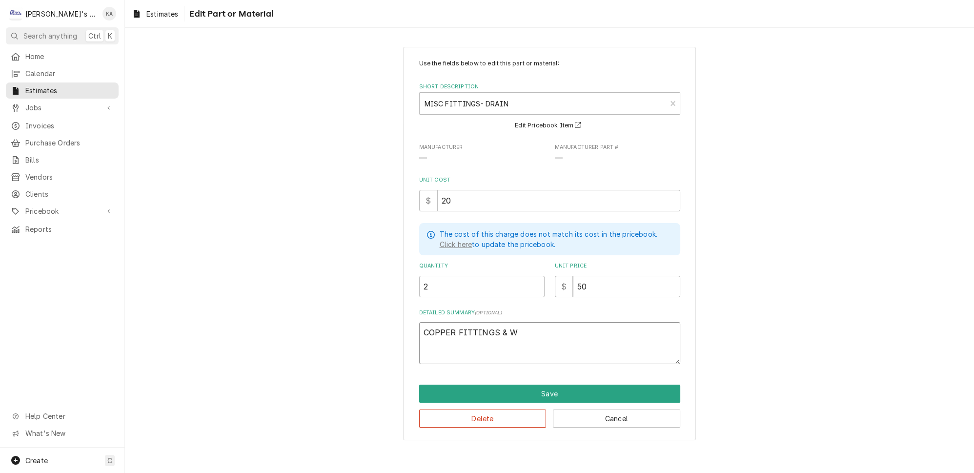
type textarea "COPPER FITTINGS & WA"
type textarea "x"
type textarea "COPPER FITTINGS & WAT"
type textarea "x"
type textarea "COPPER FITTINGS & WATE"
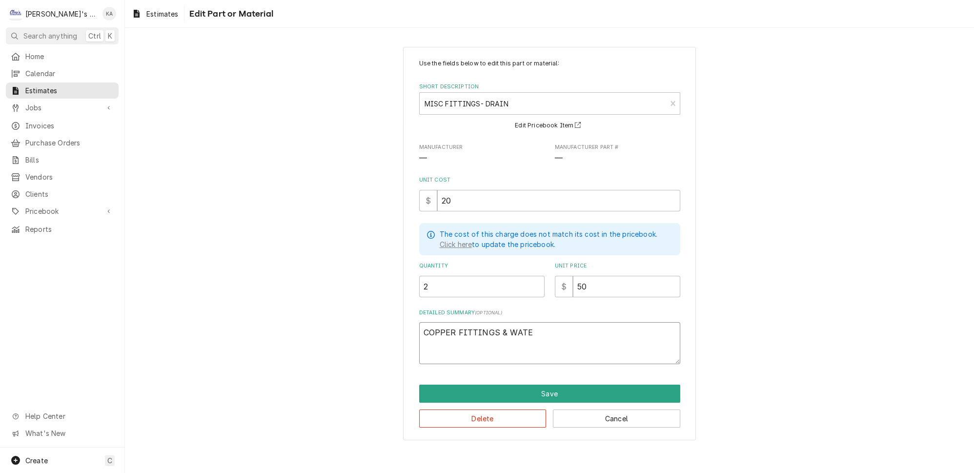
type textarea "x"
type textarea "COPPER FITTINGS & WATER"
type textarea "x"
type textarea "COPPER FITTINGS & WATER"
type textarea "x"
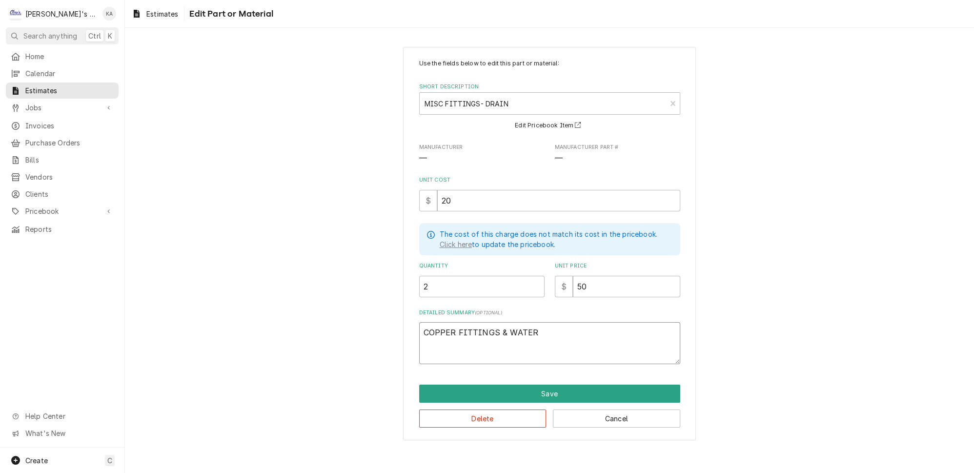
type textarea "COPPER FITTINGS & WATER S"
type textarea "x"
type textarea "COPPER FITTINGS & WATER SU"
type textarea "x"
type textarea "COPPER FITTINGS & WATER SUP"
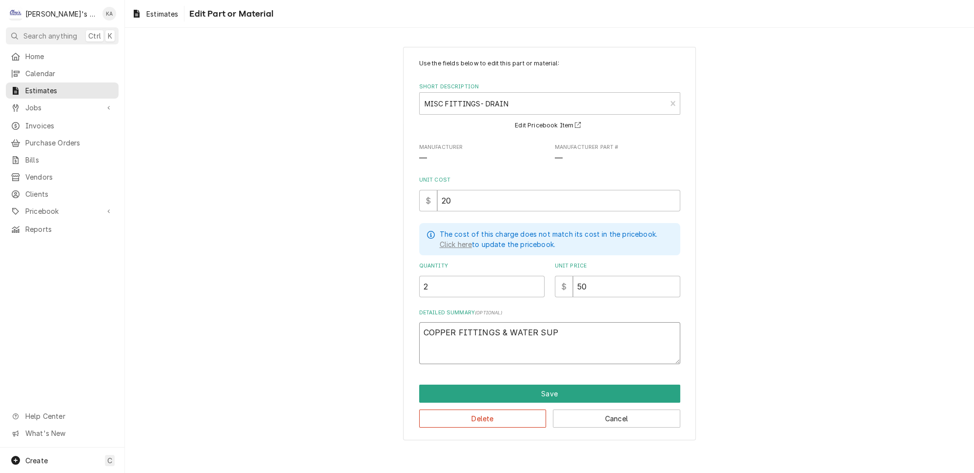
type textarea "x"
type textarea "COPPER FITTINGS & WATER SUPP"
type textarea "x"
type textarea "COPPER FITTINGS & WATER SUPPL"
type textarea "x"
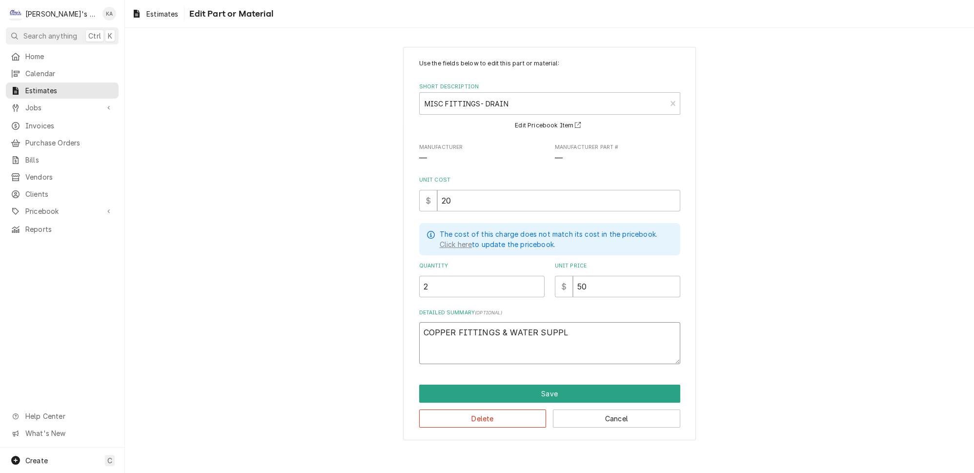
type textarea "COPPER FITTINGS & WATER SUPPLI"
type textarea "x"
type textarea "COPPER FITTINGS & WATER SUPPLIE"
type textarea "x"
type textarea "COPPER FITTINGS & WATER SUPPLIES"
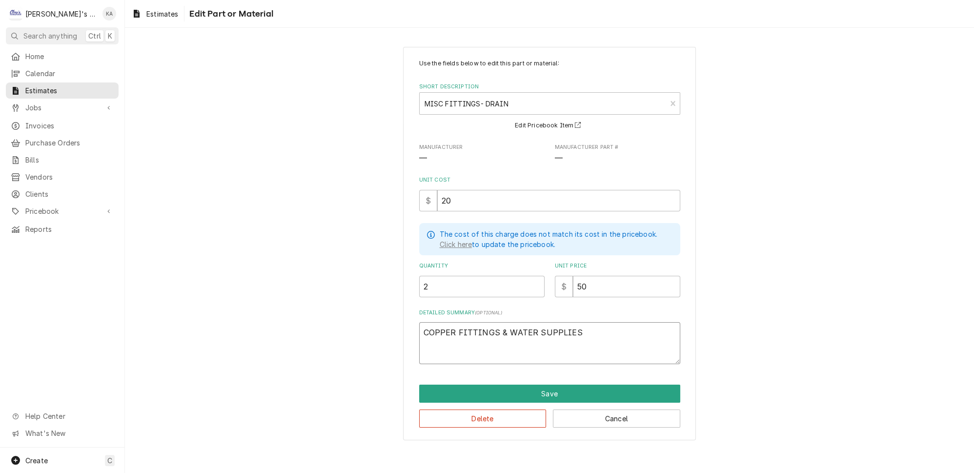
type textarea "x"
type textarea "COPPER FITTINGS & WATER SUPPLIES."
drag, startPoint x: 458, startPoint y: 325, endPoint x: 424, endPoint y: 326, distance: 34.2
click at [424, 326] on textarea "COPPER FITTINGS & WATER SUPPLIES." at bounding box center [549, 343] width 261 height 42
type textarea "x"
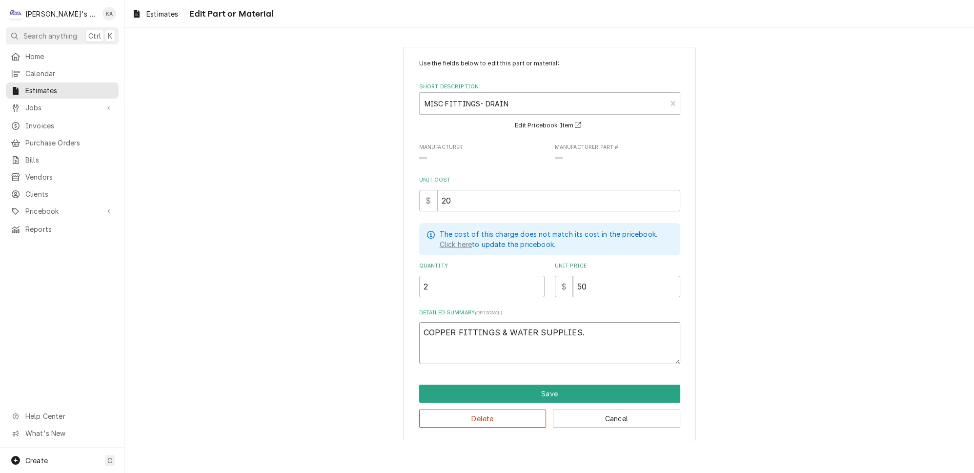
type textarea "M FITTINGS & WATER SUPPLIES."
type textarea "x"
type textarea "MI FITTINGS & WATER SUPPLIES."
type textarea "x"
type textarea "MIS FITTINGS & WATER SUPPLIES."
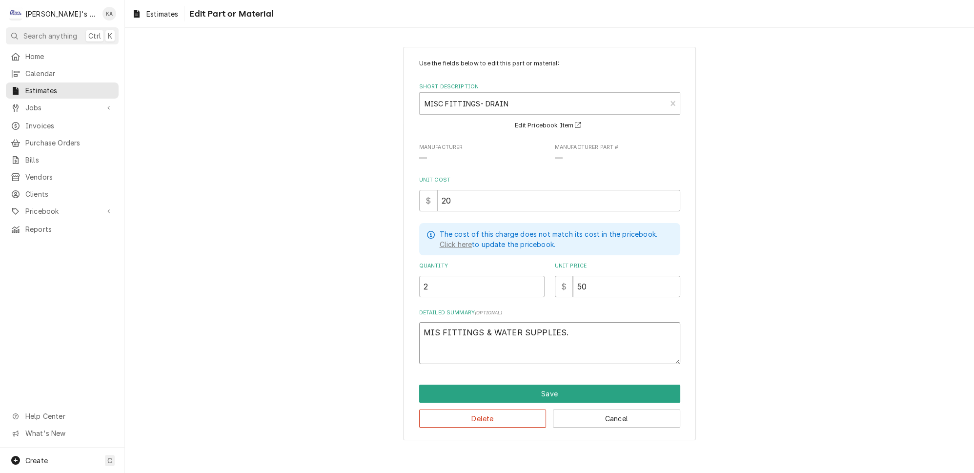
type textarea "x"
type textarea "MISC FITTINGS & WATER SUPPLIES."
type textarea "x"
type textarea "MISC FITTINGS & WATER SUPPLIES."
type textarea "x"
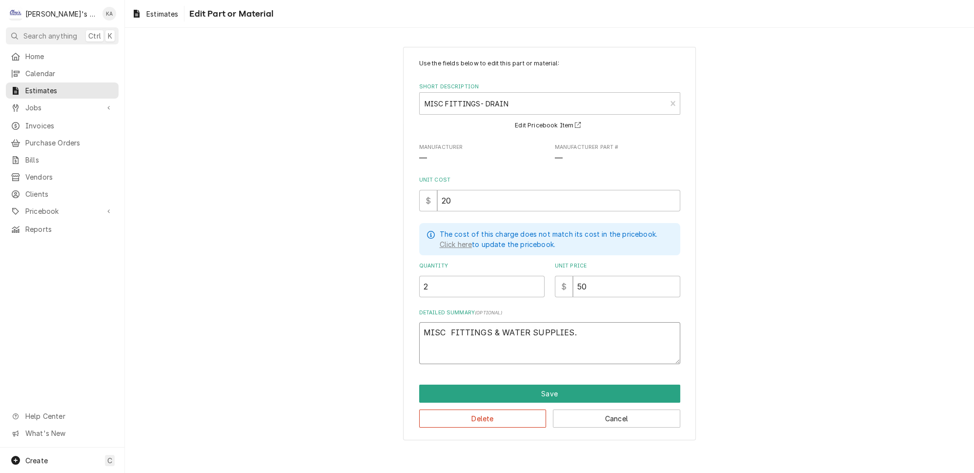
type textarea "MISC D FITTINGS & WATER SUPPLIES."
type textarea "x"
type textarea "MISC DR FITTINGS & WATER SUPPLIES."
type textarea "x"
type textarea "MISC DRA FITTINGS & WATER SUPPLIES."
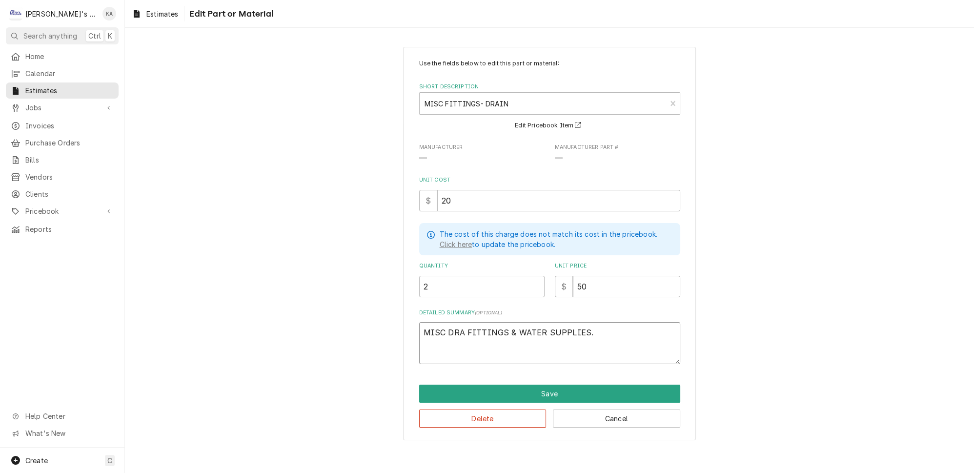
type textarea "x"
type textarea "MISC DRAI FITTINGS & WATER SUPPLIES."
type textarea "x"
type textarea "MISC DRAIN FITTINGS & WATER SUPPLIES."
type textarea "x"
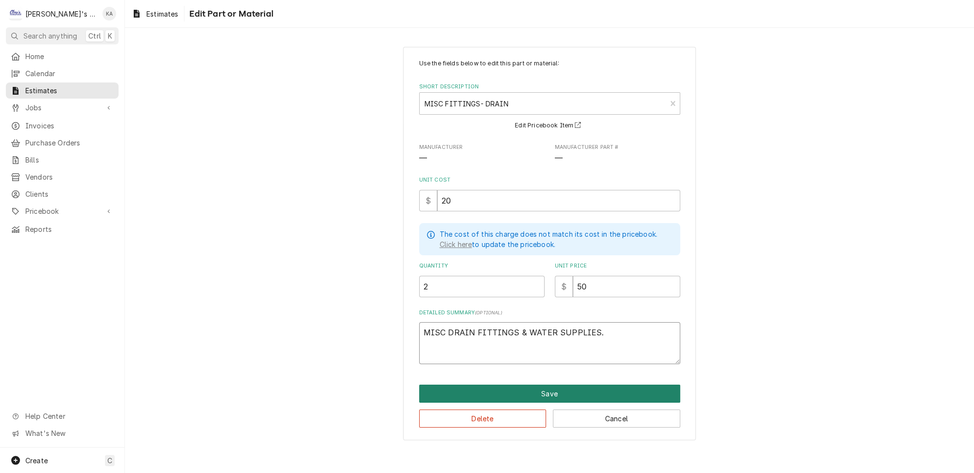
type textarea "MISC DRAIN FITTINGS & WATER SUPPLIES."
click at [555, 385] on button "Save" at bounding box center [549, 394] width 261 height 18
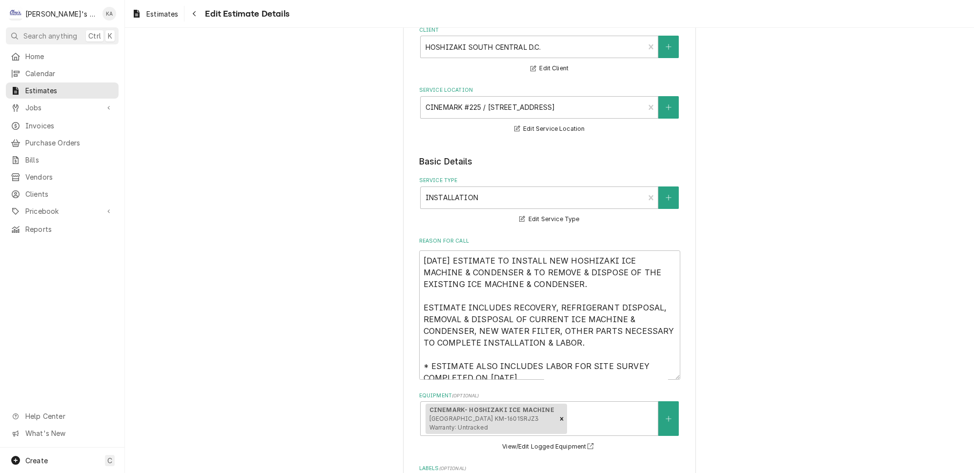
scroll to position [167, 0]
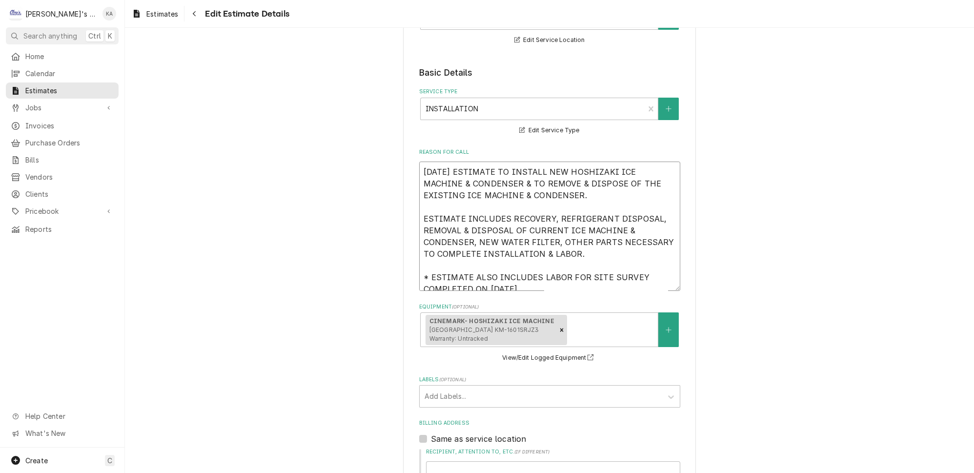
click at [541, 277] on textarea "10/6/2025 ESTIMATE TO INSTALL NEW HOSHIZAKI ICE MACHINE & CONDENSER & TO REMOVE…" at bounding box center [549, 226] width 261 height 129
type textarea "x"
type textarea "10/6/2025 ESTIMATE TO INSTALL NEW HOSHIZAKI ICE MACHINE & CONDENSER & TO REMOVE…"
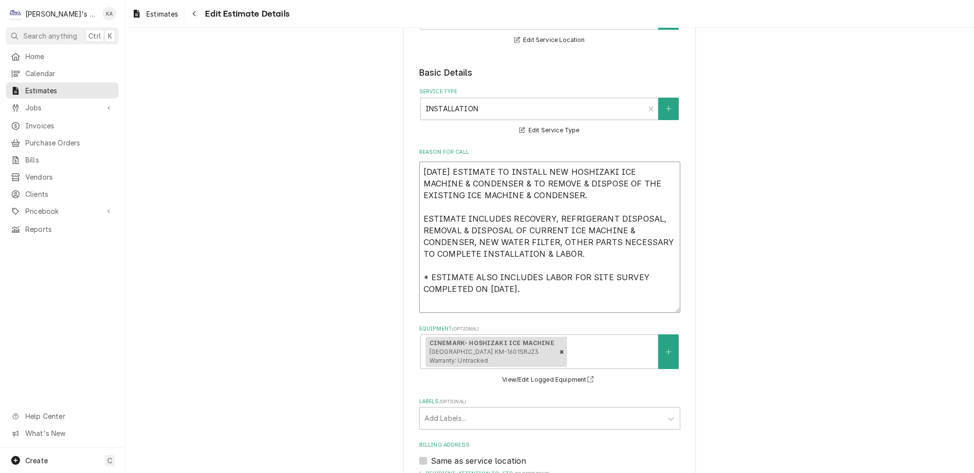
type textarea "x"
type textarea "10/6/2025 ESTIMATE TO INSTALL NEW HOSHIZAKI ICE MACHINE & CONDENSER & TO REMOVE…"
click at [430, 255] on textarea "10/6/2025 ESTIMATE TO INSTALL NEW HOSHIZAKI ICE MACHINE & CONDENSER & TO REMOVE…" at bounding box center [549, 237] width 261 height 151
type textarea "x"
type textarea "10/6/2025 ESTIMATE TO INSTALL NEW HOSHIZAKI ICE MACHINE & CONDENSER & TO REMOVE…"
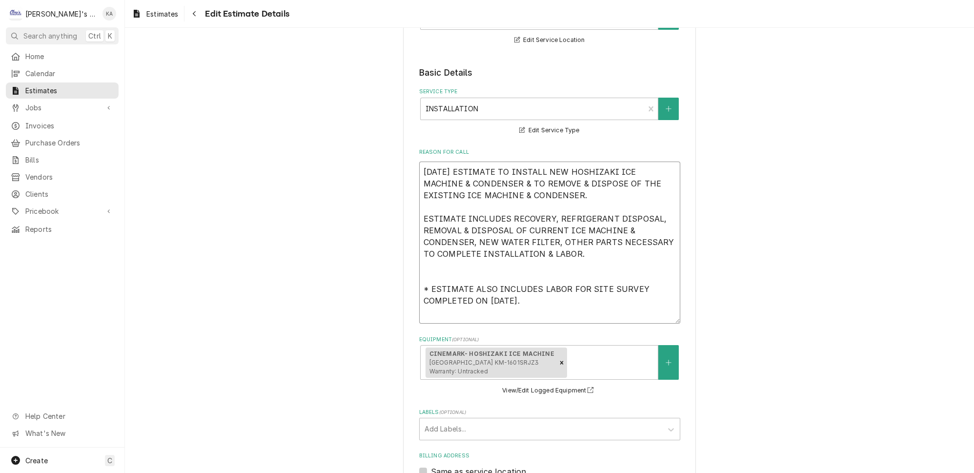
type textarea "x"
type textarea "10/6/2025 ESTIMATE TO INSTALL NEW HOSHIZAKI ICE MACHINE & CONDENSER & TO REMOVE…"
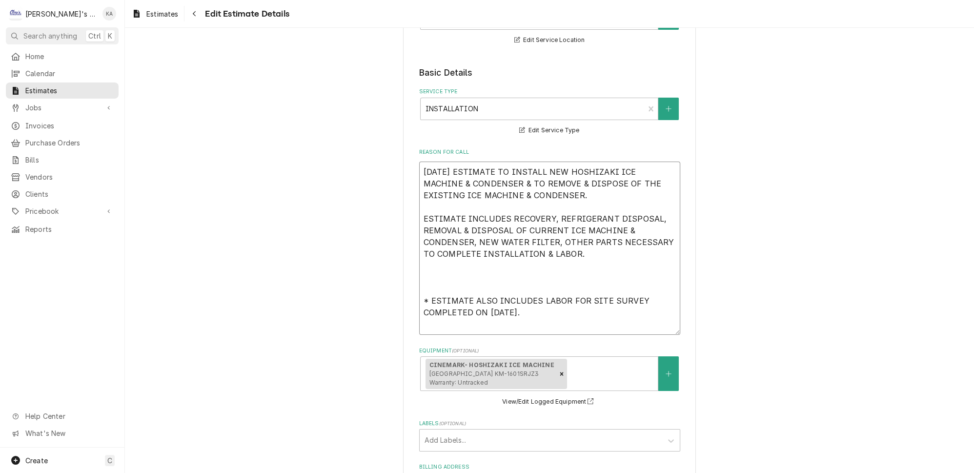
type textarea "x"
type textarea "10/6/2025 ESTIMATE TO INSTALL NEW HOSHIZAKI ICE MACHINE & CONDENSER & TO REMOVE…"
type textarea "x"
type textarea "10/6/2025 ESTIMATE TO INSTALL NEW HOSHIZAKI ICE MACHINE & CONDENSER & TO REMOVE…"
type textarea "x"
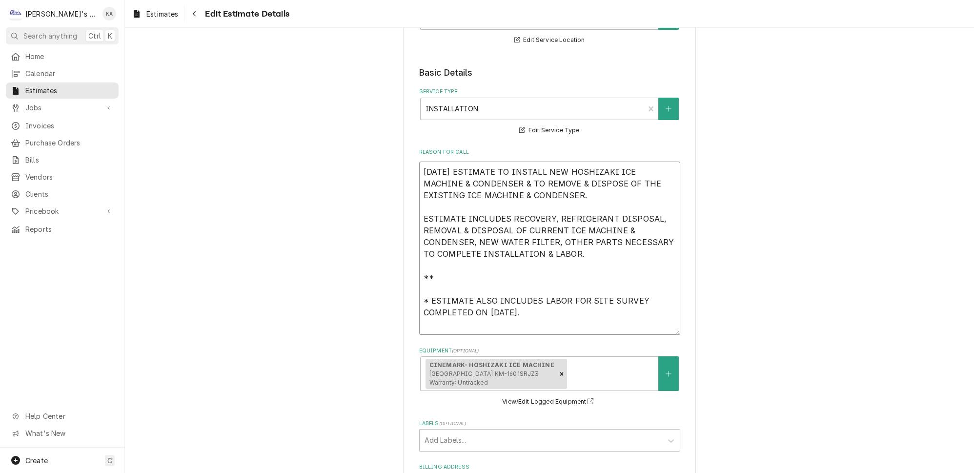
type textarea "10/6/2025 ESTIMATE TO INSTALL NEW HOSHIZAKI ICE MACHINE & CONDENSER & TO REMOVE…"
type textarea "x"
type textarea "10/6/2025 ESTIMATE TO INSTALL NEW HOSHIZAKI ICE MACHINE & CONDENSER & TO REMOVE…"
type textarea "x"
type textarea "10/6/2025 ESTIMATE TO INSTALL NEW HOSHIZAKI ICE MACHINE & CONDENSER & TO REMOVE…"
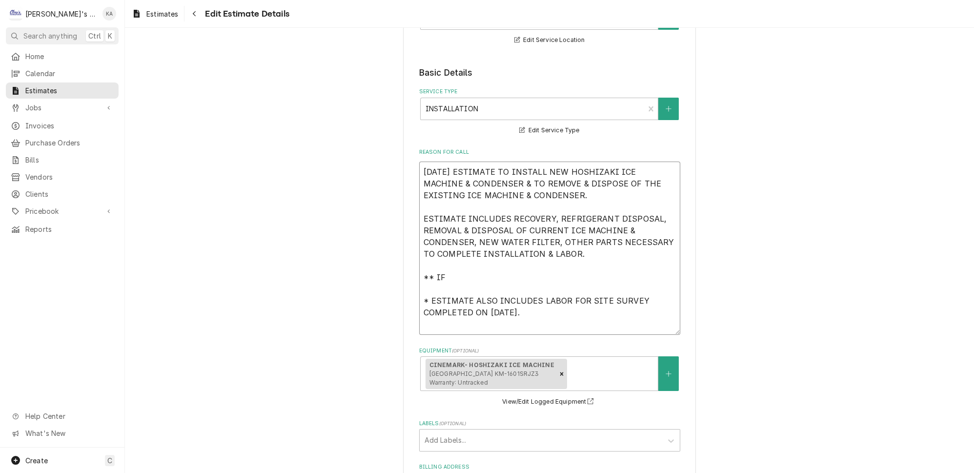
type textarea "x"
type textarea "10/6/2025 ESTIMATE TO INSTALL NEW HOSHIZAKI ICE MACHINE & CONDENSER & TO REMOVE…"
type textarea "x"
type textarea "10/6/2025 ESTIMATE TO INSTALL NEW HOSHIZAKI ICE MACHINE & CONDENSER & TO REMOVE…"
type textarea "x"
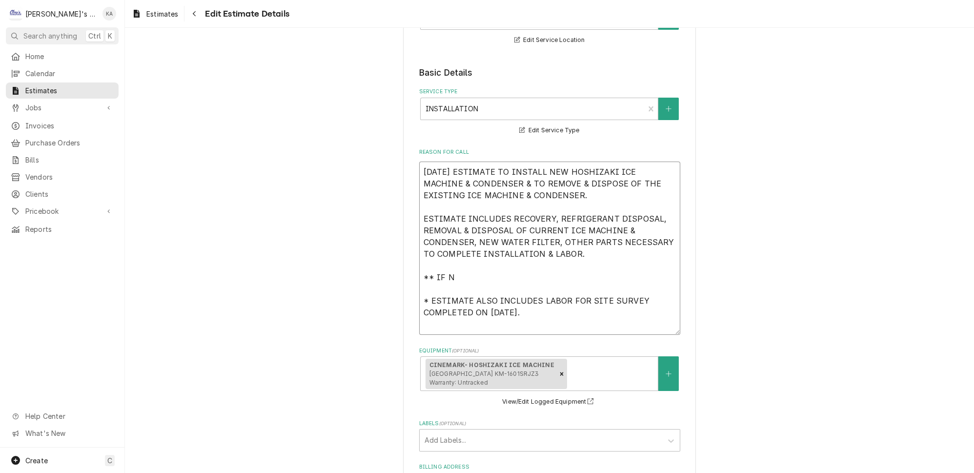
type textarea "10/6/2025 ESTIMATE TO INSTALL NEW HOSHIZAKI ICE MACHINE & CONDENSER & TO REMOVE…"
type textarea "x"
type textarea "10/6/2025 ESTIMATE TO INSTALL NEW HOSHIZAKI ICE MACHINE & CONDENSER & TO REMOVE…"
type textarea "x"
type textarea "10/6/2025 ESTIMATE TO INSTALL NEW HOSHIZAKI ICE MACHINE & CONDENSER & TO REMOVE…"
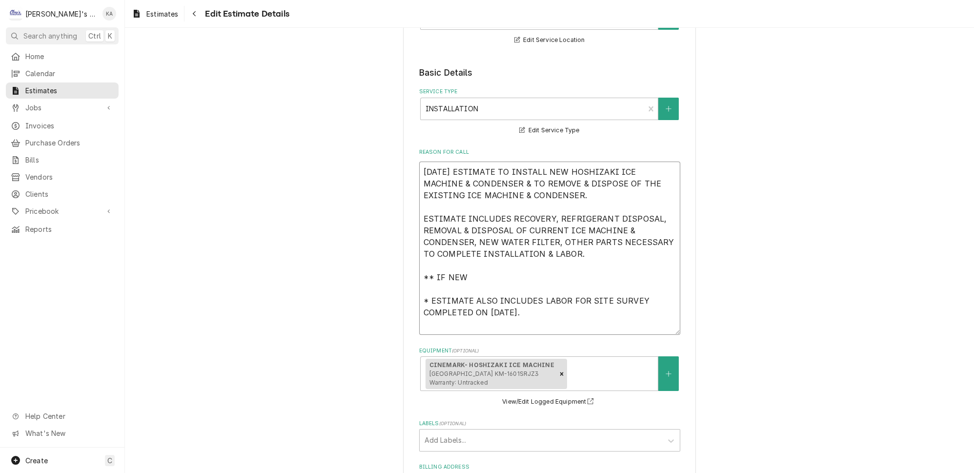
type textarea "x"
type textarea "10/6/2025 ESTIMATE TO INSTALL NEW HOSHIZAKI ICE MACHINE & CONDENSER & TO REMOVE…"
type textarea "x"
type textarea "10/6/2025 ESTIMATE TO INSTALL NEW HOSHIZAKI ICE MACHINE & CONDENSER & TO REMOVE…"
type textarea "x"
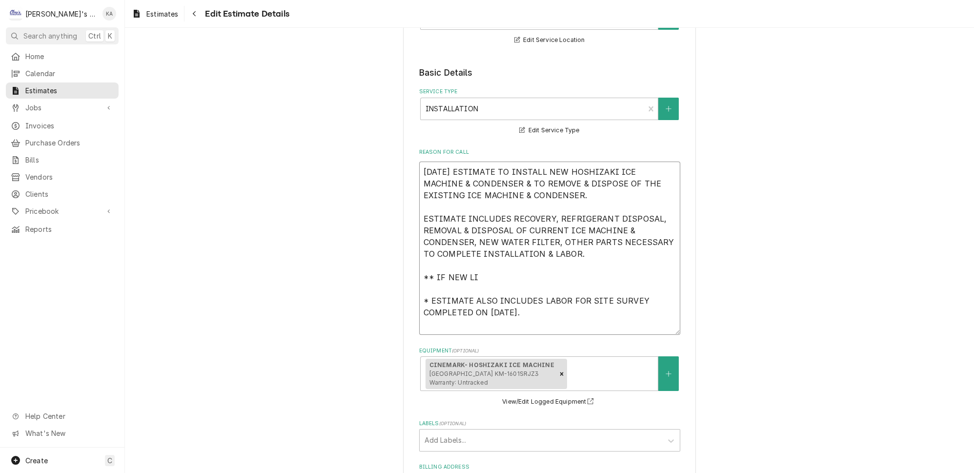
type textarea "10/6/2025 ESTIMATE TO INSTALL NEW HOSHIZAKI ICE MACHINE & CONDENSER & TO REMOVE…"
type textarea "x"
type textarea "10/6/2025 ESTIMATE TO INSTALL NEW HOSHIZAKI ICE MACHINE & CONDENSER & TO REMOVE…"
type textarea "x"
type textarea "10/6/2025 ESTIMATE TO INSTALL NEW HOSHIZAKI ICE MACHINE & CONDENSER & TO REMOVE…"
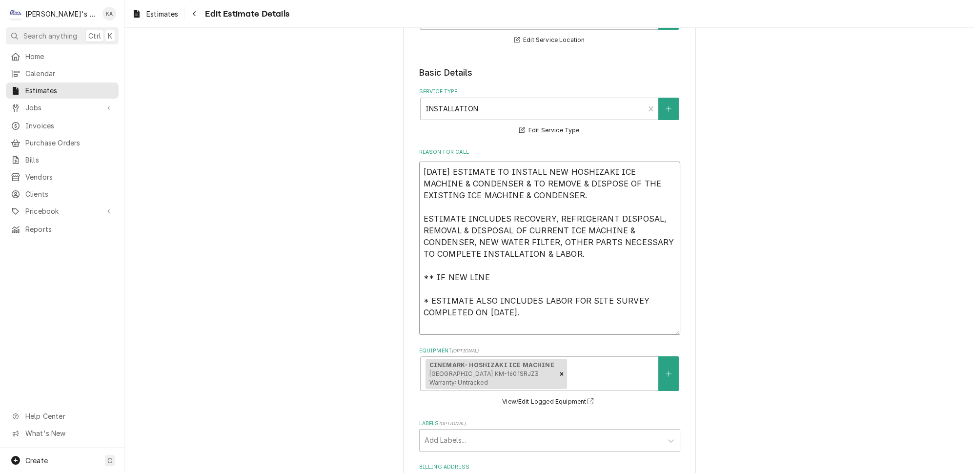
type textarea "x"
type textarea "10/6/2025 ESTIMATE TO INSTALL NEW HOSHIZAKI ICE MACHINE & CONDENSER & TO REMOVE…"
type textarea "x"
type textarea "10/6/2025 ESTIMATE TO INSTALL NEW HOSHIZAKI ICE MACHINE & CONDENSER & TO REMOVE…"
type textarea "x"
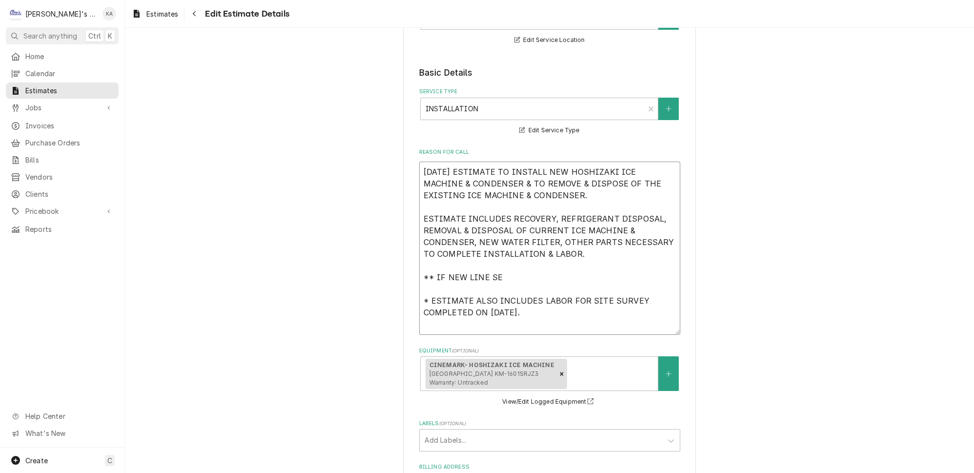
type textarea "10/6/2025 ESTIMATE TO INSTALL NEW HOSHIZAKI ICE MACHINE & CONDENSER & TO REMOVE…"
type textarea "x"
type textarea "10/6/2025 ESTIMATE TO INSTALL NEW HOSHIZAKI ICE MACHINE & CONDENSER & TO REMOVE…"
type textarea "x"
type textarea "10/6/2025 ESTIMATE TO INSTALL NEW HOSHIZAKI ICE MACHINE & CONDENSER & TO REMOVE…"
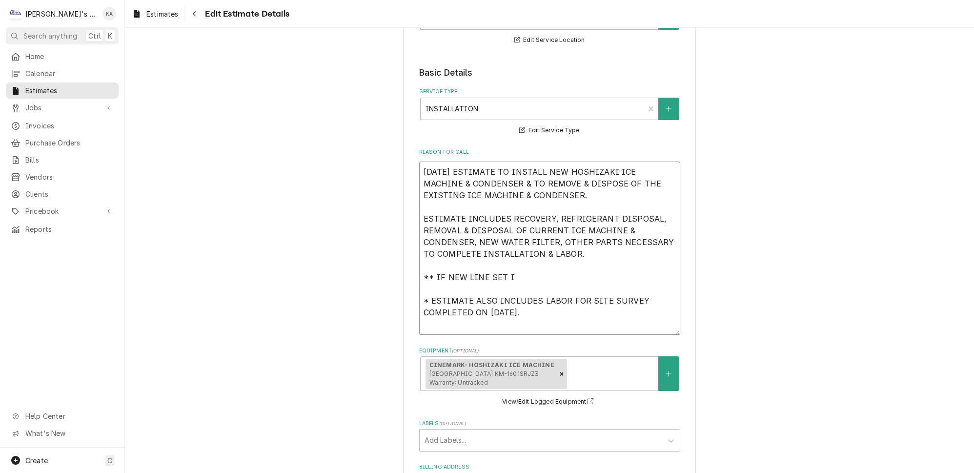
type textarea "x"
type textarea "10/6/2025 ESTIMATE TO INSTALL NEW HOSHIZAKI ICE MACHINE & CONDENSER & TO REMOVE…"
type textarea "x"
type textarea "10/6/2025 ESTIMATE TO INSTALL NEW HOSHIZAKI ICE MACHINE & CONDENSER & TO REMOVE…"
type textarea "x"
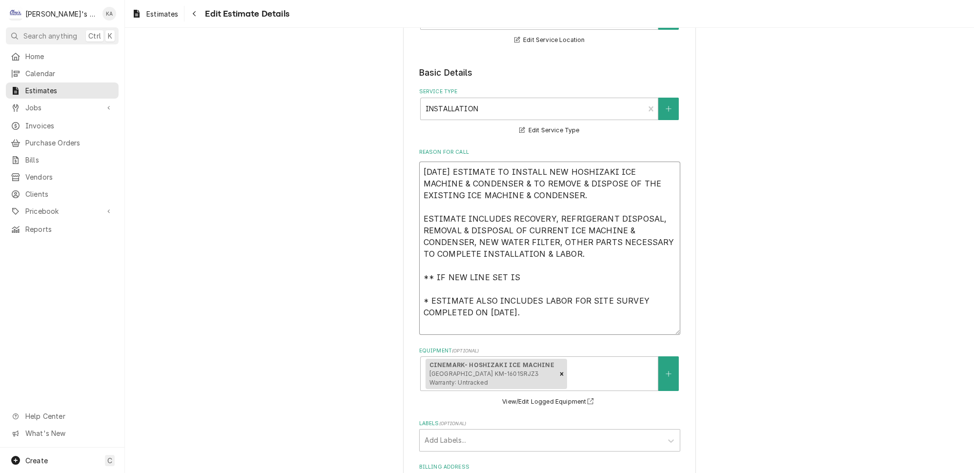
type textarea "10/6/2025 ESTIMATE TO INSTALL NEW HOSHIZAKI ICE MACHINE & CONDENSER & TO REMOVE…"
type textarea "x"
type textarea "10/6/2025 ESTIMATE TO INSTALL NEW HOSHIZAKI ICE MACHINE & CONDENSER & TO REMOVE…"
type textarea "x"
type textarea "10/6/2025 ESTIMATE TO INSTALL NEW HOSHIZAKI ICE MACHINE & CONDENSER & TO REMOVE…"
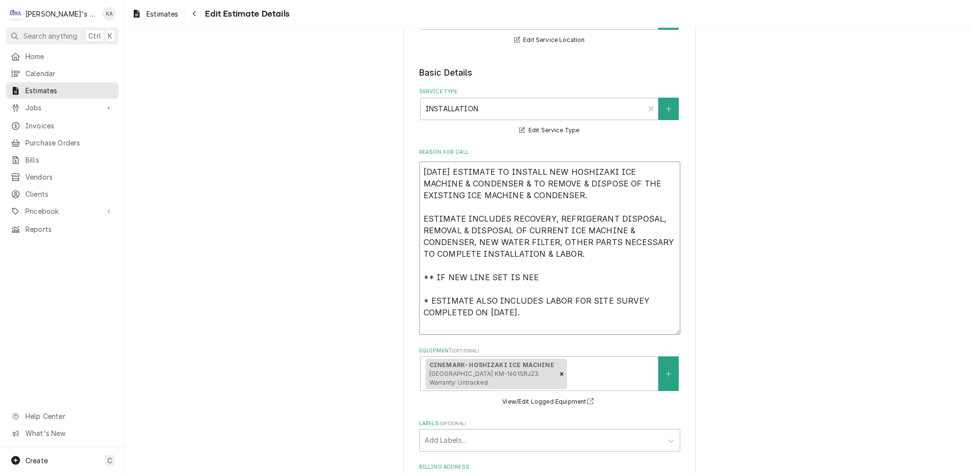
type textarea "x"
type textarea "10/6/2025 ESTIMATE TO INSTALL NEW HOSHIZAKI ICE MACHINE & CONDENSER & TO REMOVE…"
type textarea "x"
type textarea "10/6/2025 ESTIMATE TO INSTALL NEW HOSHIZAKI ICE MACHINE & CONDENSER & TO REMOVE…"
type textarea "x"
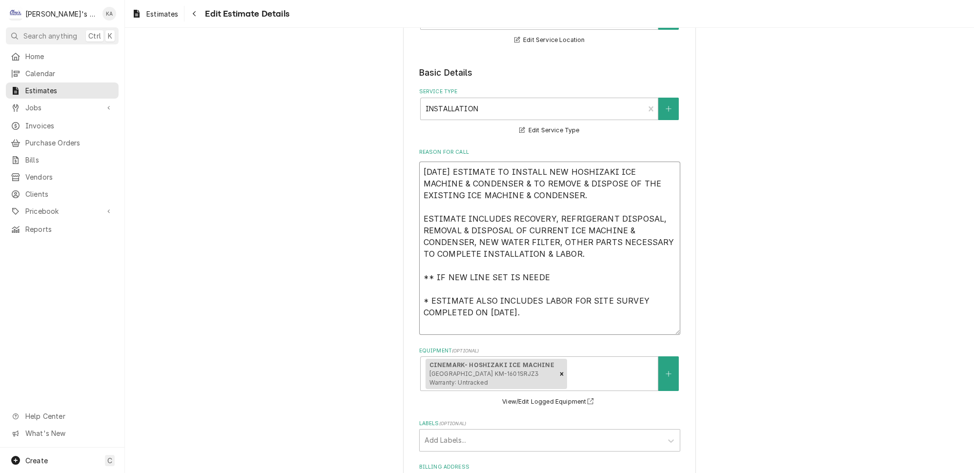
type textarea "10/6/2025 ESTIMATE TO INSTALL NEW HOSHIZAKI ICE MACHINE & CONDENSER & TO REMOVE…"
type textarea "x"
type textarea "10/6/2025 ESTIMATE TO INSTALL NEW HOSHIZAKI ICE MACHINE & CONDENSER & TO REMOVE…"
type textarea "x"
type textarea "10/6/2025 ESTIMATE TO INSTALL NEW HOSHIZAKI ICE MACHINE & CONDENSER & TO REMOVE…"
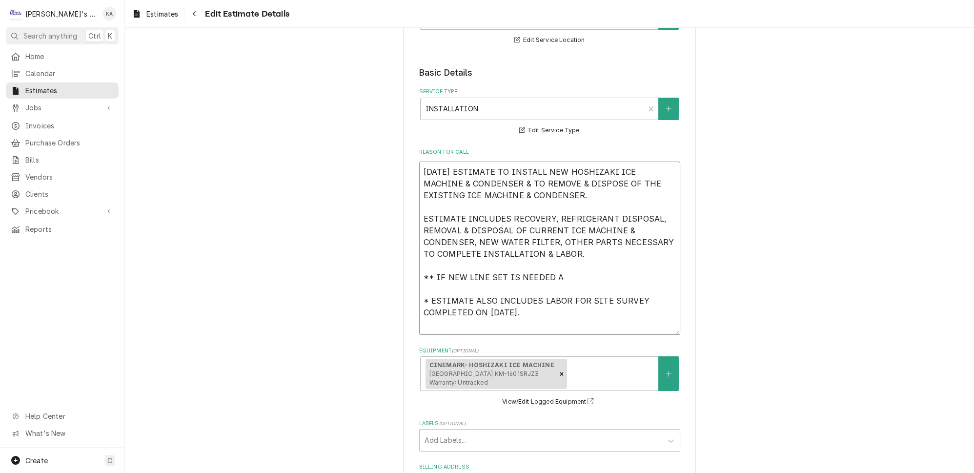
type textarea "x"
type textarea "10/6/2025 ESTIMATE TO INSTALL NEW HOSHIZAKI ICE MACHINE & CONDENSER & TO REMOVE…"
type textarea "x"
type textarea "10/6/2025 ESTIMATE TO INSTALL NEW HOSHIZAKI ICE MACHINE & CONDENSER & TO REMOVE…"
type textarea "x"
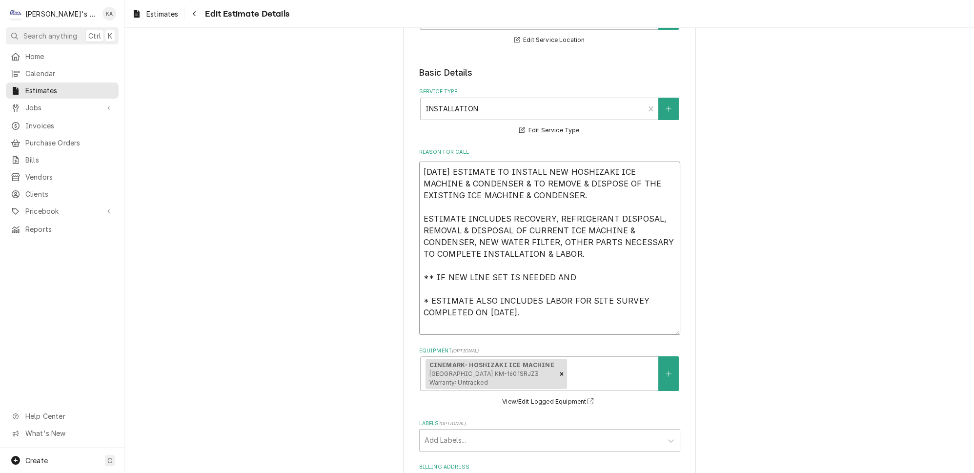
type textarea "10/6/2025 ESTIMATE TO INSTALL NEW HOSHIZAKI ICE MACHINE & CONDENSER & TO REMOVE…"
type textarea "x"
type textarea "10/6/2025 ESTIMATE TO INSTALL NEW HOSHIZAKI ICE MACHINE & CONDENSER & TO REMOVE…"
type textarea "x"
type textarea "10/6/2025 ESTIMATE TO INSTALL NEW HOSHIZAKI ICE MACHINE & CONDENSER & TO REMOVE…"
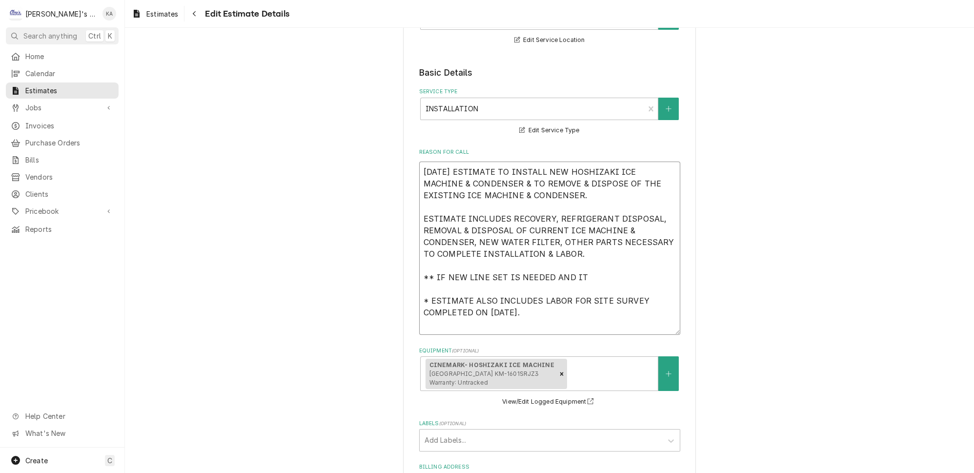
type textarea "x"
type textarea "10/6/2025 ESTIMATE TO INSTALL NEW HOSHIZAKI ICE MACHINE & CONDENSER & TO REMOVE…"
type textarea "x"
type textarea "10/6/2025 ESTIMATE TO INSTALL NEW HOSHIZAKI ICE MACHINE & CONDENSER & TO REMOVE…"
type textarea "x"
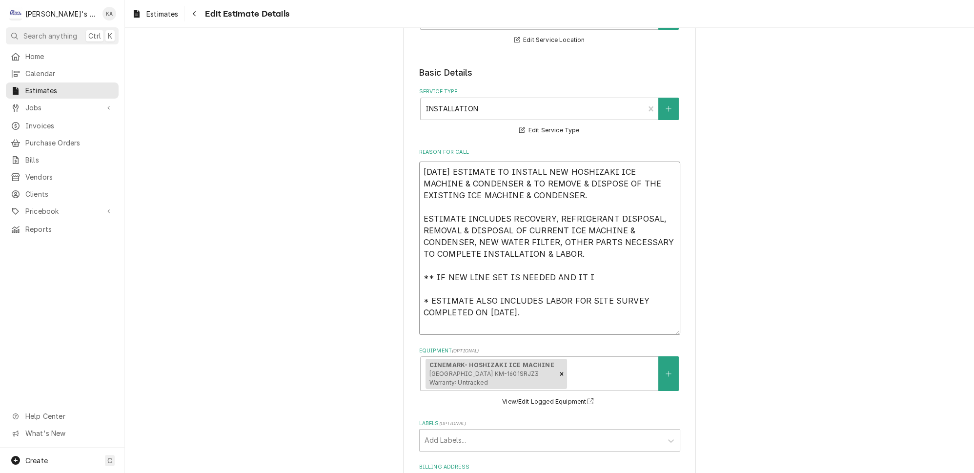
type textarea "10/6/2025 ESTIMATE TO INSTALL NEW HOSHIZAKI ICE MACHINE & CONDENSER & TO REMOVE…"
type textarea "x"
type textarea "10/6/2025 ESTIMATE TO INSTALL NEW HOSHIZAKI ICE MACHINE & CONDENSER & TO REMOVE…"
type textarea "x"
type textarea "10/6/2025 ESTIMATE TO INSTALL NEW HOSHIZAKI ICE MACHINE & CONDENSER & TO REMOVE…"
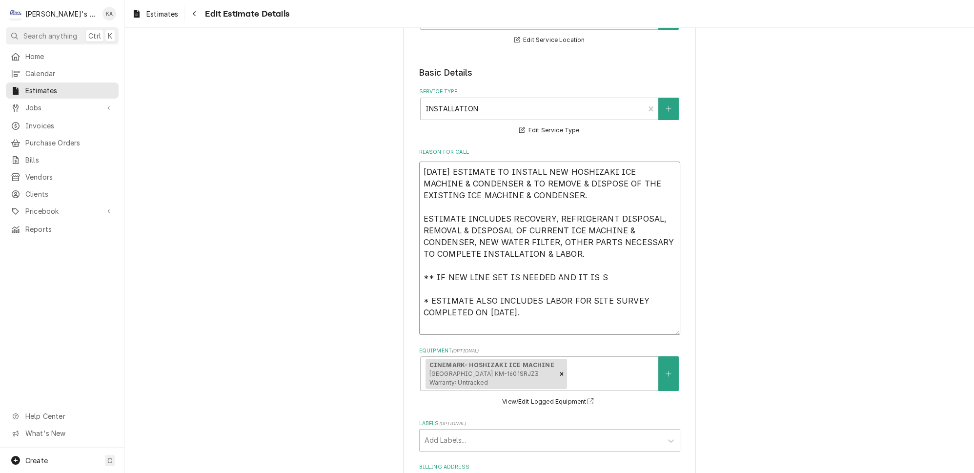
type textarea "x"
type textarea "10/6/2025 ESTIMATE TO INSTALL NEW HOSHIZAKI ICE MACHINE & CONDENSER & TO REMOVE…"
type textarea "x"
type textarea "10/6/2025 ESTIMATE TO INSTALL NEW HOSHIZAKI ICE MACHINE & CONDENSER & TO REMOVE…"
type textarea "x"
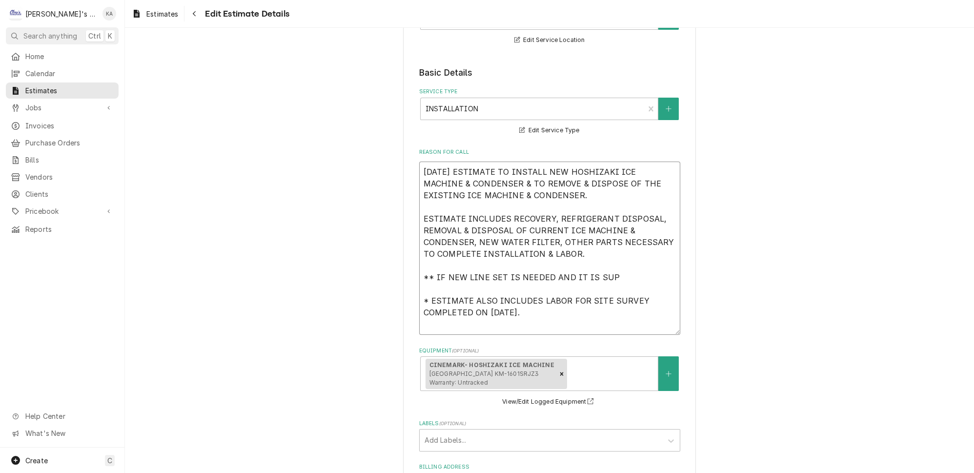
type textarea "10/6/2025 ESTIMATE TO INSTALL NEW HOSHIZAKI ICE MACHINE & CONDENSER & TO REMOVE…"
type textarea "x"
type textarea "10/6/2025 ESTIMATE TO INSTALL NEW HOSHIZAKI ICE MACHINE & CONDENSER & TO REMOVE…"
type textarea "x"
type textarea "10/6/2025 ESTIMATE TO INSTALL NEW HOSHIZAKI ICE MACHINE & CONDENSER & TO REMOVE…"
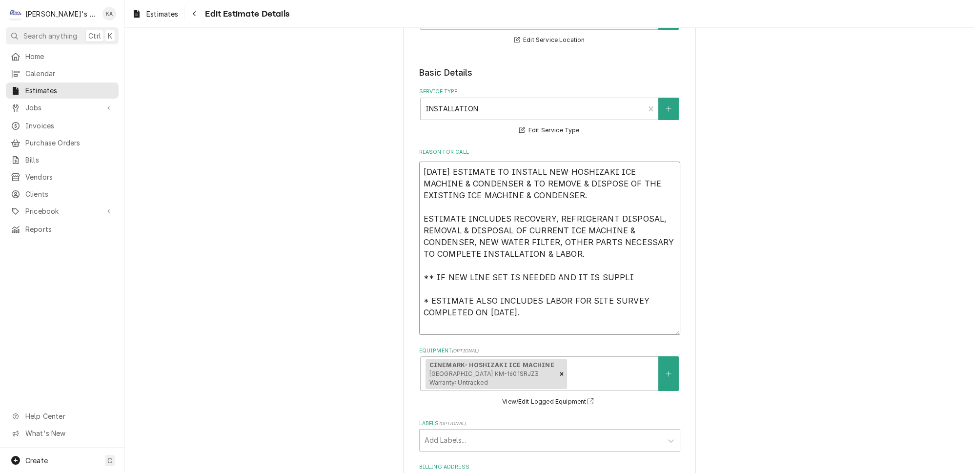
type textarea "x"
type textarea "10/6/2025 ESTIMATE TO INSTALL NEW HOSHIZAKI ICE MACHINE & CONDENSER & TO REMOVE…"
type textarea "x"
type textarea "10/6/2025 ESTIMATE TO INSTALL NEW HOSHIZAKI ICE MACHINE & CONDENSER & TO REMOVE…"
type textarea "x"
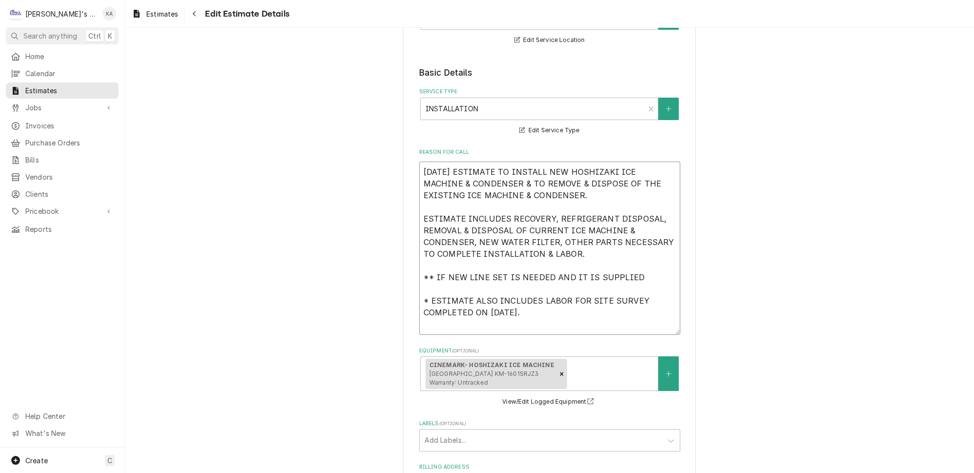
type textarea "10/6/2025 ESTIMATE TO INSTALL NEW HOSHIZAKI ICE MACHINE & CONDENSER & TO REMOVE…"
type textarea "x"
type textarea "10/6/2025 ESTIMATE TO INSTALL NEW HOSHIZAKI ICE MACHINE & CONDENSER & TO REMOVE…"
type textarea "x"
type textarea "10/6/2025 ESTIMATE TO INSTALL NEW HOSHIZAKI ICE MACHINE & CONDENSER & TO REMOVE…"
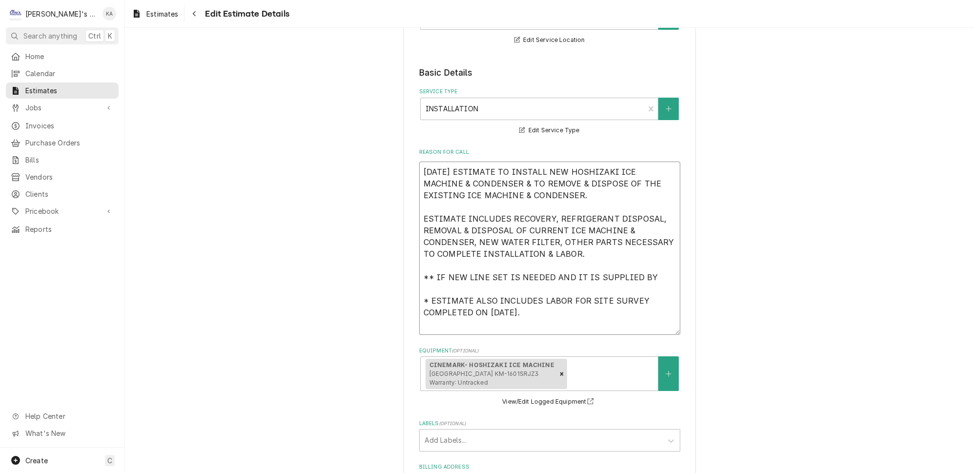
type textarea "x"
type textarea "10/6/2025 ESTIMATE TO INSTALL NEW HOSHIZAKI ICE MACHINE & CONDENSER & TO REMOVE…"
type textarea "x"
type textarea "10/6/2025 ESTIMATE TO INSTALL NEW HOSHIZAKI ICE MACHINE & CONDENSER & TO REMOVE…"
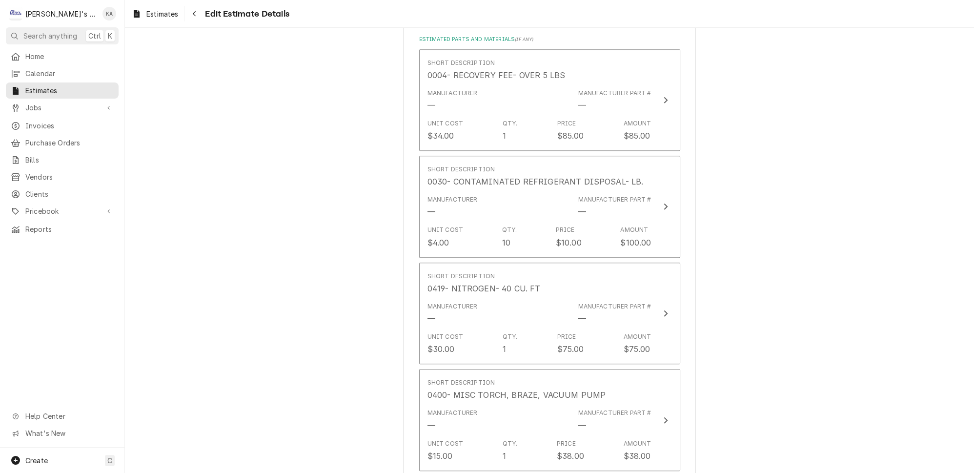
scroll to position [1409, 0]
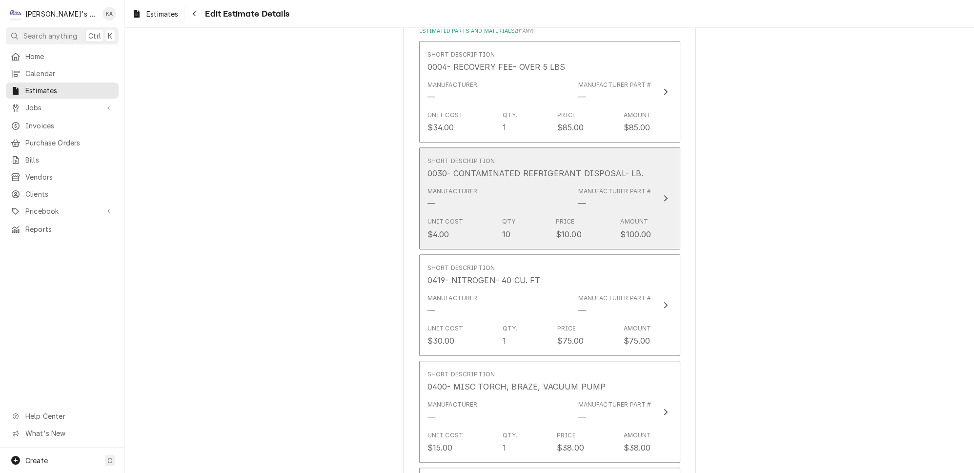
click at [663, 194] on icon "Update Line Item" at bounding box center [665, 198] width 5 height 8
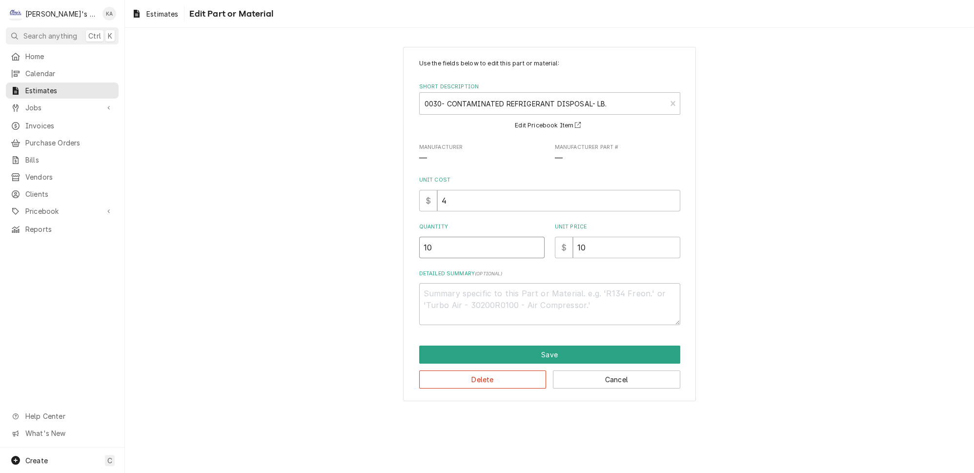
click at [430, 244] on input "10" at bounding box center [481, 247] width 125 height 21
click at [545, 347] on button "Save" at bounding box center [549, 355] width 261 height 18
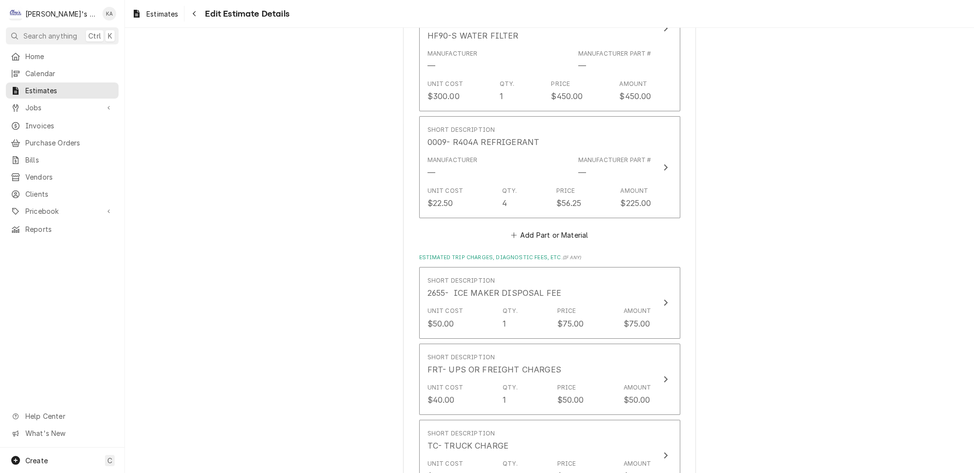
scroll to position [2286, 0]
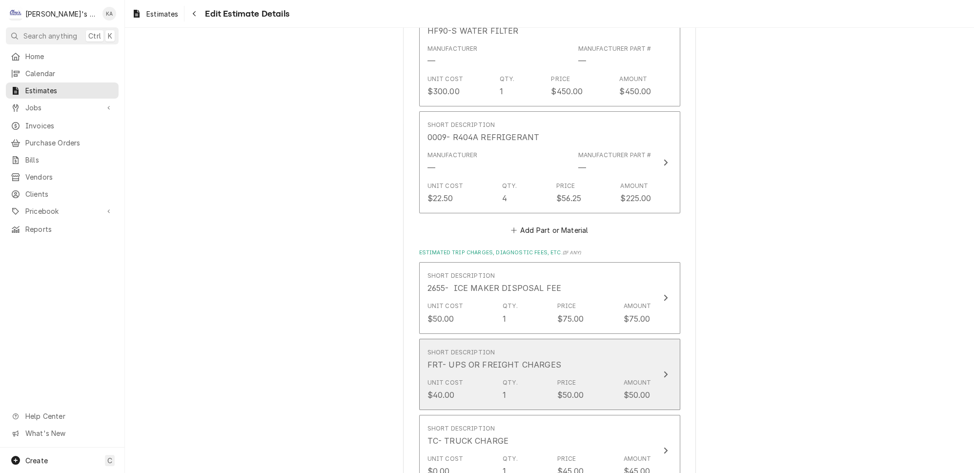
click at [664, 371] on icon "Update Line Item" at bounding box center [666, 374] width 4 height 6
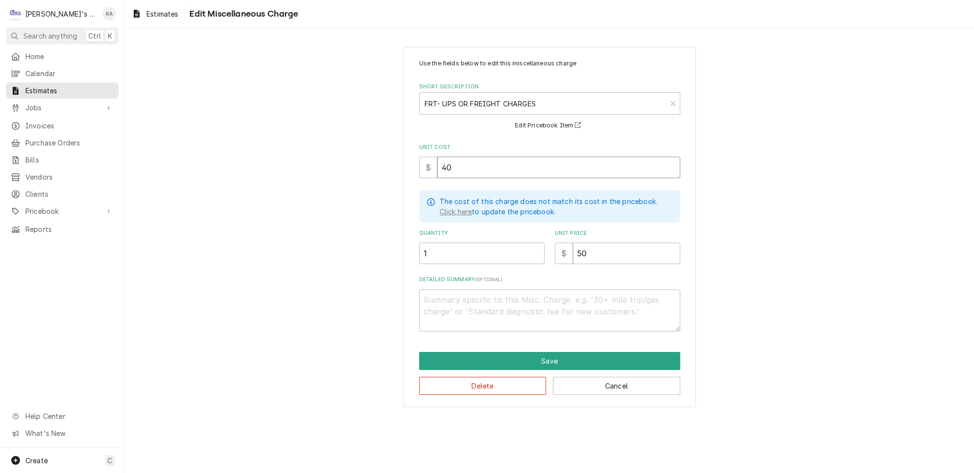
click at [448, 164] on input "40" at bounding box center [558, 167] width 243 height 21
drag, startPoint x: 582, startPoint y: 246, endPoint x: 565, endPoint y: 248, distance: 16.7
click at [565, 248] on div "$ 50" at bounding box center [617, 253] width 125 height 21
click at [542, 352] on button "Save" at bounding box center [549, 361] width 261 height 18
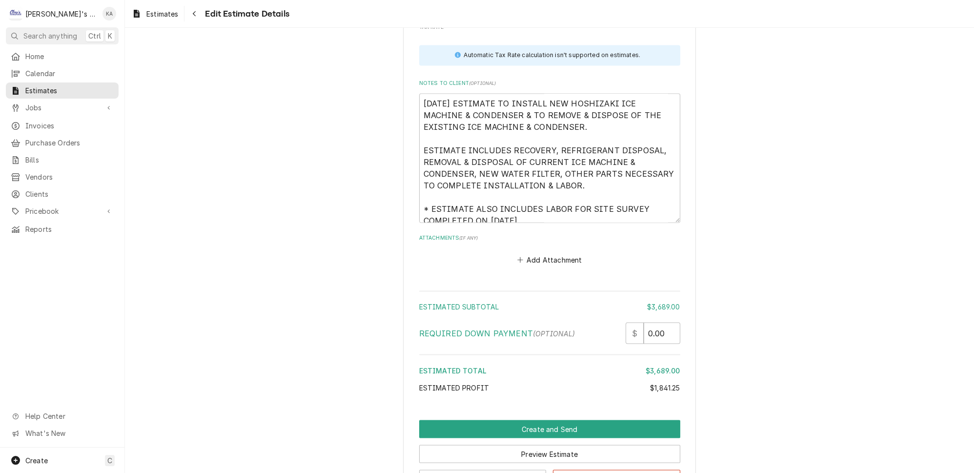
scroll to position [2839, 0]
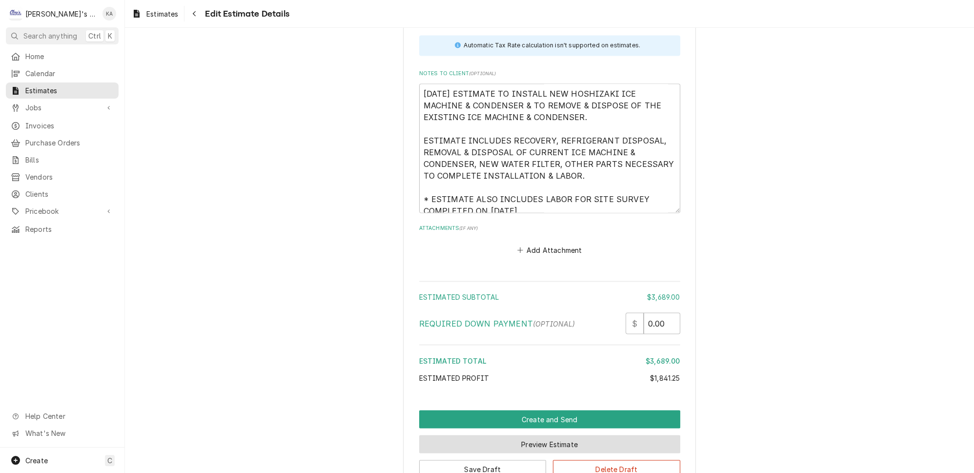
click at [554, 435] on button "Preview Estimate" at bounding box center [549, 444] width 261 height 18
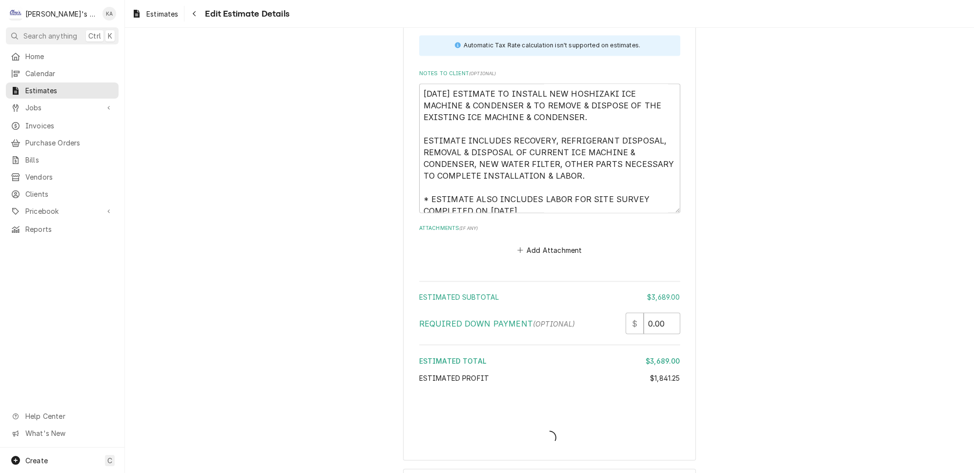
scroll to position [2810, 0]
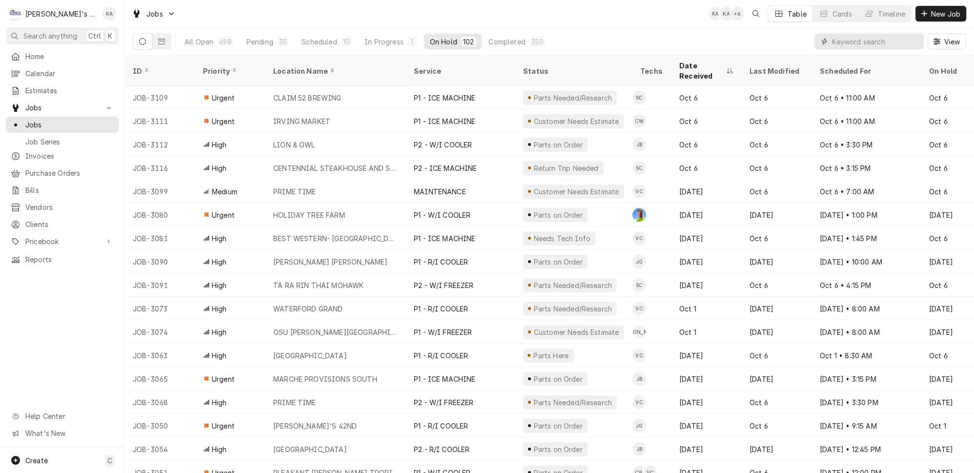
click at [862, 36] on input "Dynamic Content Wrapper" at bounding box center [875, 42] width 87 height 16
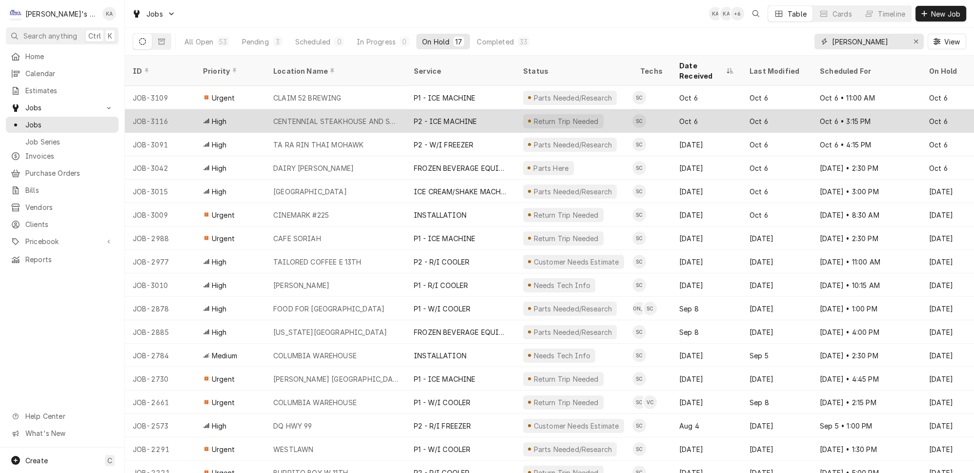
scroll to position [0, 0]
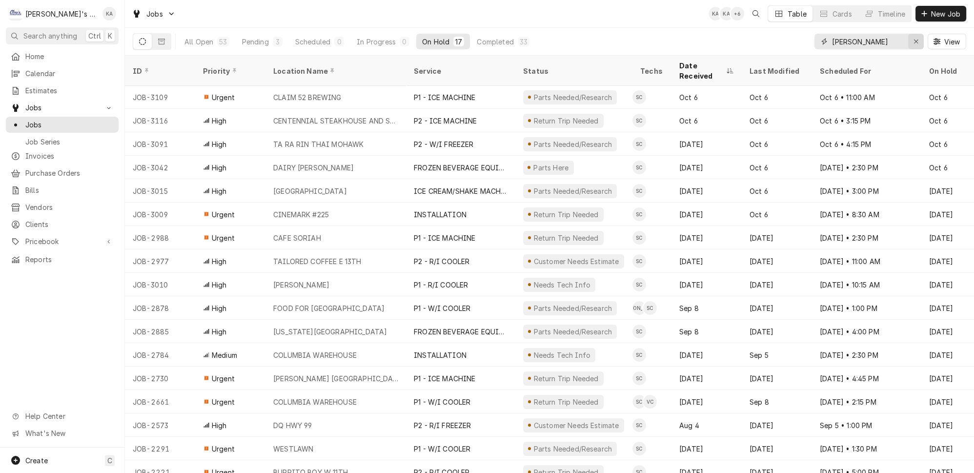
type input "[PERSON_NAME]"
click at [918, 40] on icon "Erase input" at bounding box center [916, 42] width 4 height 4
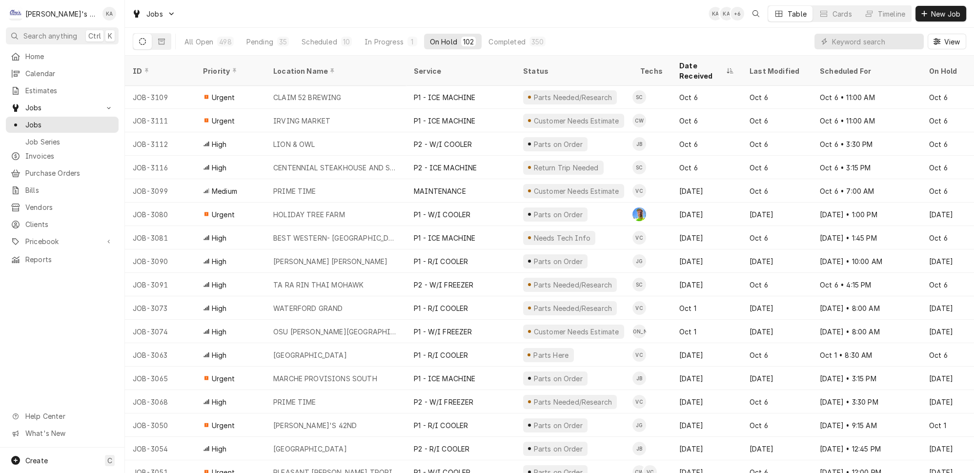
click at [770, 32] on div "All Open 498 Pending 35 Scheduled 10 In Progress 1 On Hold 102 Completed 350 Vi…" at bounding box center [550, 41] width 834 height 27
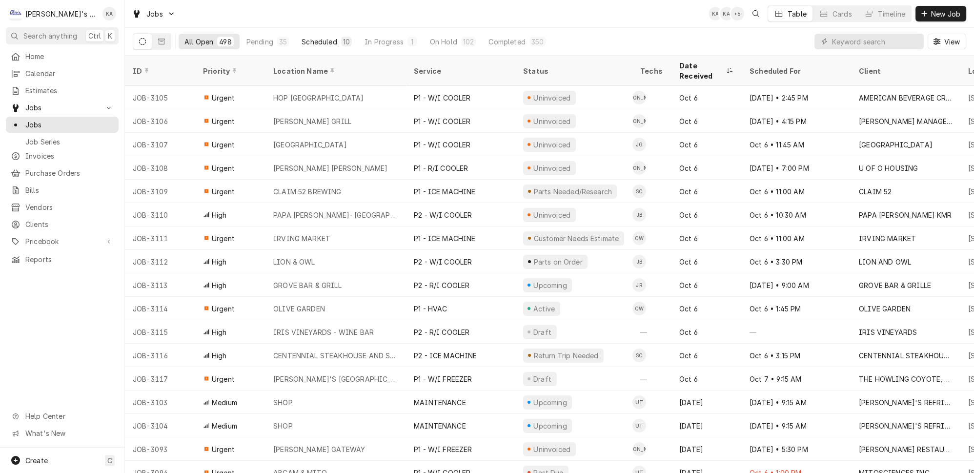
click at [302, 37] on div "Scheduled" at bounding box center [319, 42] width 35 height 10
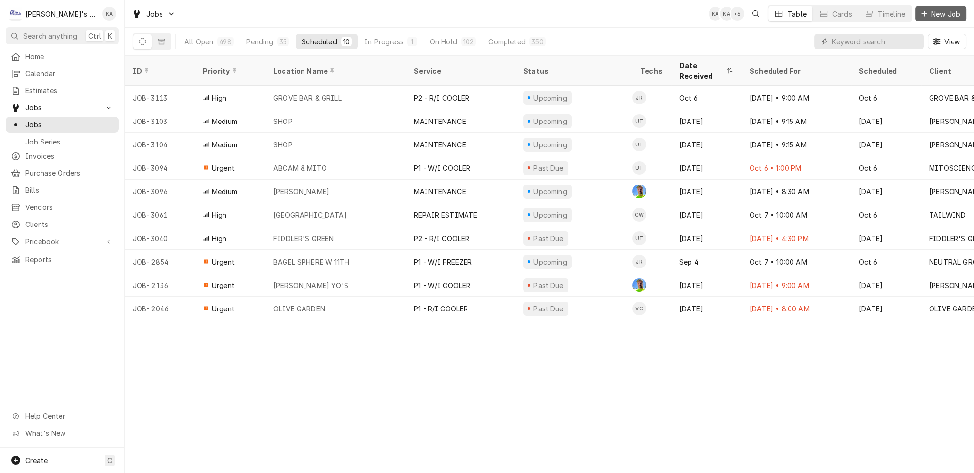
click at [925, 10] on icon "Dynamic Content Wrapper" at bounding box center [925, 13] width 6 height 7
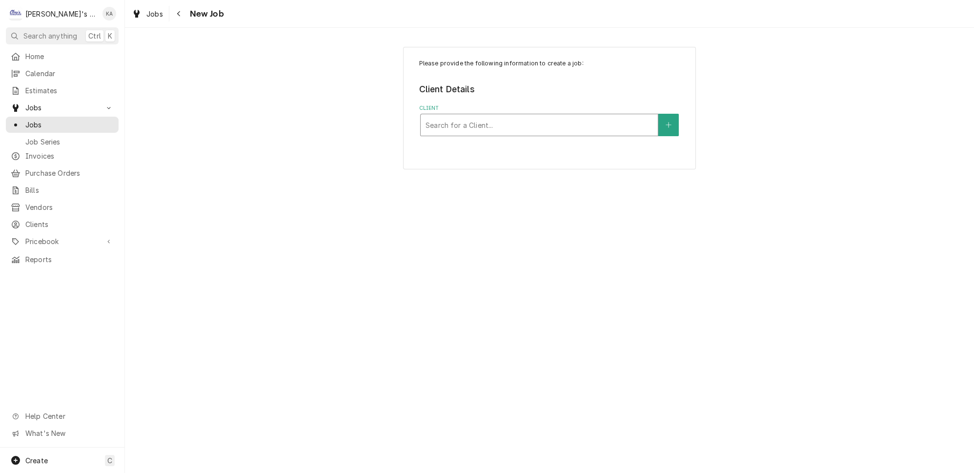
click at [469, 118] on div "Client" at bounding box center [539, 125] width 227 height 18
type input "WAT"
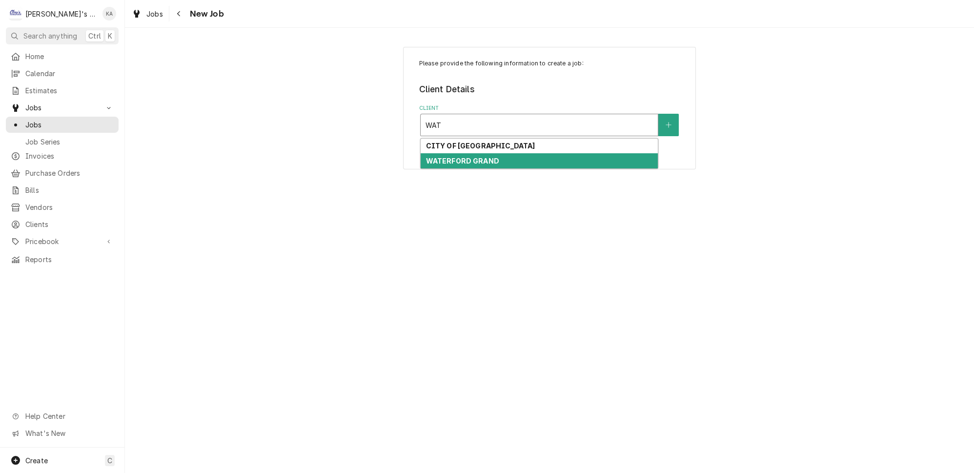
click at [478, 157] on strong "WATERFORD GRAND" at bounding box center [462, 161] width 73 height 8
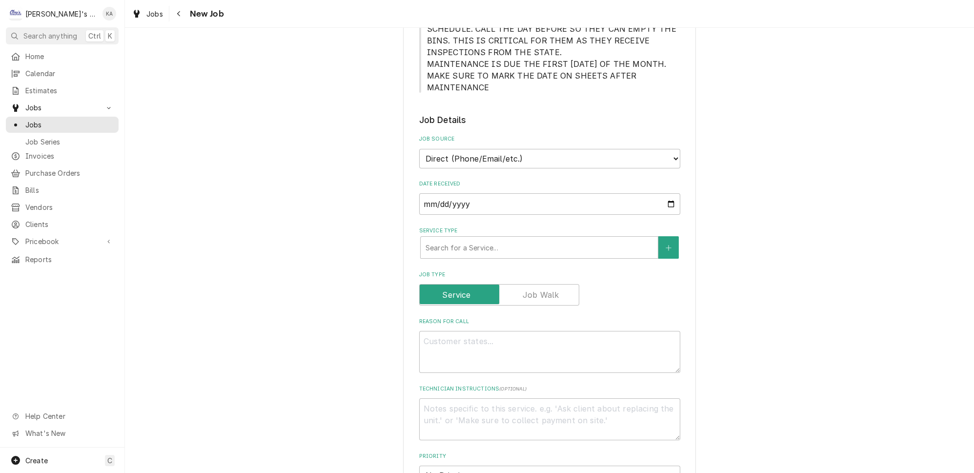
scroll to position [266, 0]
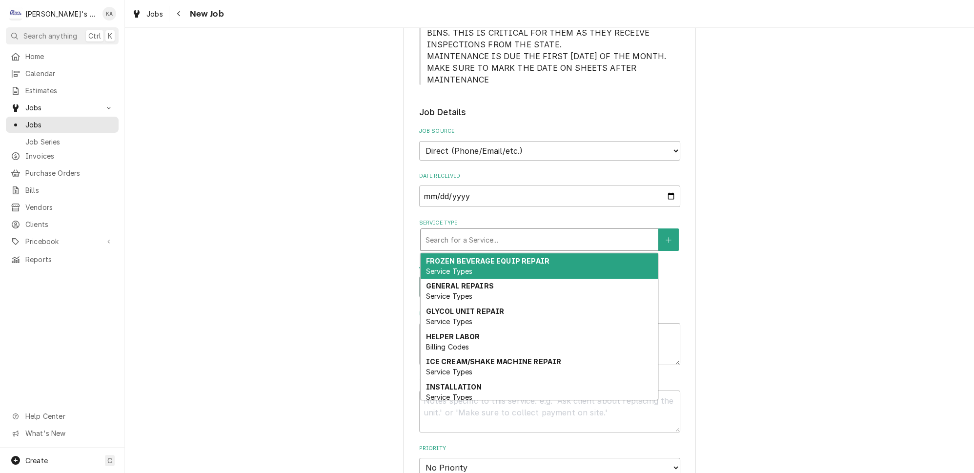
click at [487, 231] on div "Service Type" at bounding box center [539, 240] width 227 height 18
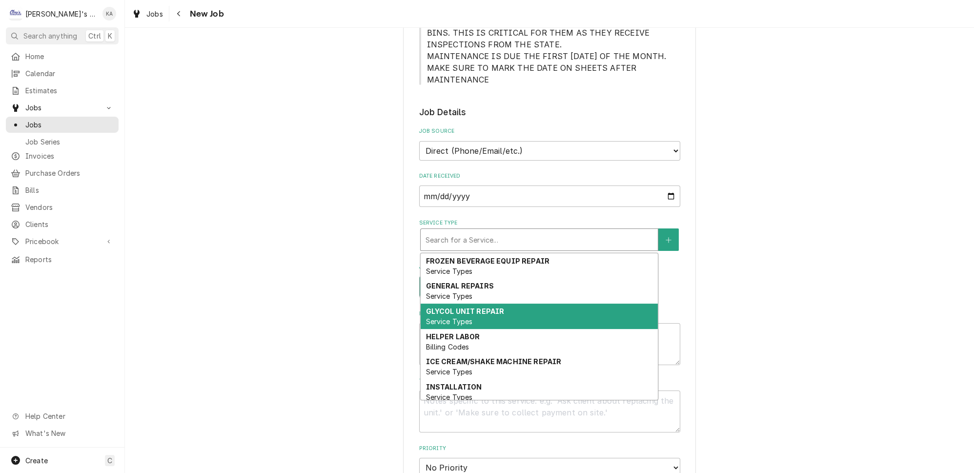
scroll to position [89, 0]
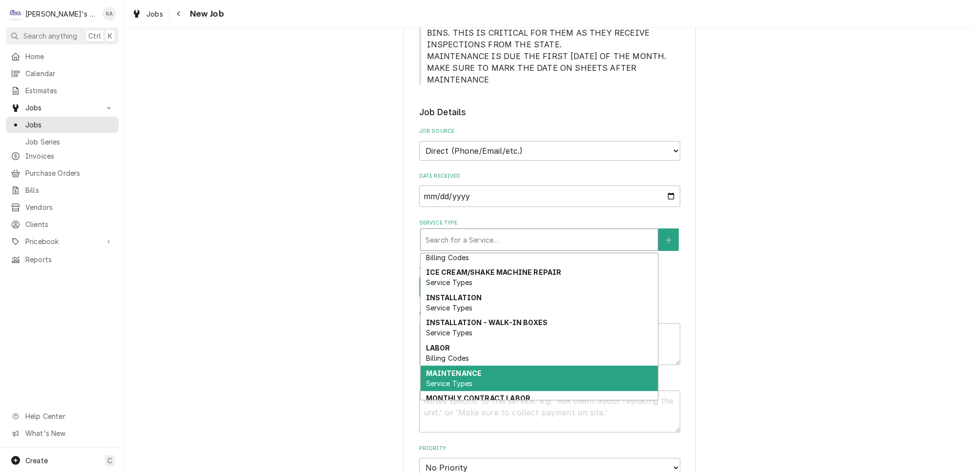
click at [469, 379] on span "Service Types" at bounding box center [449, 383] width 47 height 8
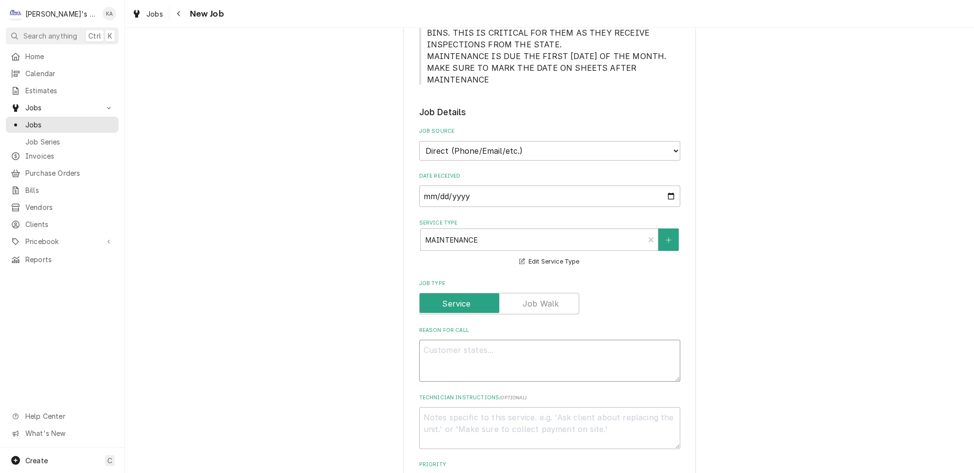
click at [468, 348] on textarea "Reason For Call" at bounding box center [549, 361] width 261 height 42
type textarea "x"
type textarea "1"
type textarea "x"
type textarea "11"
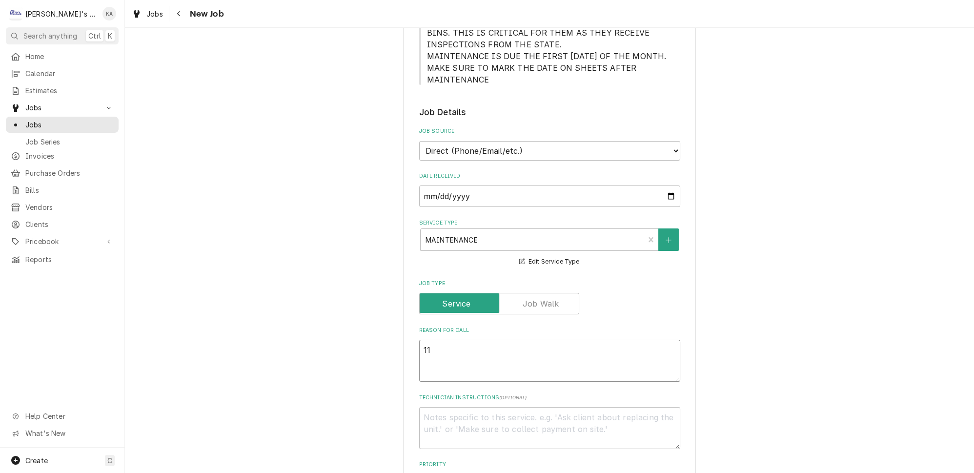
type textarea "x"
type textarea "110"
type textarea "x"
type textarea "11"
type textarea "x"
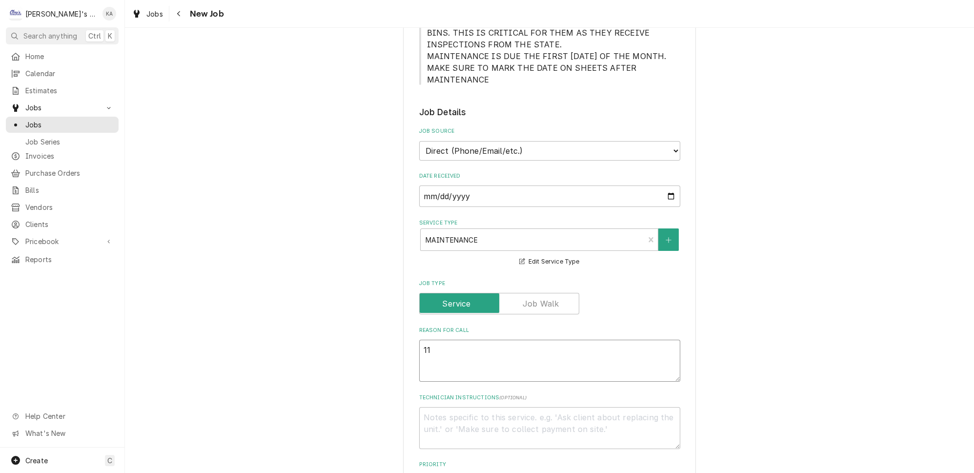
type textarea "1"
type textarea "x"
type textarea "10"
type textarea "x"
type textarea "10/"
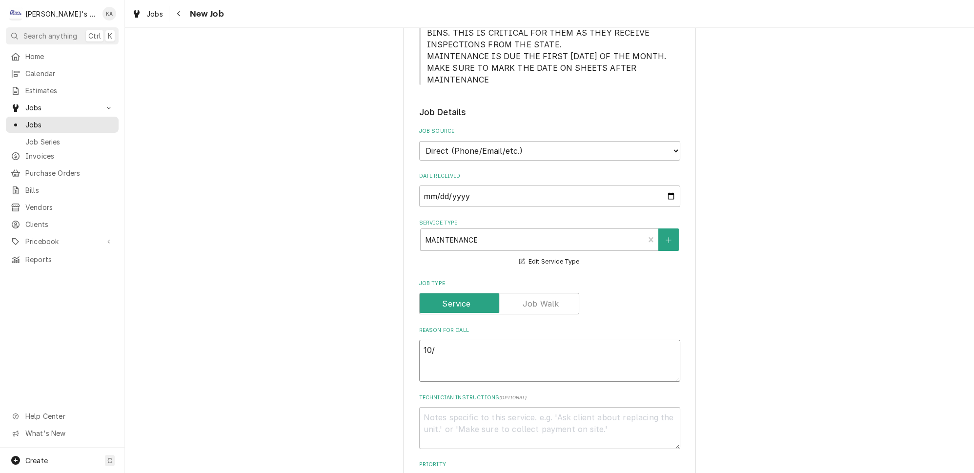
type textarea "x"
type textarea "10/6"
type textarea "x"
type textarea "10/6/"
type textarea "x"
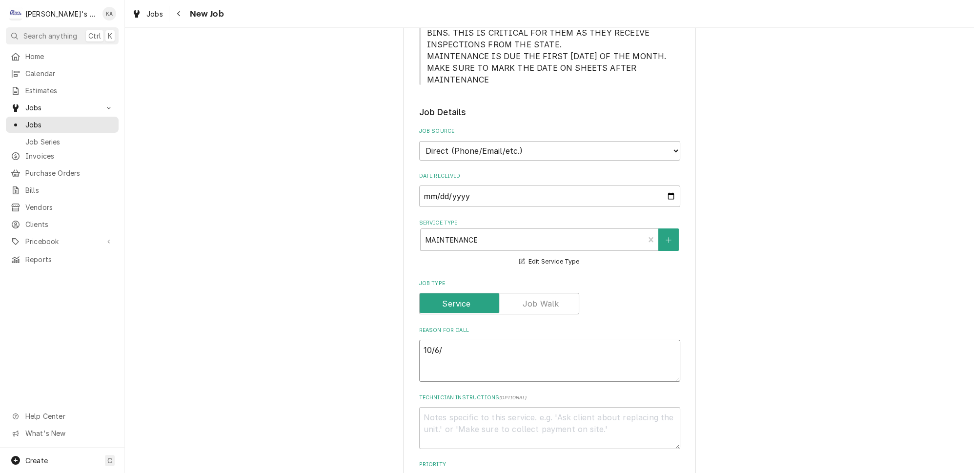
type textarea "10/6/2"
type textarea "x"
type textarea "[DATE]"
type textarea "x"
type textarea "10/6/202"
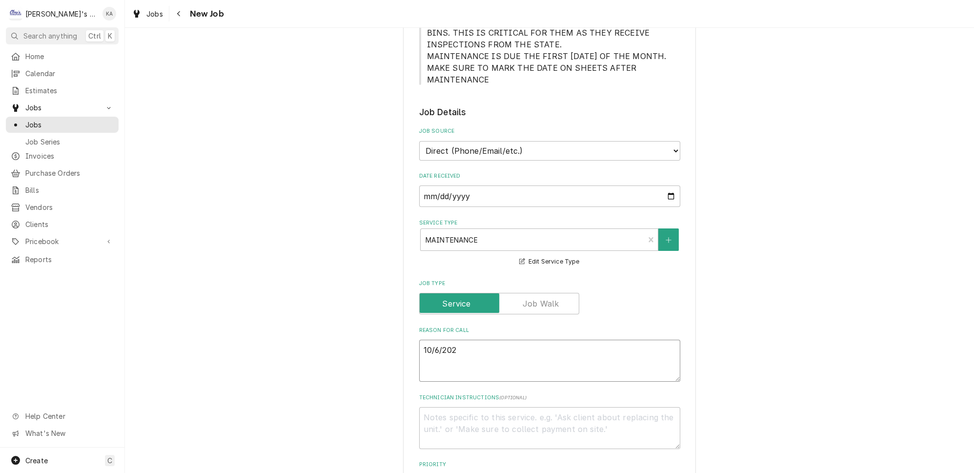
type textarea "x"
type textarea "[DATE]"
type textarea "x"
type textarea "10/6/202"
type textarea "x"
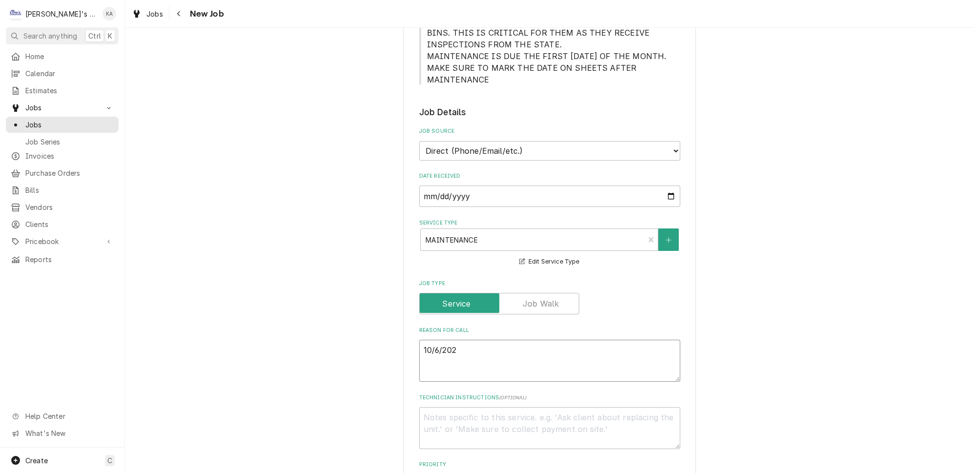
type textarea "[DATE]"
type textarea "x"
type textarea "10/6/2"
type textarea "x"
type textarea "10/6/"
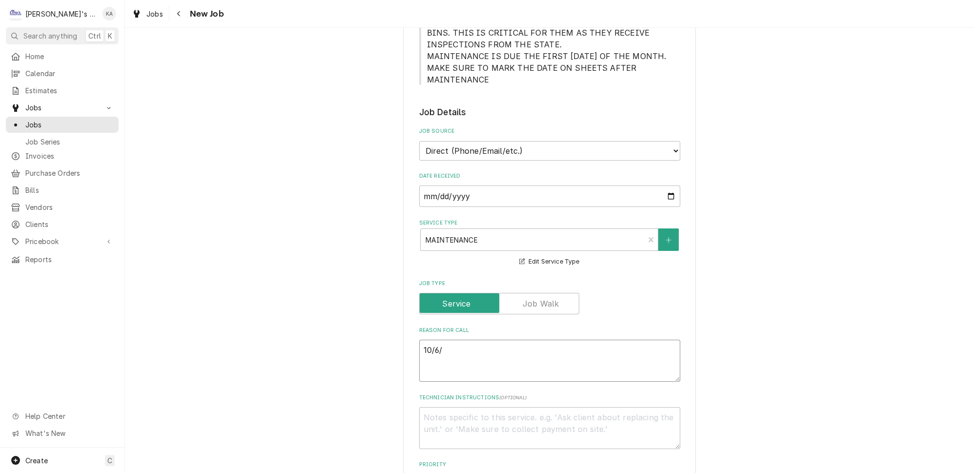
type textarea "x"
type textarea "10/6"
type textarea "x"
type textarea "10/"
type textarea "x"
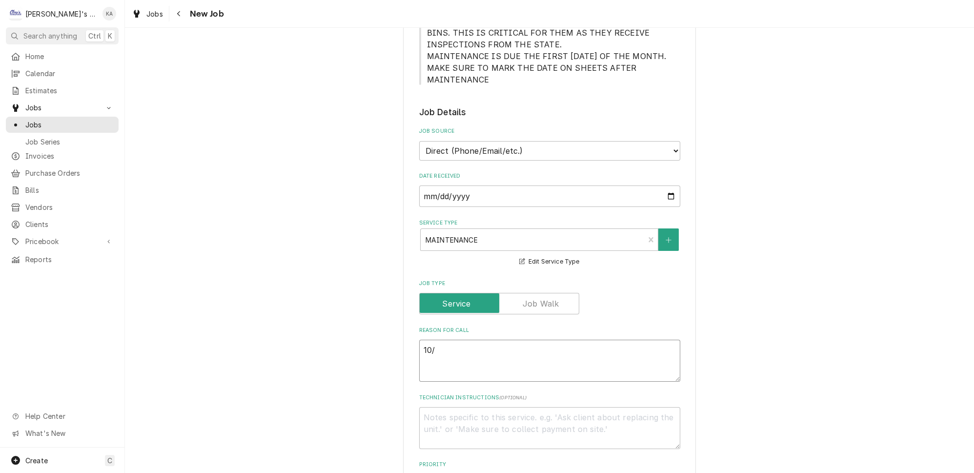
type textarea "10"
type textarea "x"
type textarea "1"
type textarea "x"
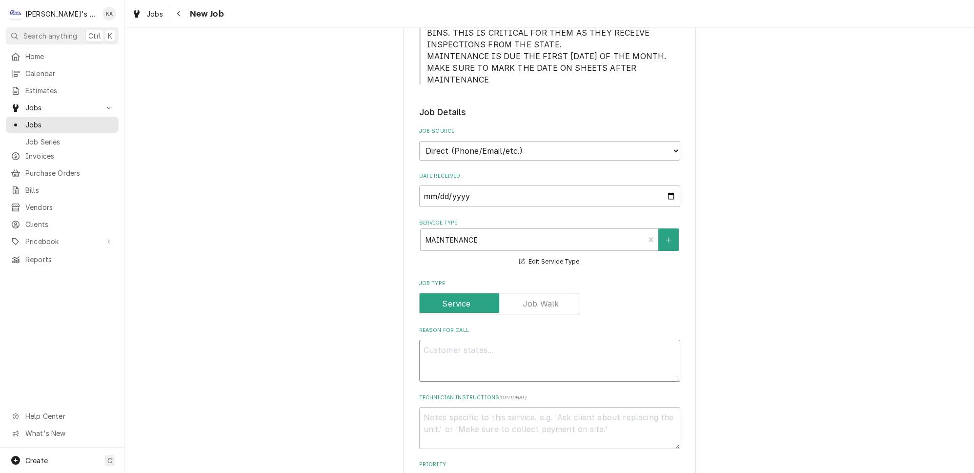
type textarea "P"
type textarea "x"
type textarea "PE"
type textarea "x"
type textarea "PER"
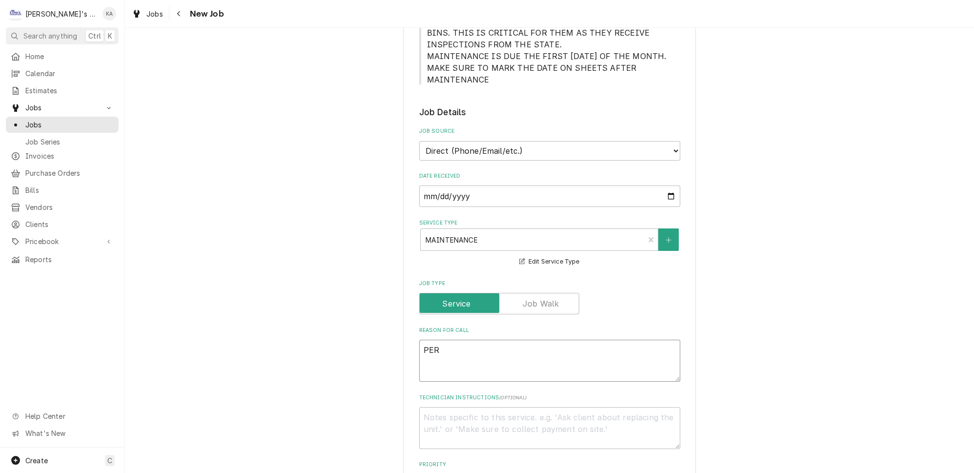
type textarea "x"
type textarea "PERF"
type textarea "x"
type textarea "PERFO"
type textarea "x"
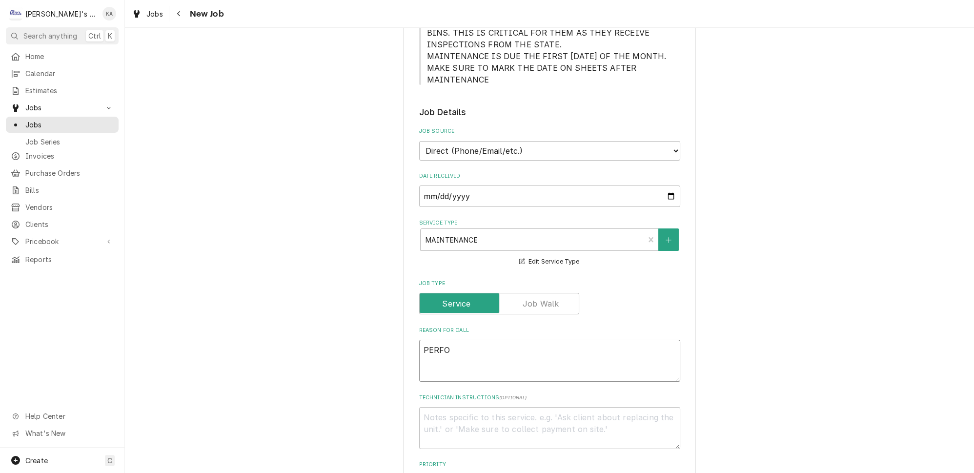
type textarea "PERFOR"
type textarea "x"
type textarea "PERFORM"
type textarea "x"
type textarea "PERFORM"
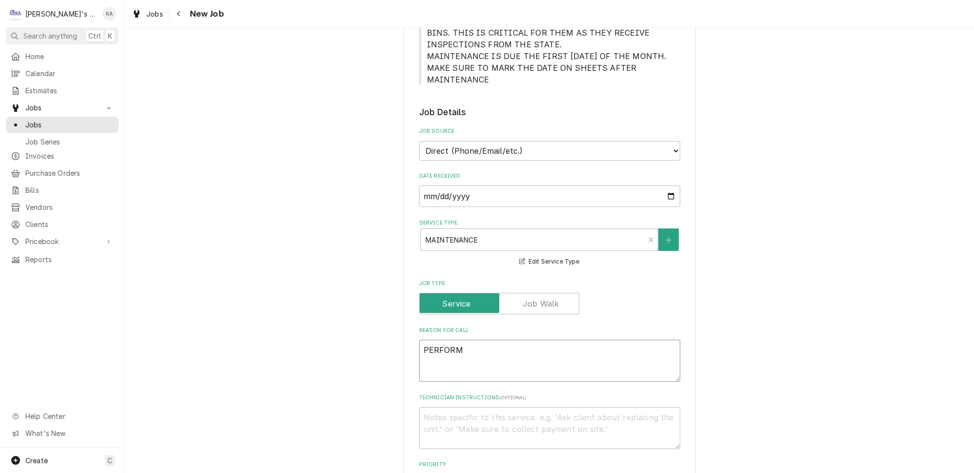
type textarea "x"
type textarea "PERFORM O"
type textarea "x"
type textarea "PERFORM OC"
type textarea "x"
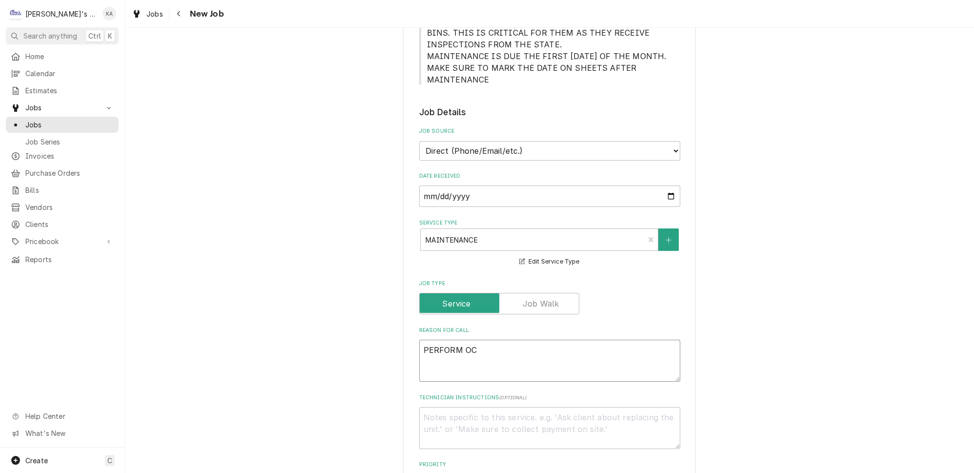
type textarea "PERFORM OCT"
type textarea "x"
type textarea "PERFORM OCTO"
type textarea "x"
type textarea "PERFORM OCTOB"
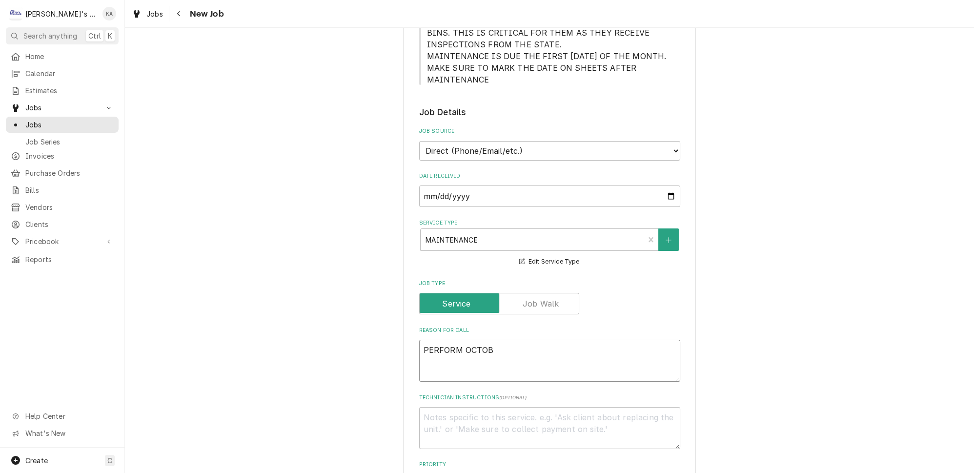
type textarea "x"
type textarea "PERFORM OCTOBE"
type textarea "x"
type textarea "PERFORM OCTOBER"
type textarea "x"
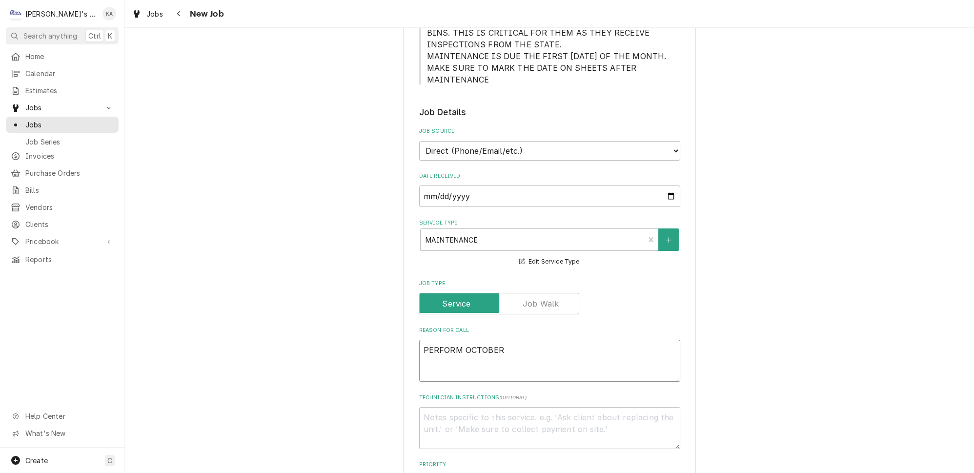
type textarea "PERFORM OCTOBER"
type textarea "x"
type textarea "PERFORM OCTOBER M"
type textarea "x"
type textarea "PERFORM OCTOBER MA"
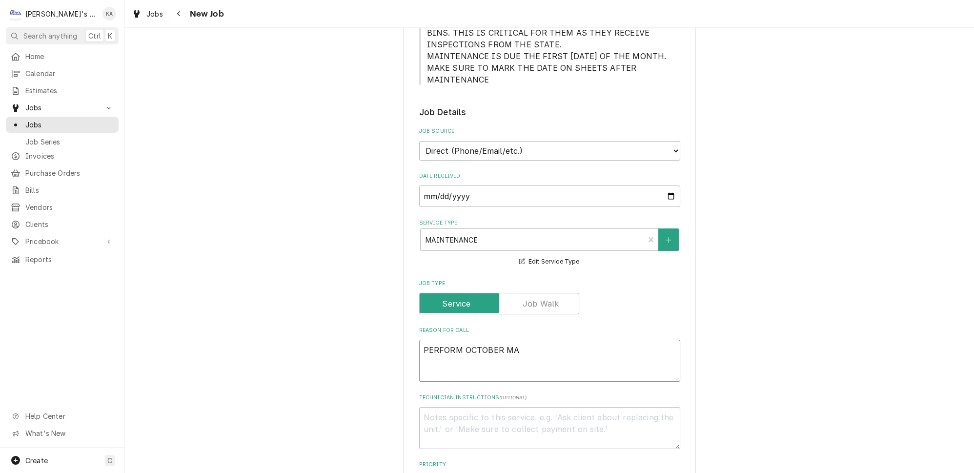
type textarea "x"
type textarea "PERFORM OCTOBER MAI"
type textarea "x"
type textarea "PERFORM OCTOBER MAIN"
type textarea "x"
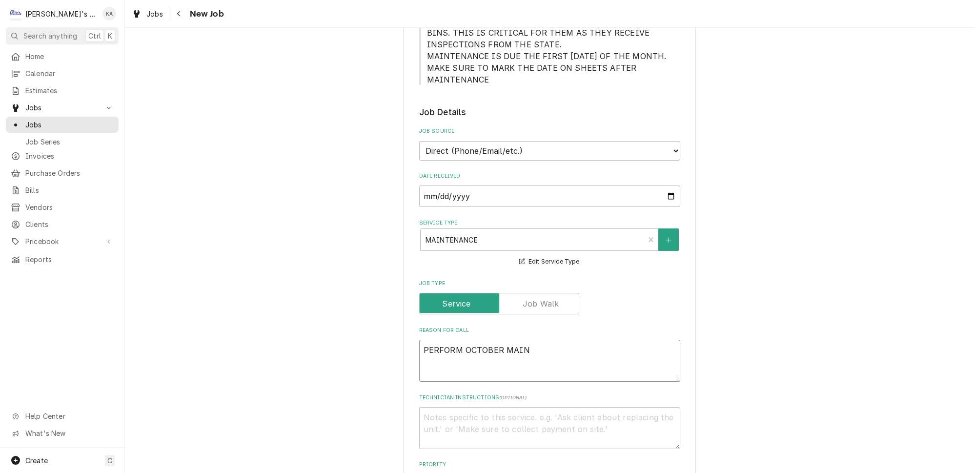
type textarea "PERFORM OCTOBER MAINT"
type textarea "x"
type textarea "PERFORM OCTOBER MAINTW"
type textarea "x"
type textarea "PERFORM OCTOBER MAINTWN"
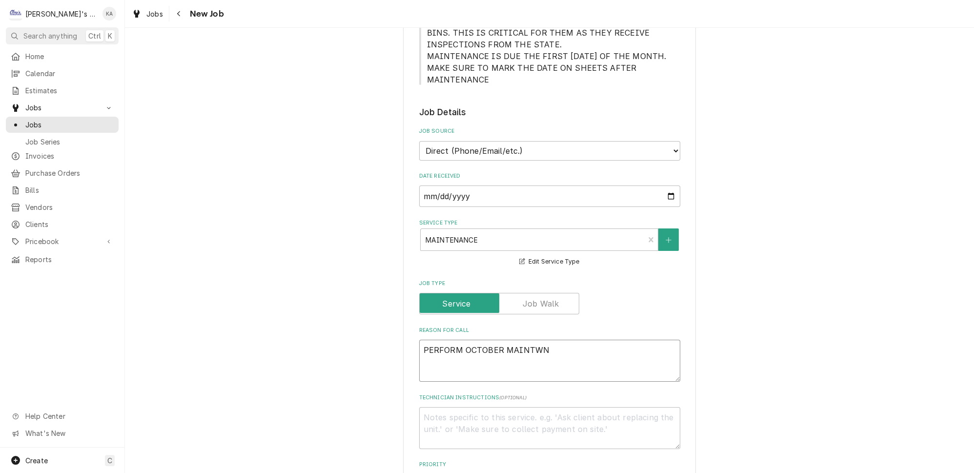
type textarea "x"
type textarea "PERFORM OCTOBER MAINTWNA"
type textarea "x"
type textarea "PERFORM OCTOBER MAINTWNAN"
type textarea "x"
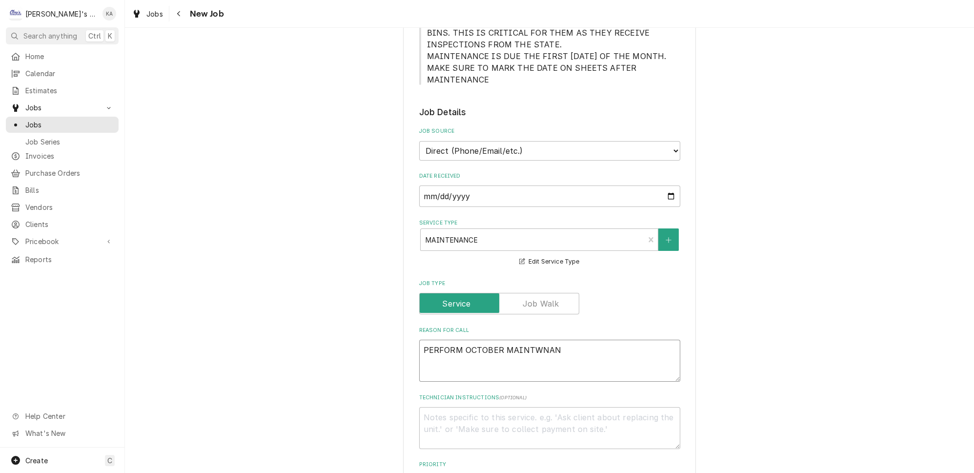
type textarea "PERFORM OCTOBER MAINTWNANC"
type textarea "x"
type textarea "PERFORM OCTOBER MAINTWNANCE"
type textarea "x"
type textarea "PERFORM OCTOBER MAINTWNANC"
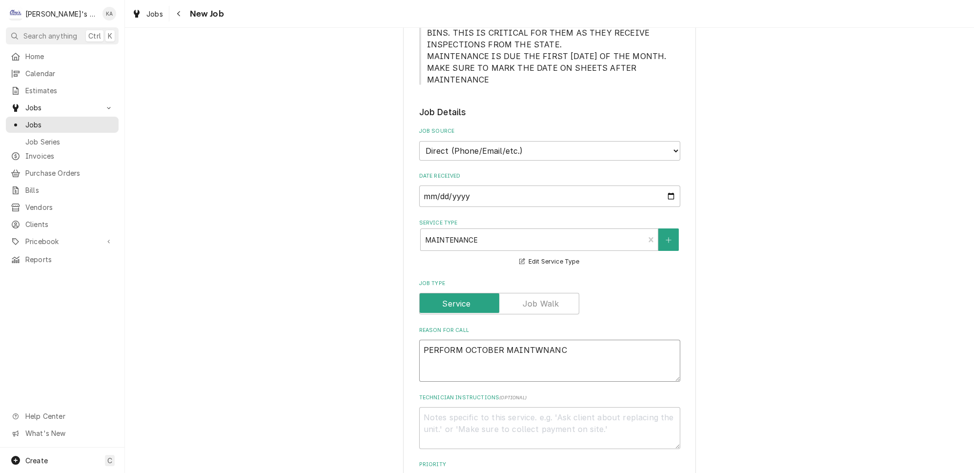
type textarea "x"
type textarea "PERFORM OCTOBER MAINTWNAN"
type textarea "x"
type textarea "PERFORM OCTOBER MAINTWNA"
type textarea "x"
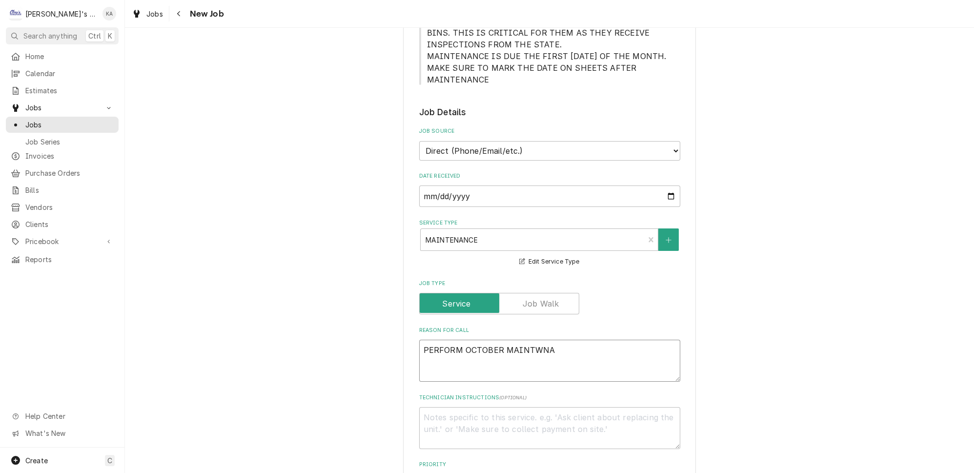
type textarea "PERFORM OCTOBER MAINTWN"
type textarea "x"
type textarea "PERFORM OCTOBER MAINTW"
type textarea "x"
type textarea "PERFORM OCTOBER MAINT"
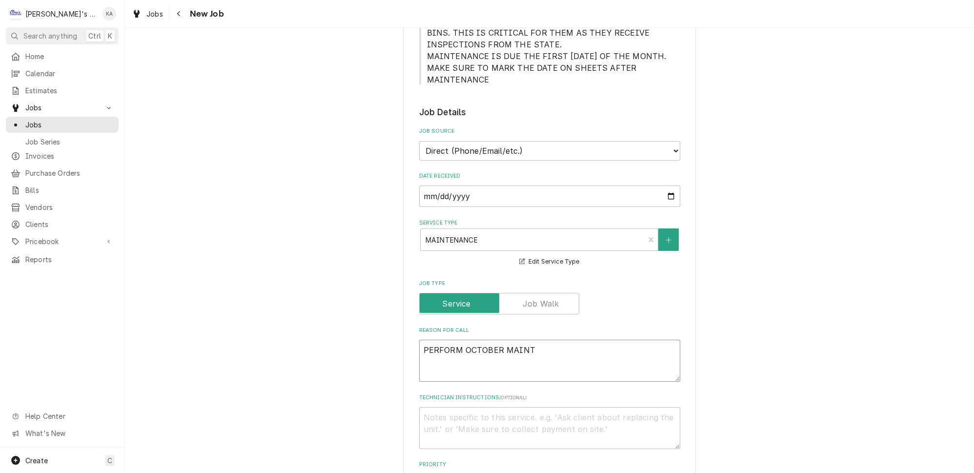
type textarea "x"
type textarea "PERFORM OCTOBER MAIN"
type textarea "x"
type textarea "PERFORM OCTOBER MAI"
type textarea "x"
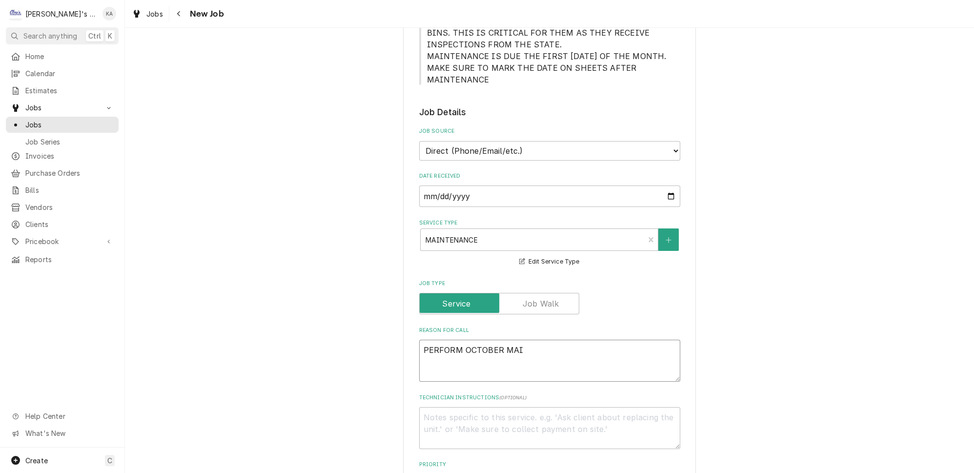
type textarea "PERFORM OCTOBER MA"
type textarea "x"
type textarea "PERFORM OCTOBER"
type textarea "x"
type textarea "PERFORM OCTOBER M"
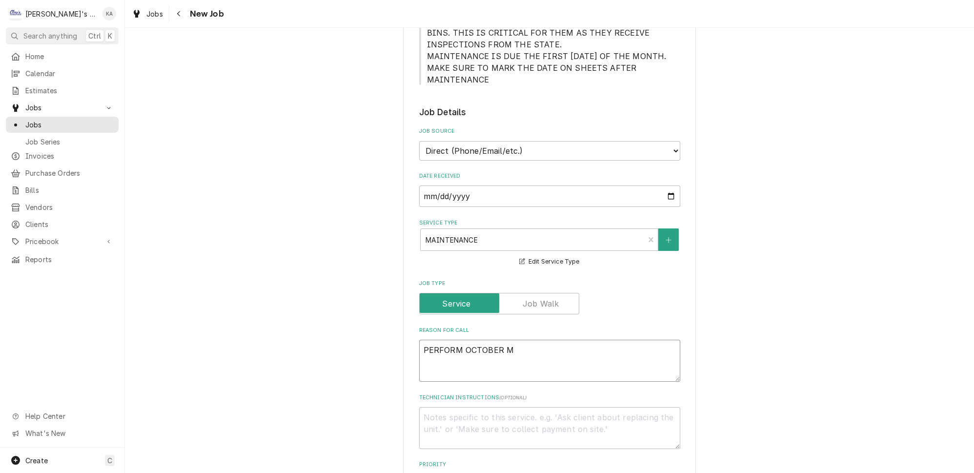
type textarea "x"
type textarea "PERFORM OCTOBER MA"
type textarea "x"
type textarea "PERFORM OCTOBER MAI"
type textarea "x"
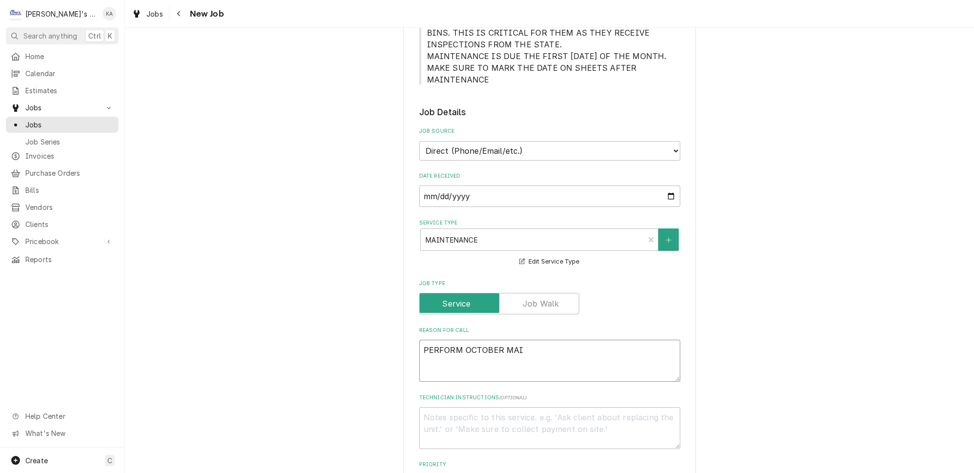
type textarea "PERFORM OCTOBER MAIN"
type textarea "x"
type textarea "PERFORM OCTOBER MAINT"
type textarea "x"
type textarea "PERFORM OCTOBER MAINTE"
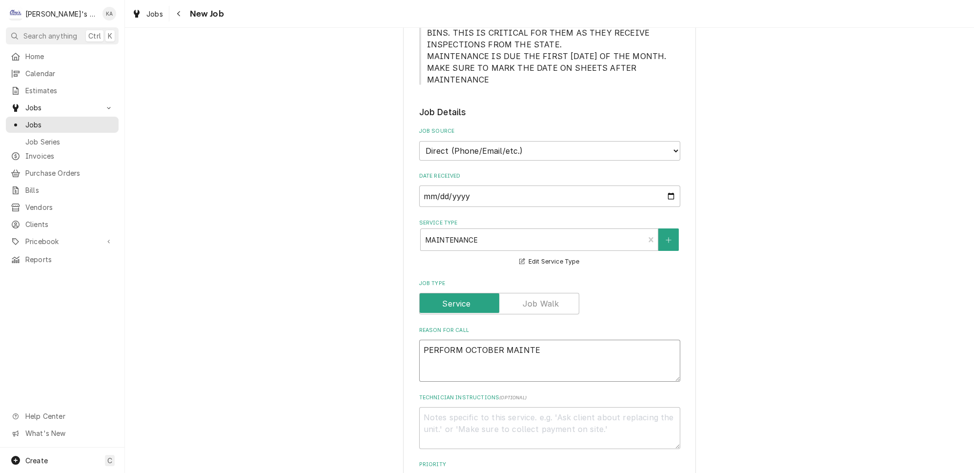
type textarea "x"
type textarea "PERFORM OCTOBER MAINTEN"
type textarea "x"
type textarea "PERFORM OCTOBER MAINTENA"
type textarea "x"
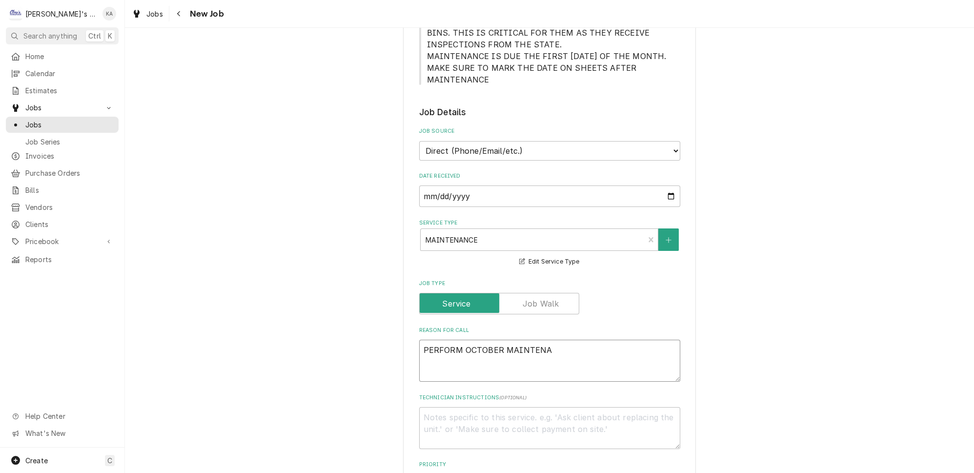
type textarea "PERFORM OCTOBER MAINTENAN"
type textarea "x"
type textarea "PERFORM OCTOBER MAINTENANC"
type textarea "x"
type textarea "PERFORM OCTOBER MAINTENANCE"
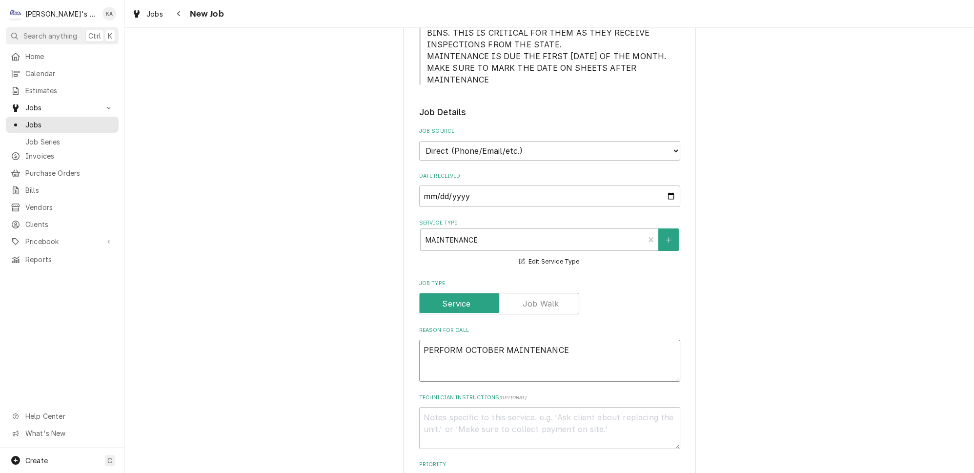
type textarea "x"
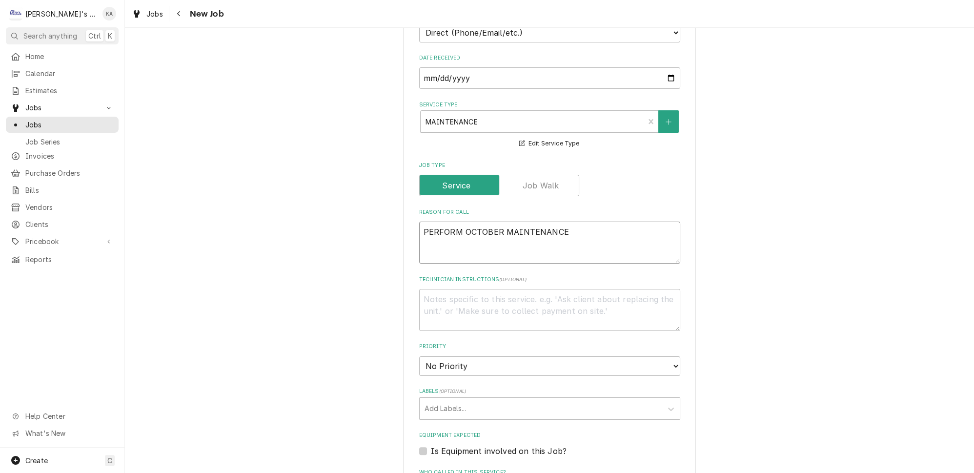
scroll to position [444, 0]
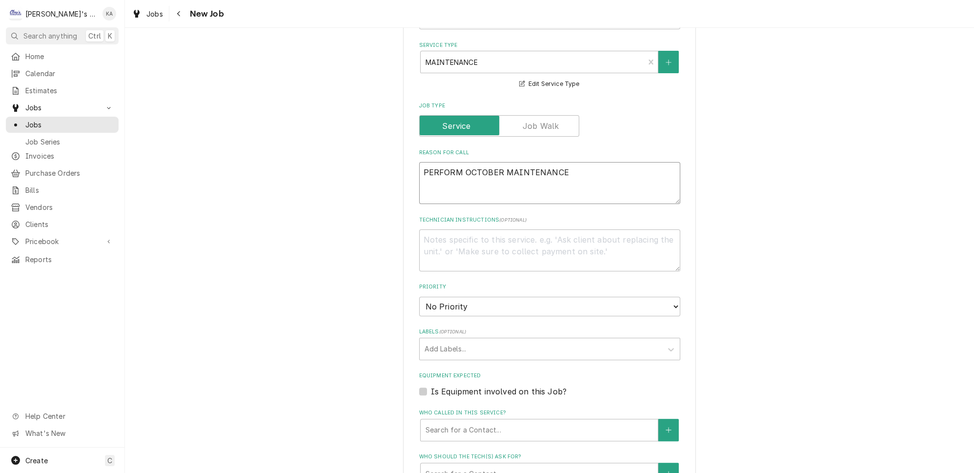
type textarea "PERFORM OCTOBER MAINTENANCE"
click at [473, 297] on select "No Priority Urgent High Medium Low" at bounding box center [549, 307] width 261 height 20
select select "2"
click at [419, 297] on select "No Priority Urgent High Medium Low" at bounding box center [549, 307] width 261 height 20
type textarea "x"
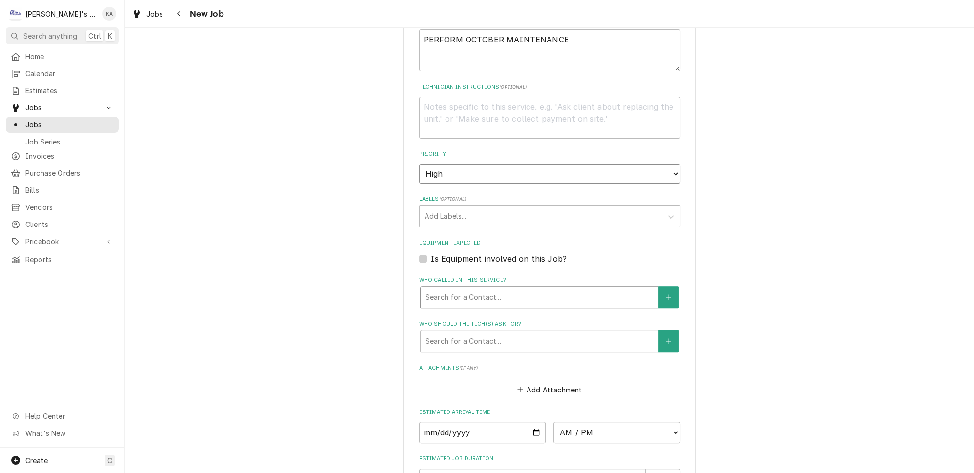
scroll to position [621, 0]
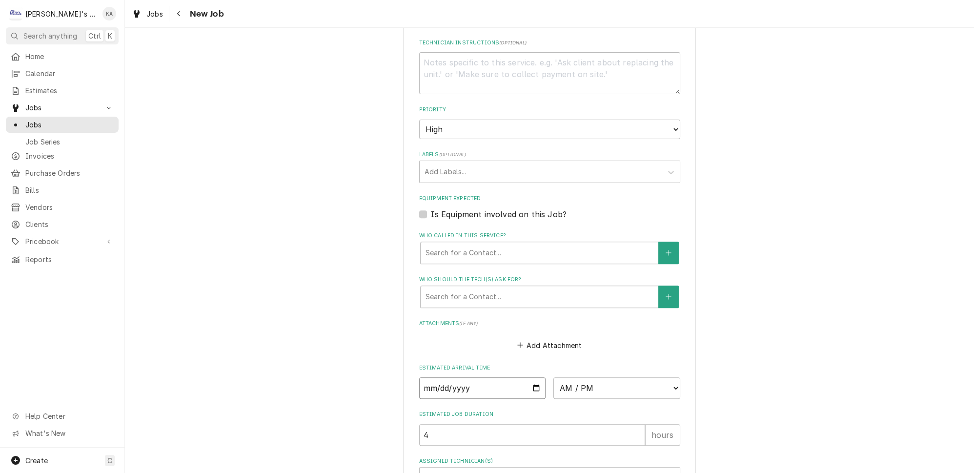
click at [528, 377] on input "Date" at bounding box center [482, 387] width 127 height 21
type input "2025-10-07"
type textarea "x"
click at [585, 377] on select "AM / PM 6:00 AM 6:15 AM 6:30 AM 6:45 AM 7:00 AM 7:15 AM 7:30 AM 7:45 AM 8:00 AM…" at bounding box center [616, 387] width 127 height 21
select select "08:00:00"
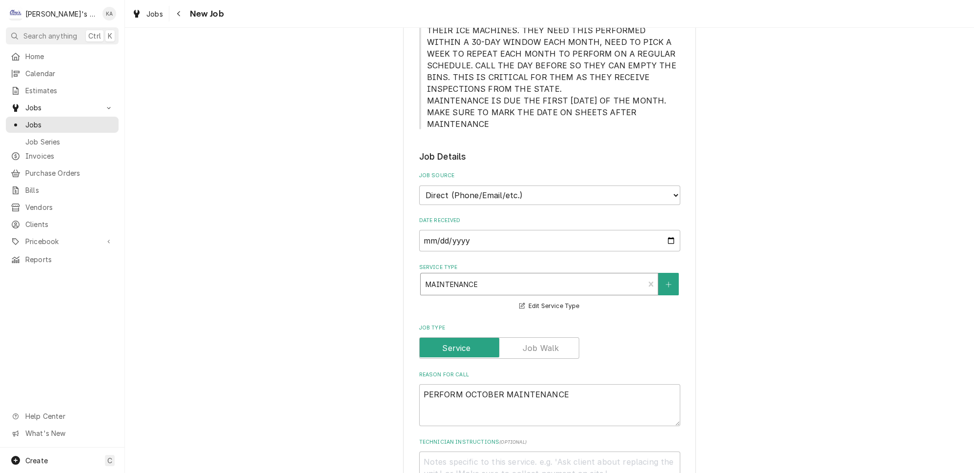
scroll to position [727, 0]
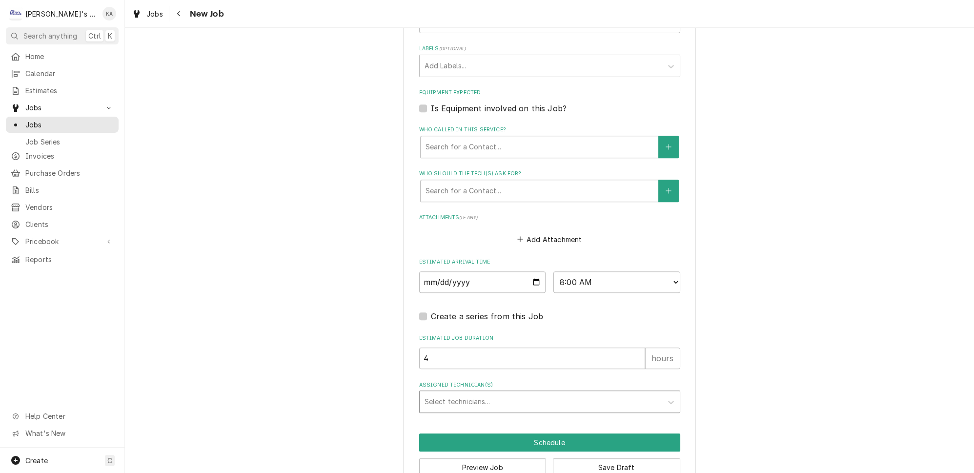
click at [483, 393] on div "Assigned Technician(s)" at bounding box center [541, 402] width 233 height 18
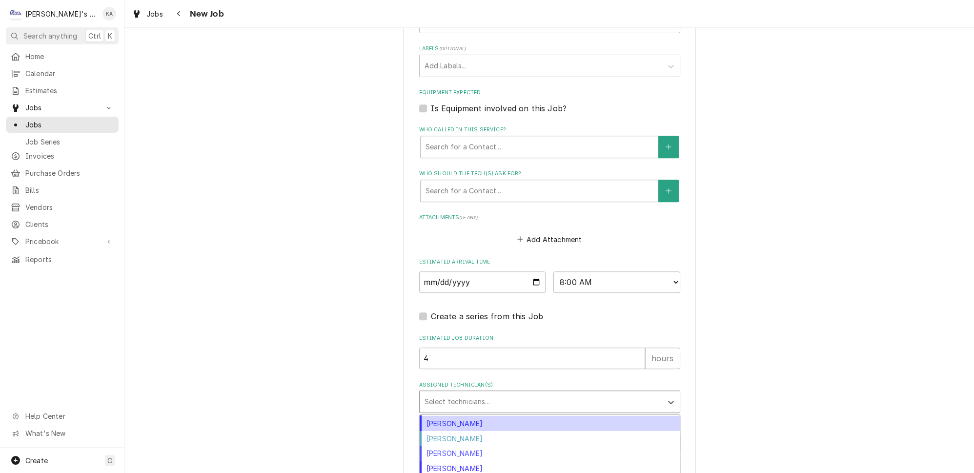
scroll to position [63, 0]
click at [510, 393] on div "Assigned Technician(s)" at bounding box center [541, 402] width 233 height 18
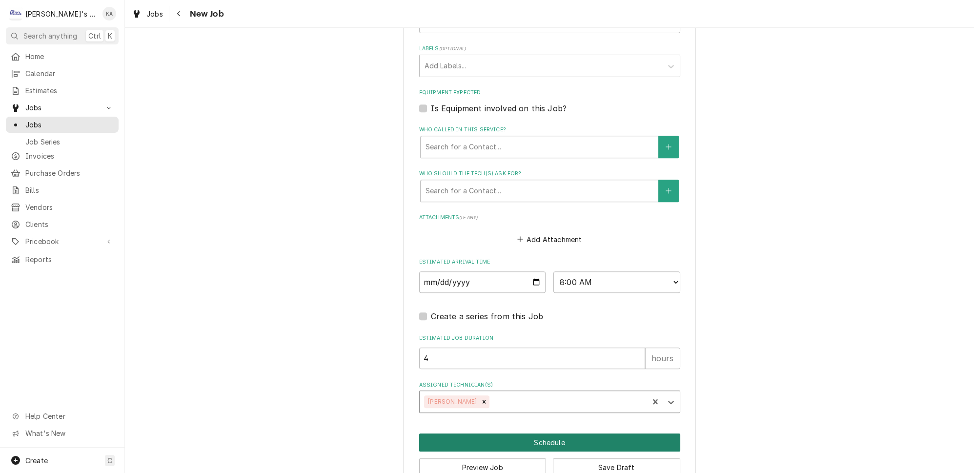
click at [535, 433] on button "Schedule" at bounding box center [549, 442] width 261 height 18
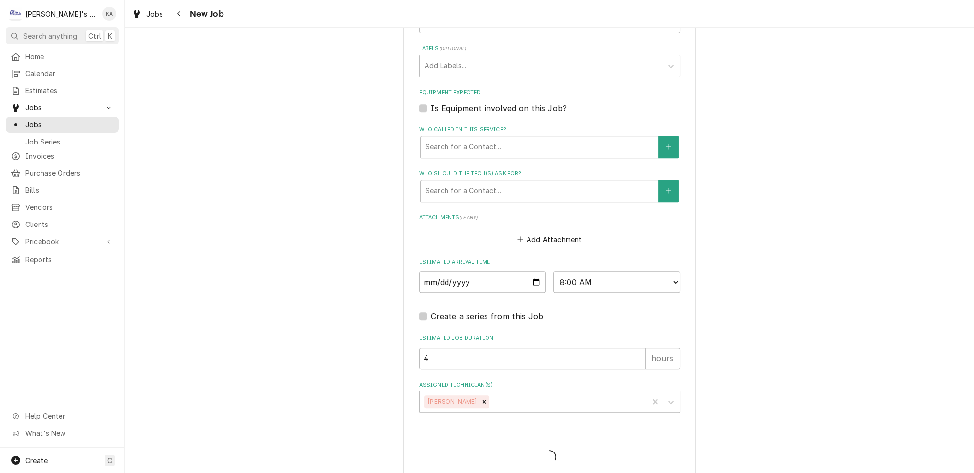
scroll to position [718, 0]
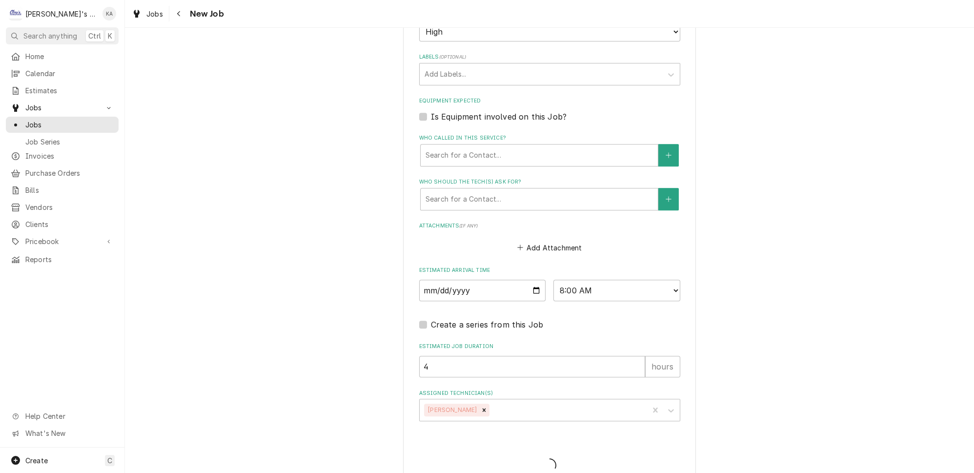
type textarea "x"
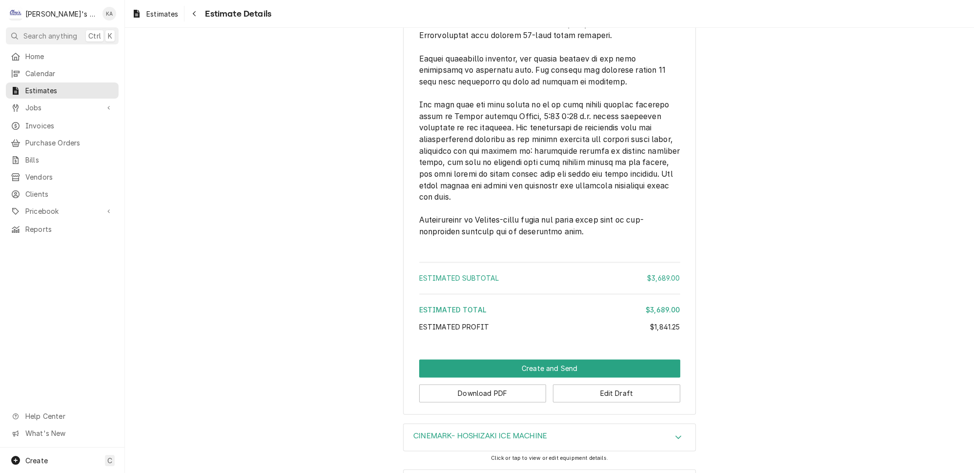
scroll to position [2324, 0]
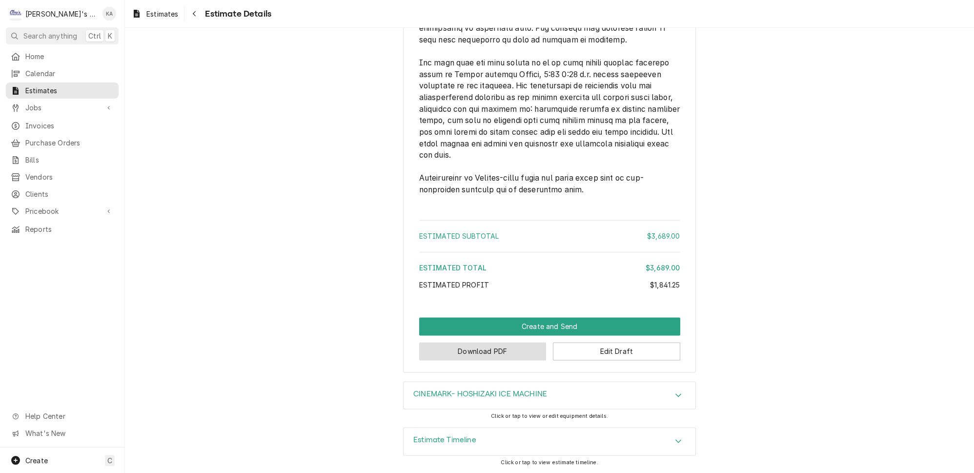
click at [483, 354] on button "Download PDF" at bounding box center [482, 351] width 127 height 18
click at [613, 354] on button "Edit Draft" at bounding box center [616, 351] width 127 height 18
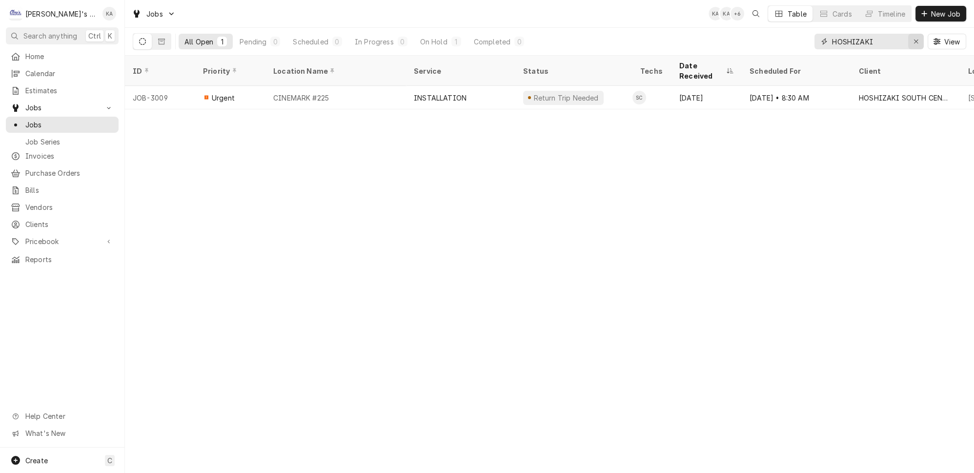
click at [918, 40] on icon "Erase input" at bounding box center [916, 42] width 4 height 4
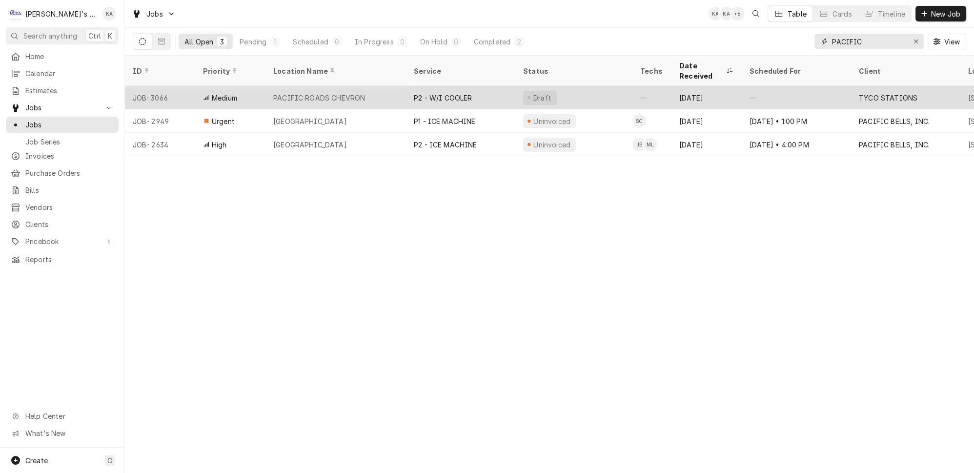
type input "PACIFIC"
click at [449, 86] on div "P2 - W/I COOLER" at bounding box center [460, 97] width 109 height 23
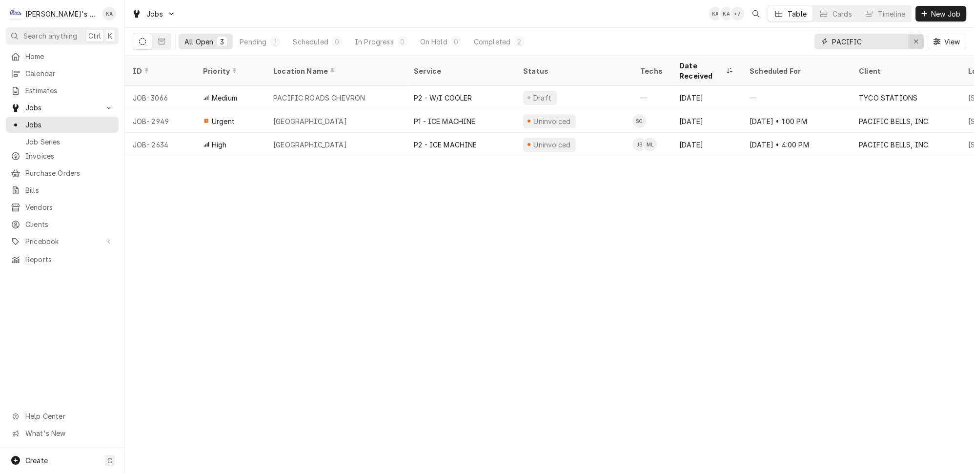
click at [918, 40] on icon "Erase input" at bounding box center [916, 41] width 5 height 7
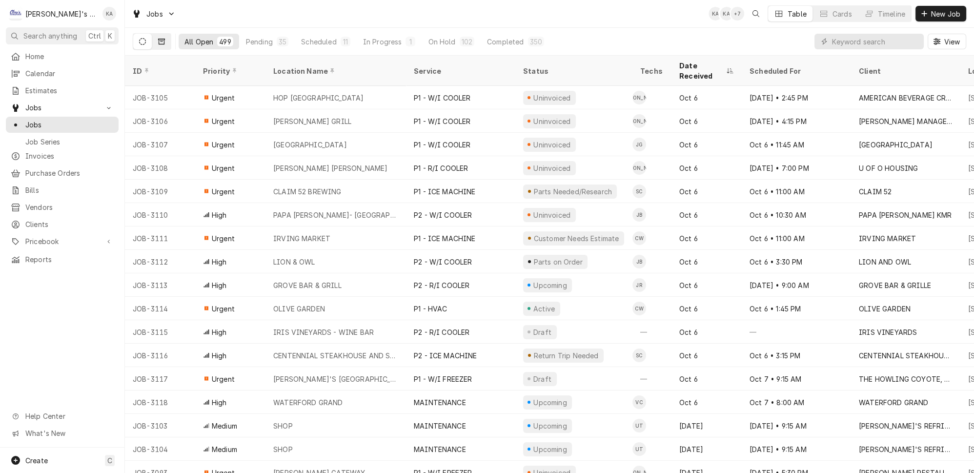
click at [155, 39] on button "Dynamic Content Wrapper" at bounding box center [161, 42] width 19 height 16
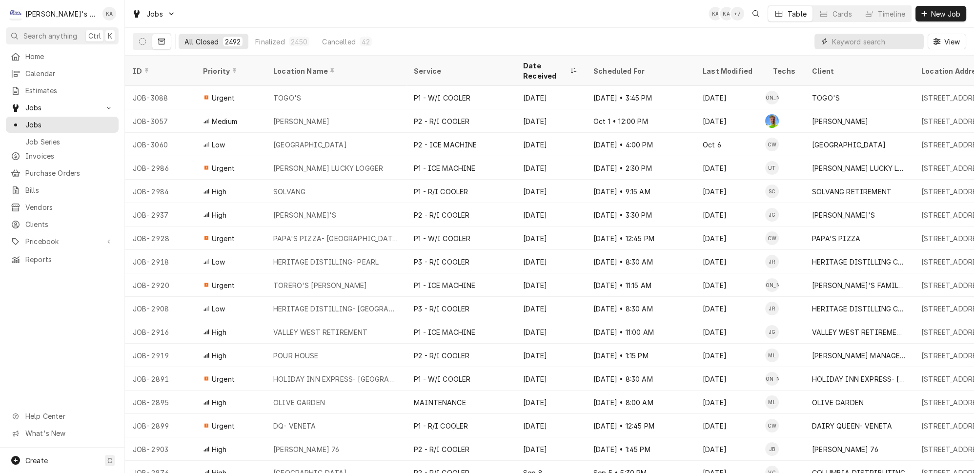
click at [873, 43] on input "Dynamic Content Wrapper" at bounding box center [875, 42] width 87 height 16
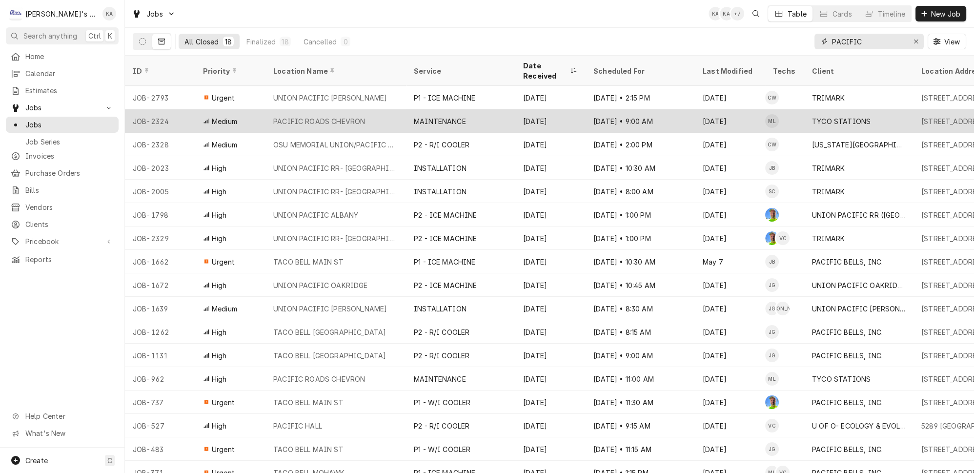
type input "PACIFIC"
click at [457, 109] on div "MAINTENANCE" at bounding box center [460, 120] width 109 height 23
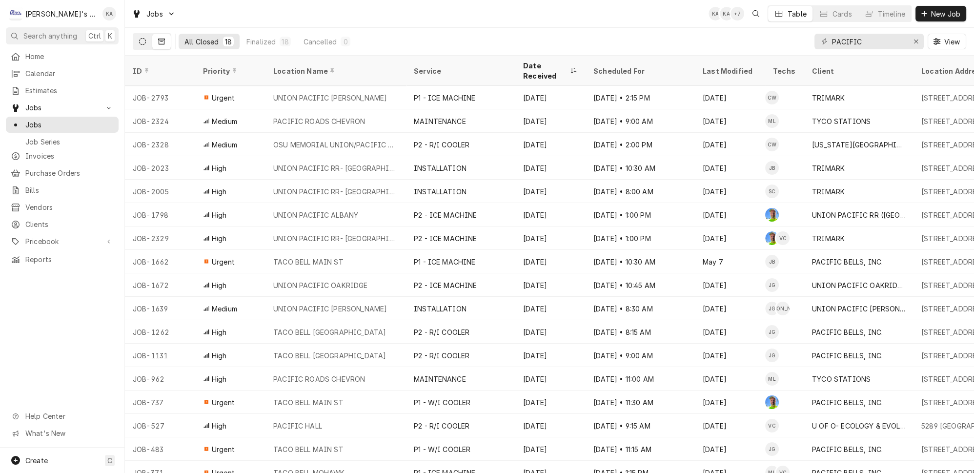
click at [133, 37] on button "Dynamic Content Wrapper" at bounding box center [142, 42] width 19 height 16
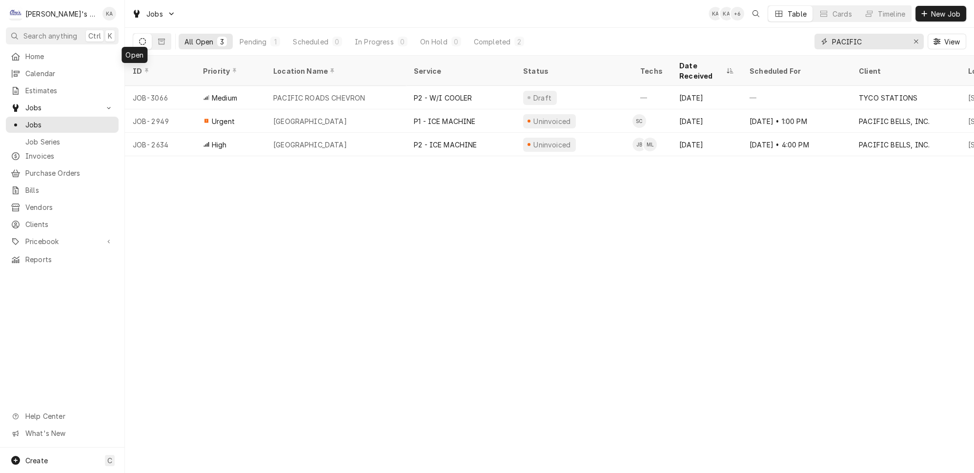
click at [919, 38] on icon "Erase input" at bounding box center [916, 41] width 5 height 7
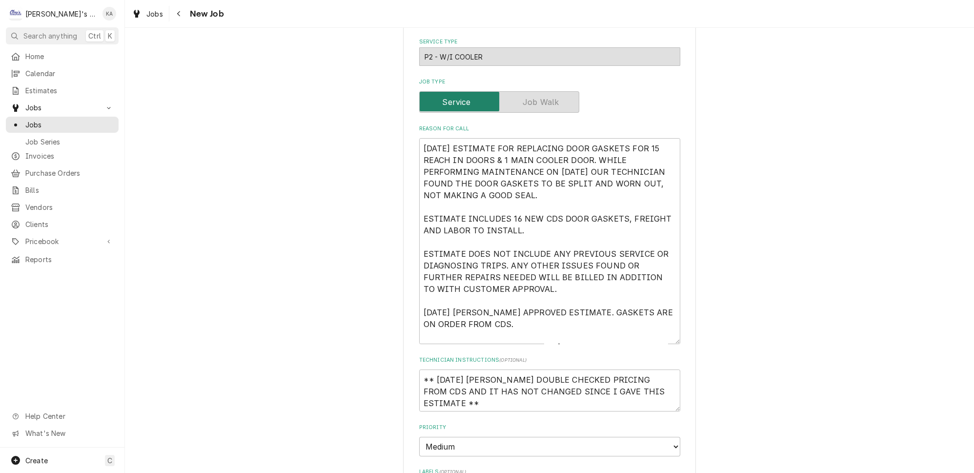
scroll to position [250, 0]
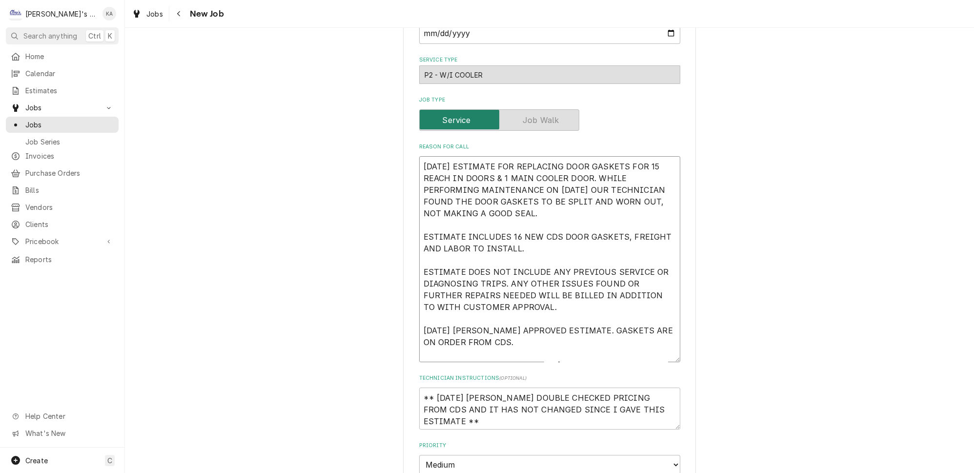
click at [495, 345] on textarea "[DATE] ESTIMATE FOR REPLACING DOOR GASKETS FOR 15 REACH IN DOORS & 1 MAIN COOLE…" at bounding box center [549, 259] width 261 height 206
type textarea "x"
type textarea "[DATE] ESTIMATE FOR REPLACING DOOR GASKETS FOR 15 REACH IN DOORS & 1 MAIN COOLE…"
type textarea "x"
type textarea "[DATE] ESTIMATE FOR REPLACING DOOR GASKETS FOR 15 REACH IN DOORS & 1 MAIN COOLE…"
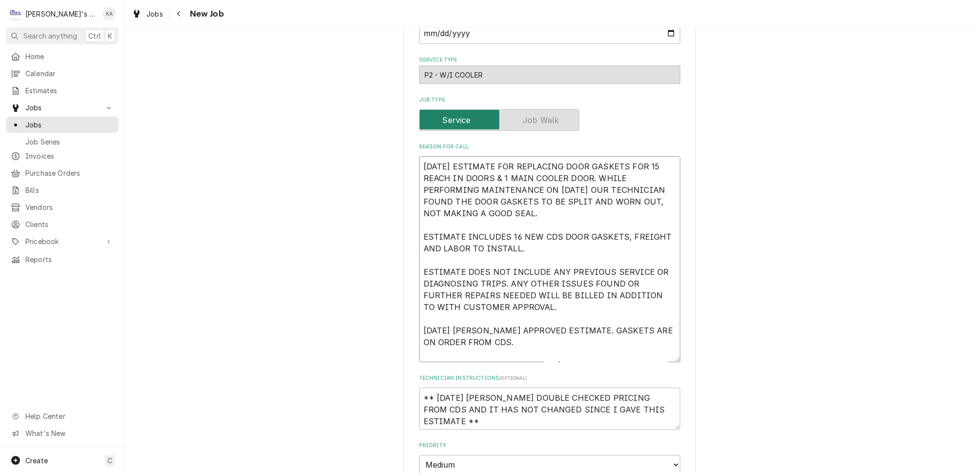
type textarea "x"
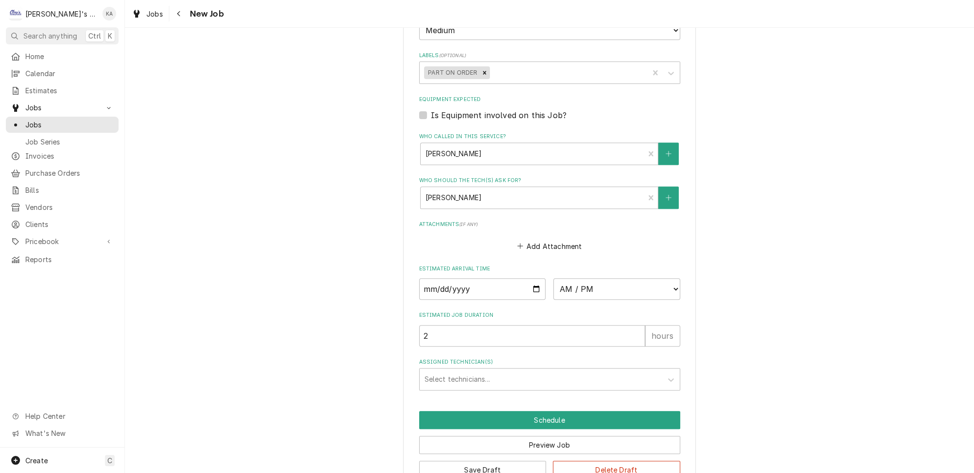
scroll to position [694, 0]
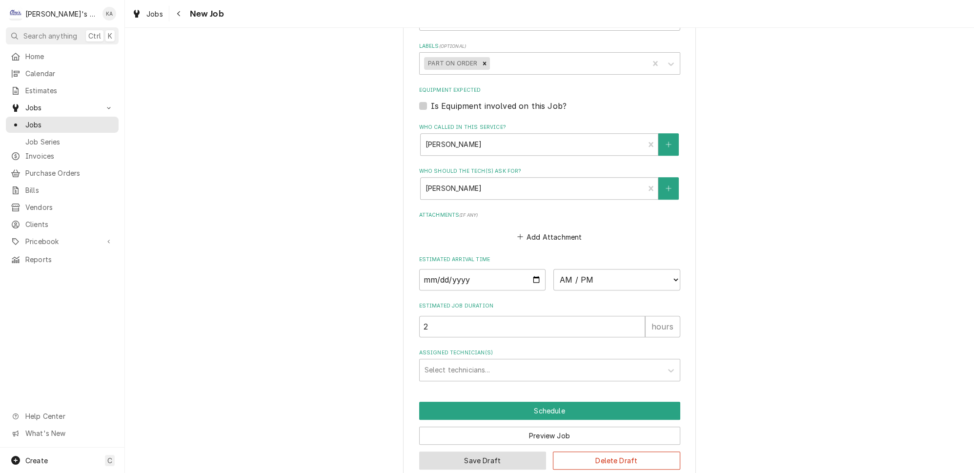
type textarea "[DATE] ESTIMATE FOR REPLACING DOOR GASKETS FOR 15 REACH IN DOORS & 1 MAIN COOLE…"
click at [471, 451] on button "Save Draft" at bounding box center [482, 460] width 127 height 18
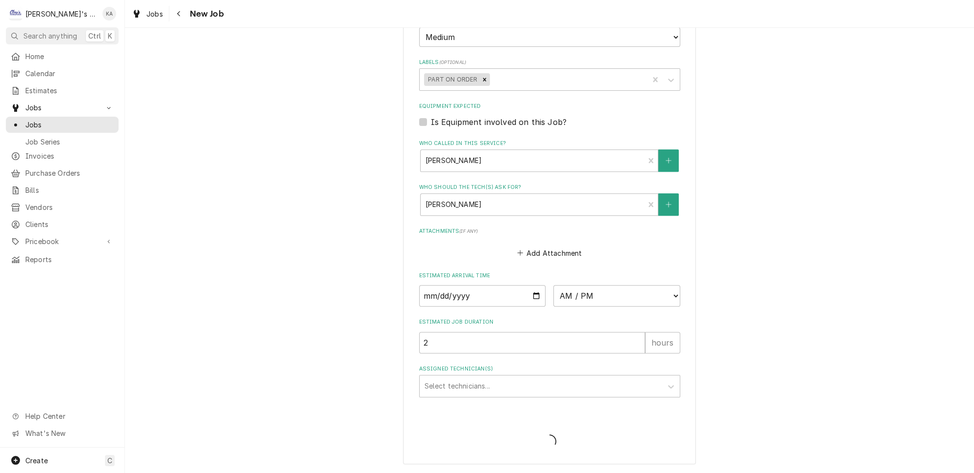
scroll to position [661, 0]
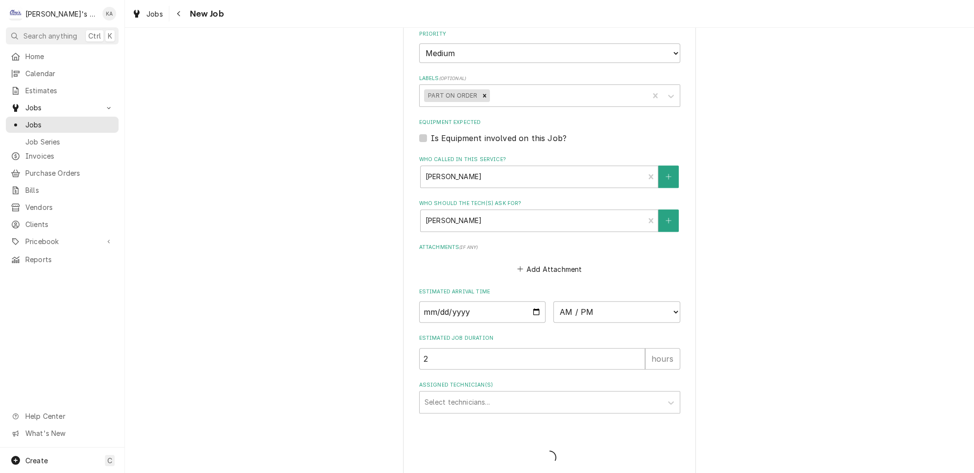
type textarea "x"
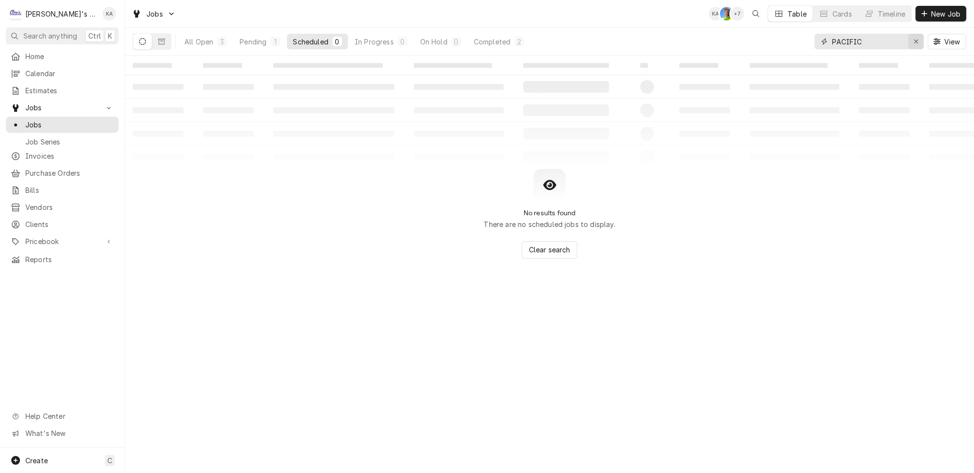
click at [919, 38] on icon "Erase input" at bounding box center [916, 41] width 5 height 7
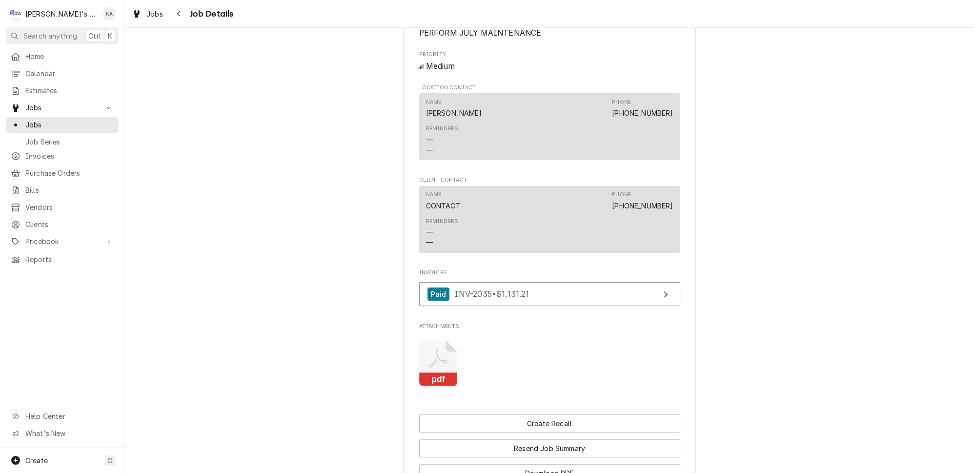
scroll to position [653, 0]
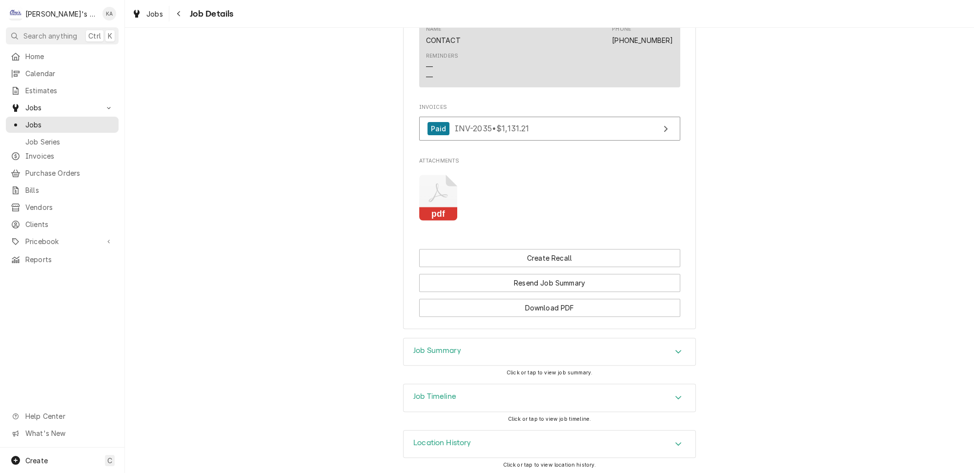
click at [510, 355] on div "Job Summary" at bounding box center [550, 351] width 292 height 27
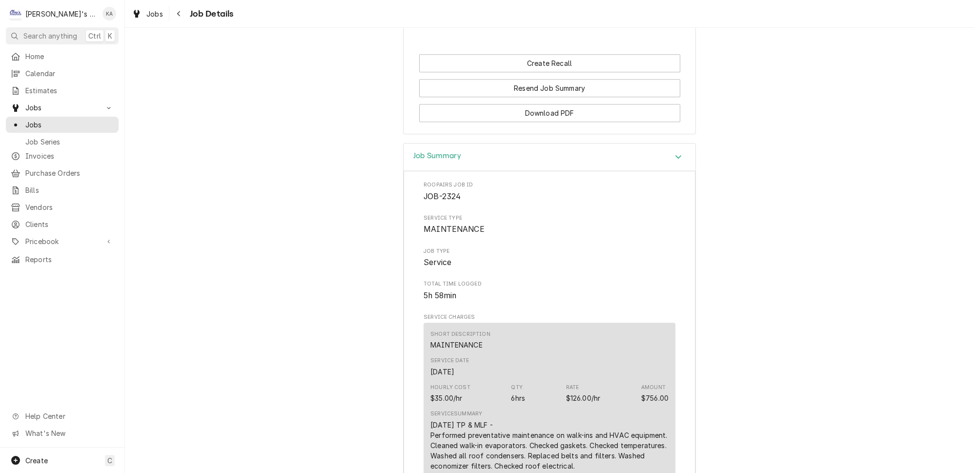
scroll to position [920, 0]
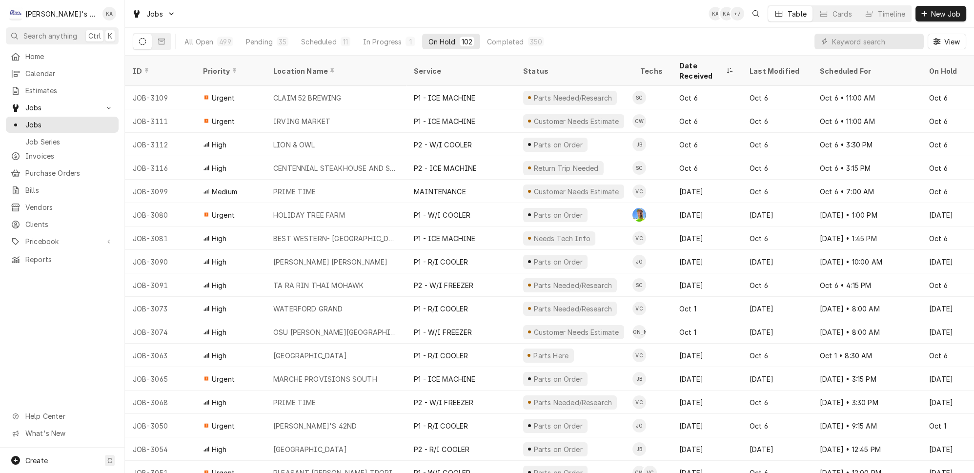
scroll to position [0, 0]
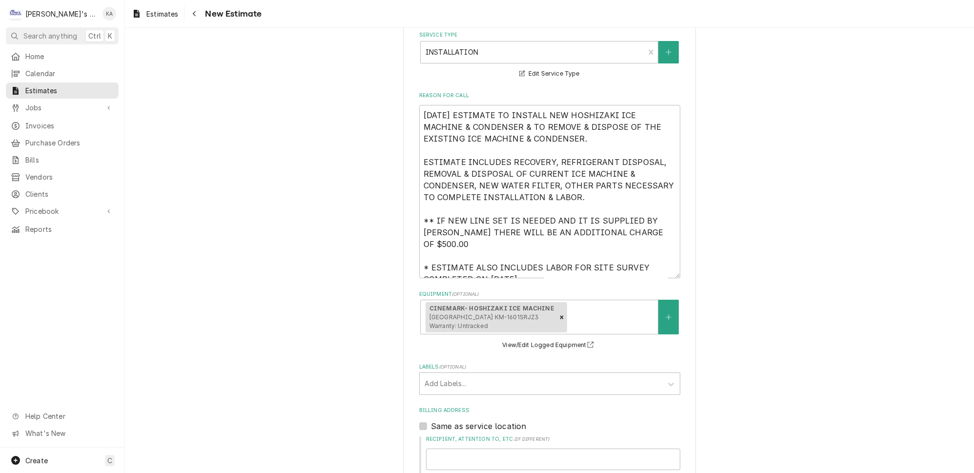
scroll to position [177, 0]
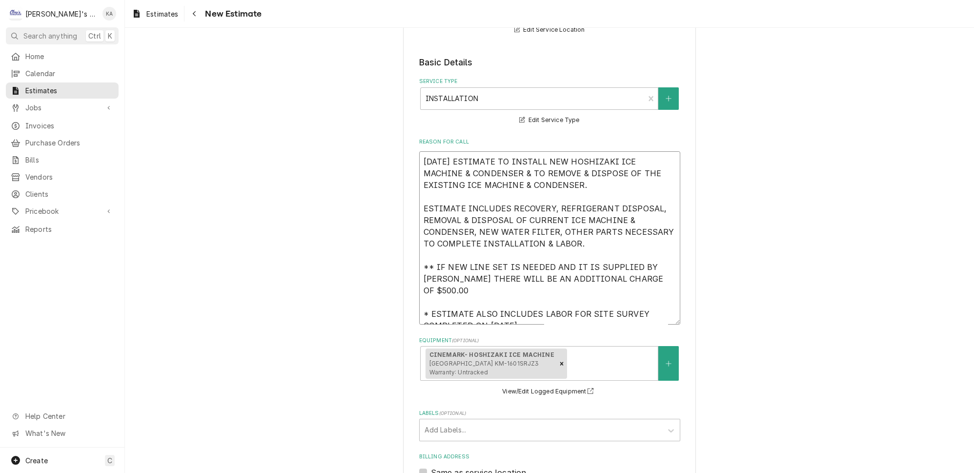
drag, startPoint x: 456, startPoint y: 275, endPoint x: 412, endPoint y: 253, distance: 49.8
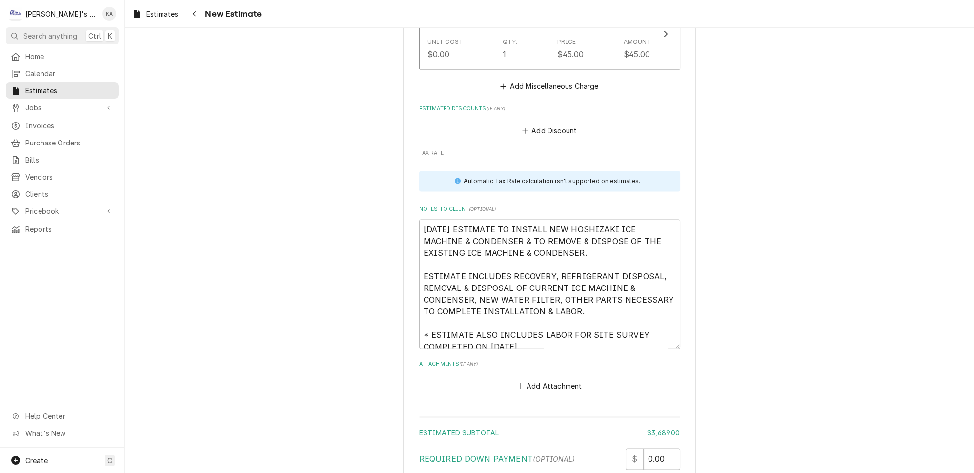
scroll to position [2817, 0]
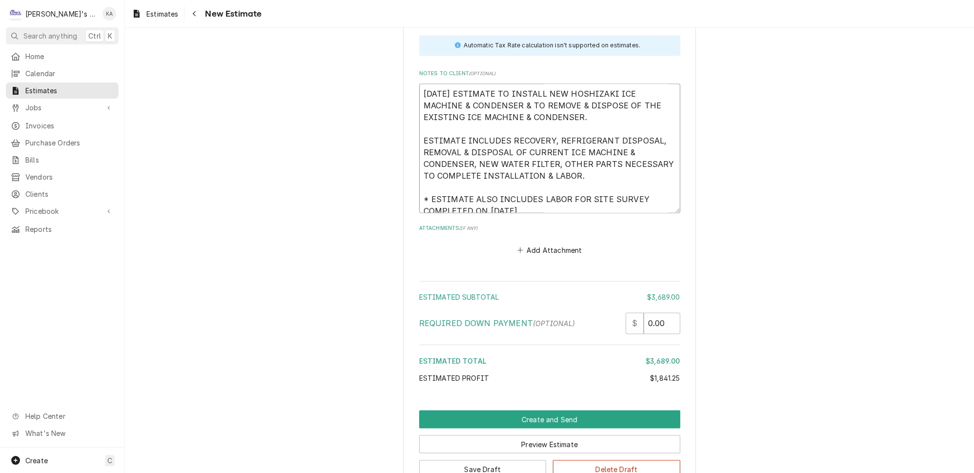
click at [428, 125] on textarea "10/6/2025 ESTIMATE TO INSTALL NEW HOSHIZAKI ICE MACHINE & CONDENSER & TO REMOVE…" at bounding box center [549, 147] width 261 height 129
type textarea "x"
type textarea "10/6/2025 ESTIMATE TO INSTALL NEW HOSHIZAKI ICE MACHINE & CONDENSER & TO REMOVE…"
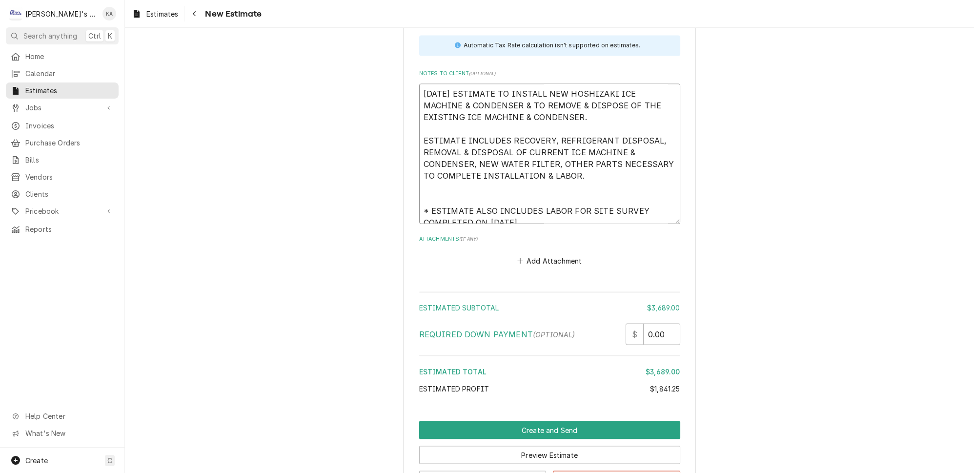
type textarea "x"
type textarea "10/6/2025 ESTIMATE TO INSTALL NEW HOSHIZAKI ICE MACHINE & CONDENSER & TO REMOVE…"
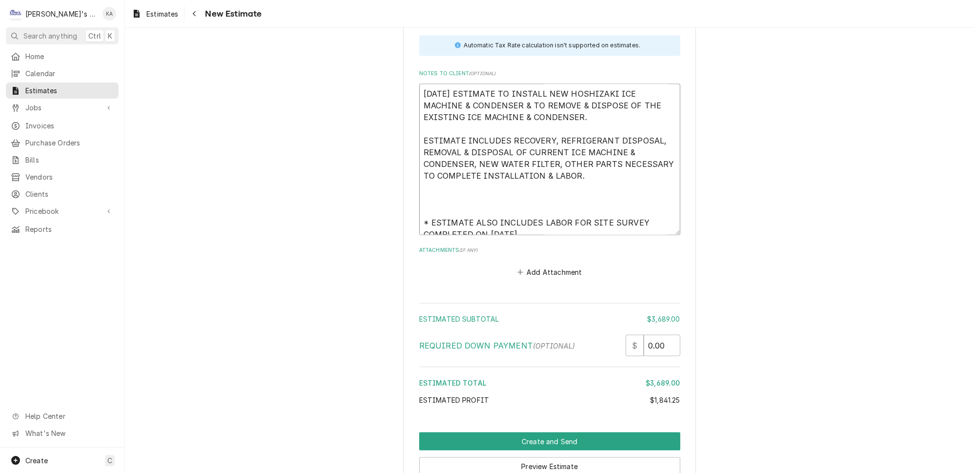
paste textarea "** IF NEW LINE SET IS NEEDED AND IT IS SUPPLIED BY HOSHIZAKI THERE WILL BE AN A…"
type textarea "x"
type textarea "[DATE] ESTIMATE TO INSTALL NEW HOSHIZAKI ICE MACHINE & CONDENSER & TO REMOVE & …"
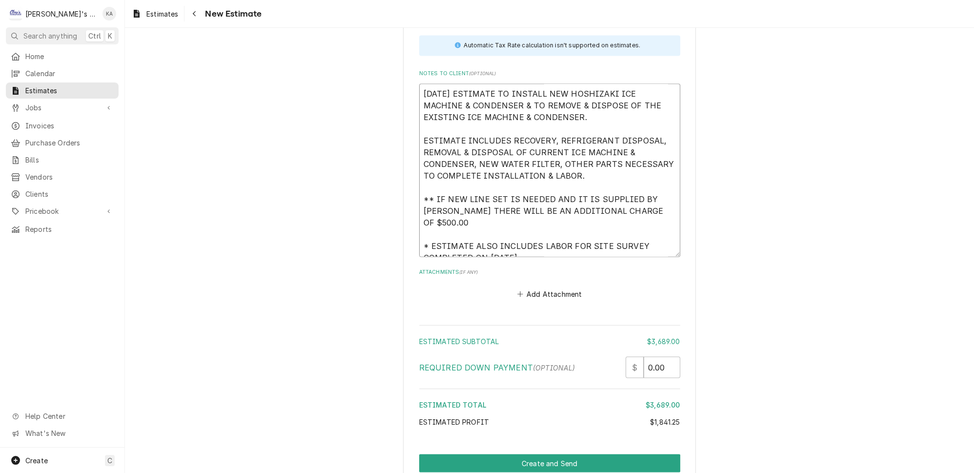
type textarea "x"
type textarea "[DATE] ESTIMATE TO INSTALL NEW HOSHIZAKI ICE MACHINE & CONDENSER & TO REMOVE & …"
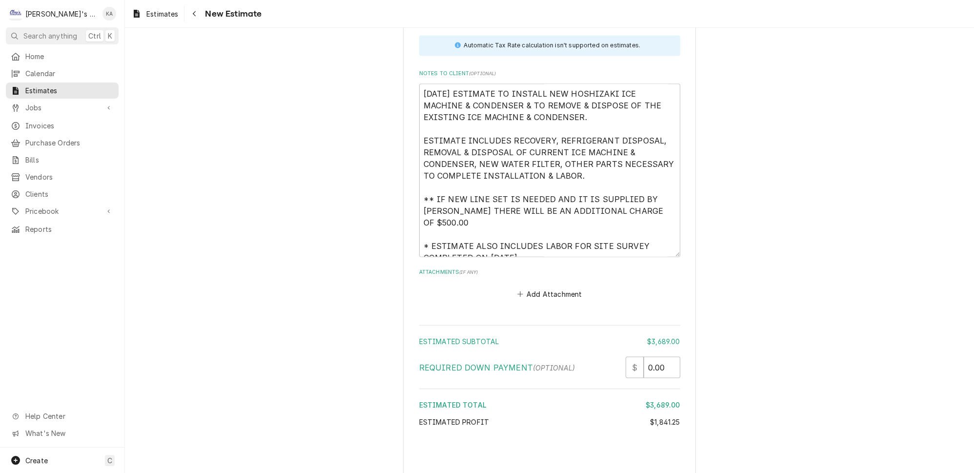
type textarea "x"
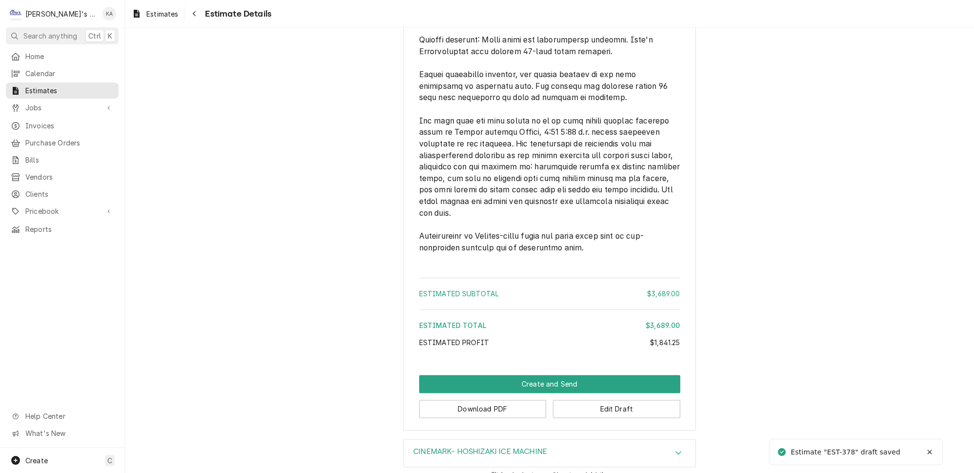
scroll to position [2356, 0]
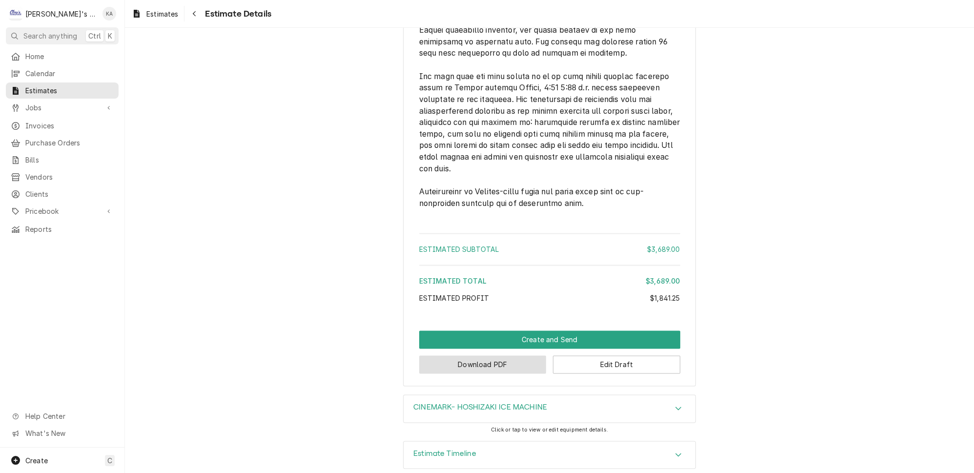
click at [483, 357] on button "Download PDF" at bounding box center [482, 364] width 127 height 18
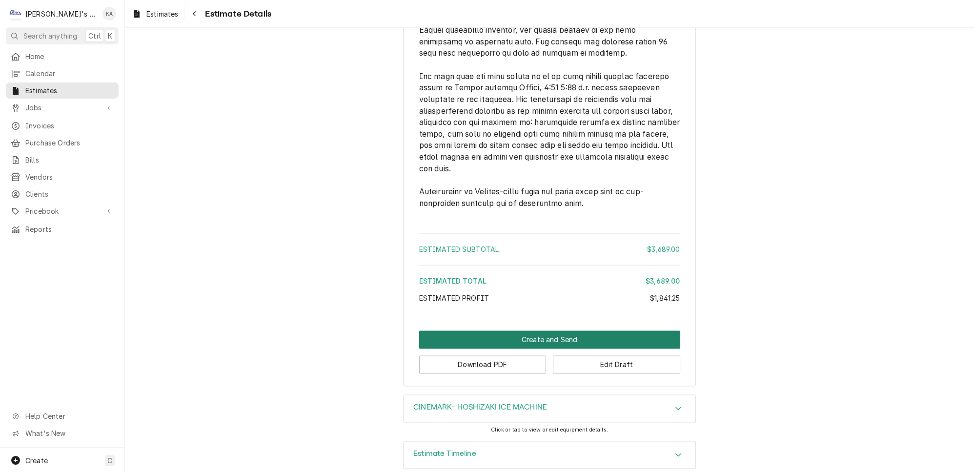
click at [528, 330] on button "Create and Send" at bounding box center [549, 339] width 261 height 18
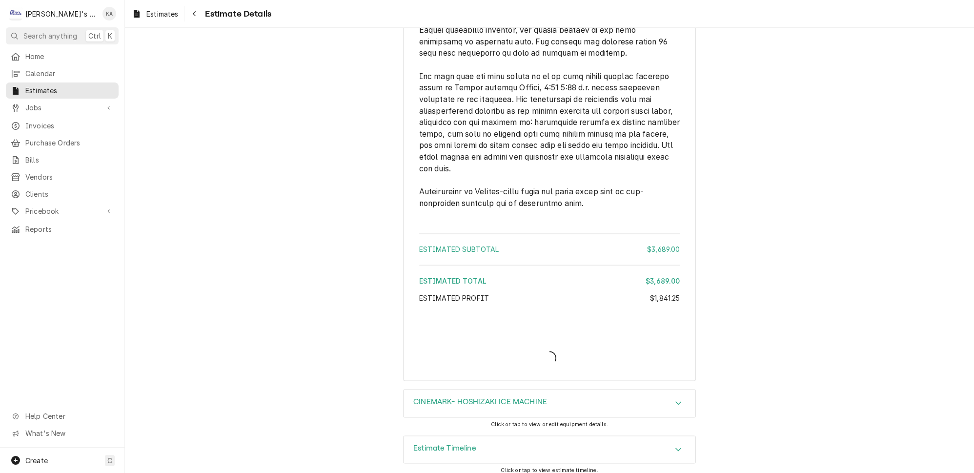
scroll to position [2351, 0]
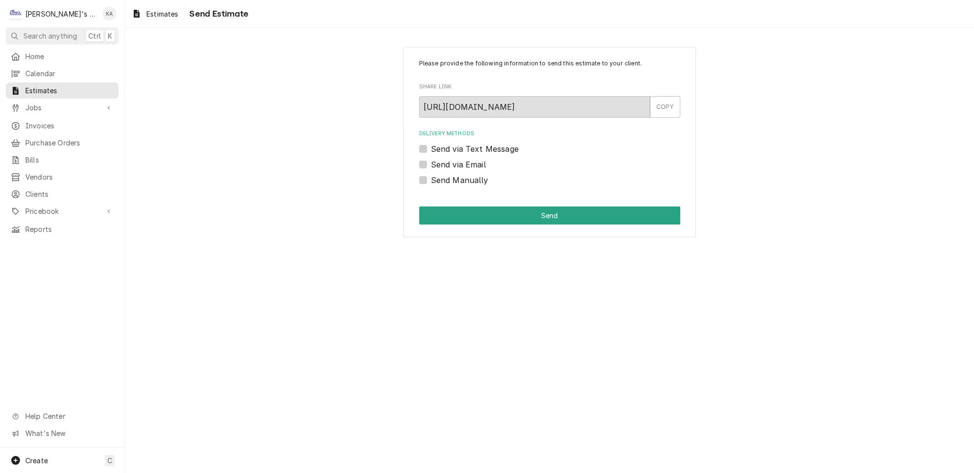
click at [431, 161] on label "Send via Email" at bounding box center [458, 165] width 55 height 12
click at [431, 161] on input "Send via Email" at bounding box center [561, 169] width 261 height 21
checkbox input "true"
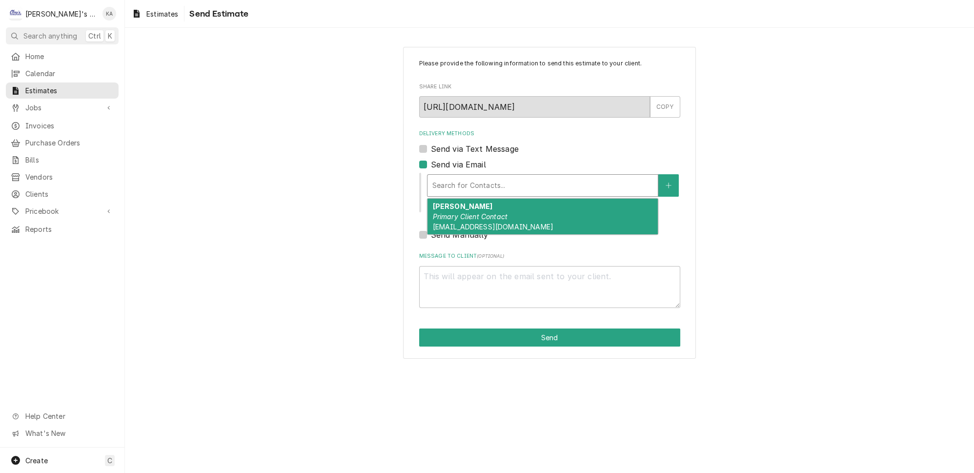
click at [471, 177] on div "Delivery Methods" at bounding box center [542, 186] width 221 height 18
click at [505, 212] on em "Primary Client Contact" at bounding box center [469, 216] width 75 height 8
type textarea "x"
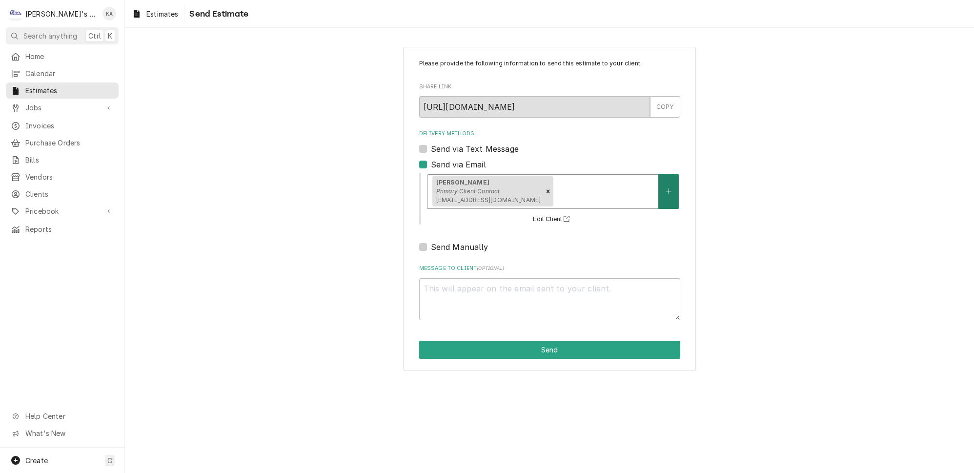
click at [666, 188] on icon "Create New Contact" at bounding box center [669, 191] width 6 height 7
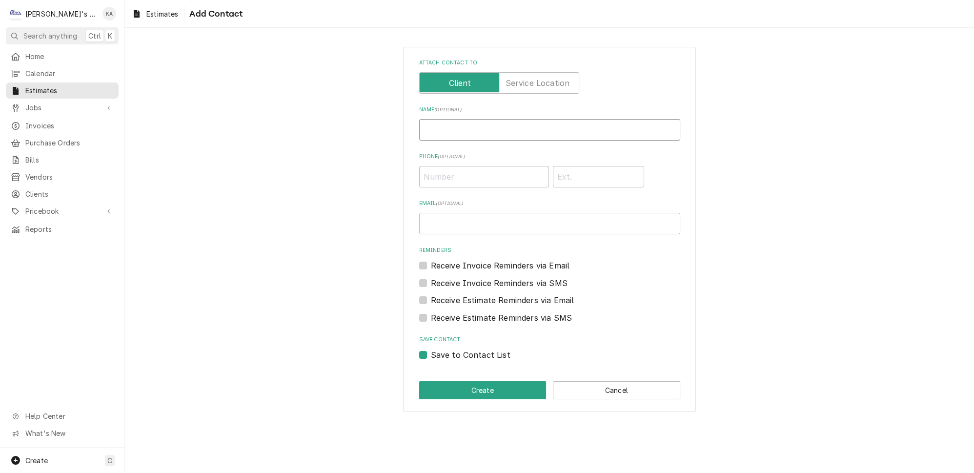
click at [435, 121] on input "Name ( optional )" at bounding box center [549, 129] width 261 height 21
type input "[PERSON_NAME] [PERSON_NAME]"
click at [439, 220] on input "Email ( optional )" at bounding box center [549, 223] width 261 height 21
paste input "[EMAIL_ADDRESS][DOMAIN_NAME]"
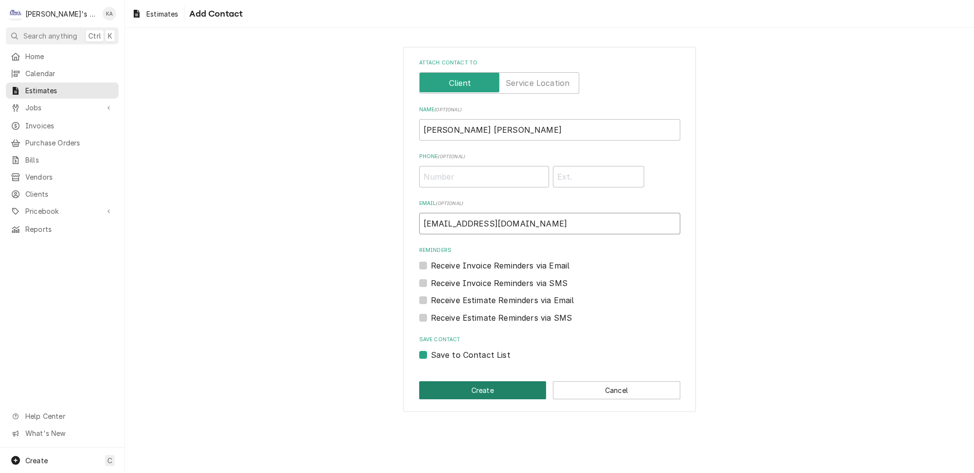
type input "[EMAIL_ADDRESS][DOMAIN_NAME]"
click at [491, 381] on button "Create" at bounding box center [482, 390] width 127 height 18
type textarea "x"
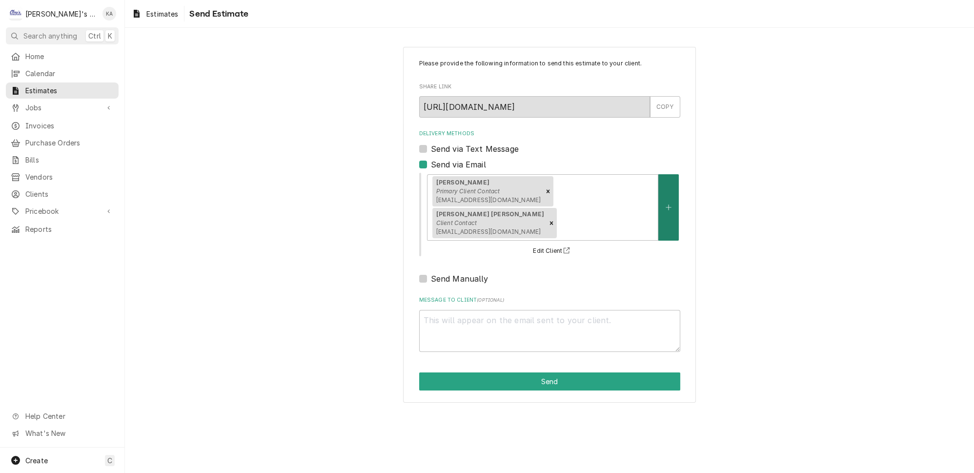
click at [658, 208] on button "Delivery Methods" at bounding box center [668, 207] width 20 height 66
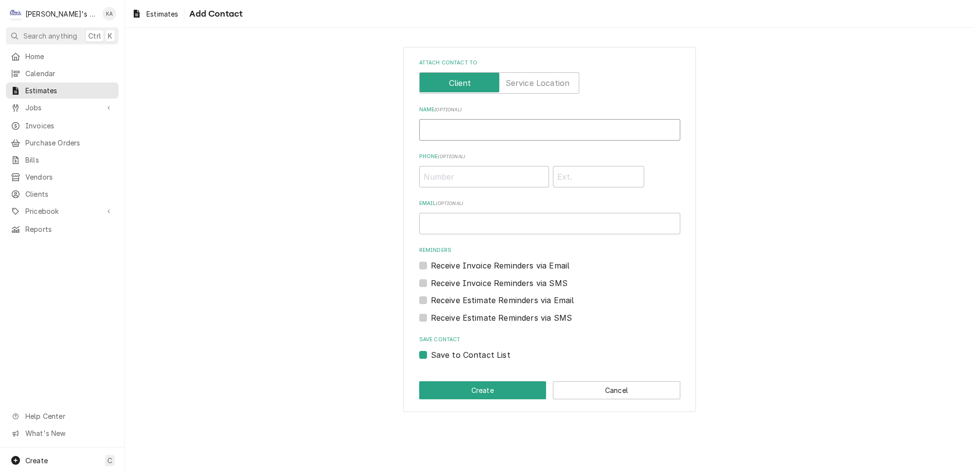
click at [441, 126] on input "Name ( optional )" at bounding box center [549, 129] width 261 height 21
type input "[PERSON_NAME]"
paste input "sevans@hoshizaki.com"
type input "sevans@hoshizaki.com"
click at [498, 381] on button "Create" at bounding box center [482, 390] width 127 height 18
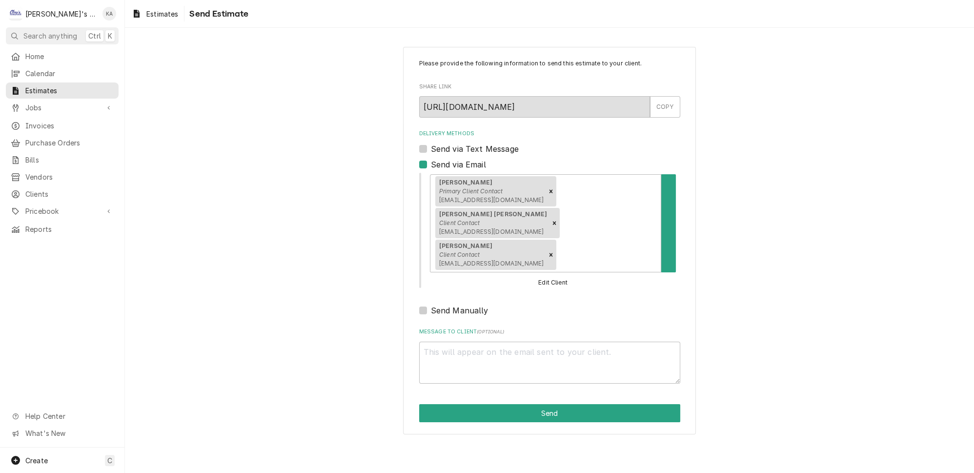
type textarea "x"
click at [666, 220] on icon "Create New Contact" at bounding box center [669, 223] width 6 height 7
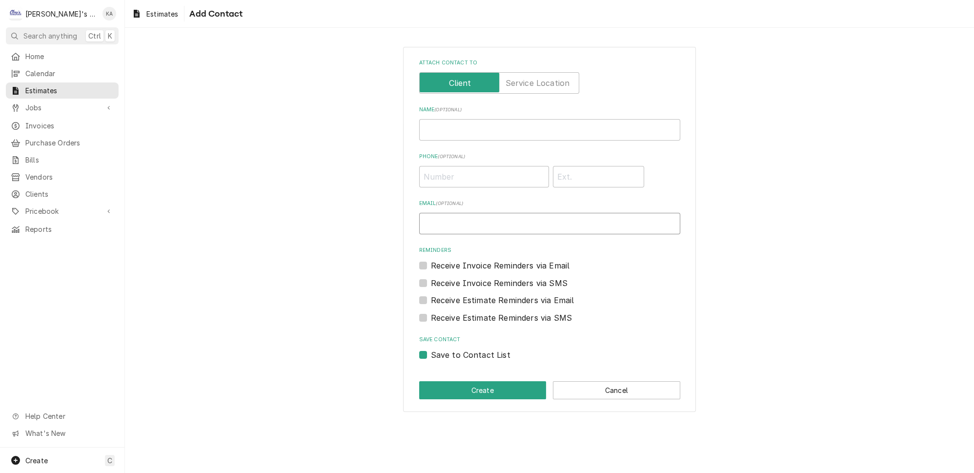
click at [442, 218] on input "Email ( optional )" at bounding box center [549, 223] width 261 height 21
paste input "swinner@hoshizaki.com"
type input "swinner@hoshizaki.com"
click at [438, 127] on input "Name ( optional )" at bounding box center [549, 129] width 261 height 21
type input "SARAH WINNER"
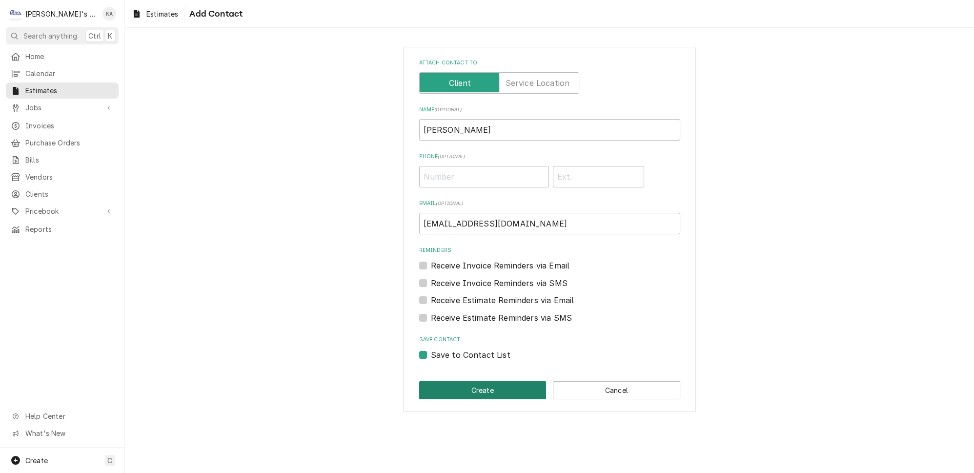
click at [499, 382] on button "Create" at bounding box center [482, 390] width 127 height 18
type textarea "x"
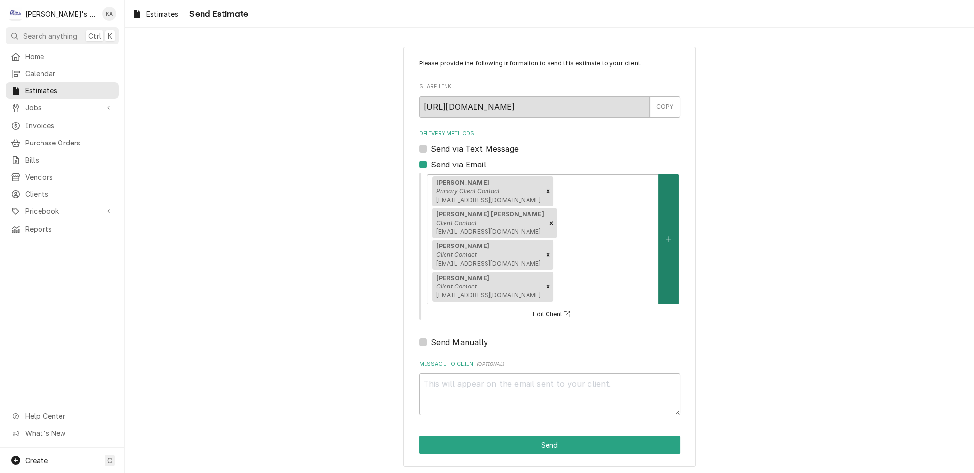
click at [660, 216] on button "Delivery Methods" at bounding box center [668, 239] width 20 height 130
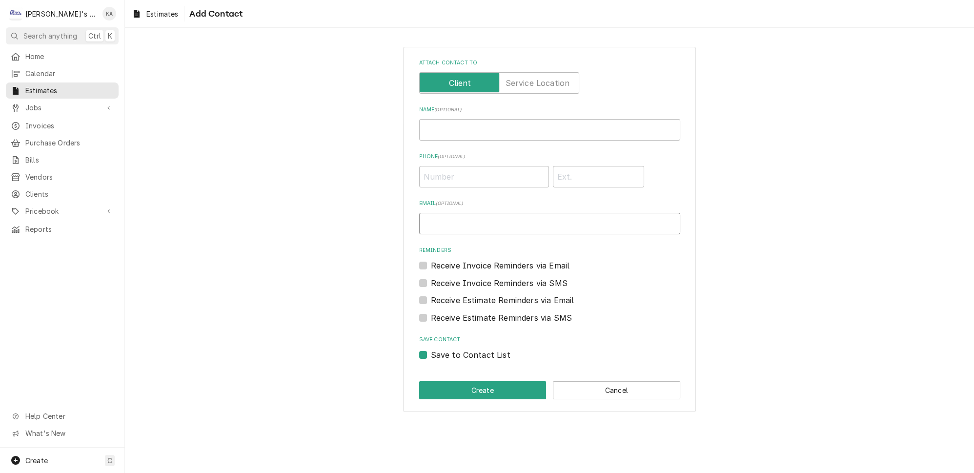
click at [430, 216] on input "Email ( optional )" at bounding box center [549, 223] width 261 height 21
paste input "ERojano@hoshizaki.com"
type input "ERojano@hoshizaki.com"
click at [445, 127] on input "Name ( optional )" at bounding box center [549, 129] width 261 height 21
type input "EDITH ROJANO"
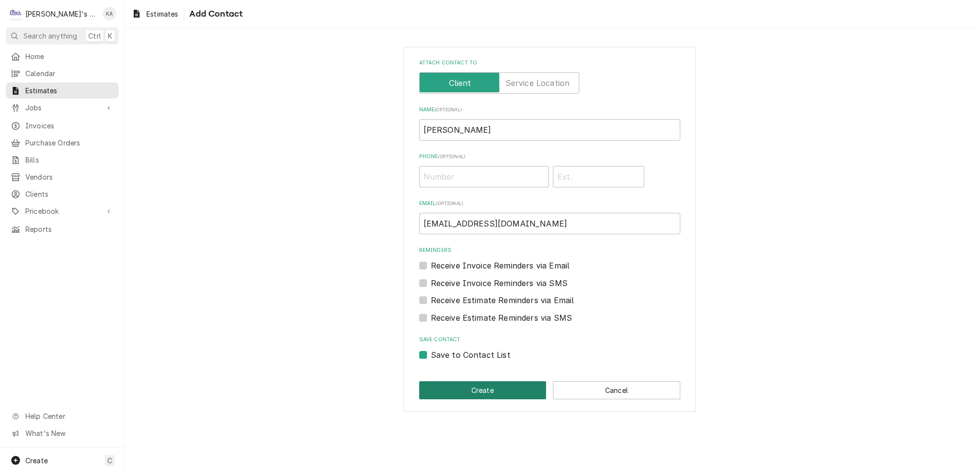
click at [500, 385] on button "Create" at bounding box center [482, 390] width 127 height 18
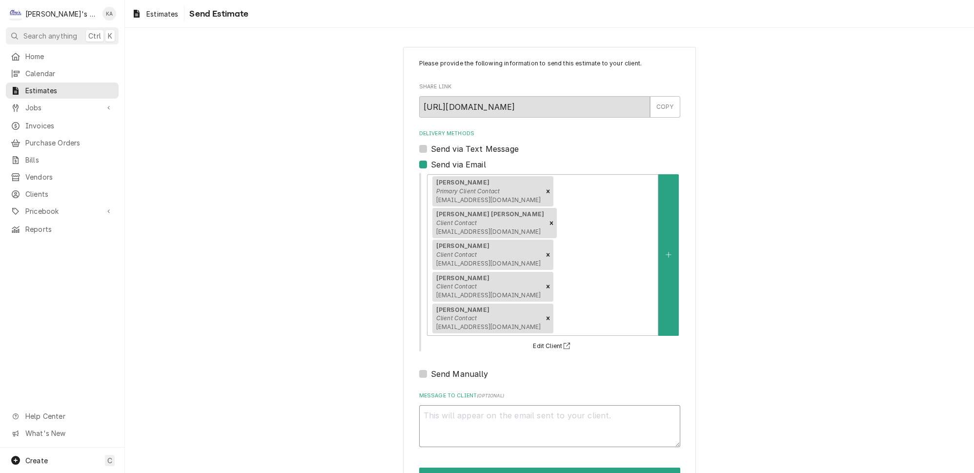
click at [437, 405] on textarea "Message to Client ( optional )" at bounding box center [549, 426] width 261 height 42
type textarea "x"
type textarea "h"
type textarea "x"
type textarea "he"
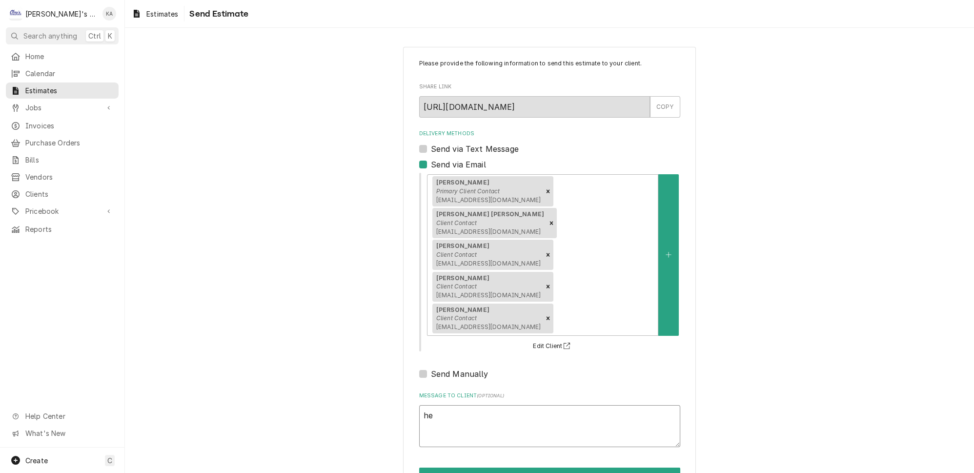
type textarea "x"
type textarea "her"
type textarea "x"
type textarea "here"
type textarea "x"
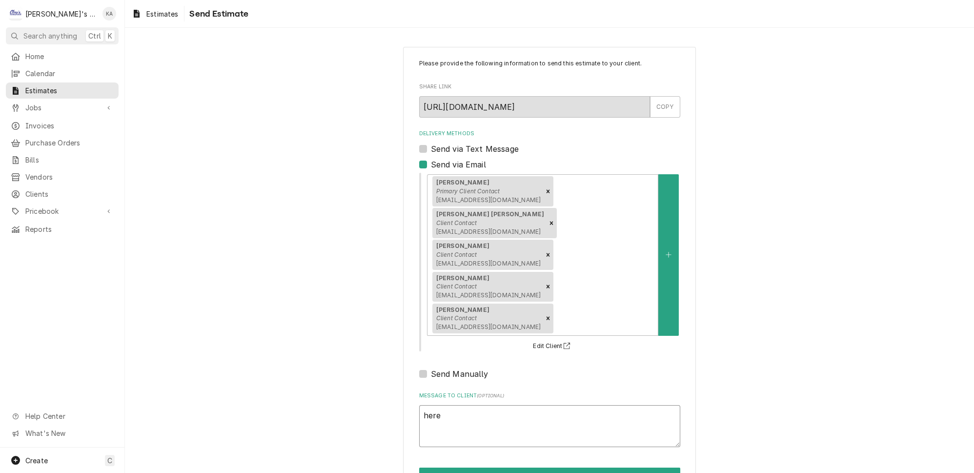
type textarea "here"
type textarea "x"
type textarea "here i"
type textarea "x"
type textarea "here is"
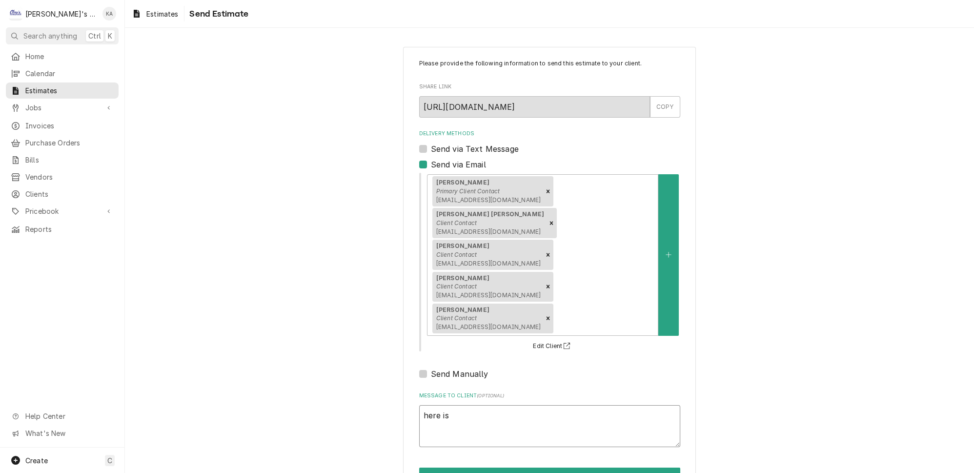
type textarea "x"
type textarea "here is"
type textarea "x"
type textarea "here is t"
type textarea "x"
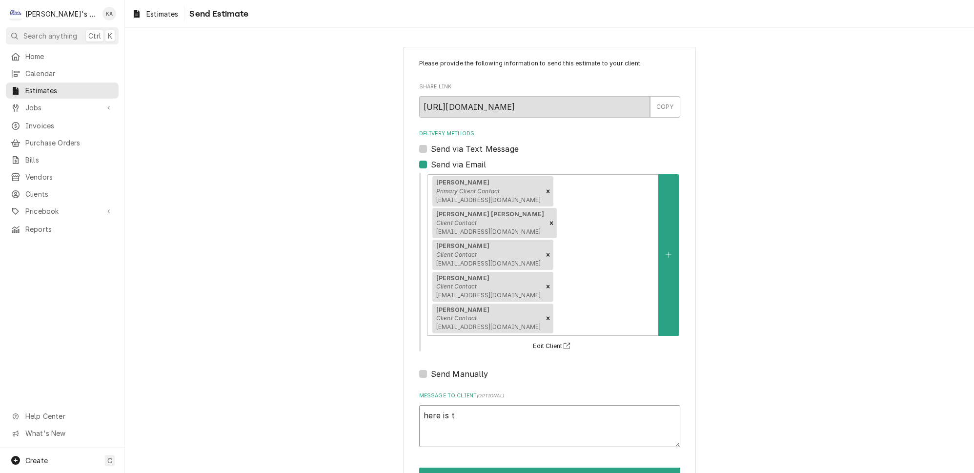
type textarea "here is th"
type textarea "x"
type textarea "here is the"
type textarea "x"
type textarea "here is the"
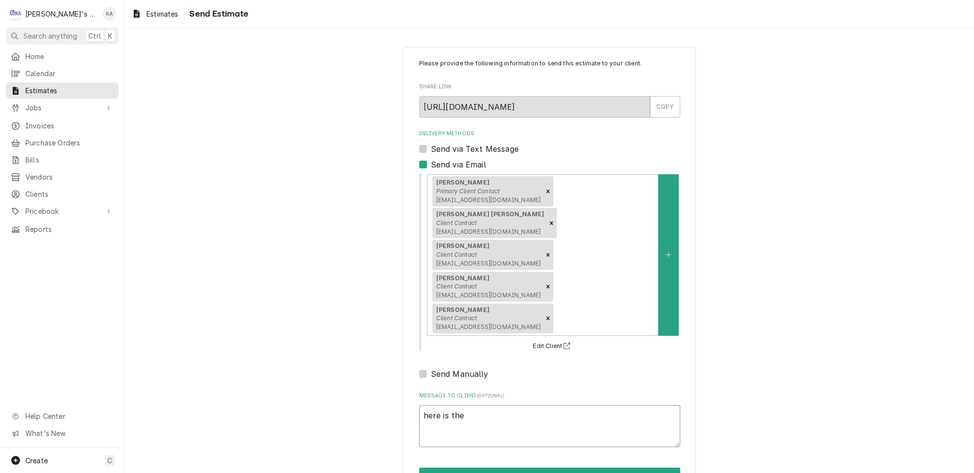
type textarea "x"
type textarea "here is the e"
type textarea "x"
type textarea "here is the es"
type textarea "x"
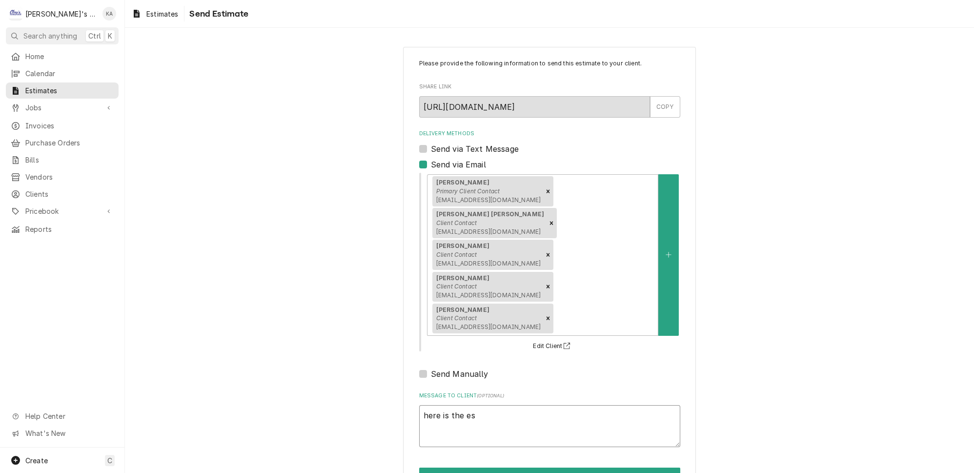
type textarea "here is the est"
type textarea "x"
type textarea "here is the esti"
type textarea "x"
type textarea "here is the estim"
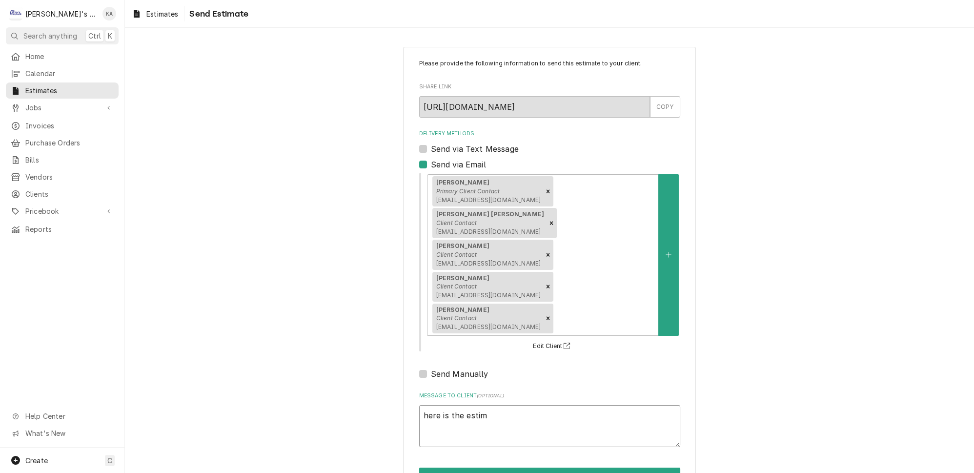
type textarea "x"
type textarea "here is the estima"
type textarea "x"
type textarea "here is the estimat"
type textarea "x"
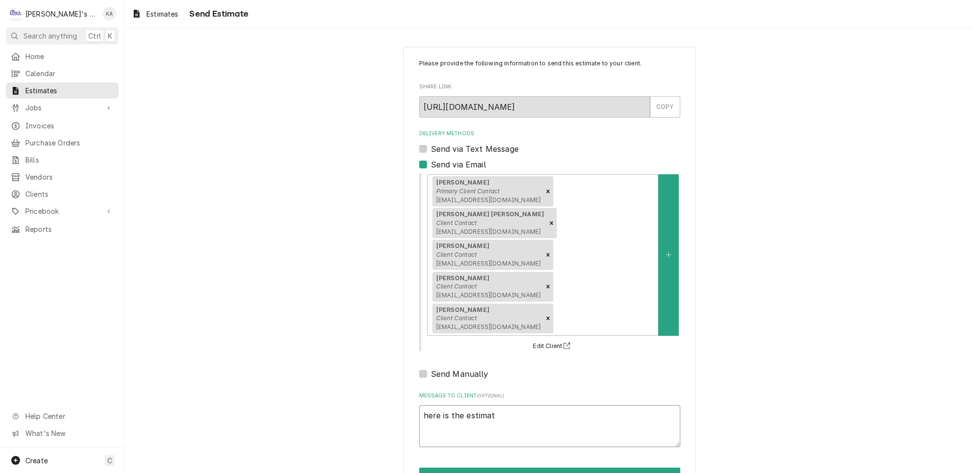
type textarea "here is the estimate"
type textarea "x"
type textarea "here is the estimate"
type textarea "x"
type textarea "here is the estimate f"
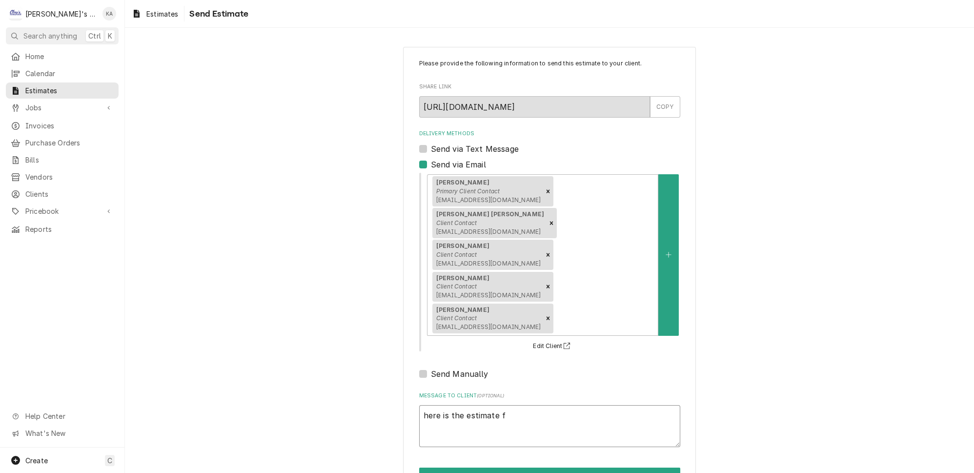
type textarea "x"
type textarea "here is the estimate fo"
type textarea "x"
type textarea "here is the estimate for"
type textarea "x"
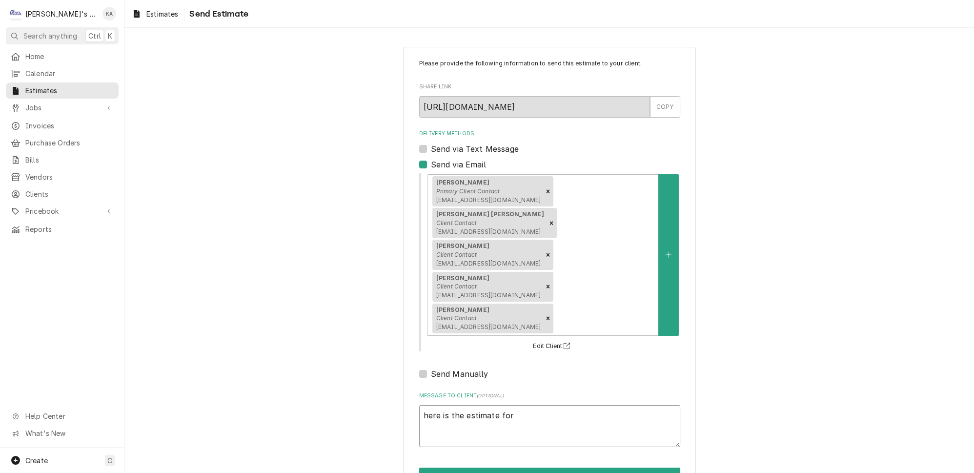
type textarea "here is the estimate for"
type textarea "x"
type textarea "here is the estimate for t"
type textarea "x"
type textarea "here is the estimate for th"
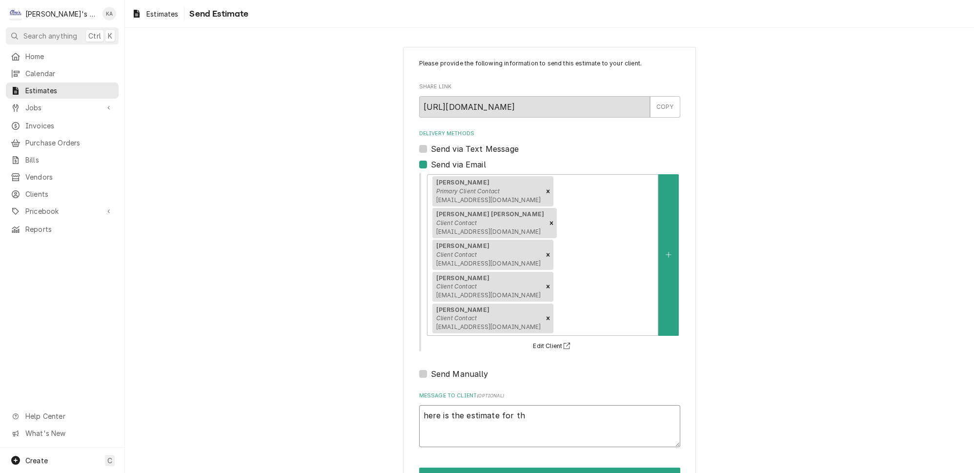
type textarea "x"
type textarea "here is the estimate for the"
type textarea "x"
type textarea "here is the estimate for the"
type textarea "x"
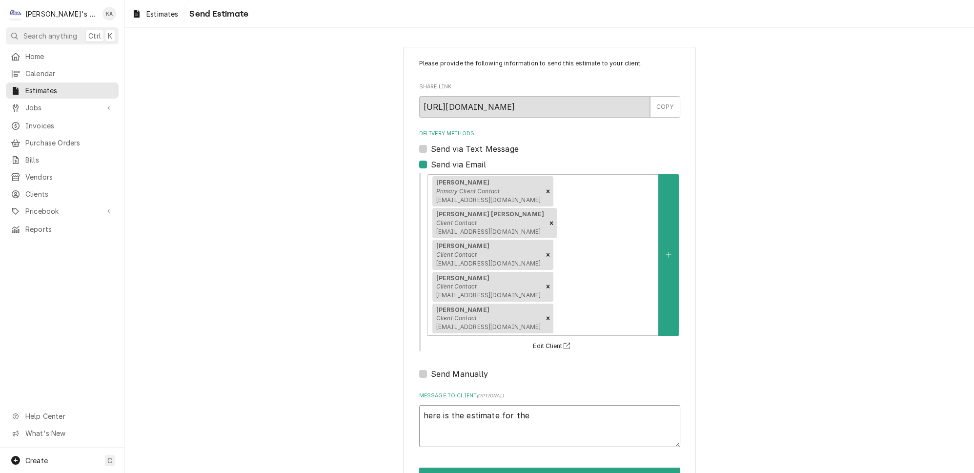
type textarea "here is the estimate for the r"
type textarea "x"
type textarea "here is the estimate for the re"
type textarea "x"
type textarea "here is the estimate for the rem"
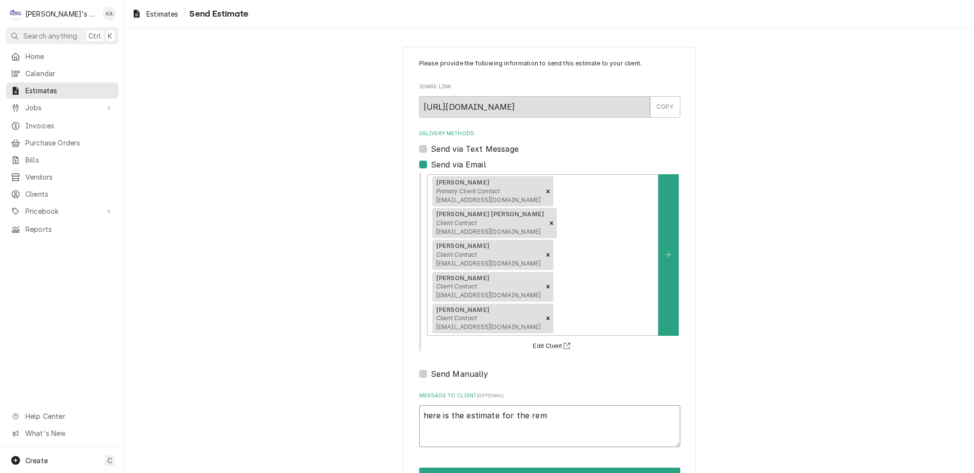
type textarea "x"
type textarea "here is the estimate for the remo"
type textarea "x"
type textarea "here is the estimate for the remov"
type textarea "x"
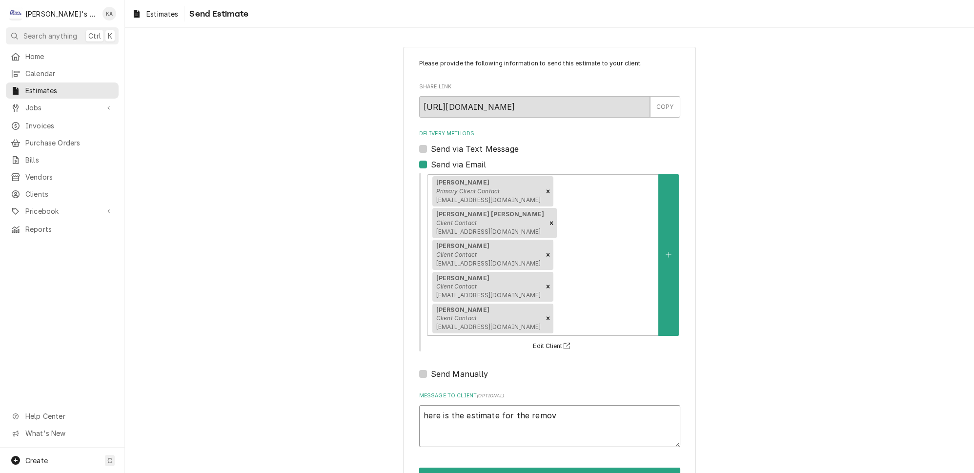
type textarea "here is the estimate for the remova"
type textarea "x"
type textarea "here is the estimate for the removal"
type textarea "x"
type textarea "here is the estimate for the removal"
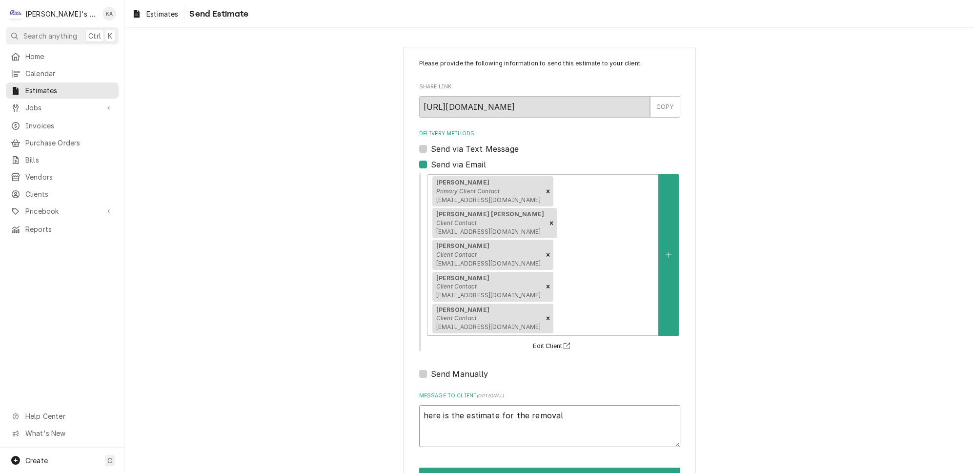
type textarea "x"
type textarea "here is the estimate for the removal &"
type textarea "x"
type textarea "here is the estimate for the removal &"
type textarea "x"
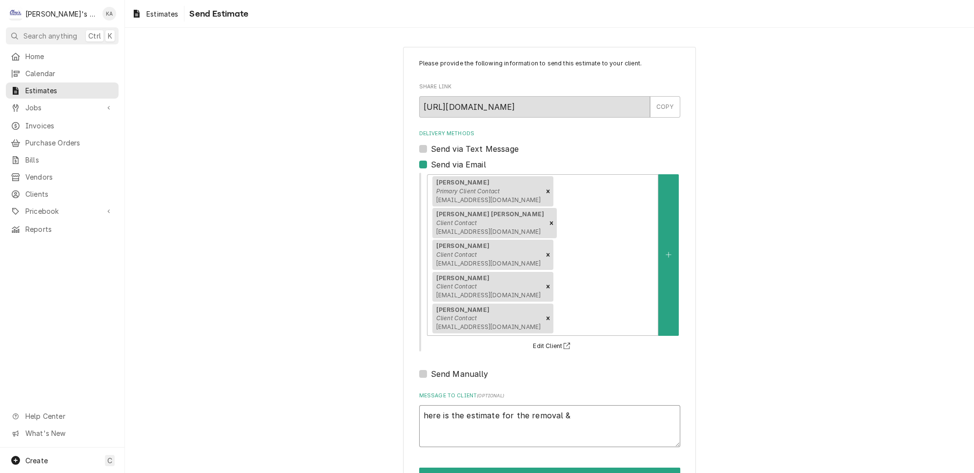
type textarea "here is the estimate for the removal & d"
type textarea "x"
type textarea "here is the estimate for the removal & di"
type textarea "x"
type textarea "here is the estimate for the removal & dis"
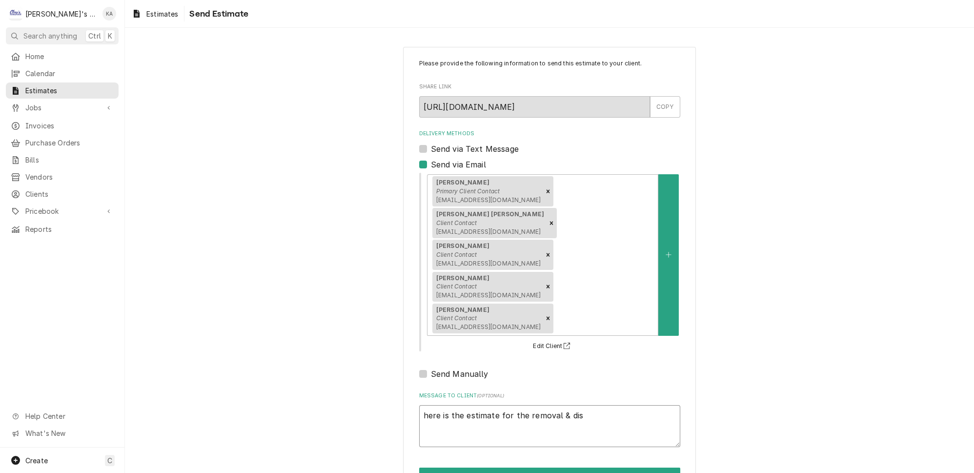
type textarea "x"
type textarea "here is the estimate for the removal & disp"
type textarea "x"
type textarea "here is the estimate for the removal & dispo"
type textarea "x"
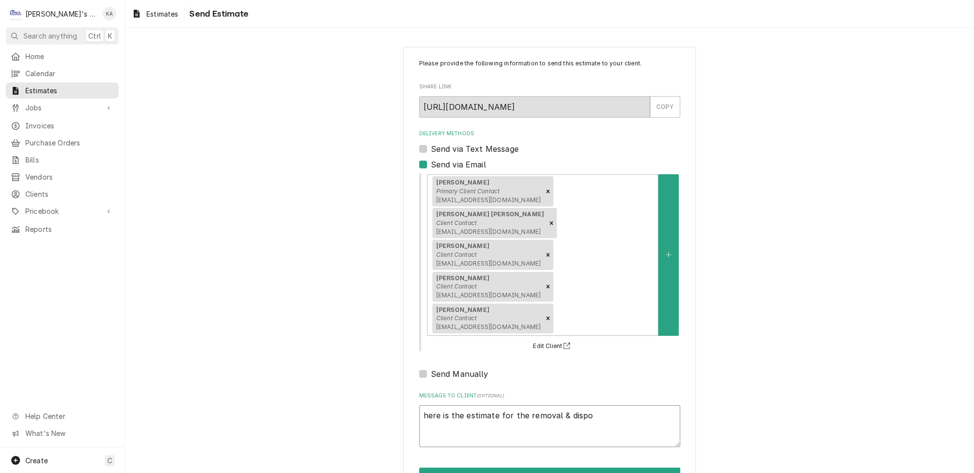
type textarea "here is the estimate for the removal & dispos"
type textarea "x"
type textarea "here is the estimate for the removal & disposa"
type textarea "x"
type textarea "here is the estimate for the removal & disposal"
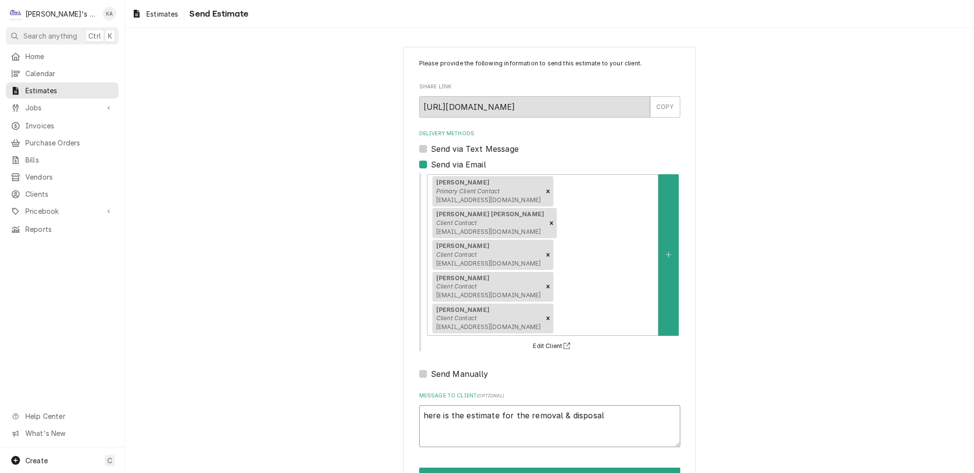
type textarea "x"
type textarea "here is the estimate for the removal & disposal"
type textarea "x"
type textarea "here is the estimate for the removal & disposal o"
type textarea "x"
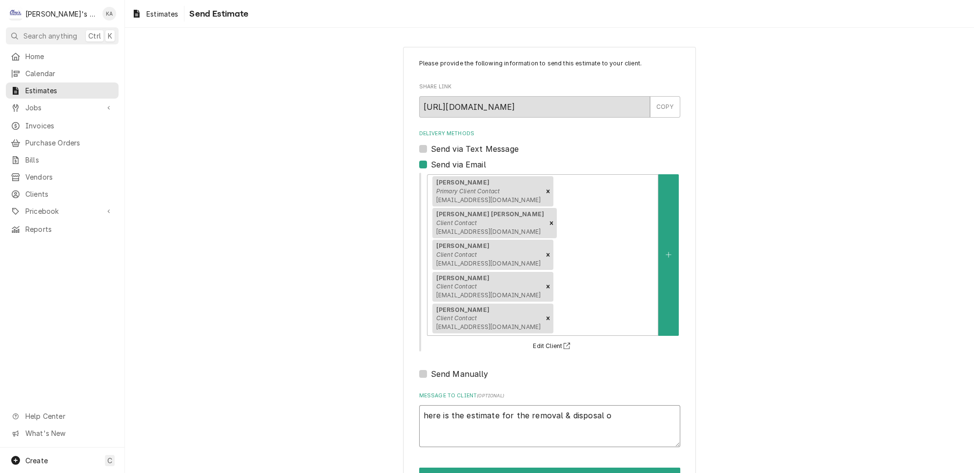
type textarea "here is the estimate for the removal & disposal of"
type textarea "x"
type textarea "here is the estimate for the removal & disposal of"
type textarea "x"
type textarea "here is the estimate for the removal & disposal of t"
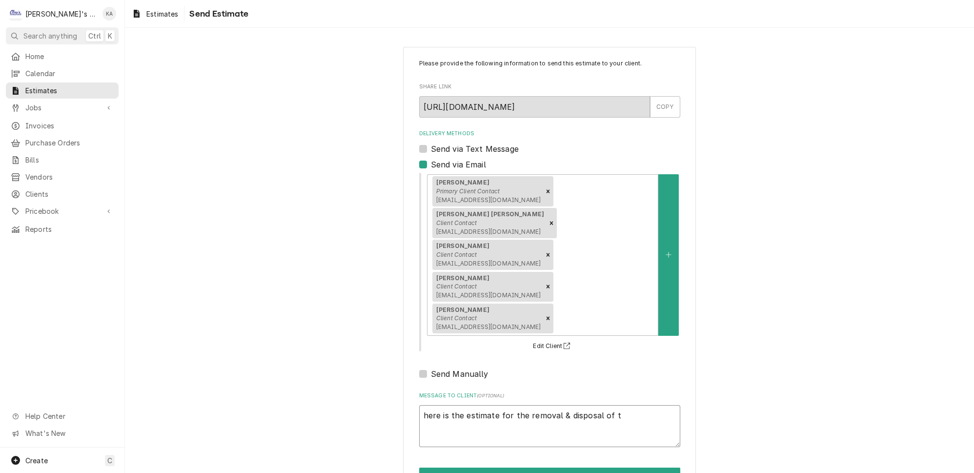
type textarea "x"
type textarea "here is the estimate for the removal & disposal of th"
type textarea "x"
type textarea "here is the estimate for the removal & disposal of the"
type textarea "x"
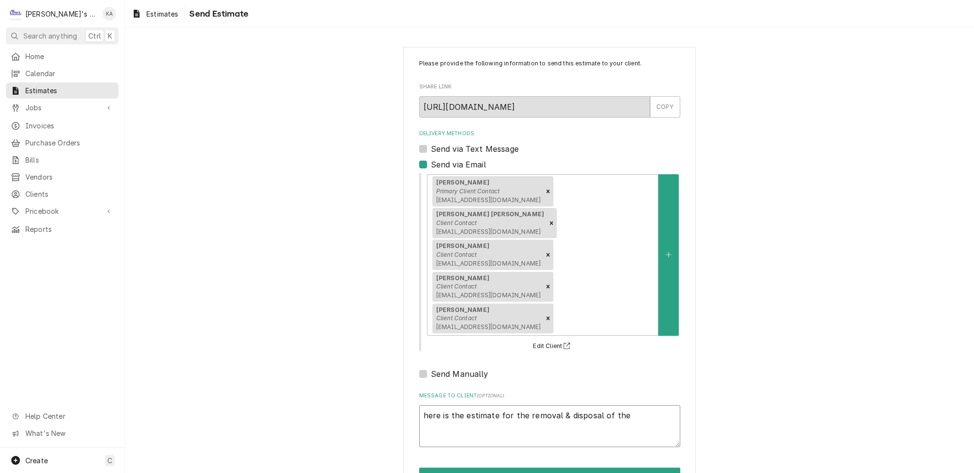
type textarea "here is the estimate for the removal & disposal of the"
type textarea "x"
type textarea "here is the estimate for the removal & disposal of the c"
type textarea "x"
type textarea "here is the estimate for the removal & disposal of the cu"
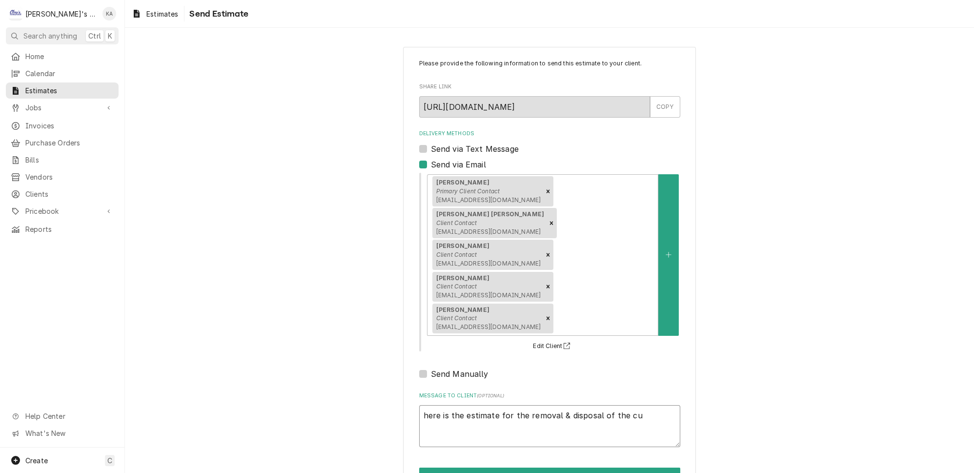
type textarea "x"
type textarea "here is the estimate for the removal & disposal of the cur"
type textarea "x"
type textarea "here is the estimate for the removal & disposal of the curr"
type textarea "x"
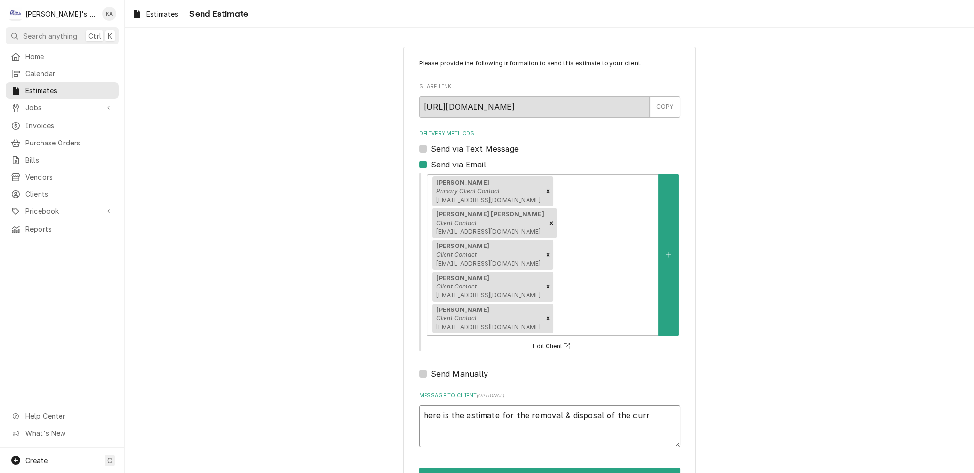
type textarea "here is the estimate for the removal & disposal of the curre"
type textarea "x"
type textarea "here is the estimate for the removal & disposal of the curren"
type textarea "x"
type textarea "here is the estimate for the removal & disposal of the current"
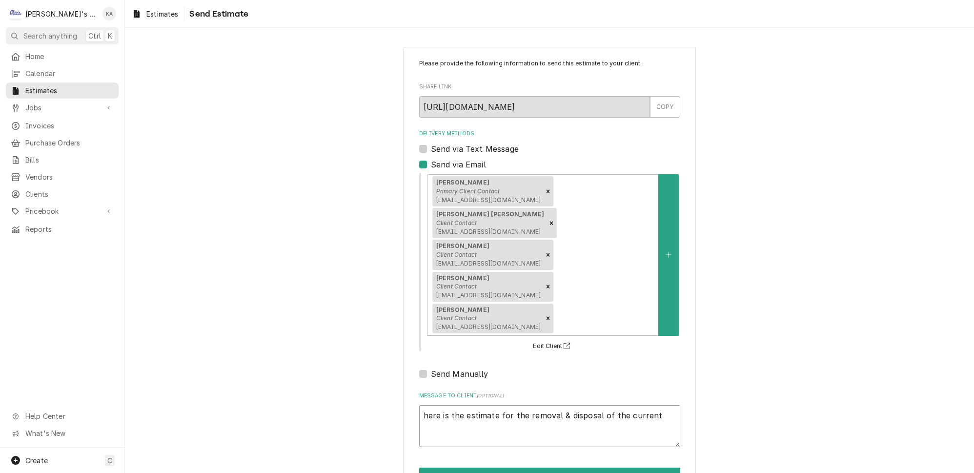
type textarea "x"
type textarea "here is the estimate for the removal & disposal of the current"
type textarea "x"
type textarea "here is the estimate for the removal & disposal of the current i"
type textarea "x"
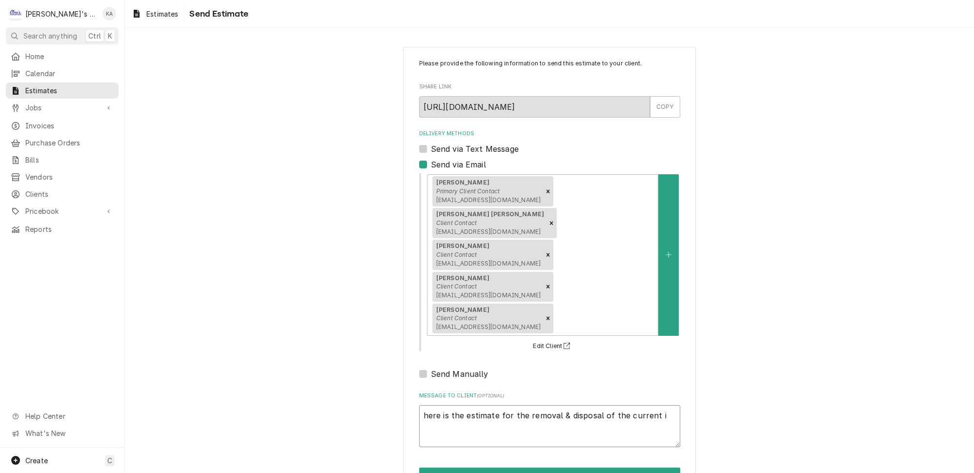
type textarea "here is the estimate for the removal & disposal of the current ic"
type textarea "x"
type textarea "here is the estimate for the removal & disposal of the current ice"
type textarea "x"
type textarea "here is the estimate for the removal & disposal of the current ice"
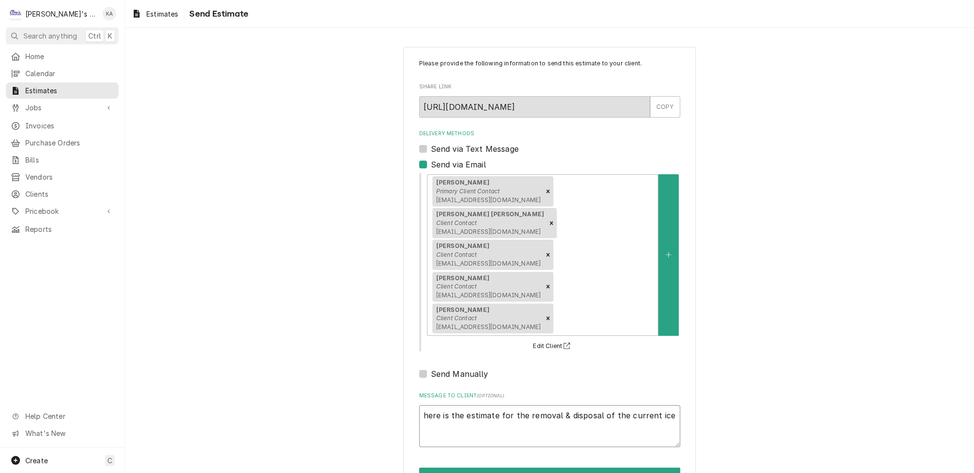
type textarea "x"
type textarea "here is the estimate for the removal & disposal of the current ice m"
type textarea "x"
type textarea "here is the estimate for the removal & disposal of the current ice ma"
type textarea "x"
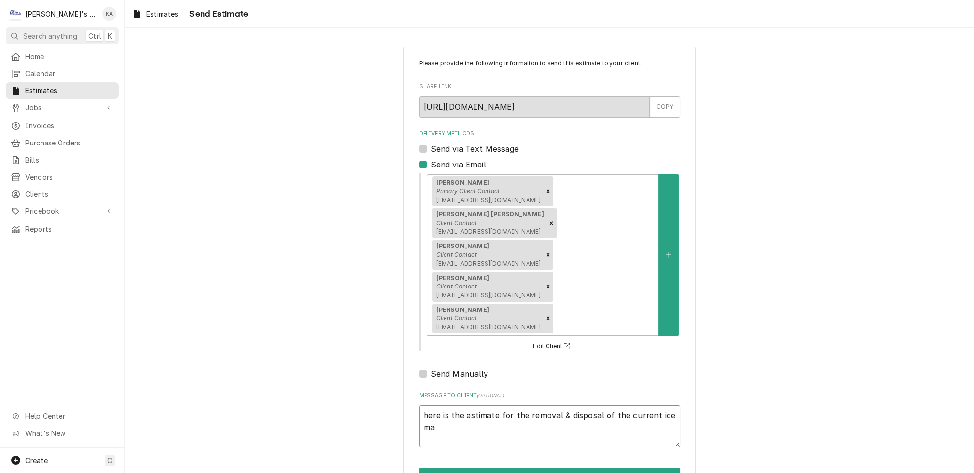
type textarea "here is the estimate for the removal & disposal of the current ice mac"
type textarea "x"
type textarea "here is the estimate for the removal & disposal of the current ice mach"
type textarea "x"
type textarea "here is the estimate for the removal & disposal of the current ice machi"
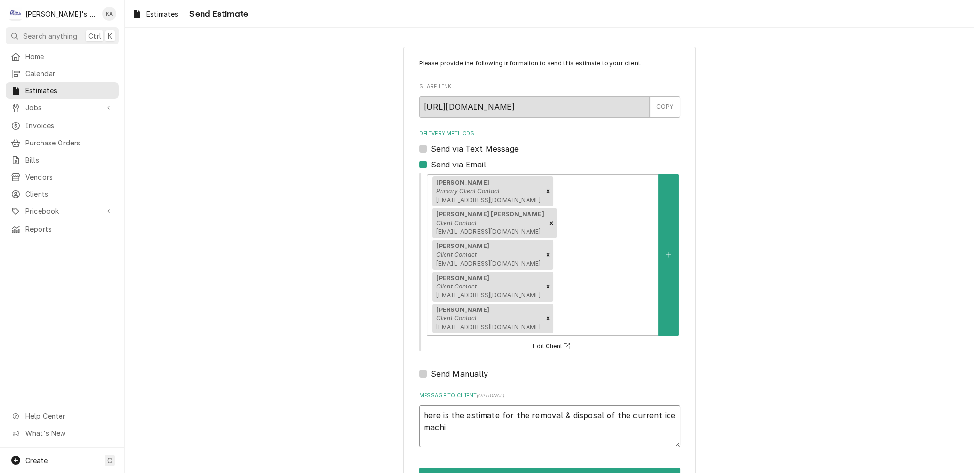
type textarea "x"
type textarea "here is the estimate for the removal & disposal of the current ice machin"
type textarea "x"
type textarea "here is the estimate for the removal & disposal of the current ice machine"
type textarea "x"
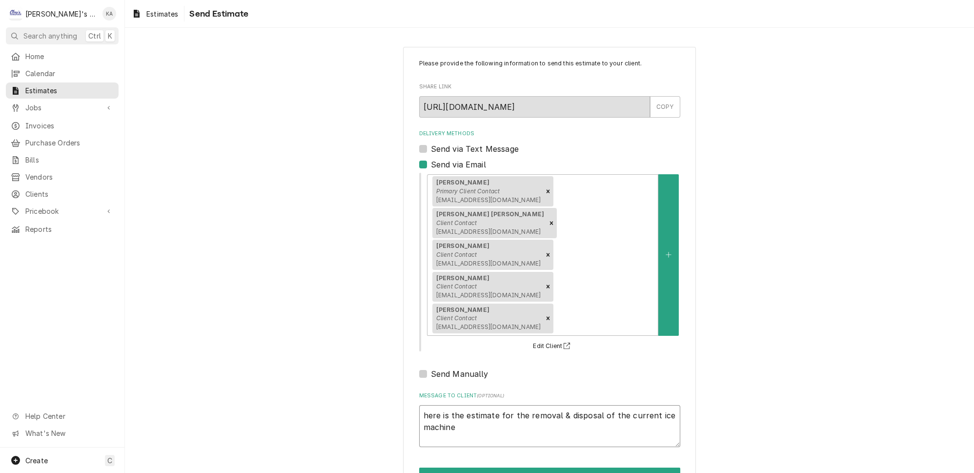
type textarea "here is the estimate for the removal & disposal of the current ice machine"
type textarea "x"
type textarea "here is the estimate for the removal & disposal of the current ice machine &"
type textarea "x"
type textarea "here is the estimate for the removal & disposal of the current ice machine &"
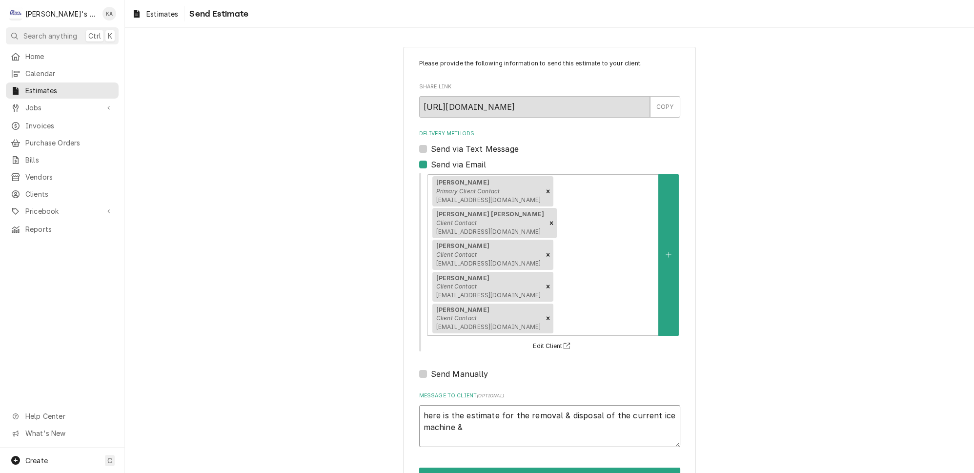
type textarea "x"
type textarea "here is the estimate for the removal & disposal of the current ice machine & t"
type textarea "x"
type textarea "here is the estimate for the removal & disposal of the current ice machine & th"
type textarea "x"
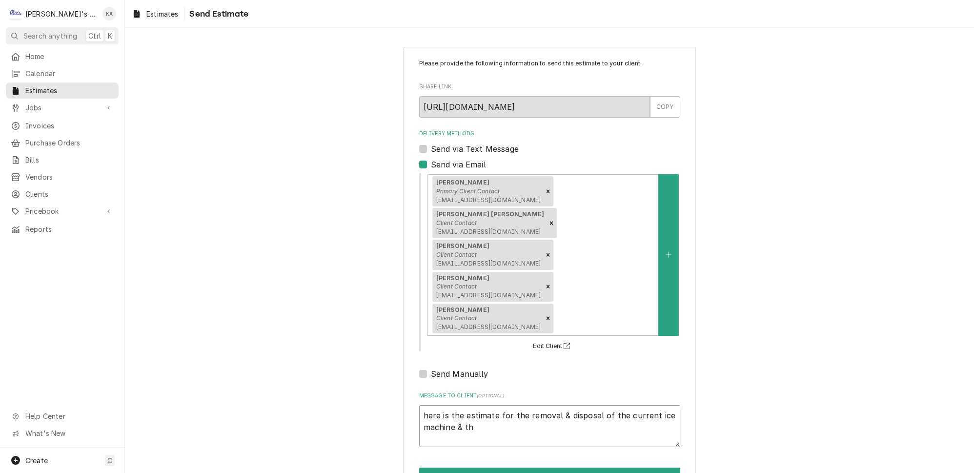
type textarea "here is the estimate for the removal & disposal of the current ice machine & the"
type textarea "x"
type textarea "here is the estimate for the removal & disposal of the current ice machine & the"
type textarea "x"
type textarea "here is the estimate for the removal & disposal of the current ice machine & th…"
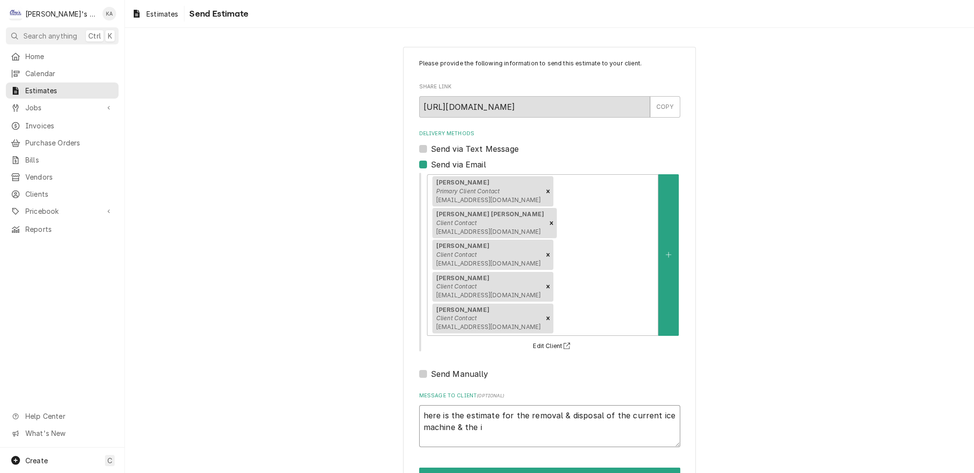
type textarea "x"
type textarea "here is the estimate for the removal & disposal of the current ice machine & th…"
type textarea "x"
type textarea "here is the estimate for the removal & disposal of the current ice machine & th…"
type textarea "x"
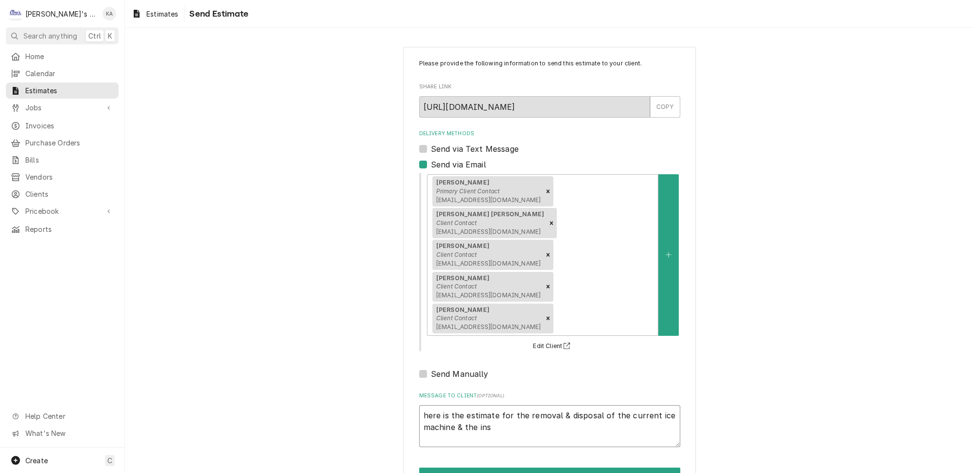
type textarea "here is the estimate for the removal & disposal of the current ice machine & th…"
type textarea "x"
type textarea "here is the estimate for the removal & disposal of the current ice machine & th…"
type textarea "x"
type textarea "here is the estimate for the removal & disposal of the current ice machine & th…"
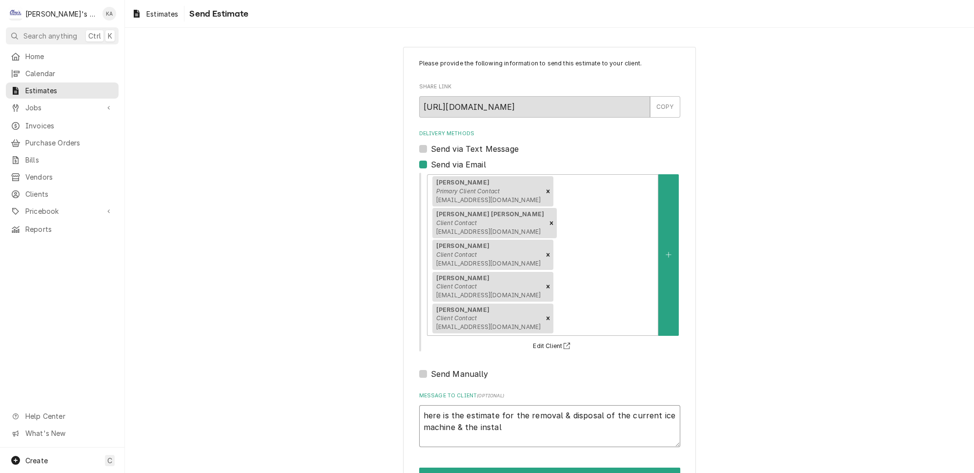
type textarea "x"
type textarea "here is the estimate for the removal & disposal of the current ice machine & th…"
type textarea "x"
type textarea "here is the estimate for the removal & disposal of the current ice machine & th…"
type textarea "x"
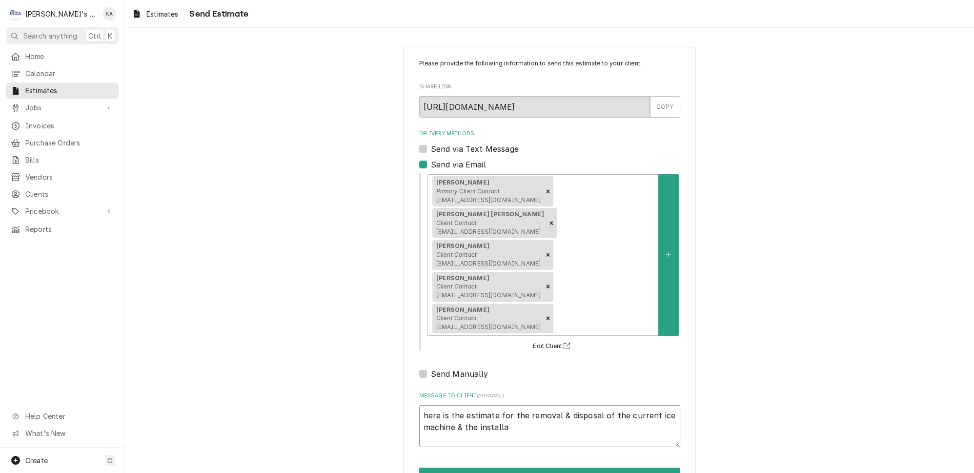
type textarea "here is the estimate for the removal & disposal of the current ice machine & th…"
type textarea "x"
type textarea "here is the estimate for the removal & disposal of the current ice machine & th…"
type textarea "x"
type textarea "here is the estimate for the removal & disposal of the current ice machine & th…"
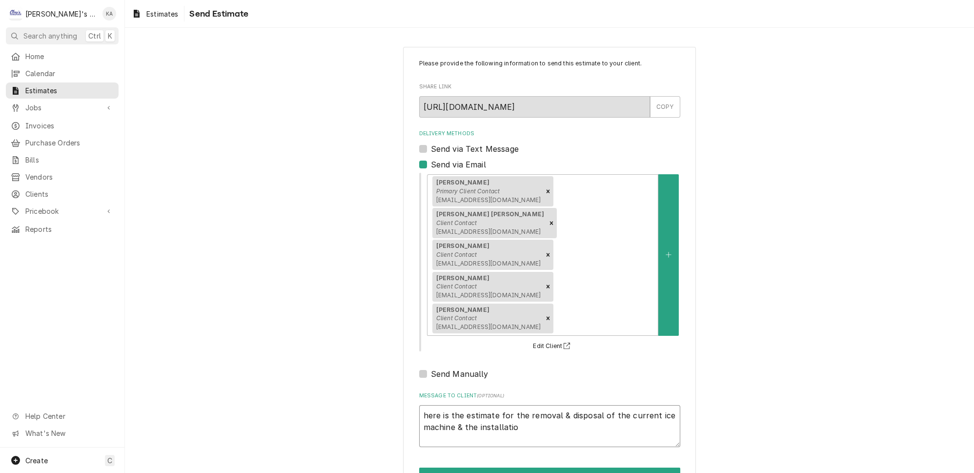
type textarea "x"
type textarea "here is the estimate for the removal & disposal of the current ice machine & th…"
type textarea "x"
click at [430, 405] on textarea "here is the estimate for the removal & disposal of the current ice machine & th…" at bounding box center [549, 426] width 261 height 42
click at [430, 405] on textarea "Here is the estimate for the removal & disposal of the current ice machine & th…" at bounding box center [549, 431] width 261 height 52
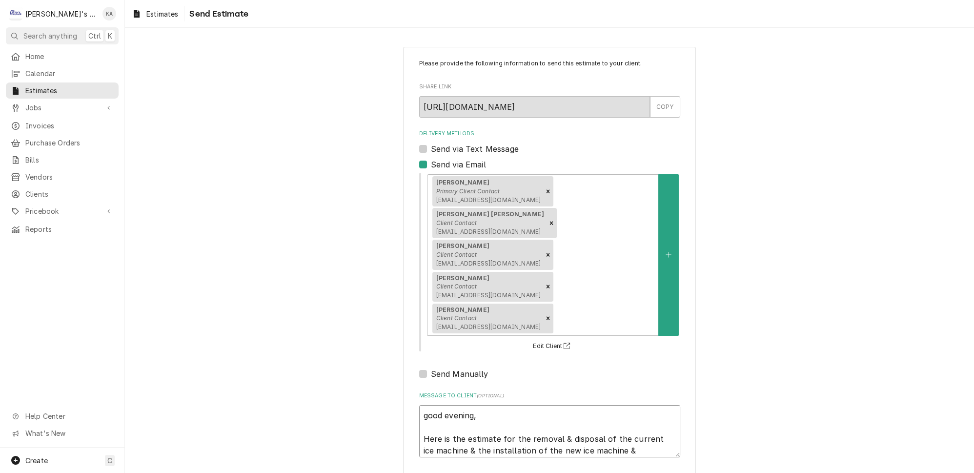
click at [650, 405] on textarea "good evening, Here is the estimate for the removal & disposal of the current ic…" at bounding box center [549, 431] width 261 height 52
click at [428, 405] on textarea "good evening, Here is the estimate for the removal & disposal of the current ic…" at bounding box center [549, 453] width 261 height 96
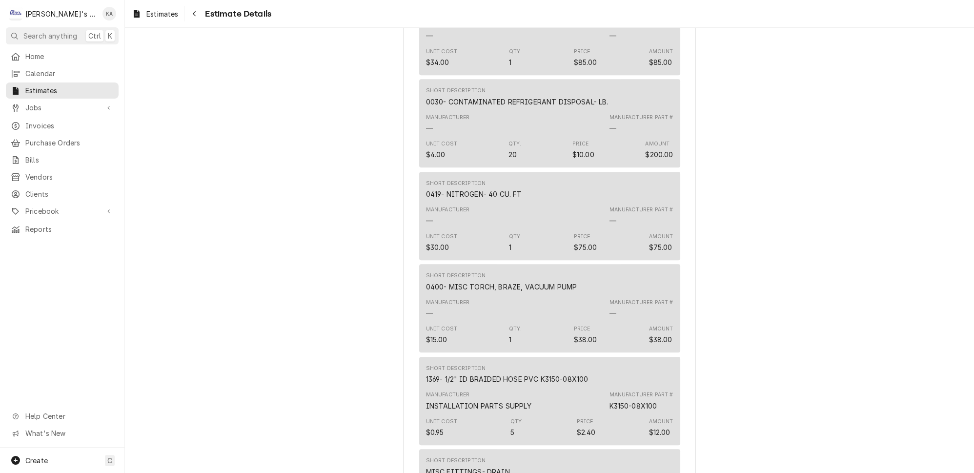
scroll to position [1641, 0]
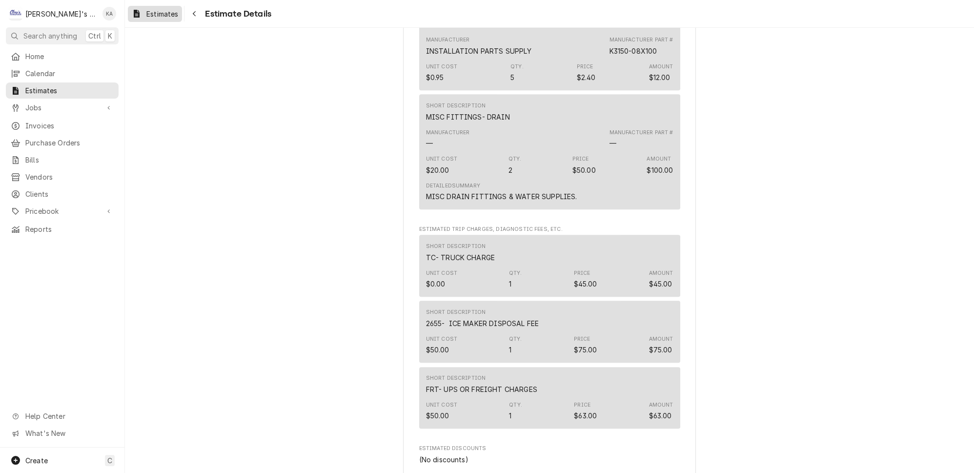
click at [160, 13] on span "Estimates" at bounding box center [162, 14] width 32 height 10
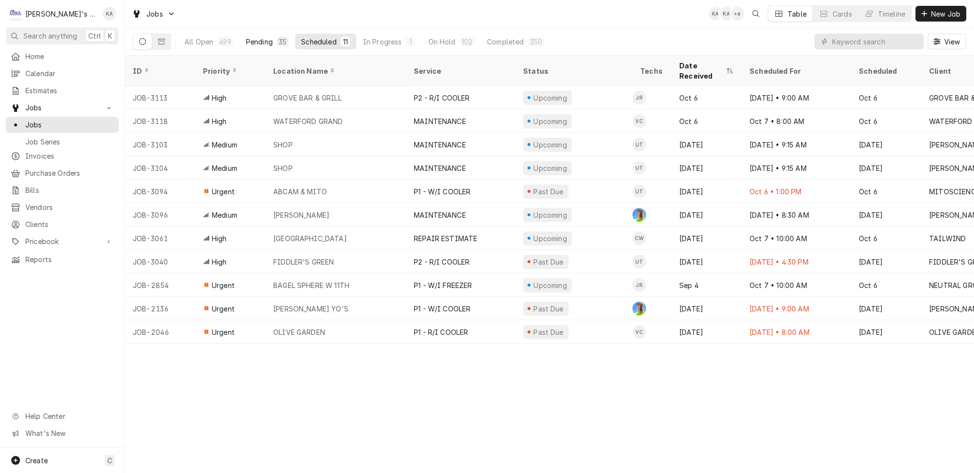
drag, startPoint x: 0, startPoint y: 0, endPoint x: 240, endPoint y: 34, distance: 242.0
click at [246, 37] on div "Pending" at bounding box center [259, 42] width 27 height 10
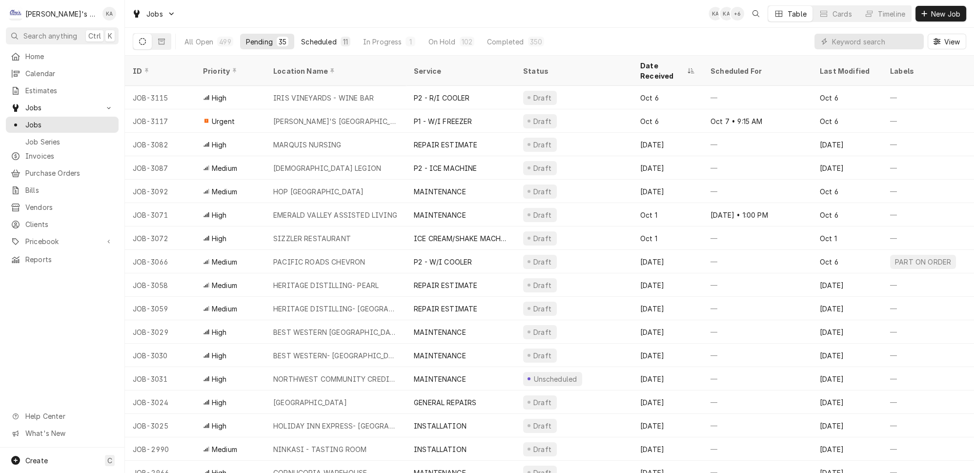
click at [310, 40] on div "Scheduled" at bounding box center [318, 42] width 35 height 10
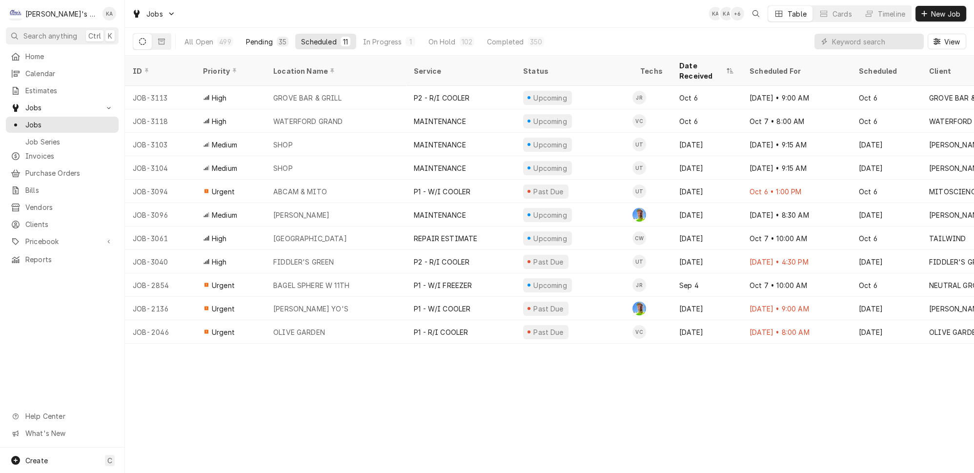
click at [253, 41] on div "Pending" at bounding box center [259, 42] width 27 height 10
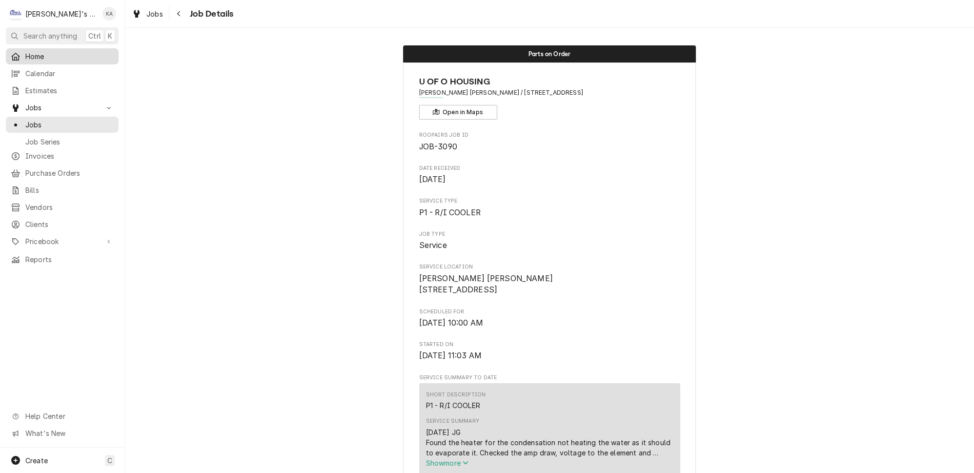
click at [41, 51] on span "Home" at bounding box center [69, 56] width 88 height 10
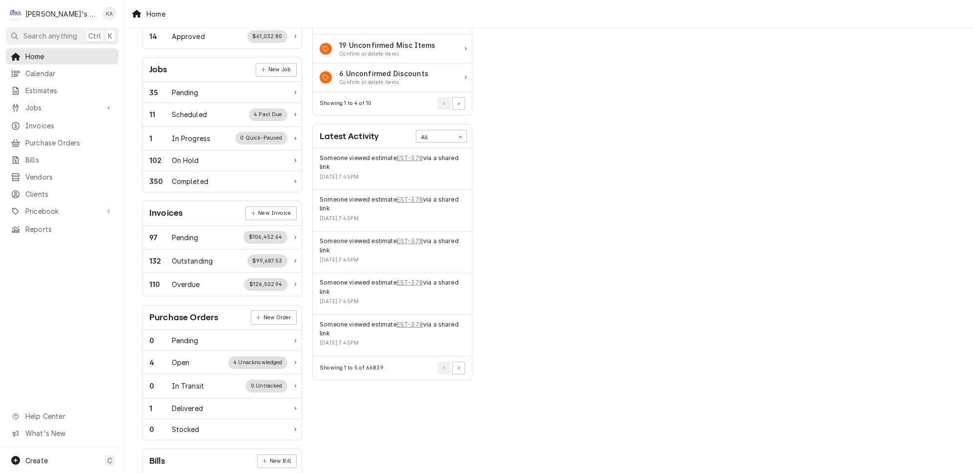
scroll to position [133, 0]
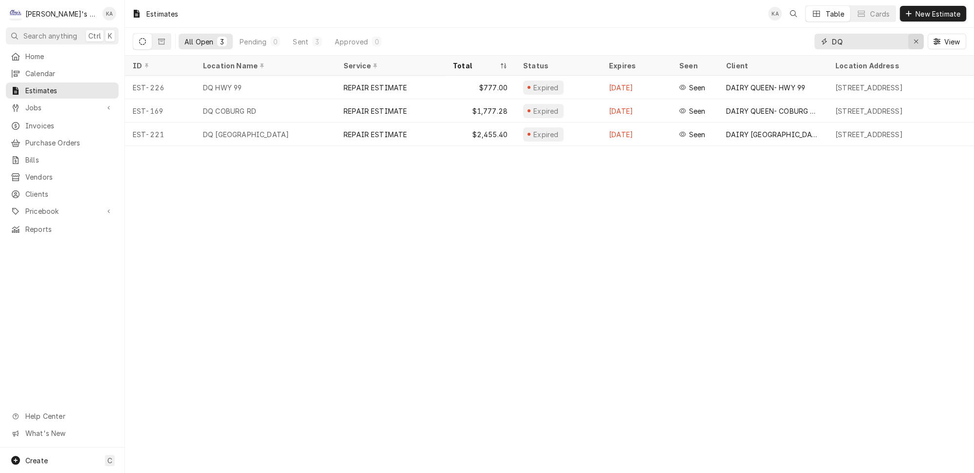
click at [916, 39] on div "Erase input" at bounding box center [916, 42] width 10 height 10
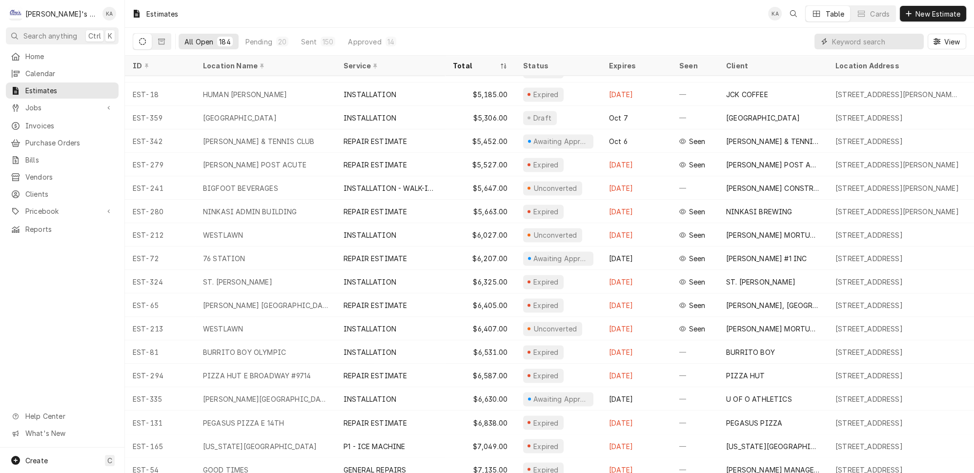
scroll to position [2713, 0]
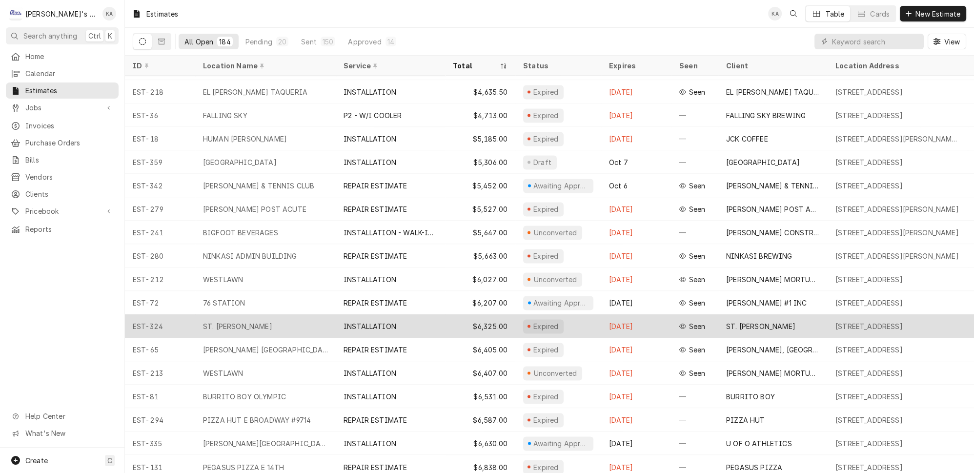
click at [425, 316] on div "INSTALLATION" at bounding box center [390, 325] width 109 height 23
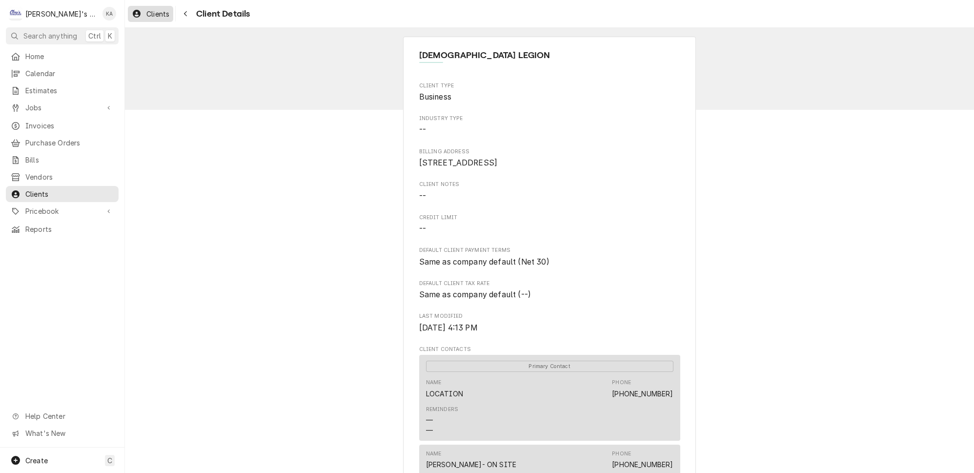
click at [146, 10] on span "Clients" at bounding box center [157, 14] width 23 height 10
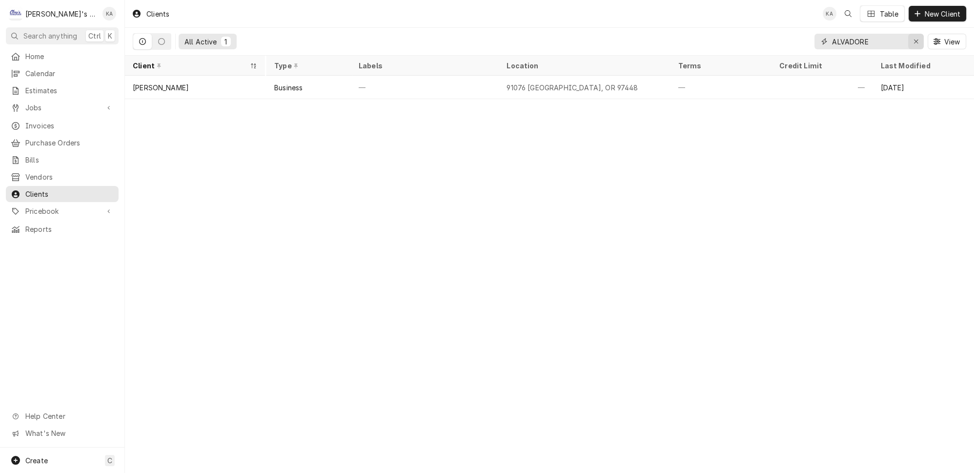
click at [919, 38] on icon "Erase input" at bounding box center [916, 41] width 5 height 7
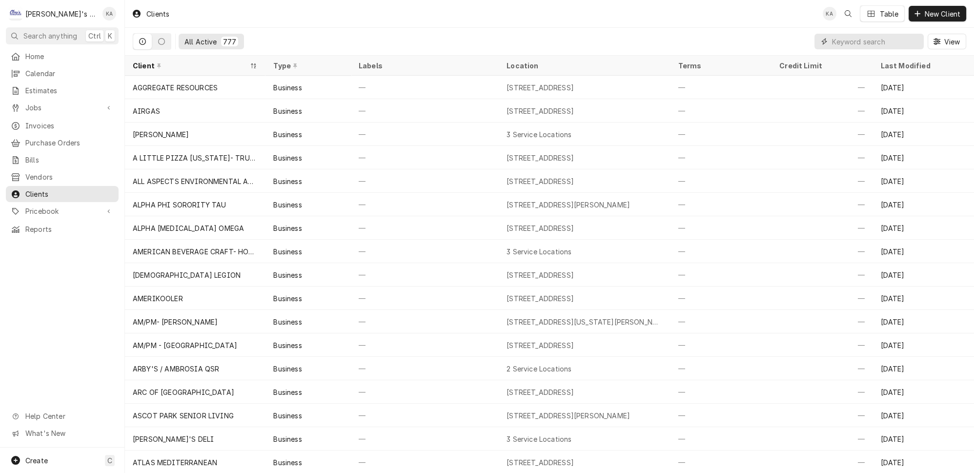
scroll to position [135, 0]
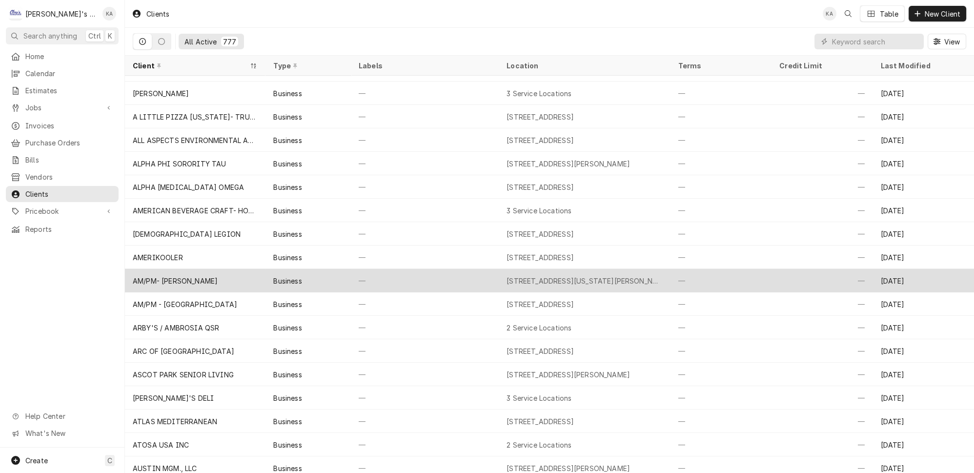
click at [565, 276] on div "305 E OREGON AVE, CRESWELL, OR 97426" at bounding box center [585, 281] width 156 height 10
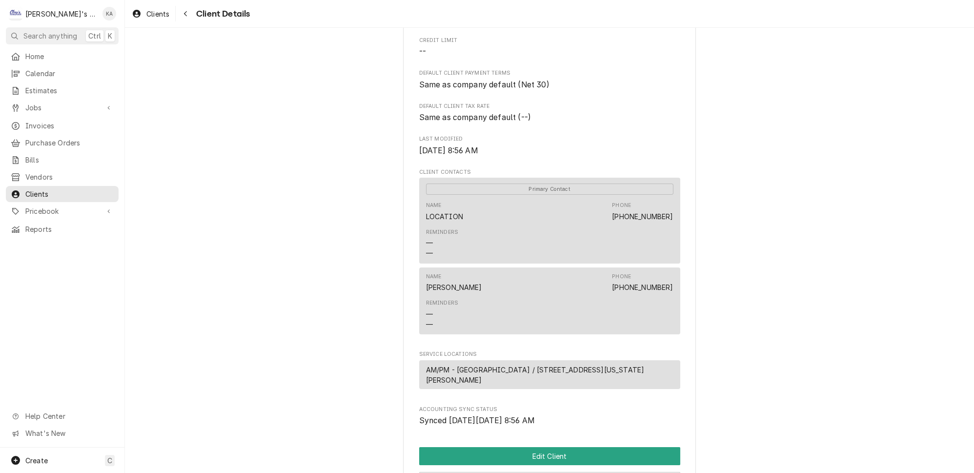
scroll to position [347, 0]
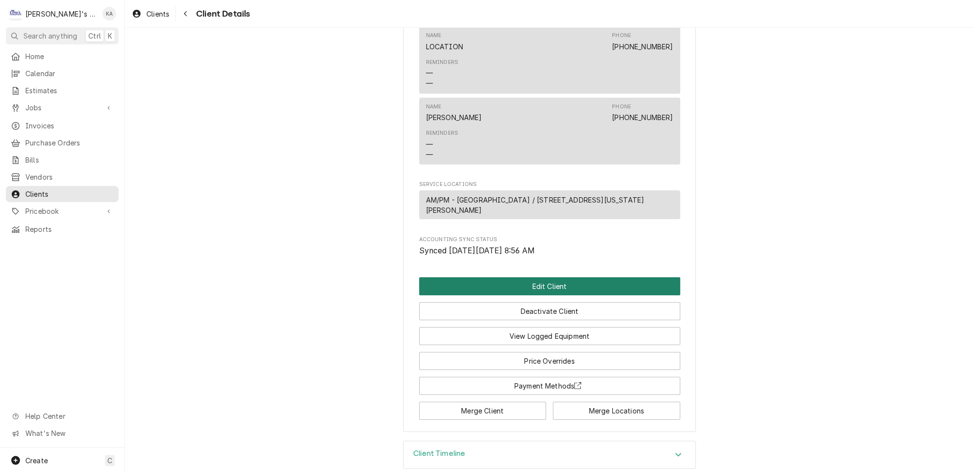
click at [551, 283] on button "Edit Client" at bounding box center [549, 286] width 261 height 18
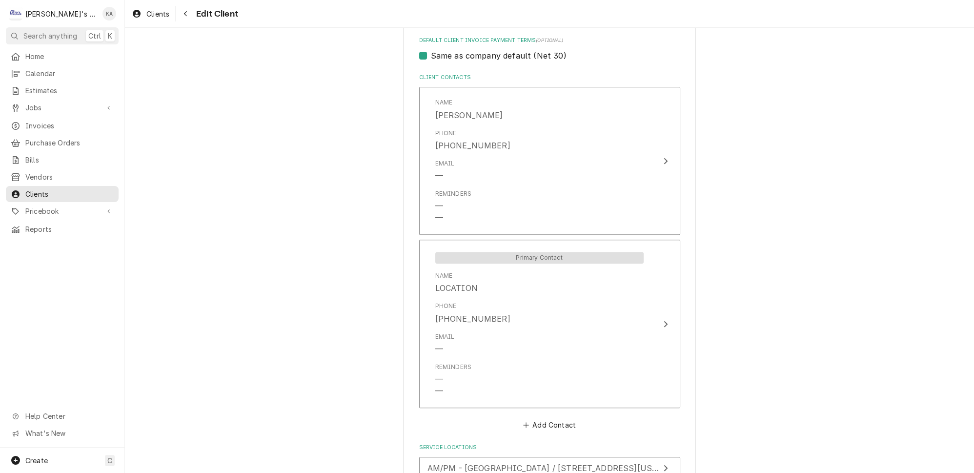
scroll to position [621, 0]
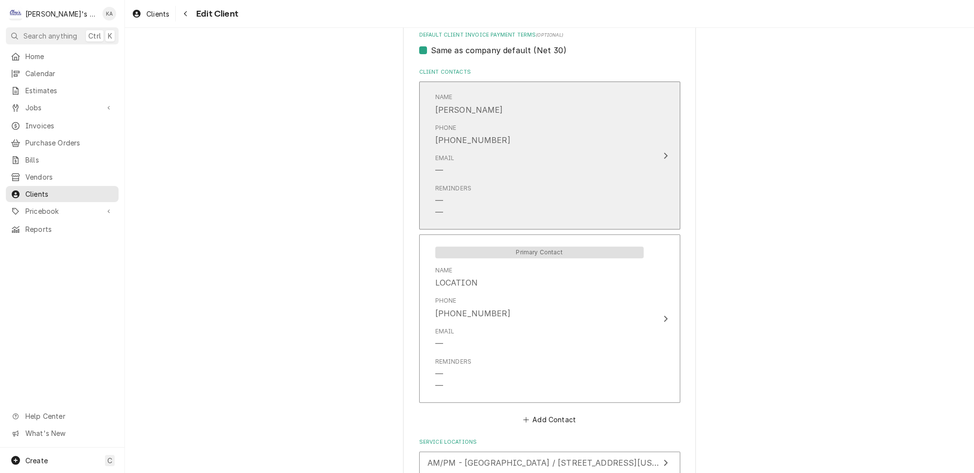
click at [625, 192] on div "Reminders — —" at bounding box center [539, 201] width 208 height 42
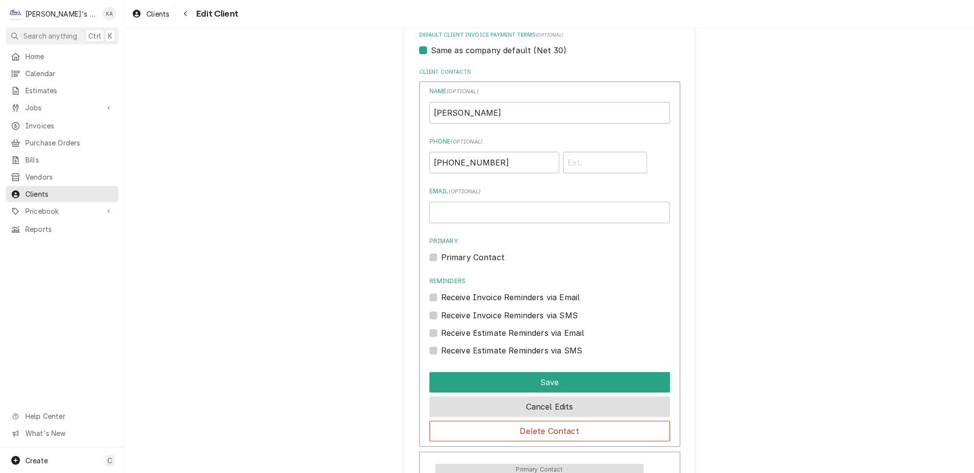
click at [594, 396] on button "Cancel Edits" at bounding box center [550, 406] width 241 height 20
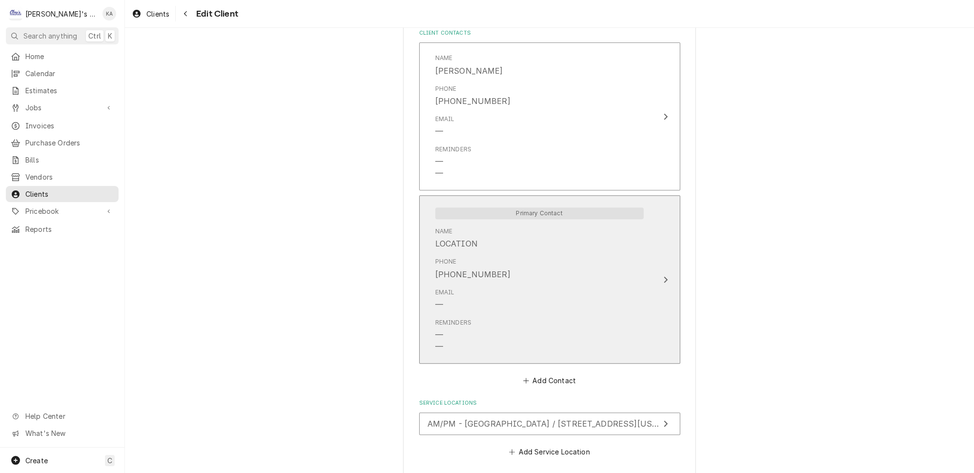
scroll to position [682, 0]
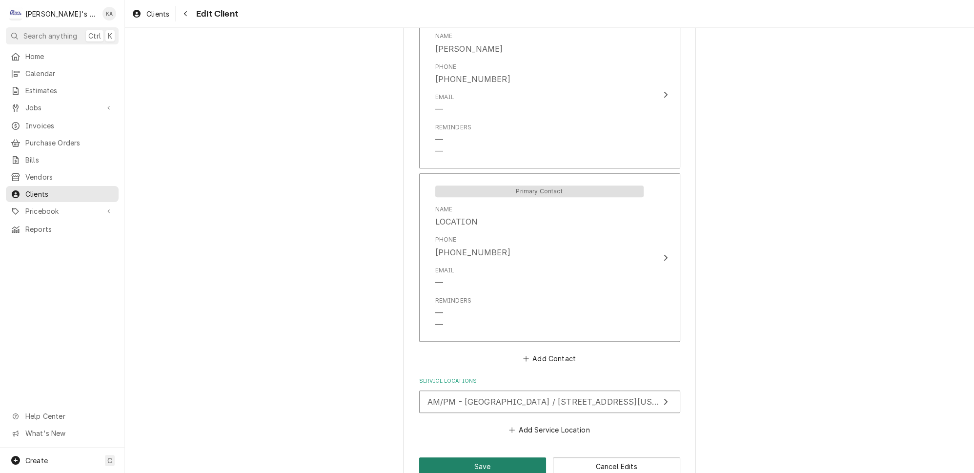
click at [474, 457] on button "Save" at bounding box center [482, 466] width 127 height 18
type textarea "x"
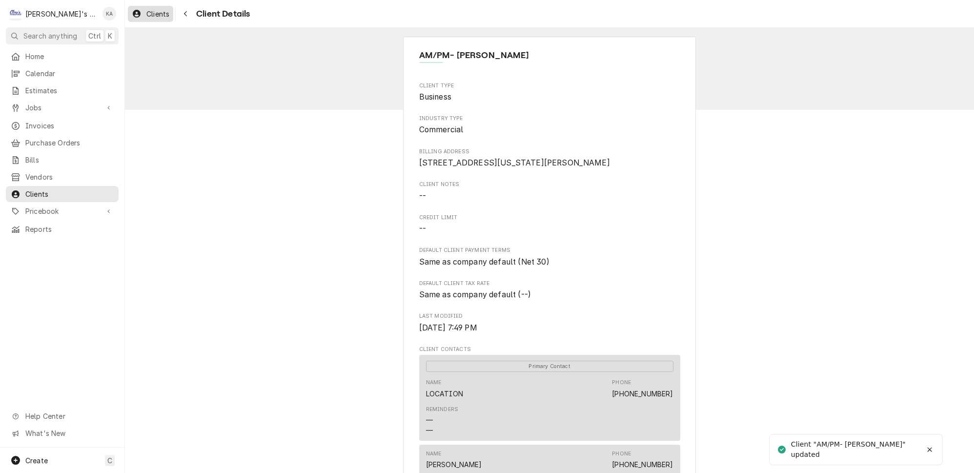
click at [155, 14] on span "Clients" at bounding box center [157, 14] width 23 height 10
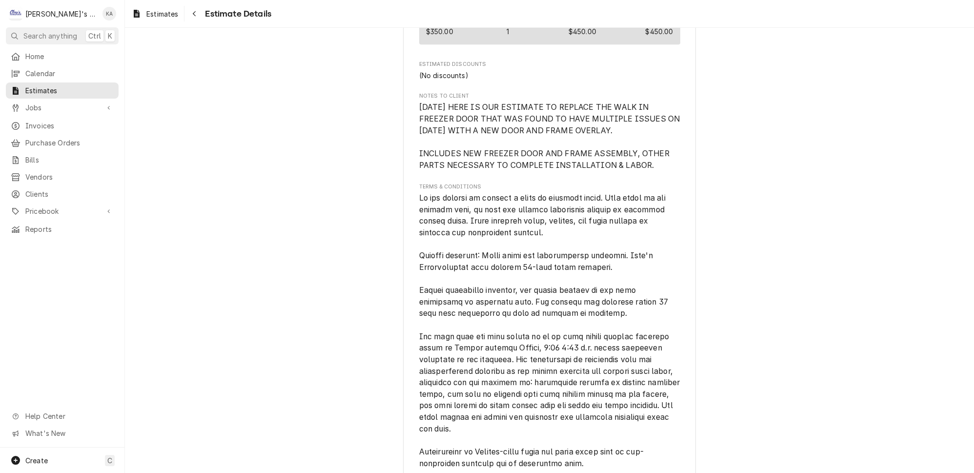
scroll to position [1545, 0]
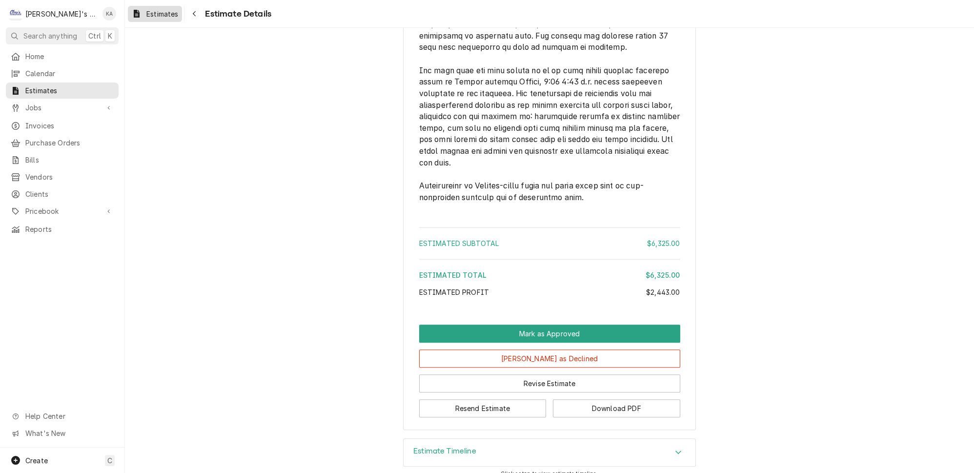
click at [153, 15] on span "Estimates" at bounding box center [162, 14] width 32 height 10
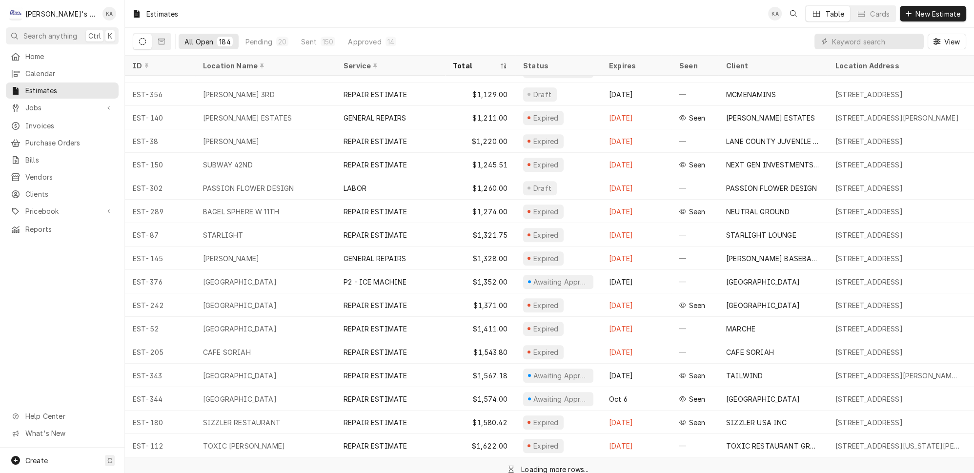
scroll to position [797, 0]
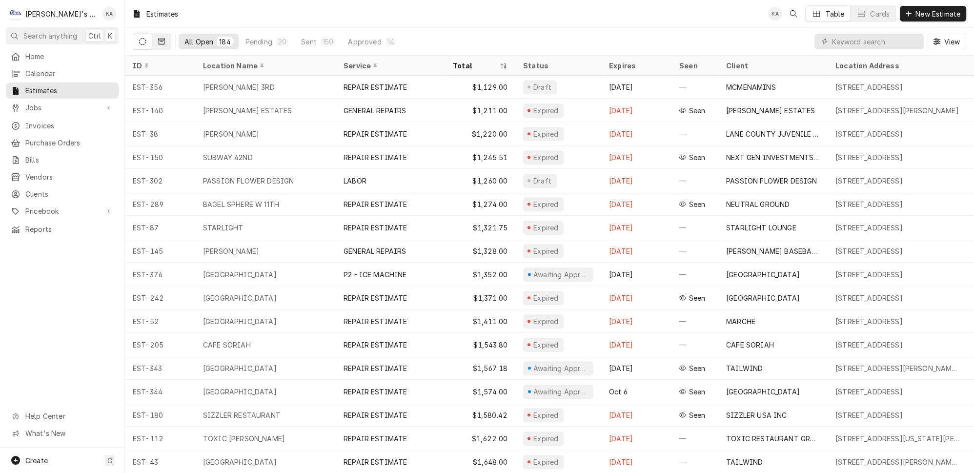
click at [158, 38] on icon "Dynamic Content Wrapper" at bounding box center [161, 41] width 7 height 7
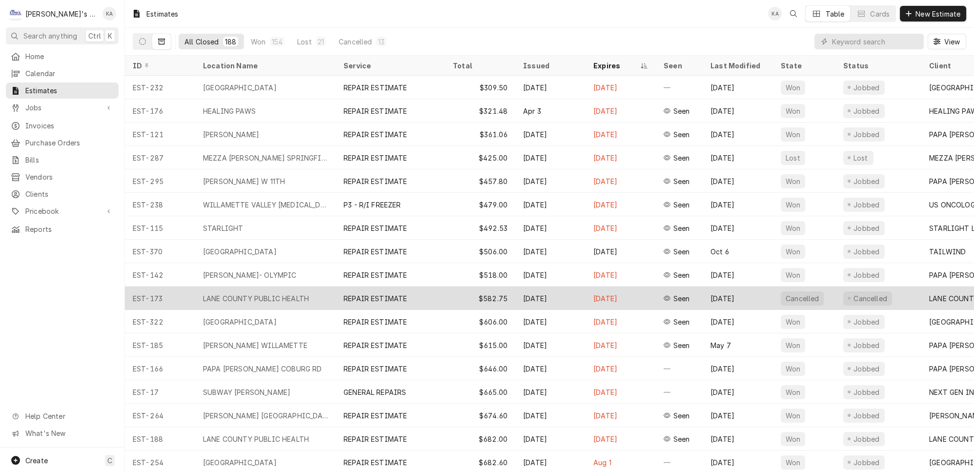
click at [416, 290] on div "REPAIR ESTIMATE" at bounding box center [390, 298] width 109 height 23
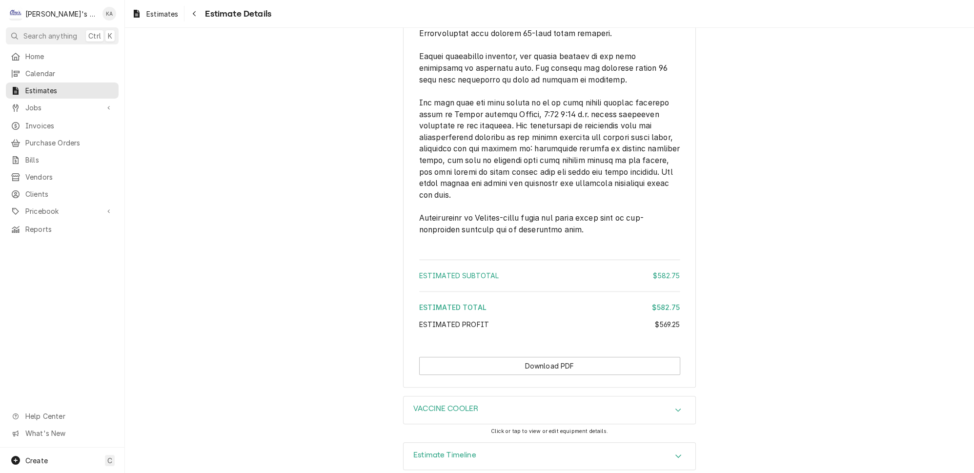
scroll to position [1560, 0]
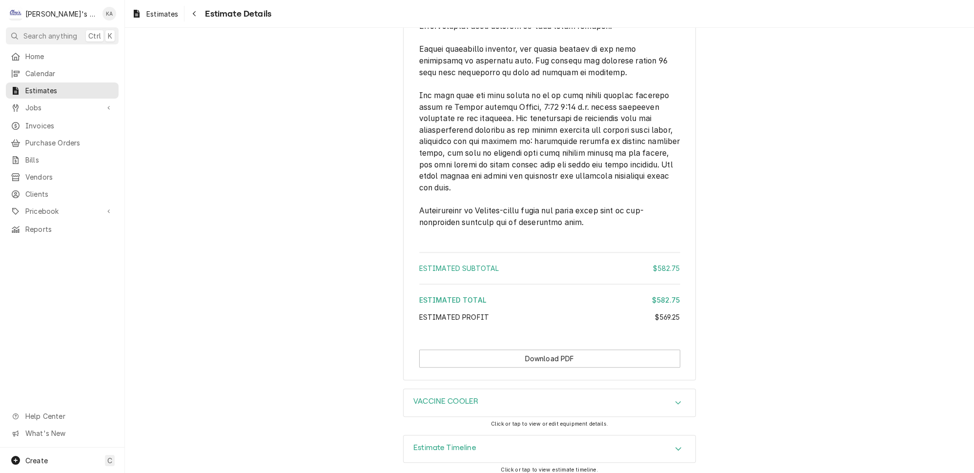
click at [675, 445] on icon "Accordion Header" at bounding box center [678, 449] width 7 height 8
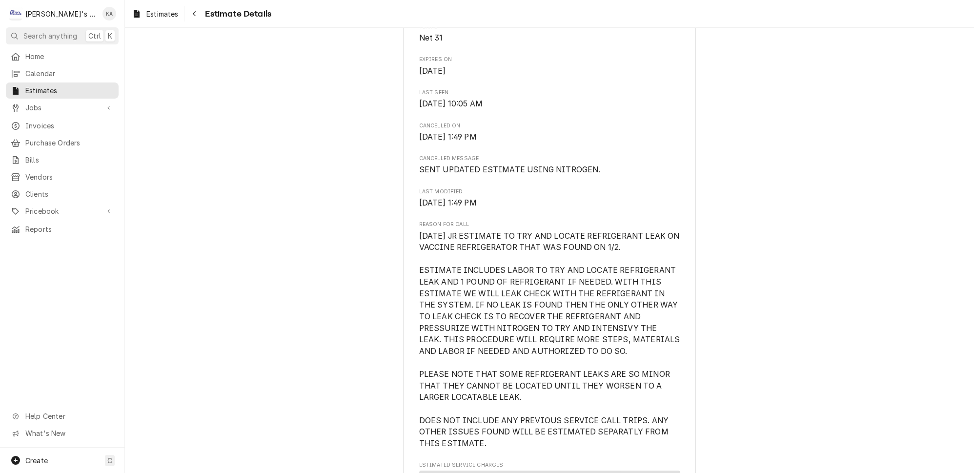
scroll to position [0, 0]
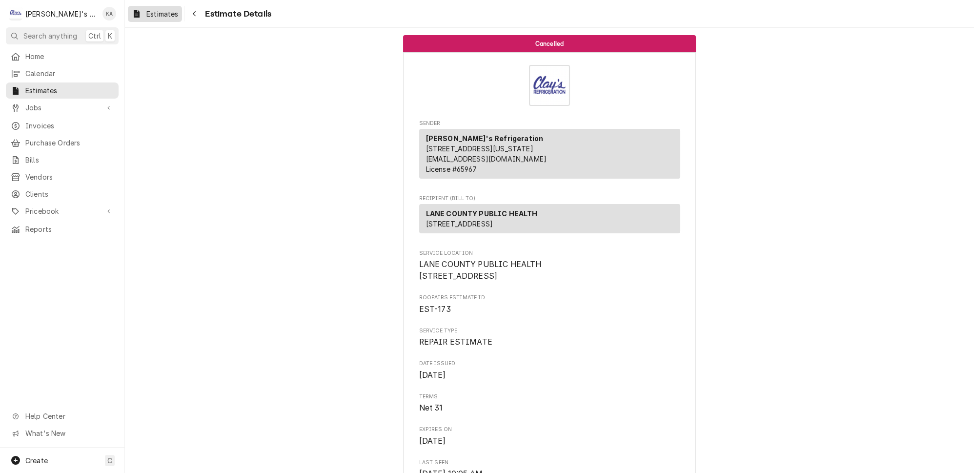
click at [153, 13] on span "Estimates" at bounding box center [162, 14] width 32 height 10
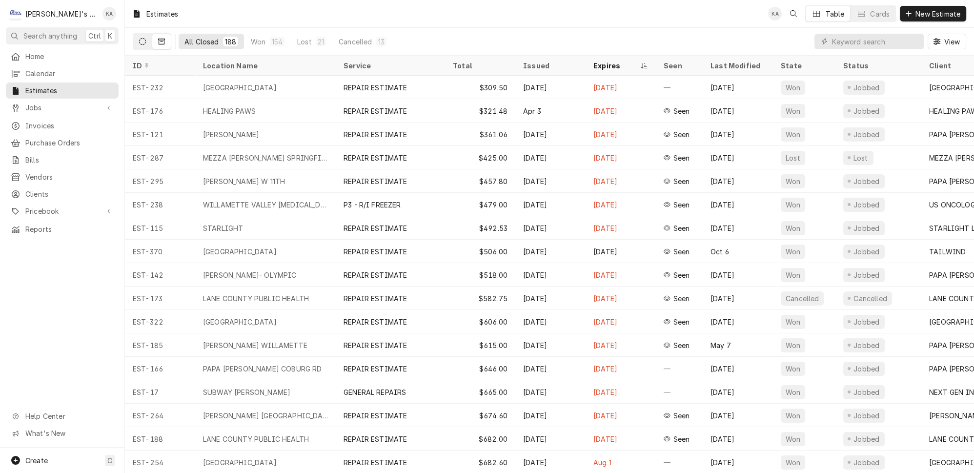
click at [139, 38] on icon "Dynamic Content Wrapper" at bounding box center [142, 41] width 7 height 7
